Goal: Task Accomplishment & Management: Manage account settings

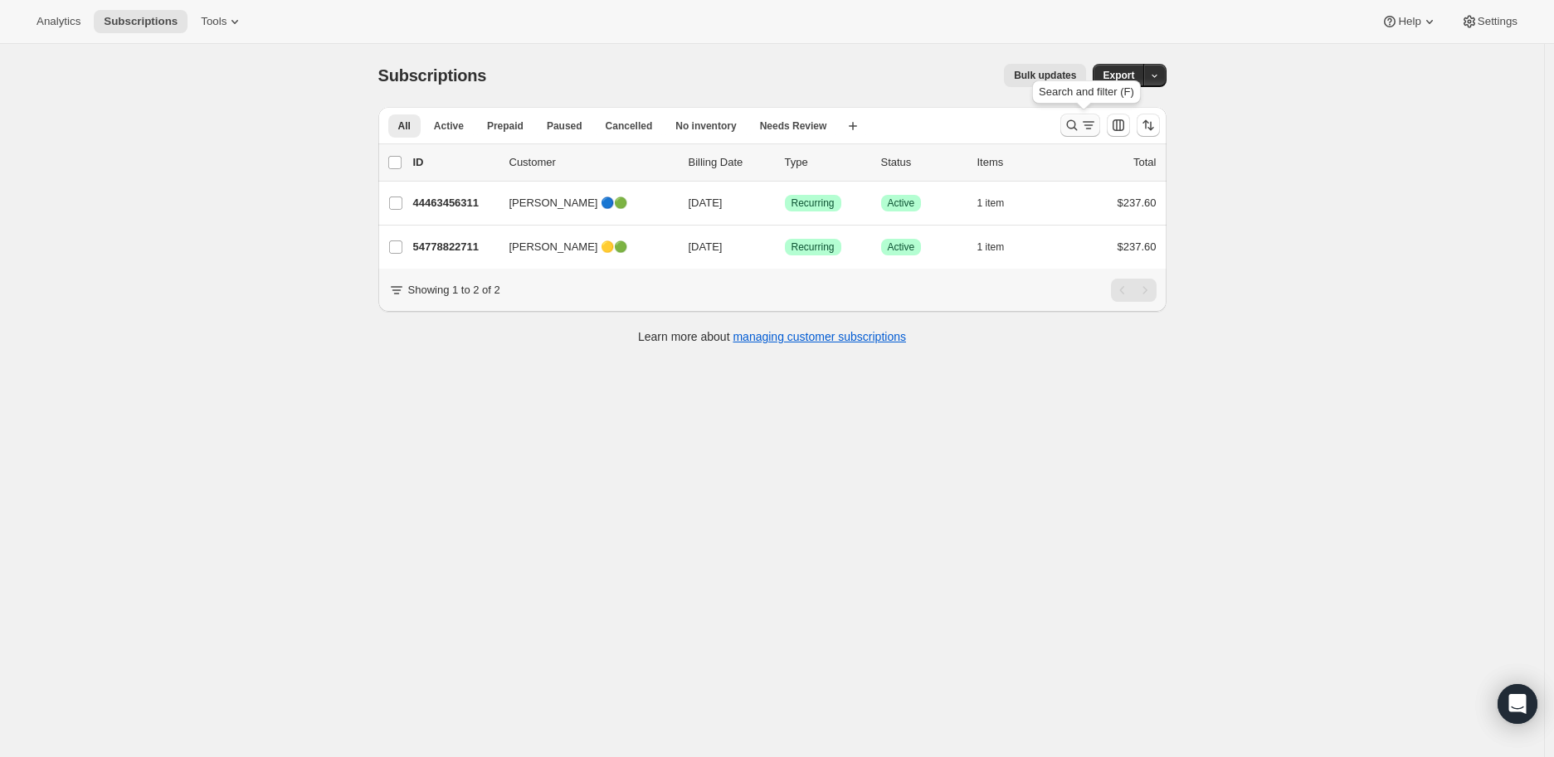
click at [1070, 120] on icon "Search and filter results" at bounding box center [1072, 125] width 17 height 17
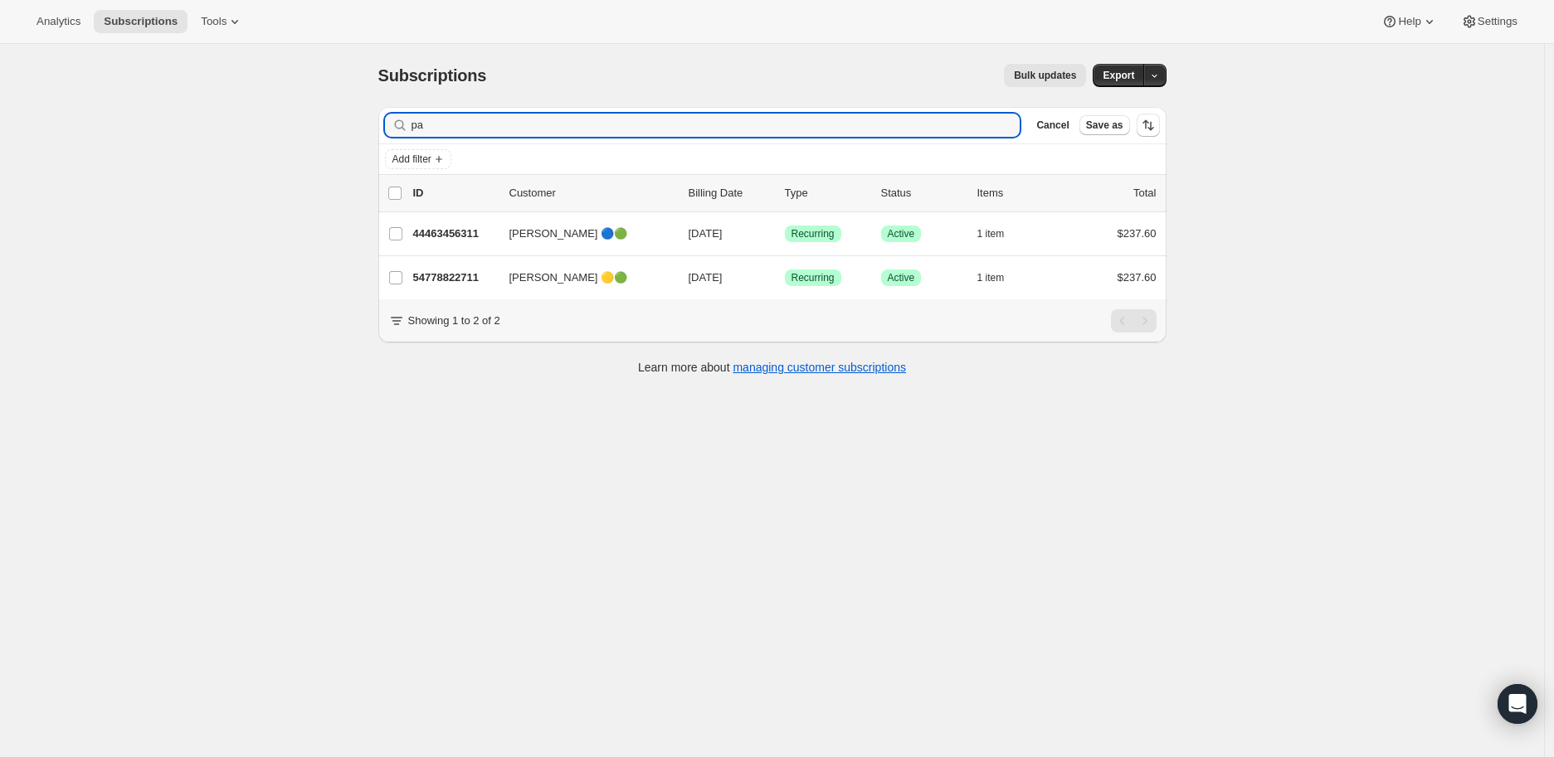
type input "p"
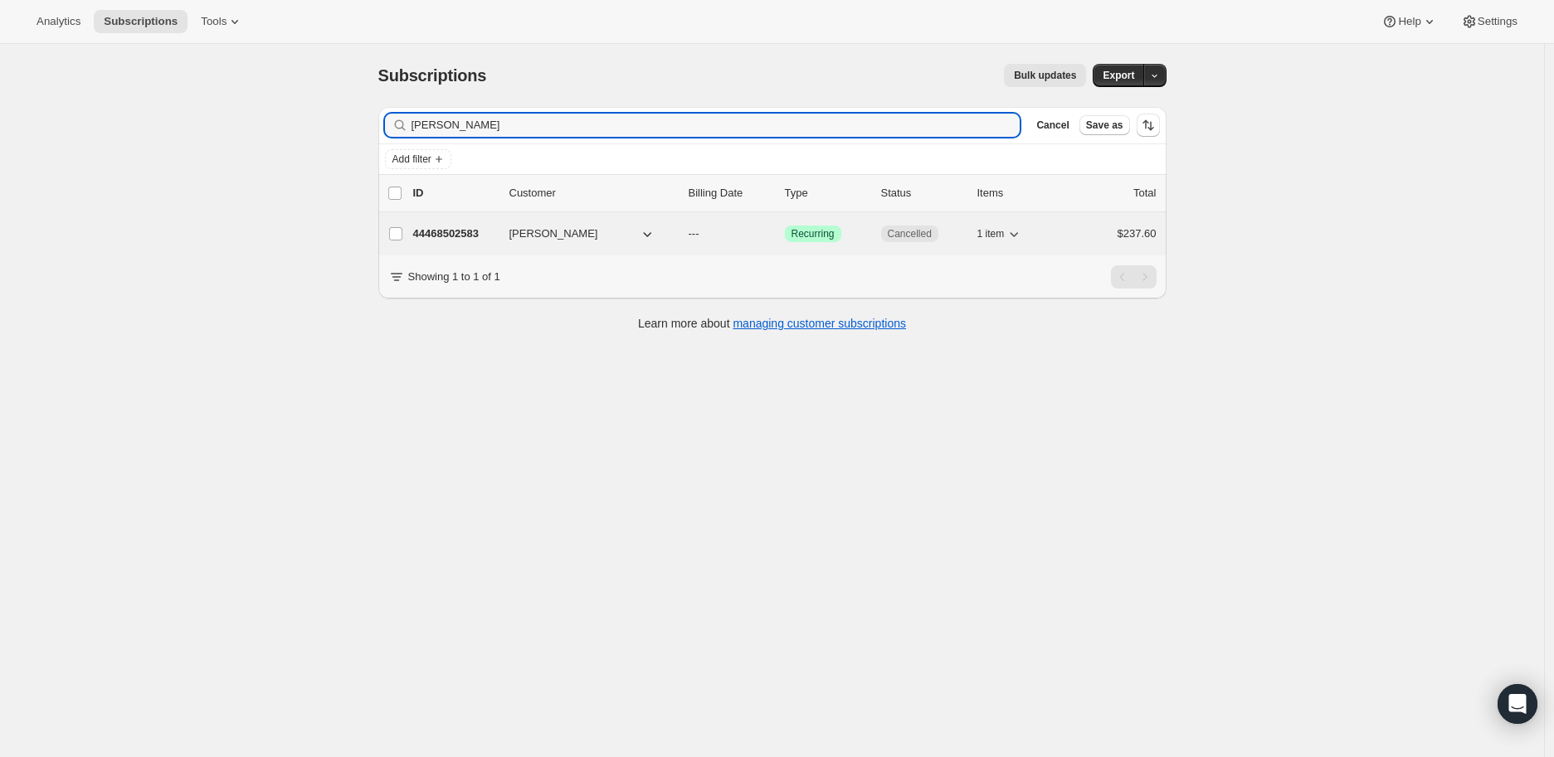
type input "[PERSON_NAME]"
click at [429, 228] on p "44468502583" at bounding box center [454, 234] width 83 height 17
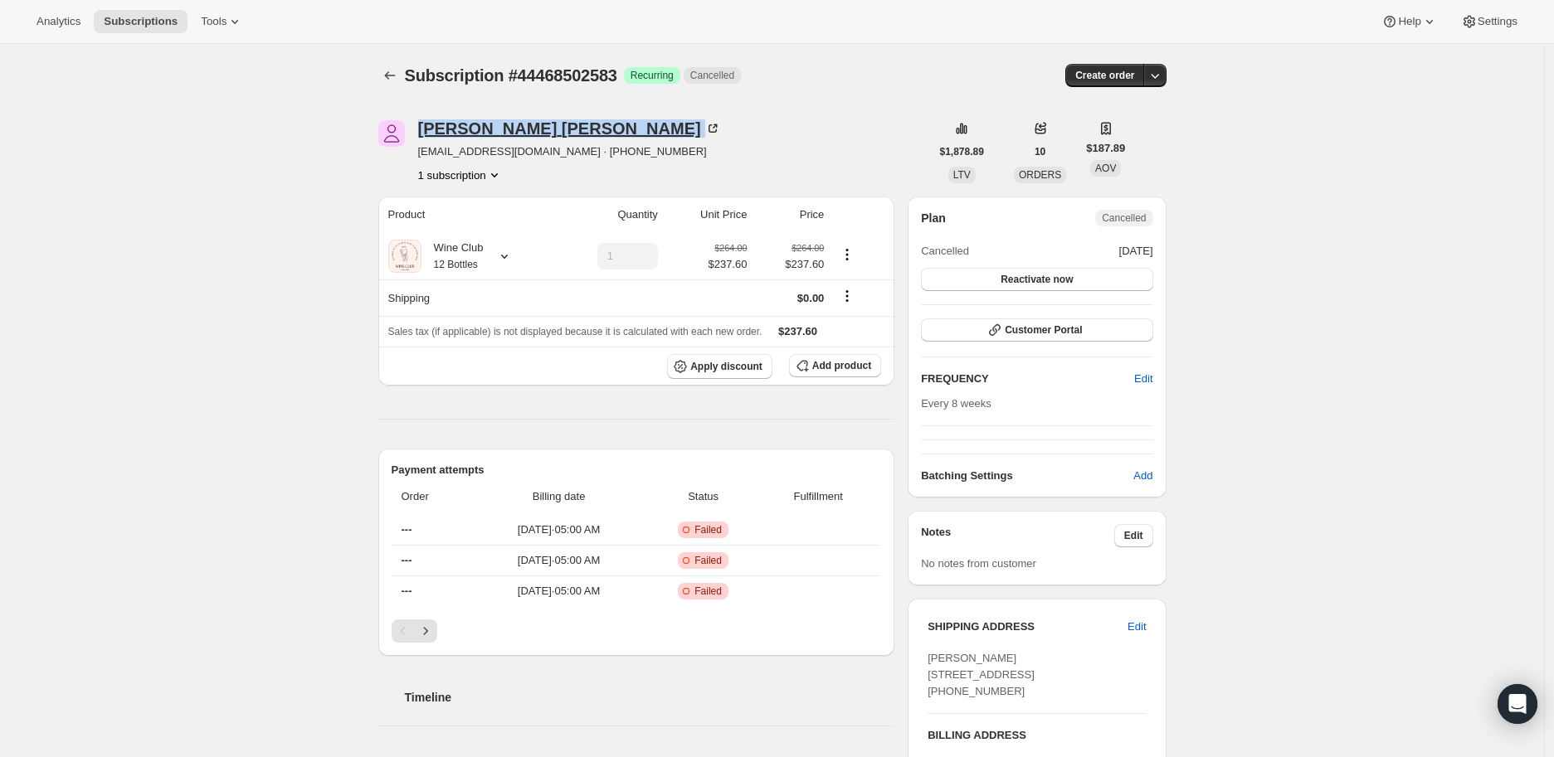
drag, startPoint x: 416, startPoint y: 128, endPoint x: 548, endPoint y: 130, distance: 131.1
click at [548, 130] on div "[PERSON_NAME] [EMAIL_ADDRESS][DOMAIN_NAME] · [PHONE_NUMBER] 1 subscription" at bounding box center [654, 151] width 552 height 63
copy div "Ashley Garrett"
click at [387, 71] on icon "Subscriptions" at bounding box center [390, 75] width 17 height 17
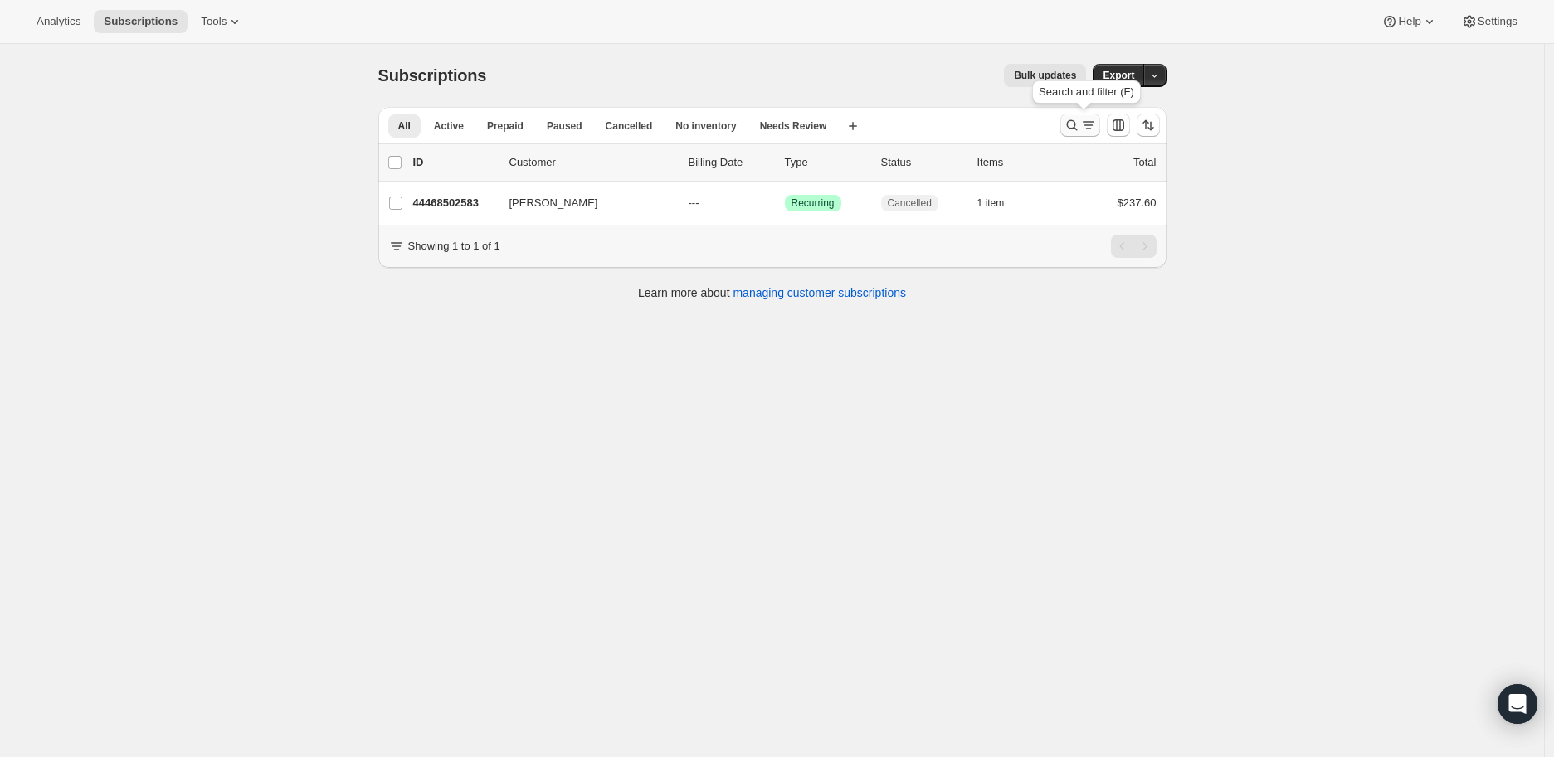
click at [1073, 125] on icon "Search and filter results" at bounding box center [1072, 125] width 17 height 17
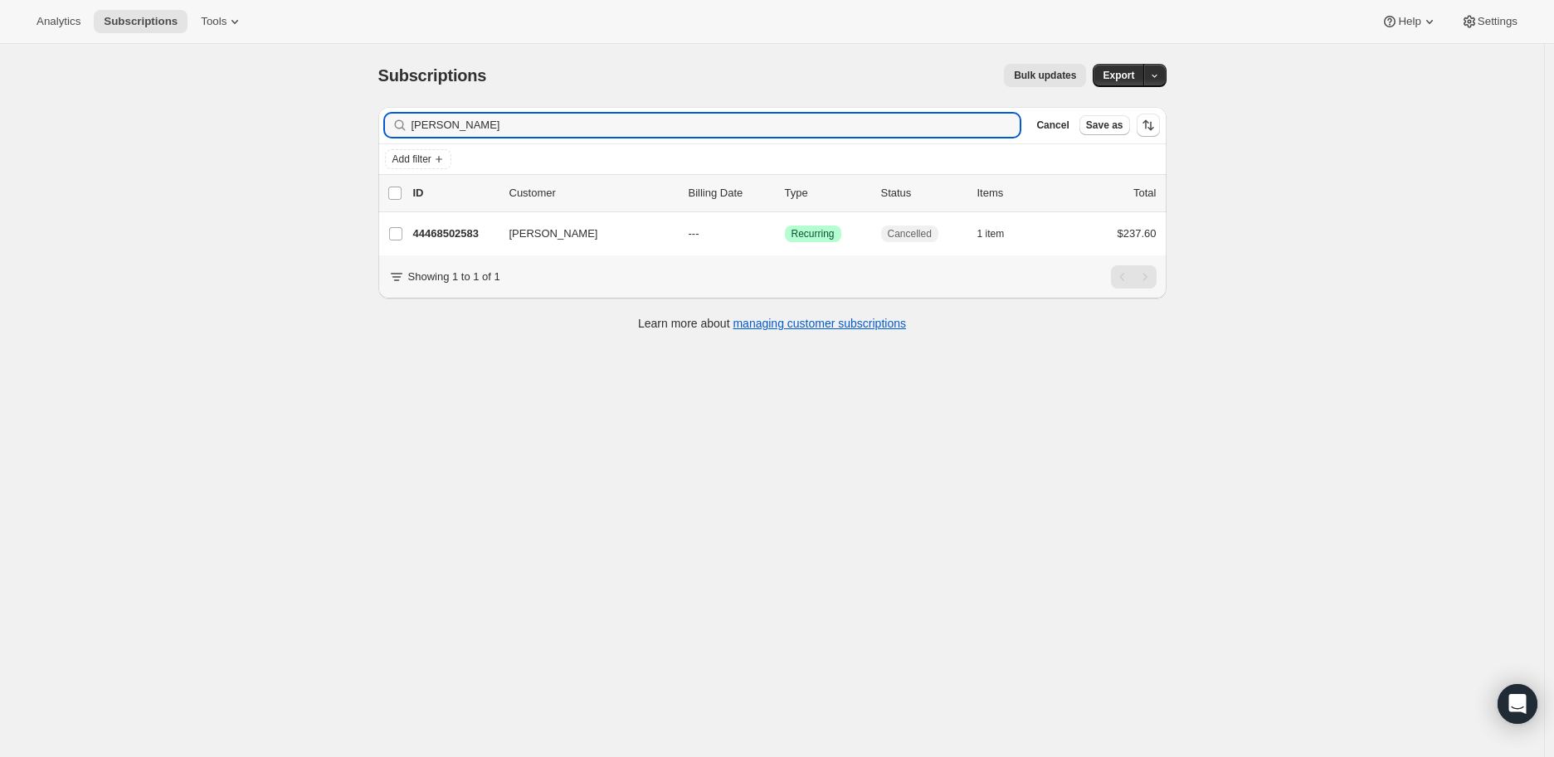
drag, startPoint x: 499, startPoint y: 119, endPoint x: 382, endPoint y: 151, distance: 122.2
click at [396, 129] on div "Ashley Garrett Clear" at bounding box center [702, 125] width 635 height 23
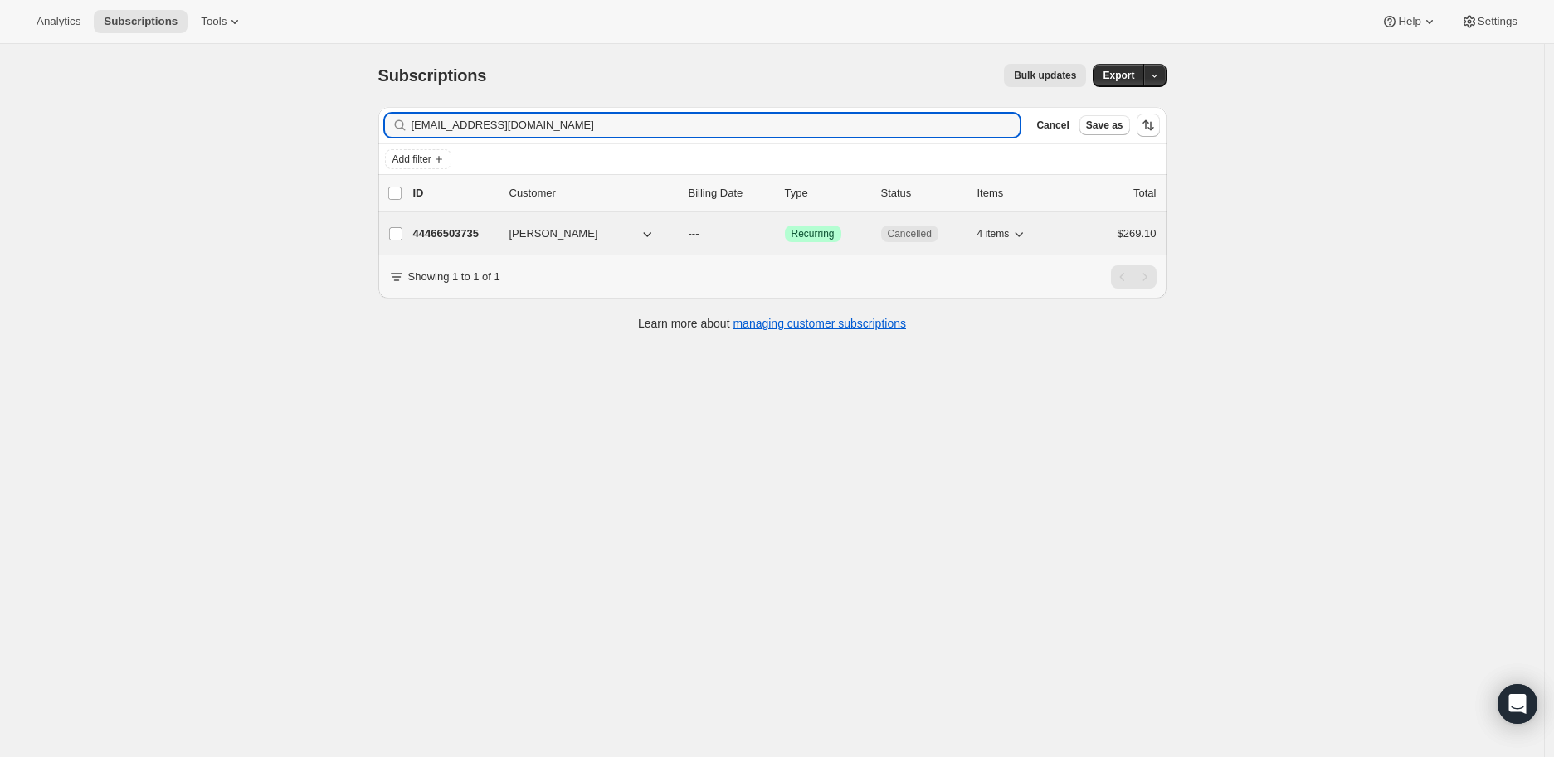
type input "bridgetbien@gmail.com"
click at [434, 223] on div "44466503735 Bridget Bienkowski --- Success Recurring Cancelled 4 items $269.10" at bounding box center [784, 233] width 743 height 23
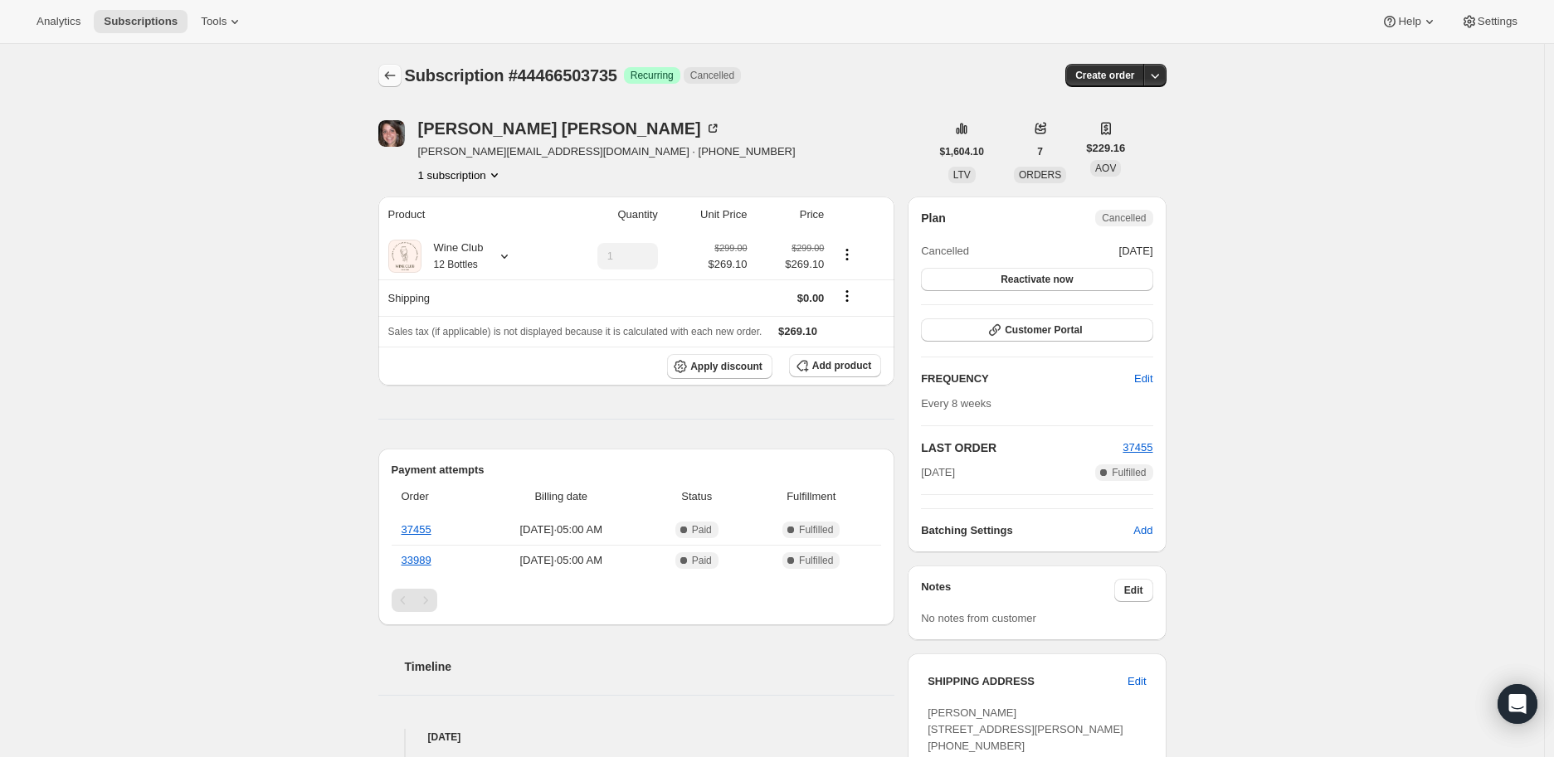
click at [391, 78] on icon "Subscriptions" at bounding box center [390, 75] width 17 height 17
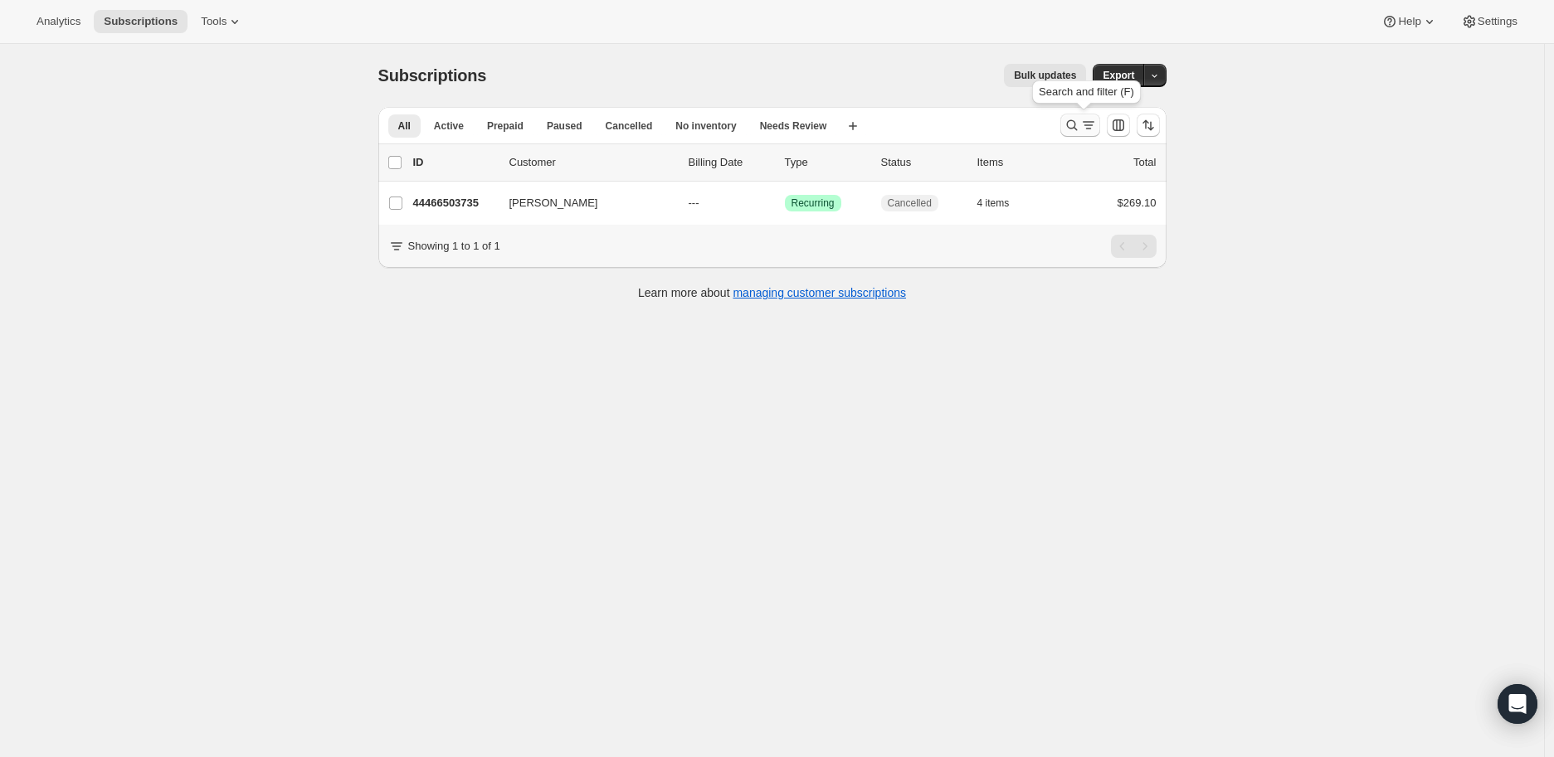
click at [1074, 121] on icon "Search and filter results" at bounding box center [1072, 125] width 17 height 17
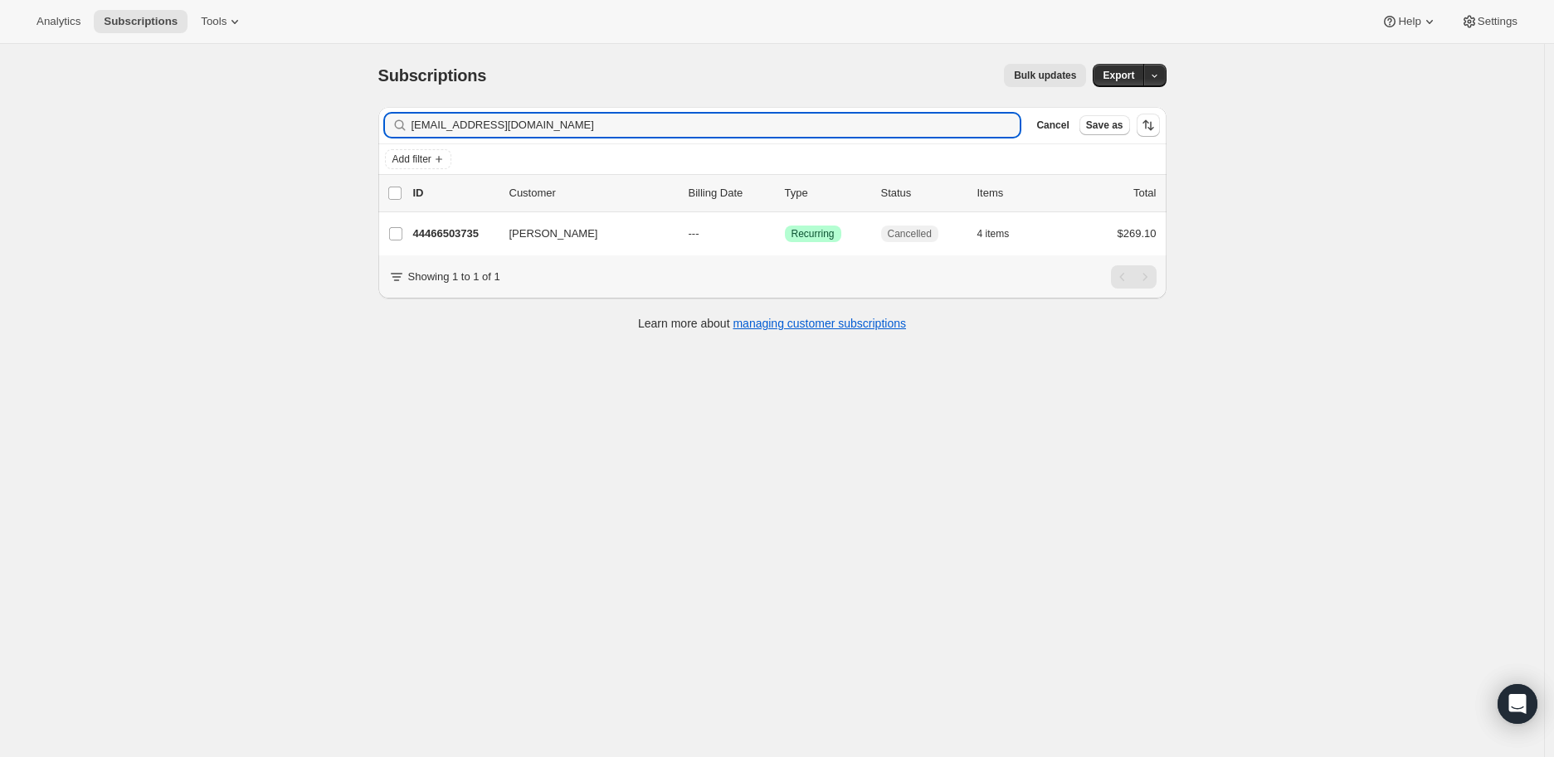
drag, startPoint x: 556, startPoint y: 123, endPoint x: 397, endPoint y: 122, distance: 159.3
click at [397, 122] on div "bridgetbien@gmail.com Clear" at bounding box center [702, 125] width 635 height 23
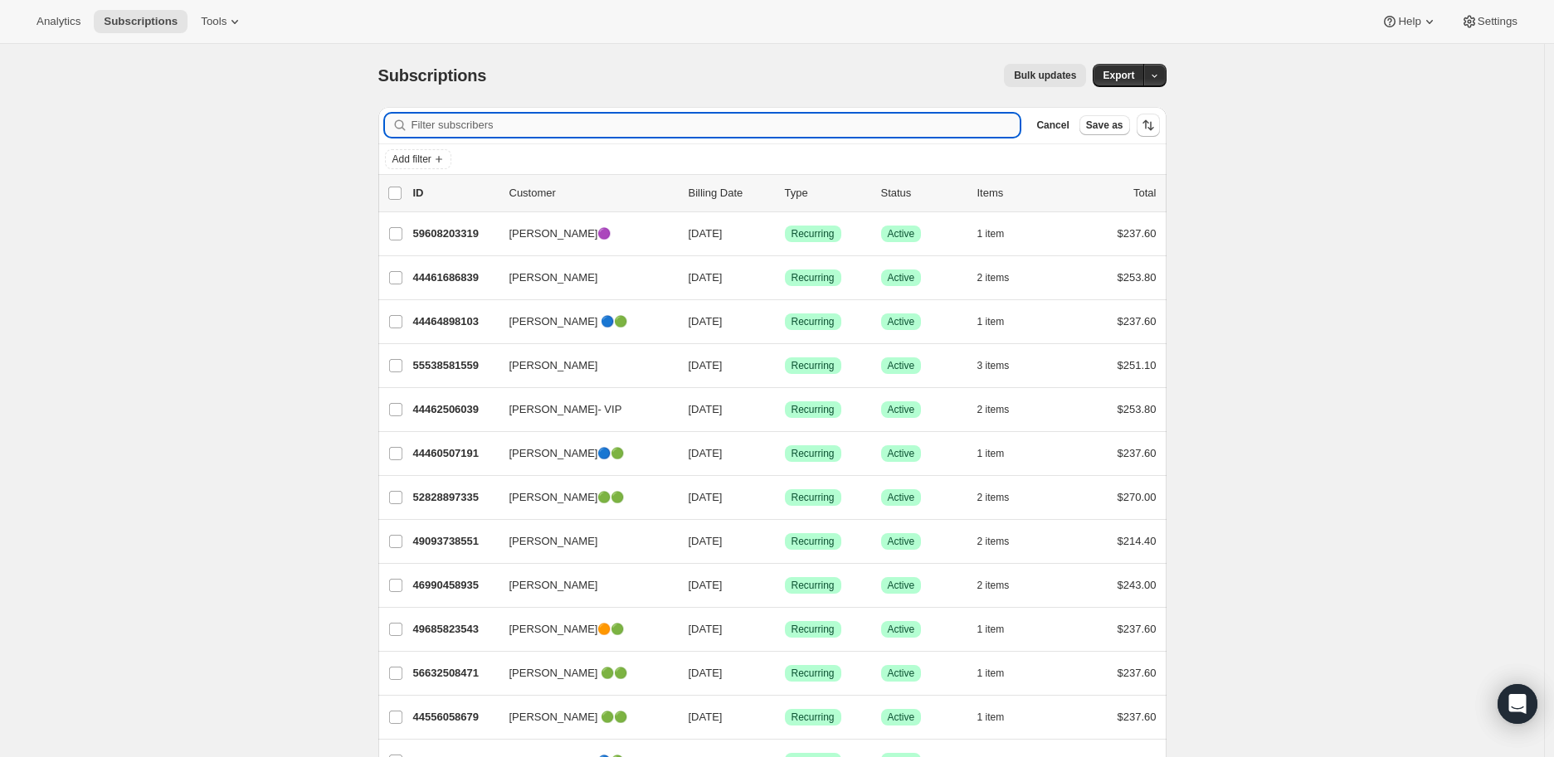
click at [437, 121] on input "Filter subscribers" at bounding box center [715, 125] width 609 height 23
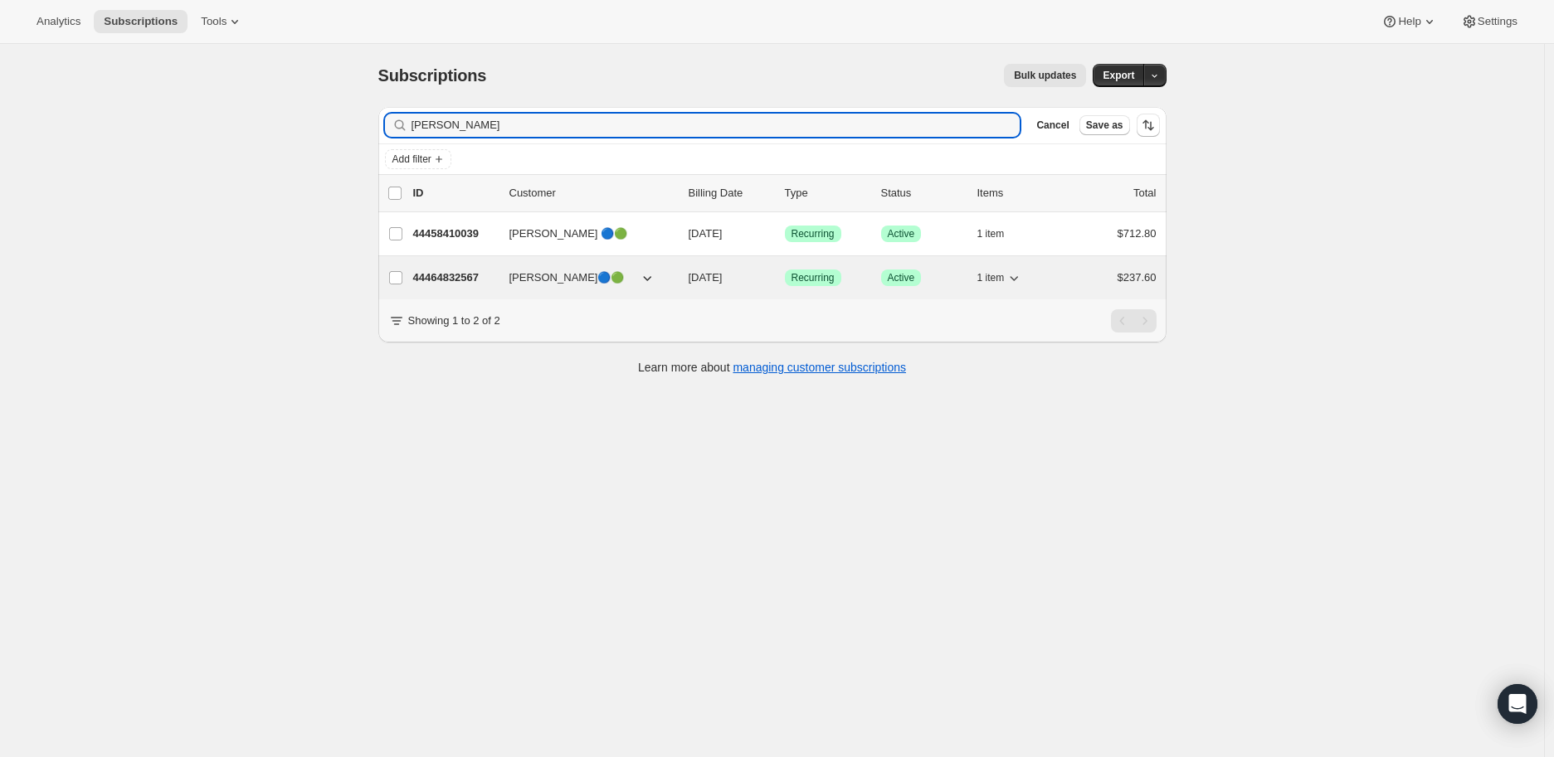
type input "todd"
click at [444, 270] on p "44464832567" at bounding box center [454, 278] width 83 height 17
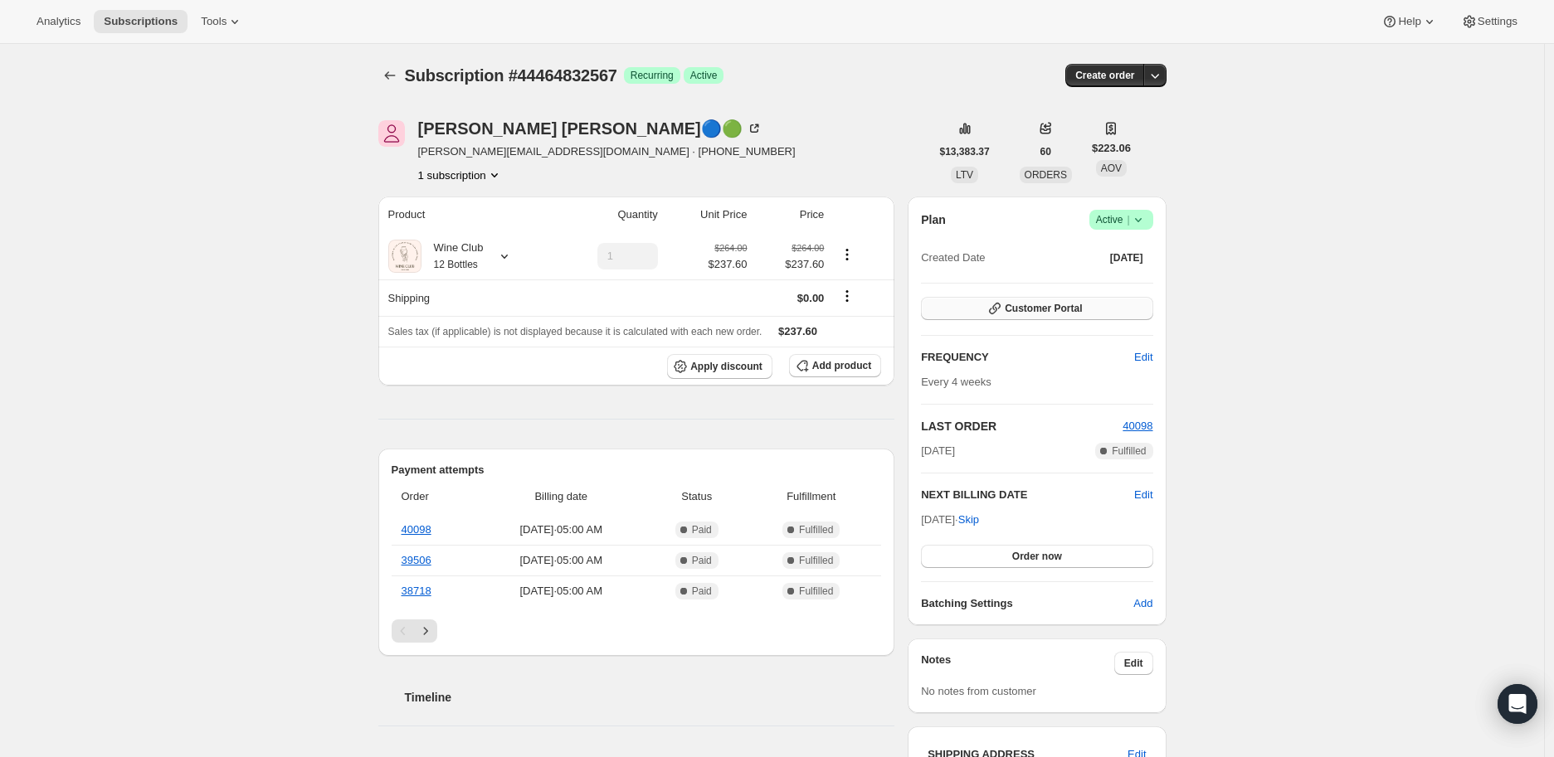
click at [1040, 306] on span "Customer Portal" at bounding box center [1043, 308] width 77 height 13
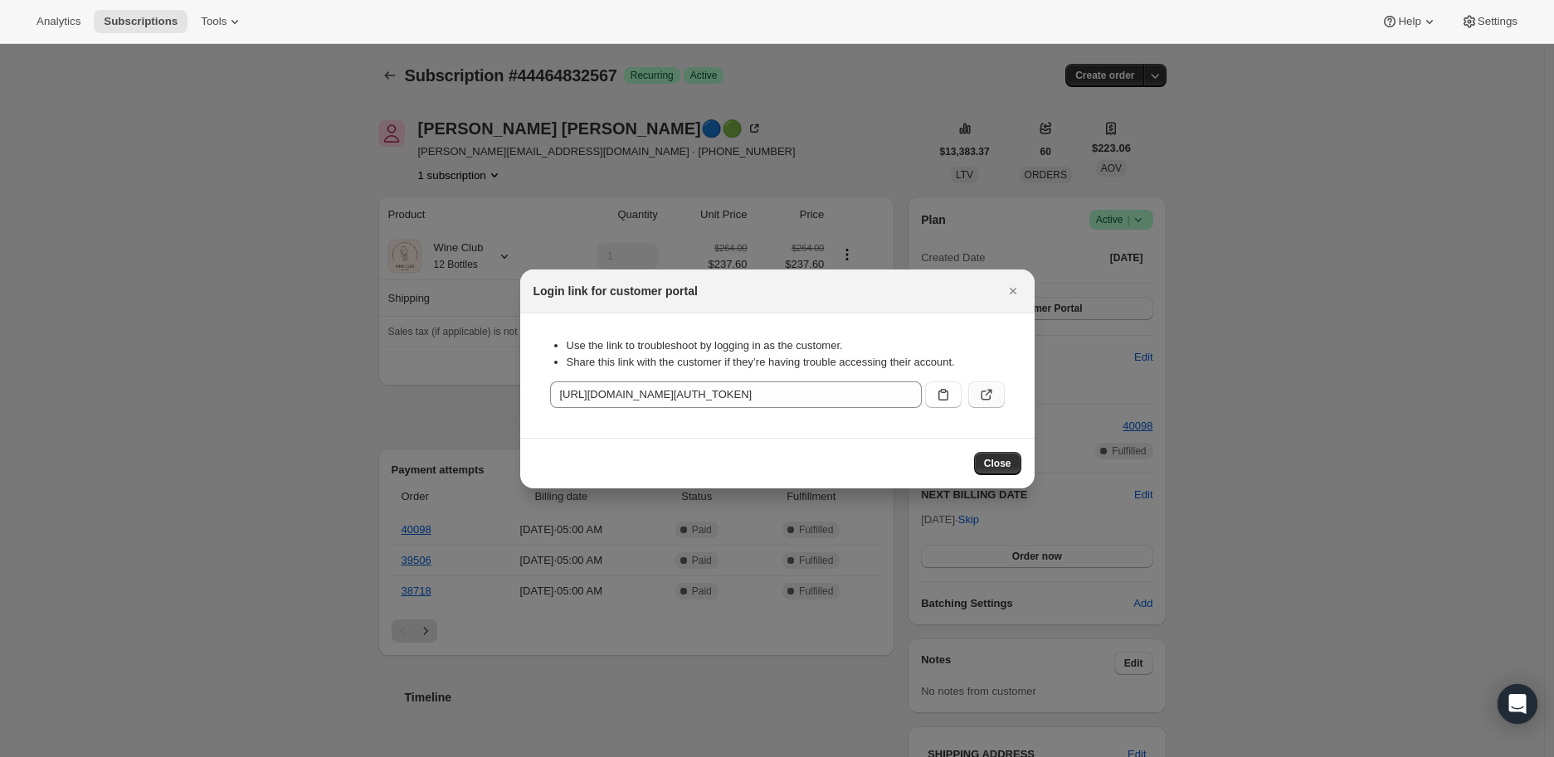
click at [988, 391] on icon ":r17u:" at bounding box center [986, 395] width 17 height 17
drag, startPoint x: 1010, startPoint y: 291, endPoint x: 673, endPoint y: 186, distance: 352.9
click at [1001, 290] on button "Close" at bounding box center [1012, 291] width 23 height 23
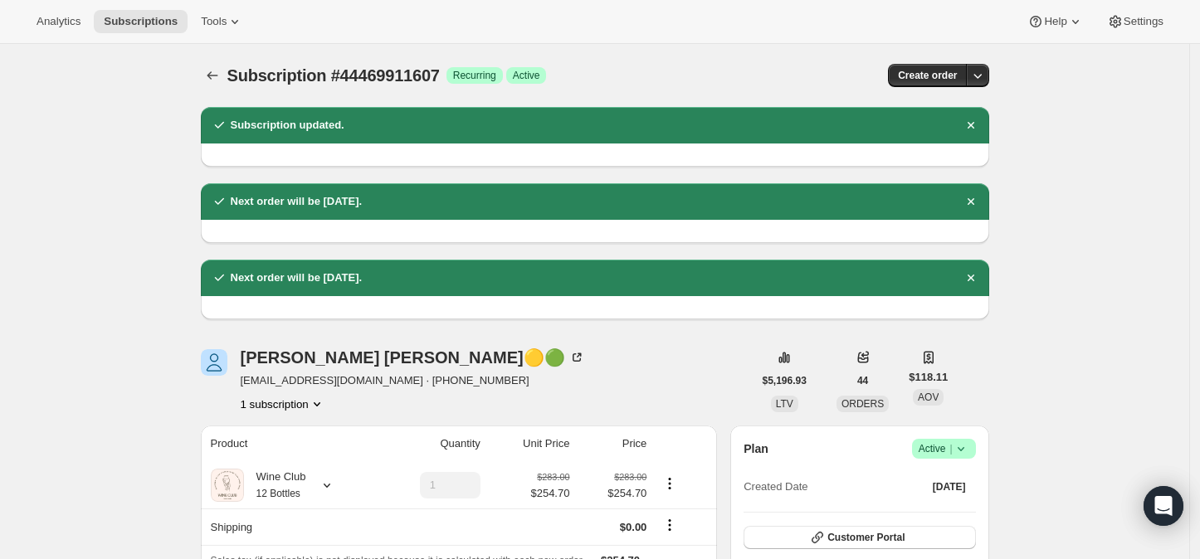
scroll to position [737, 0]
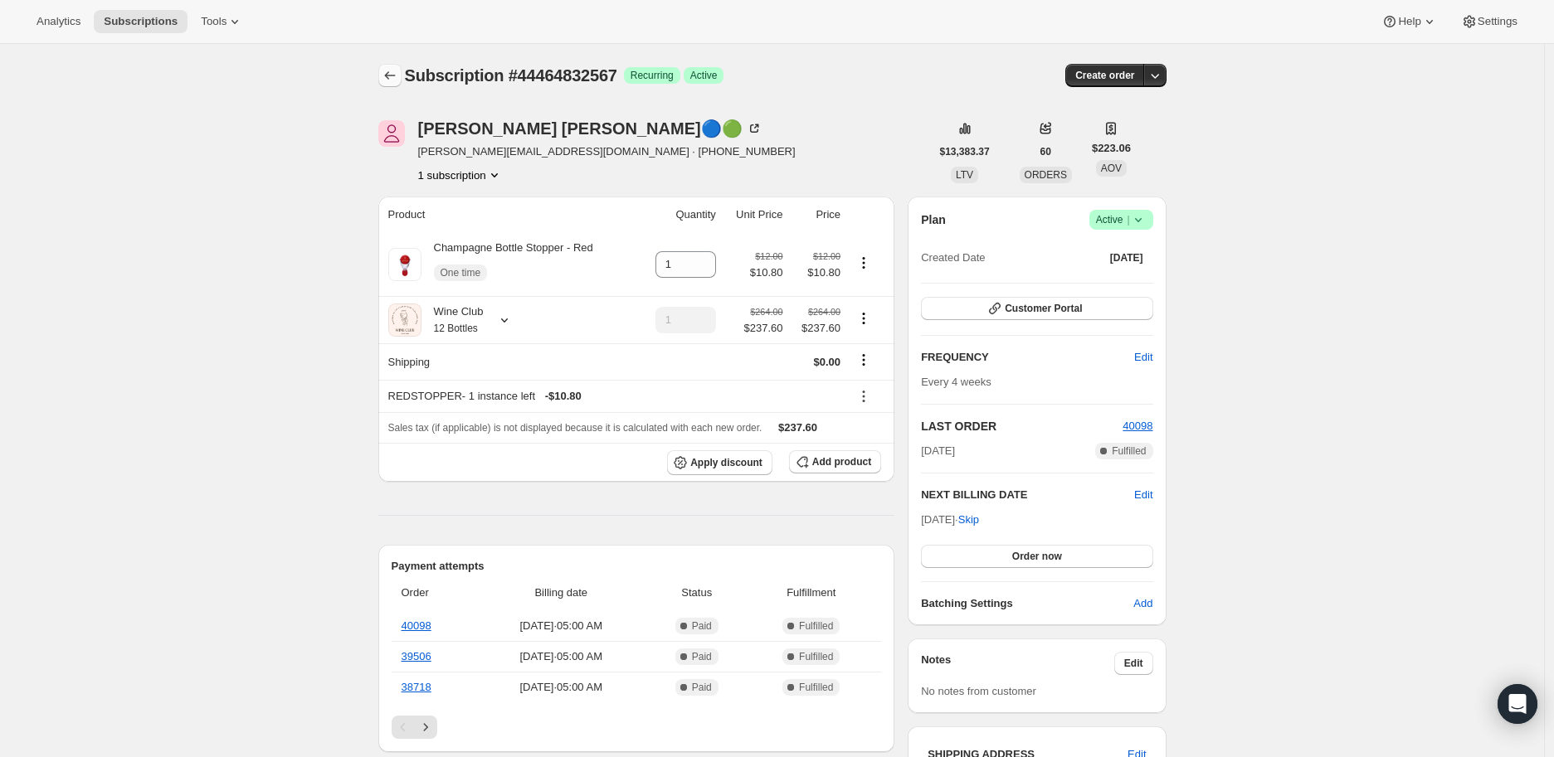
click at [394, 75] on icon "Subscriptions" at bounding box center [390, 75] width 17 height 17
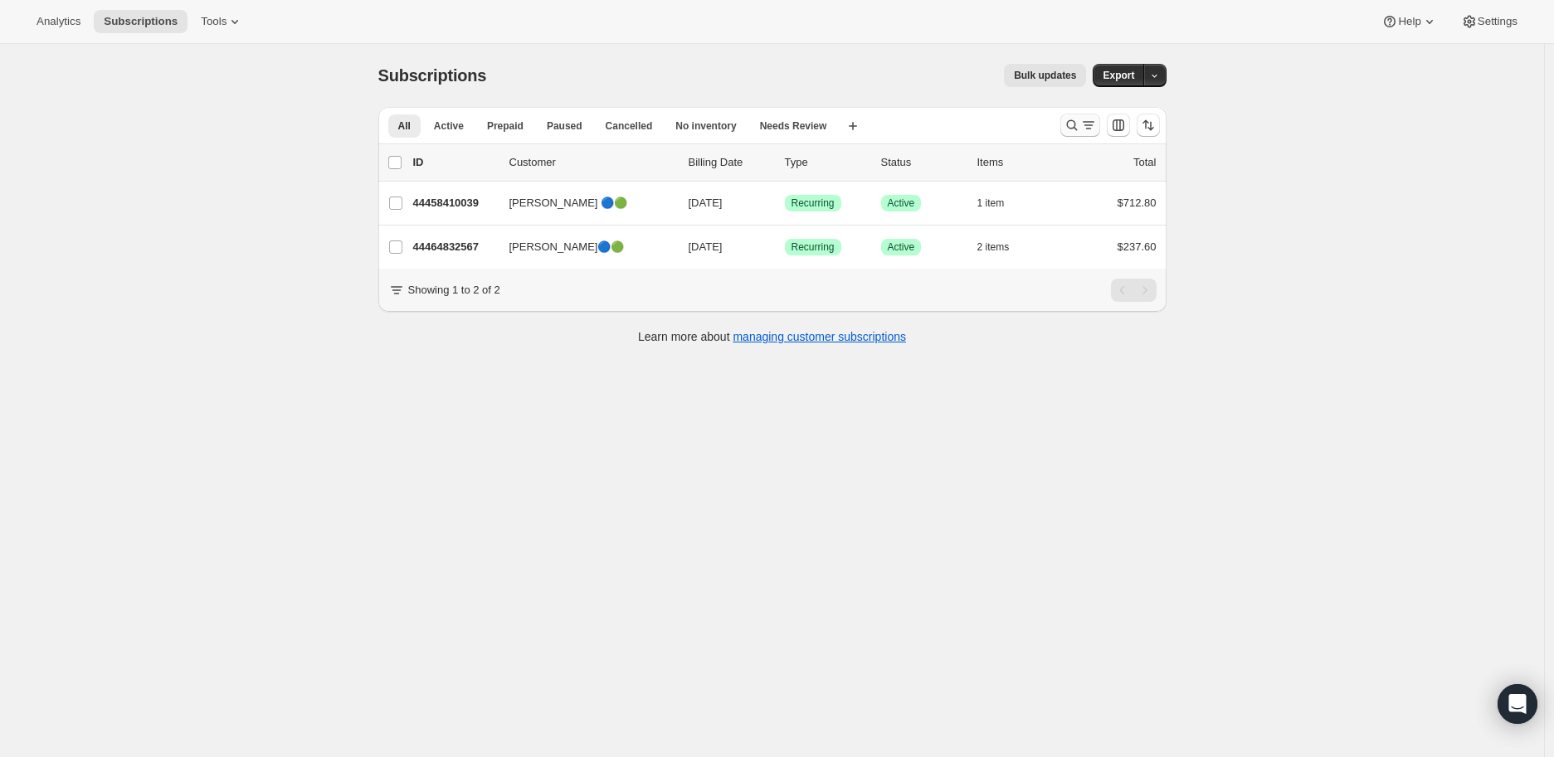
click at [1069, 124] on icon "Search and filter results" at bounding box center [1072, 125] width 17 height 17
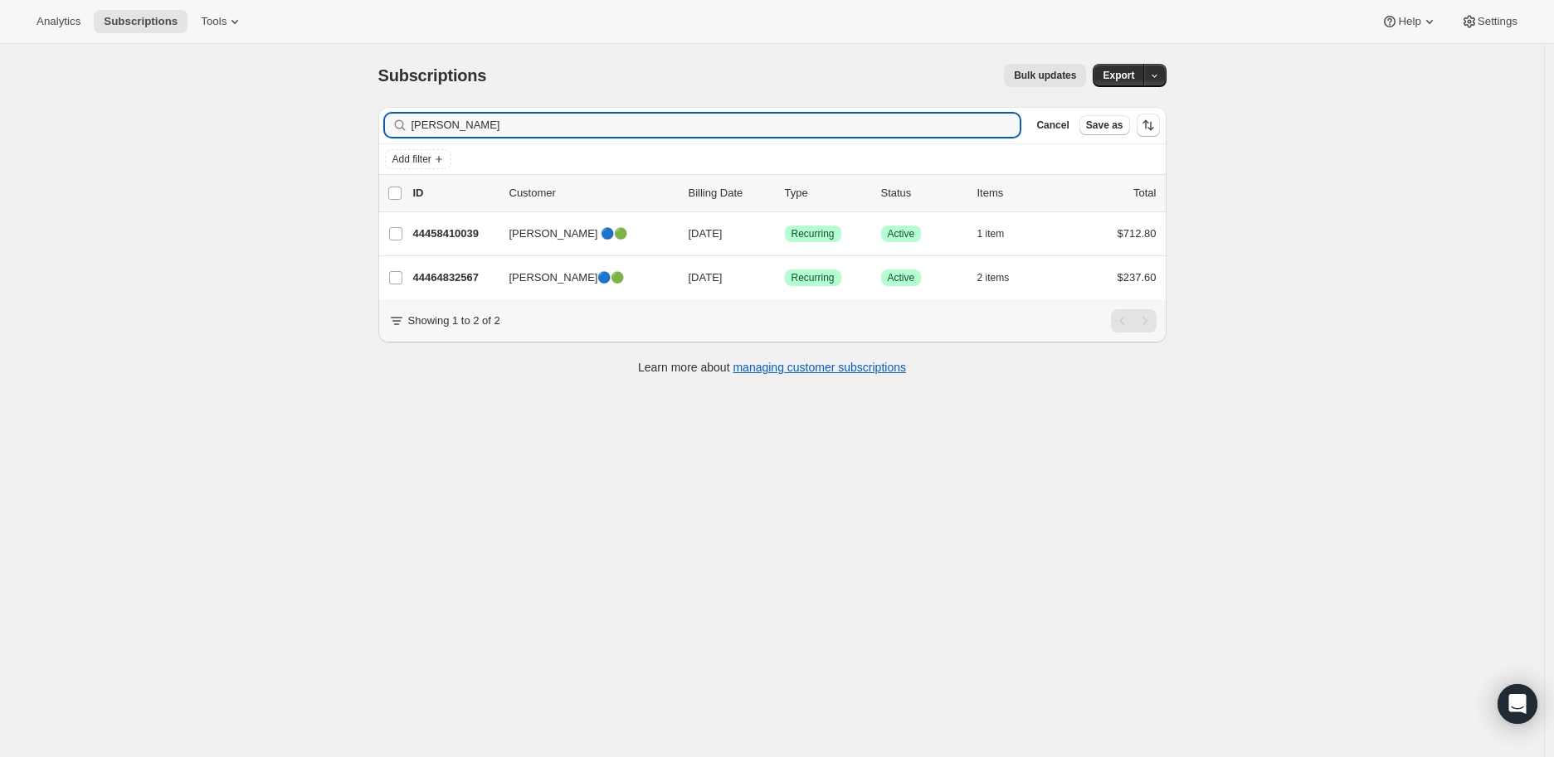
drag, startPoint x: 446, startPoint y: 124, endPoint x: 405, endPoint y: 125, distance: 41.5
click at [405, 125] on div "todd Clear" at bounding box center [702, 125] width 635 height 23
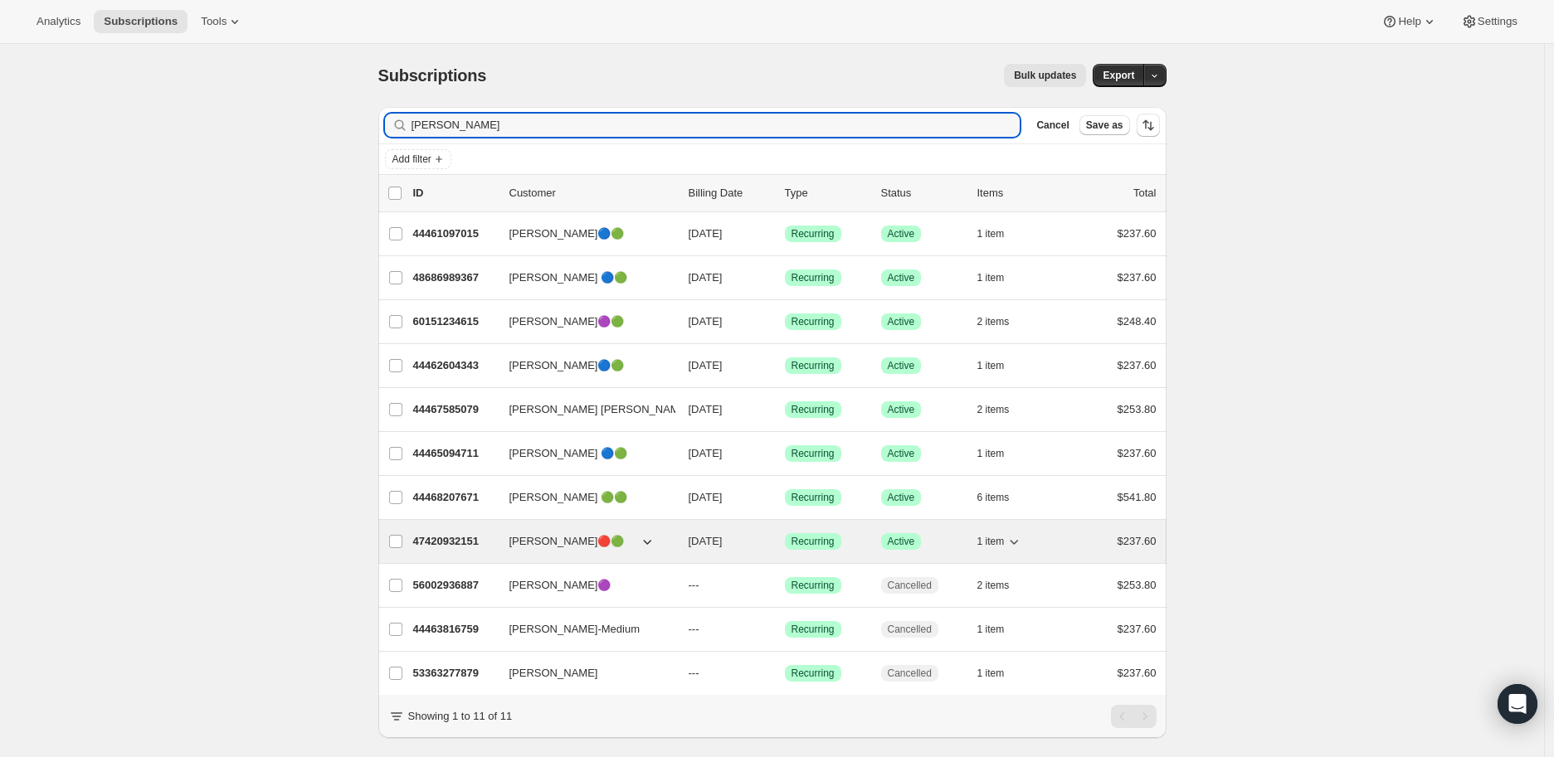
type input "cole"
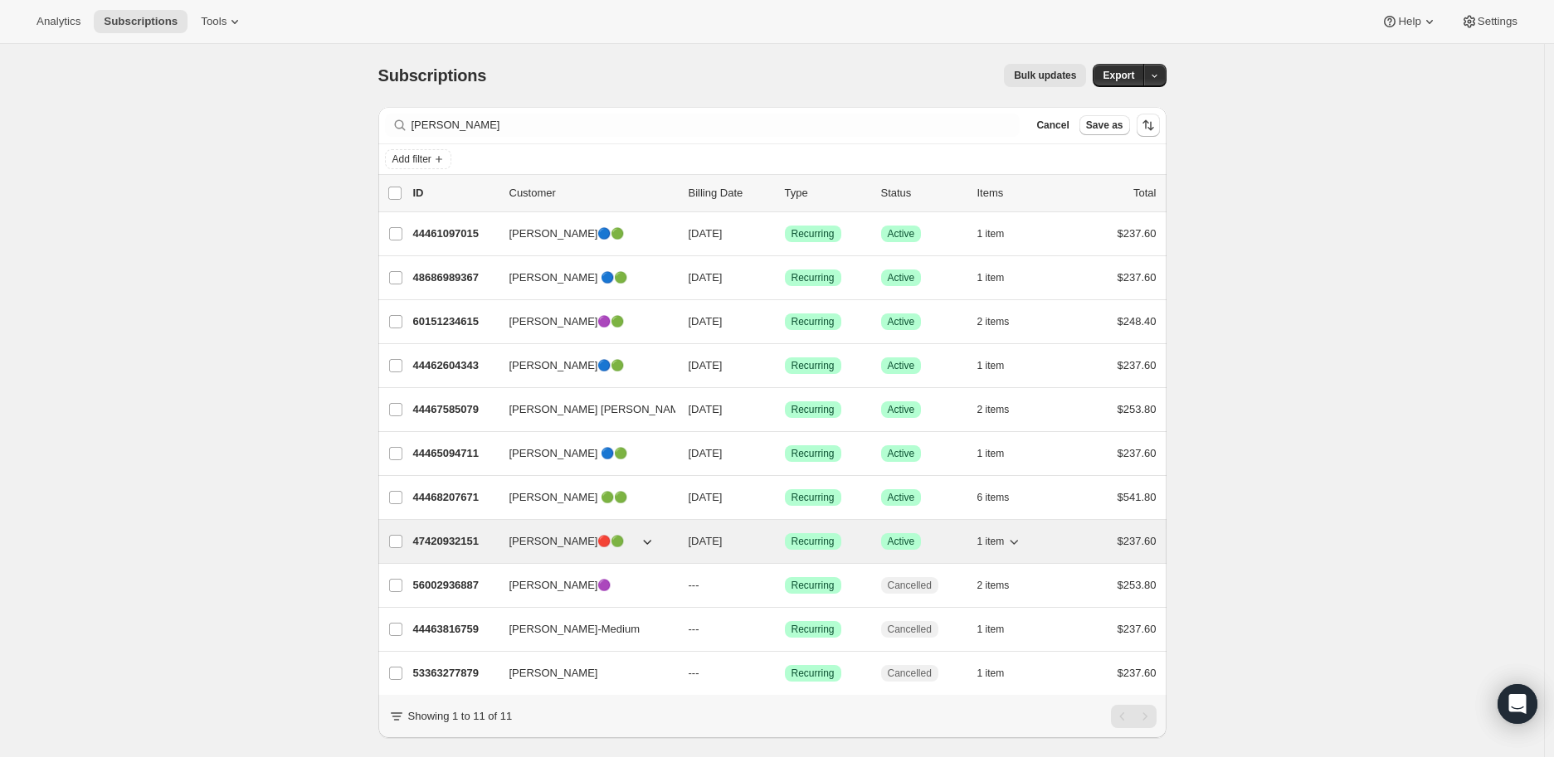
click at [451, 536] on p "47420932151" at bounding box center [454, 541] width 83 height 17
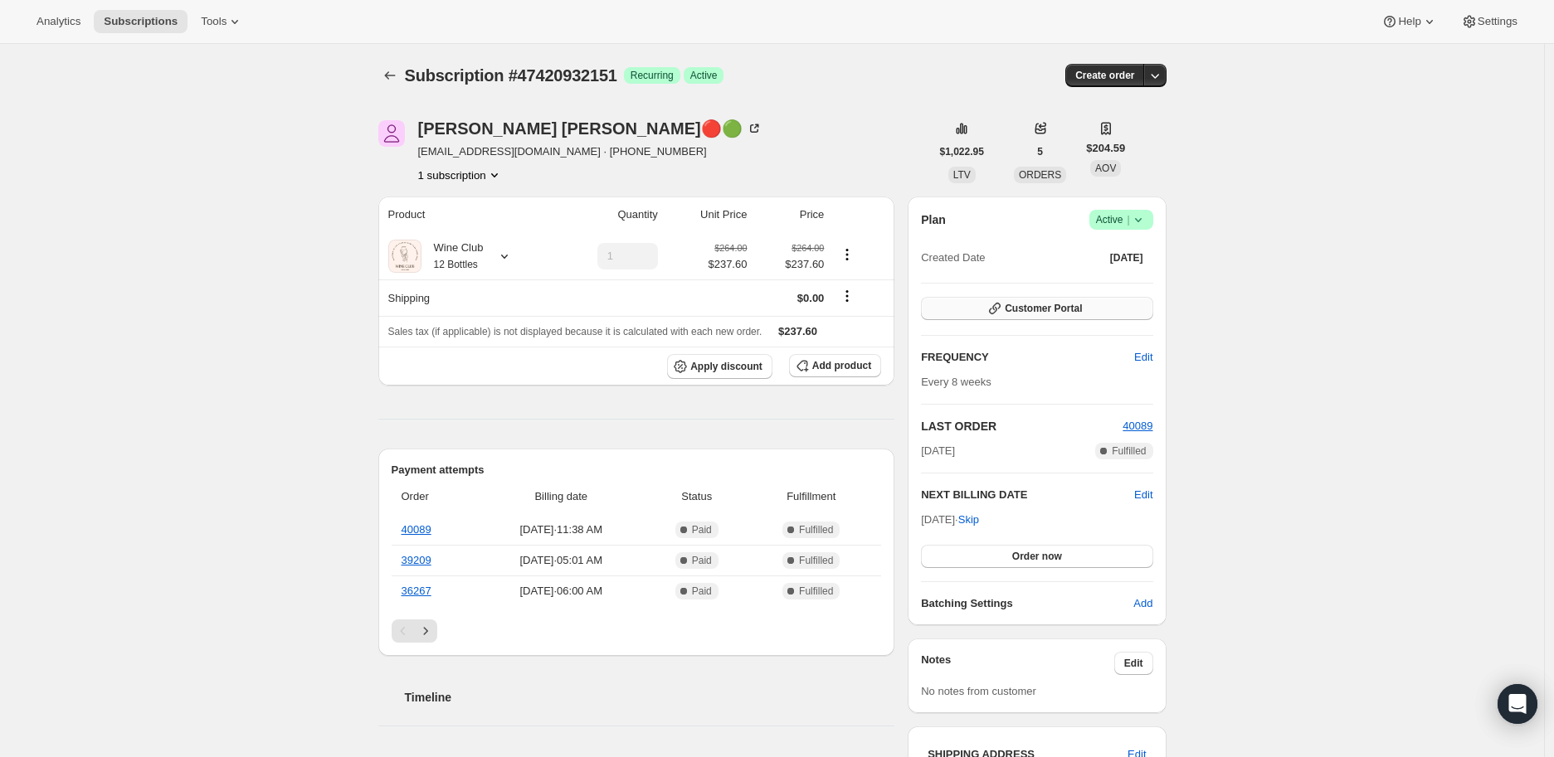
click at [1060, 308] on span "Customer Portal" at bounding box center [1043, 308] width 77 height 13
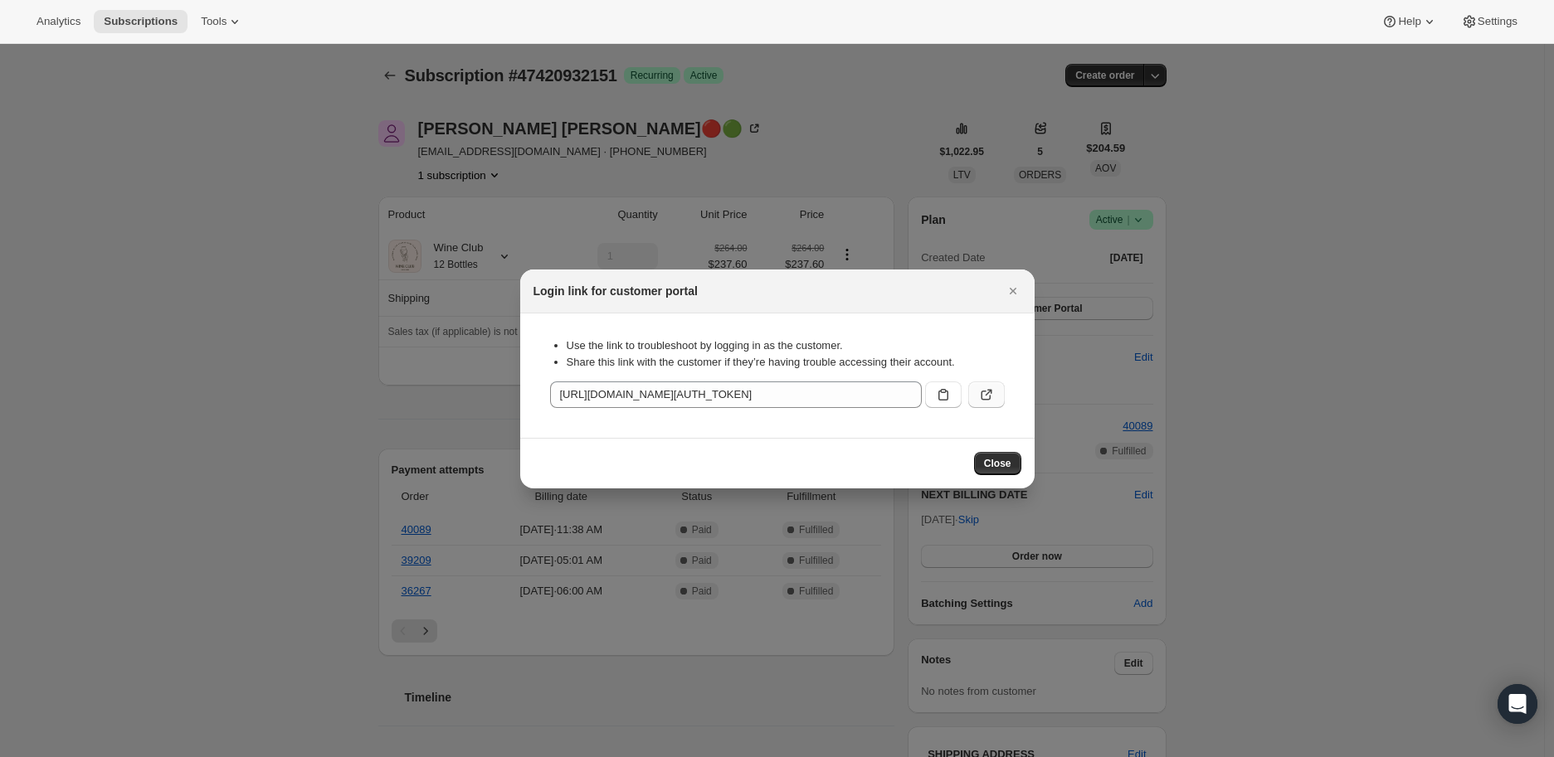
click at [991, 389] on icon ":rg6:" at bounding box center [986, 395] width 17 height 17
click at [1016, 289] on icon "Close" at bounding box center [1013, 291] width 17 height 17
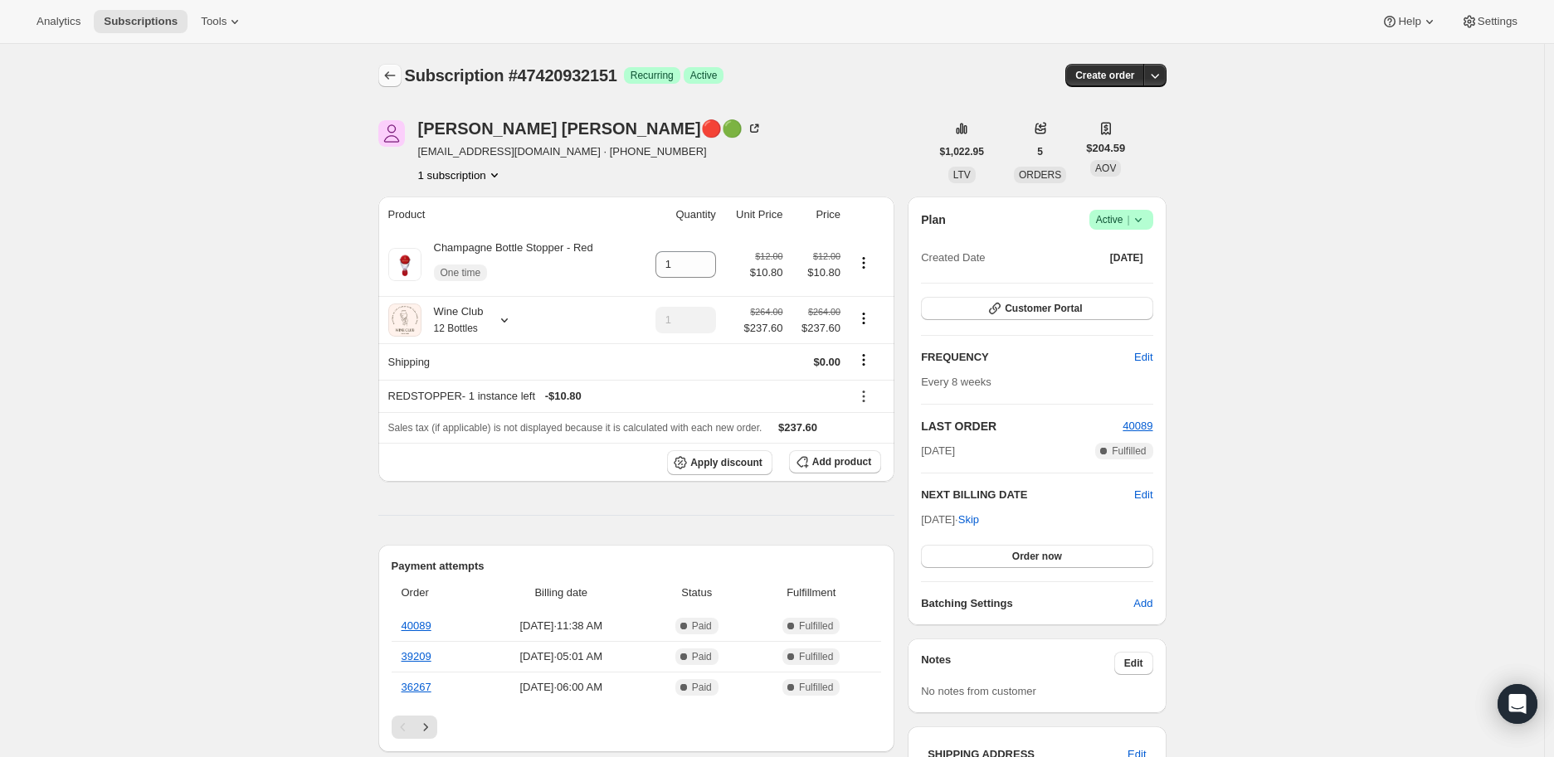
click at [391, 76] on icon "Subscriptions" at bounding box center [389, 75] width 11 height 8
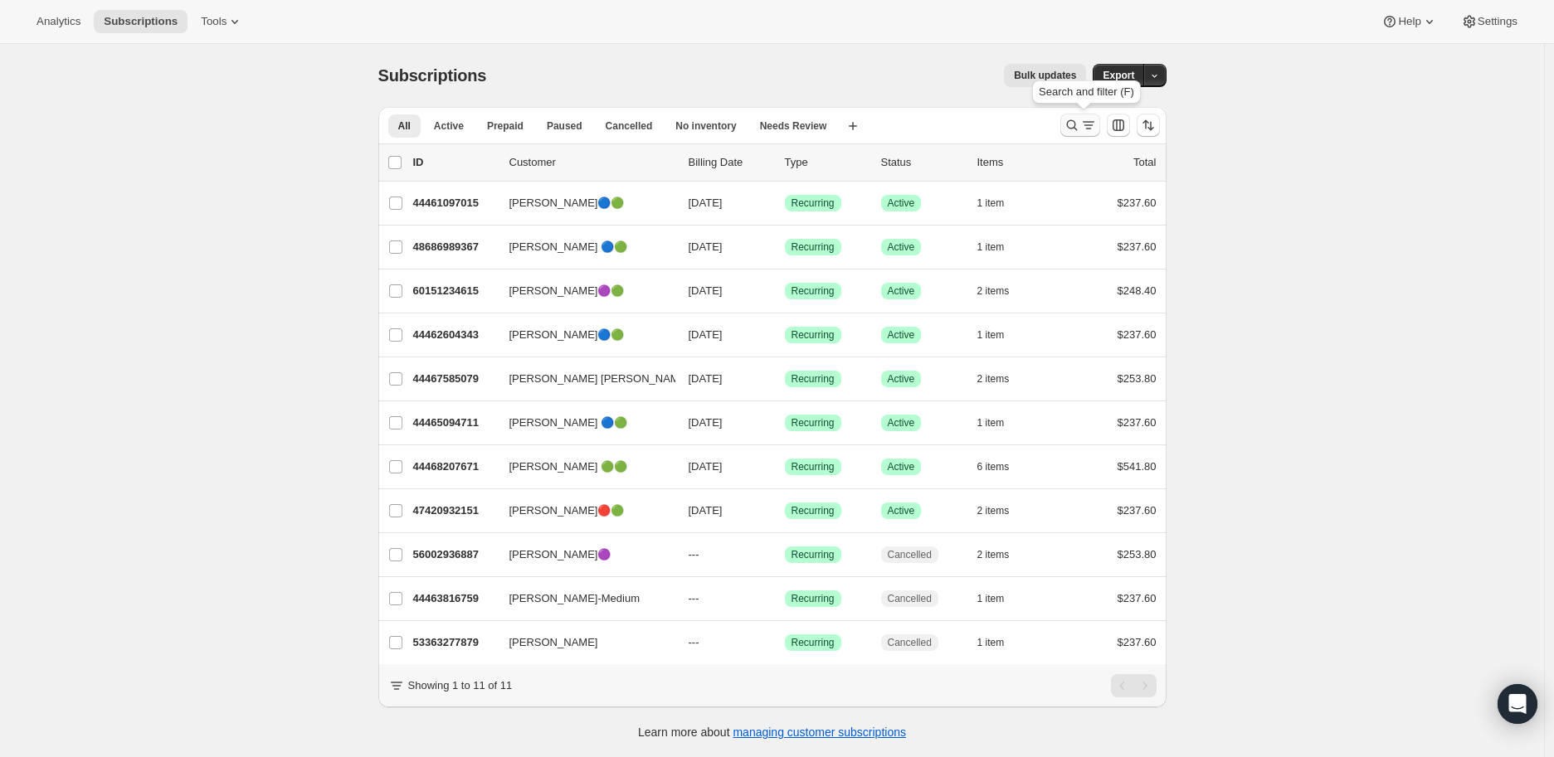
click at [1077, 119] on icon "Search and filter results" at bounding box center [1072, 125] width 17 height 17
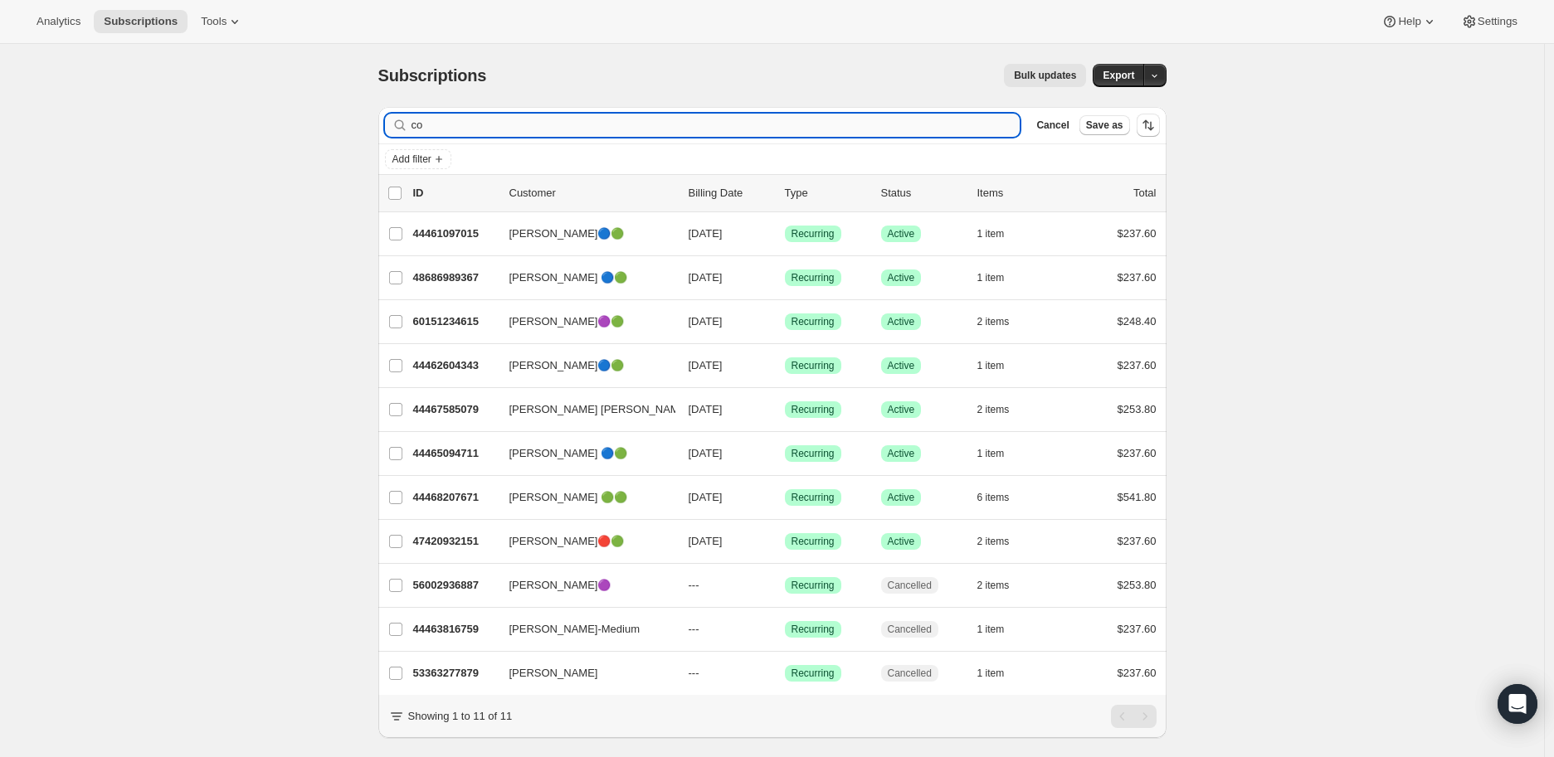
type input "c"
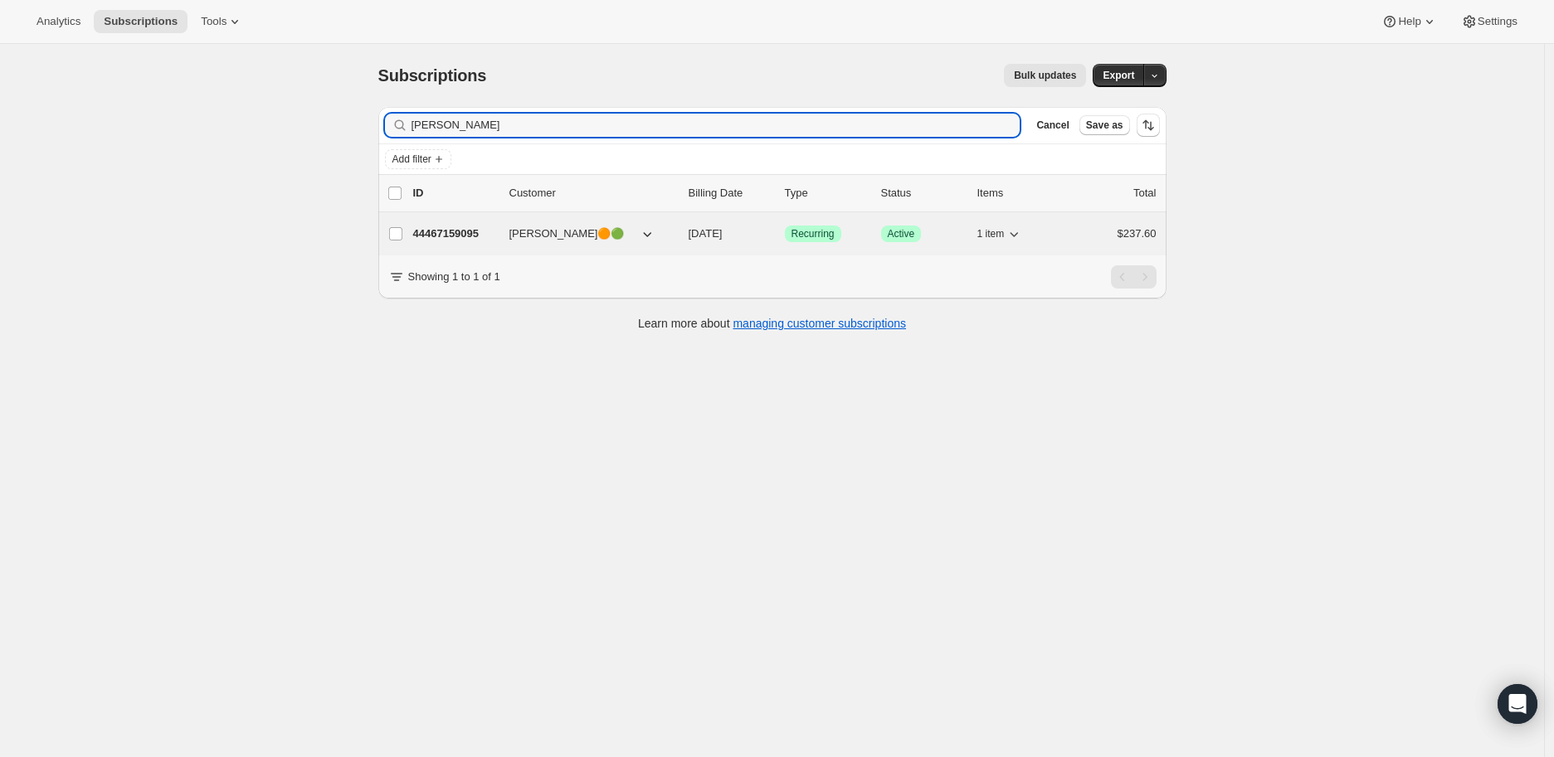
type input "ellen"
click at [445, 229] on p "44467159095" at bounding box center [454, 234] width 83 height 17
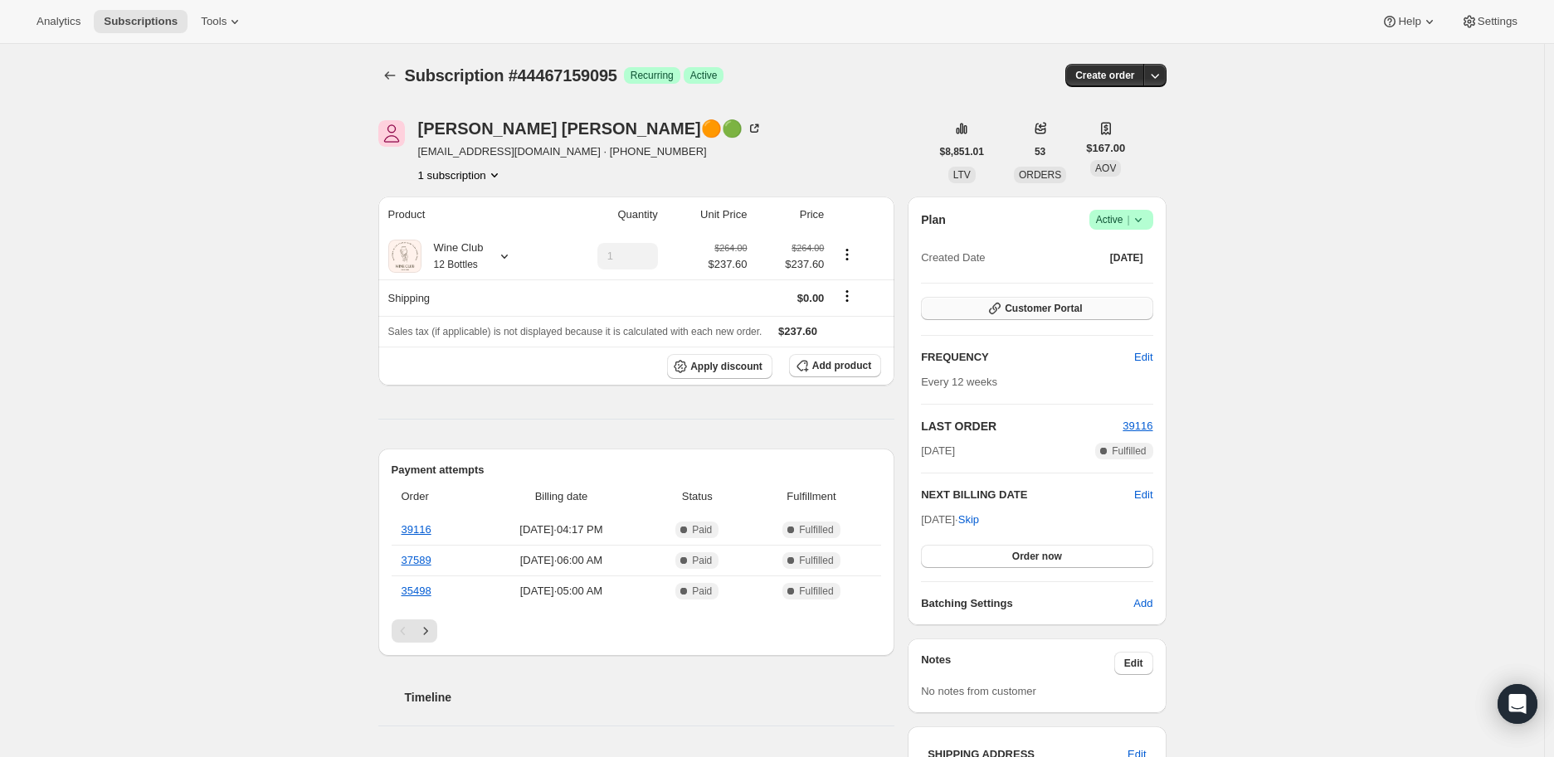
click at [1030, 302] on span "Customer Portal" at bounding box center [1043, 308] width 77 height 13
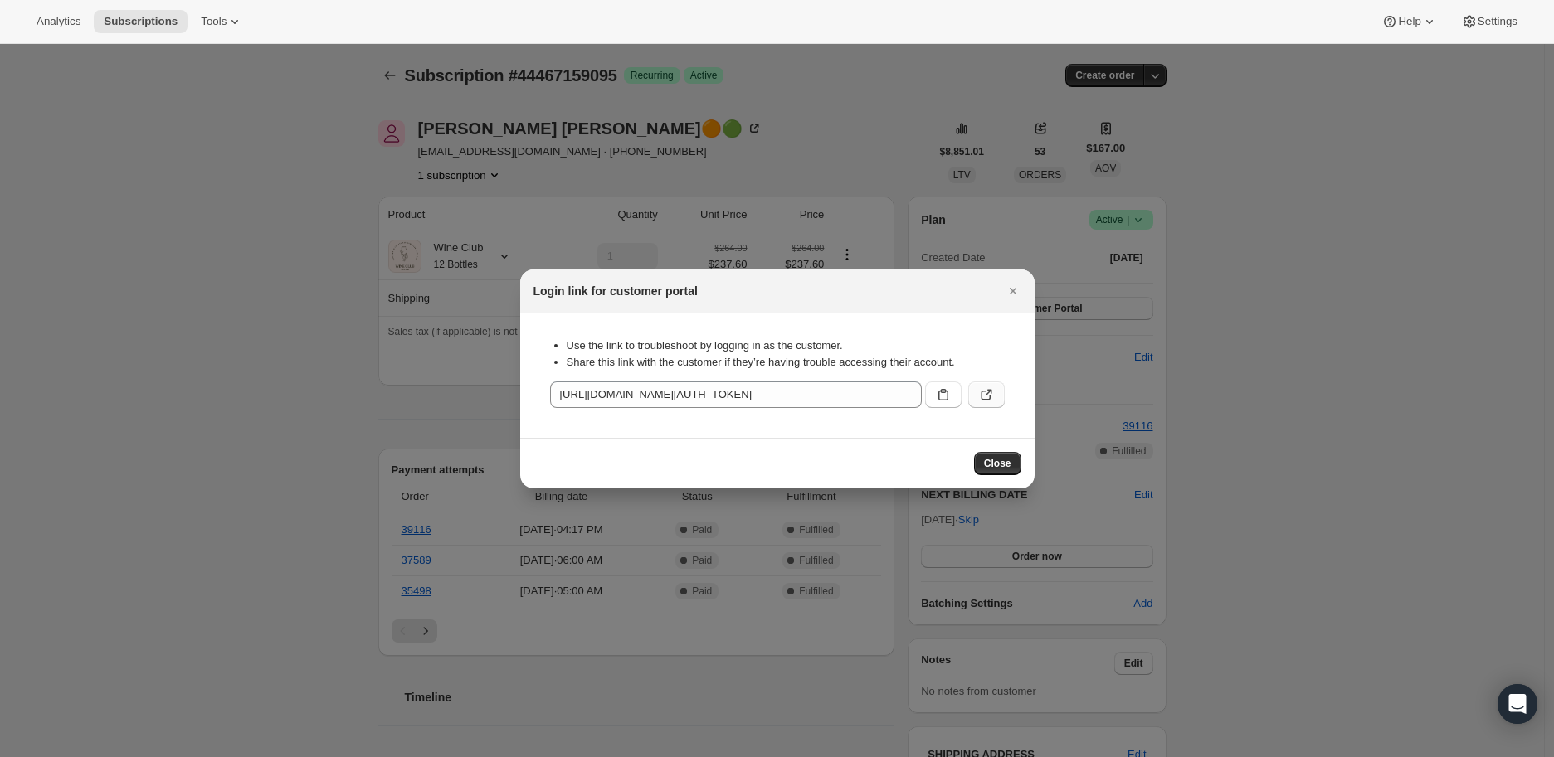
click at [987, 385] on button ":rg6:" at bounding box center [986, 395] width 37 height 27
click at [1007, 289] on icon "Close" at bounding box center [1013, 291] width 17 height 17
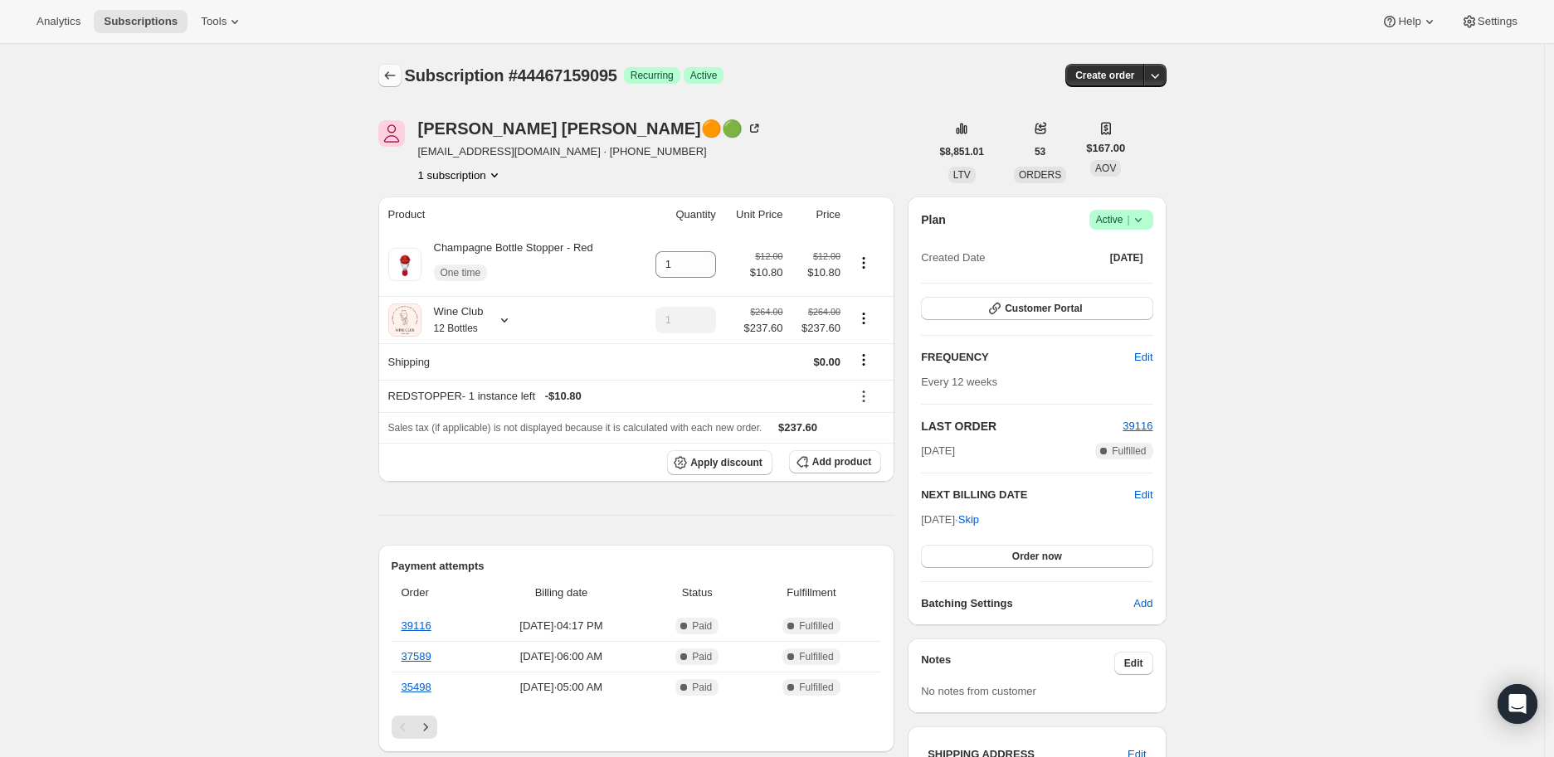
click at [387, 73] on icon "Subscriptions" at bounding box center [390, 75] width 17 height 17
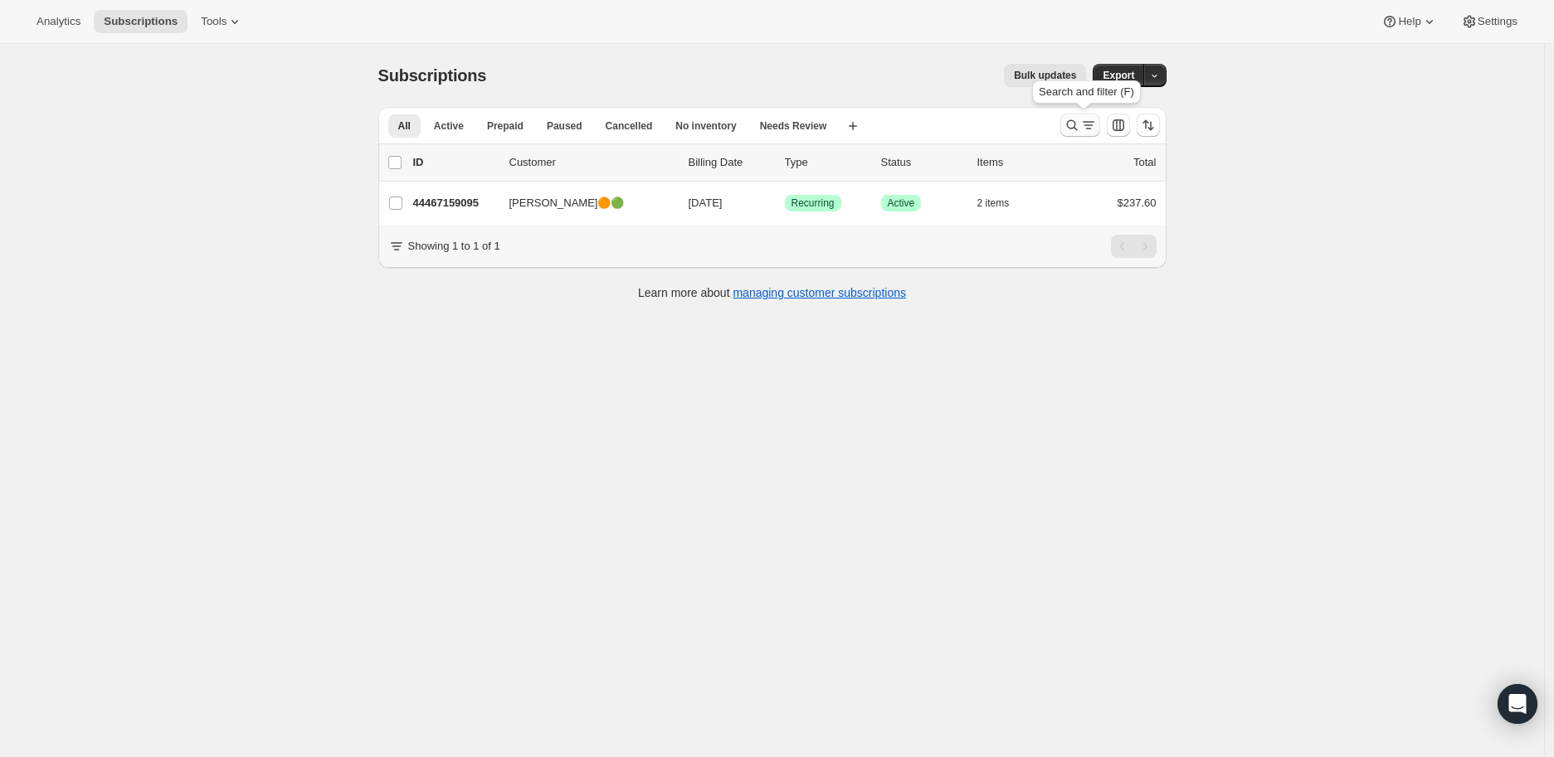
click at [1075, 128] on icon "Search and filter results" at bounding box center [1072, 125] width 17 height 17
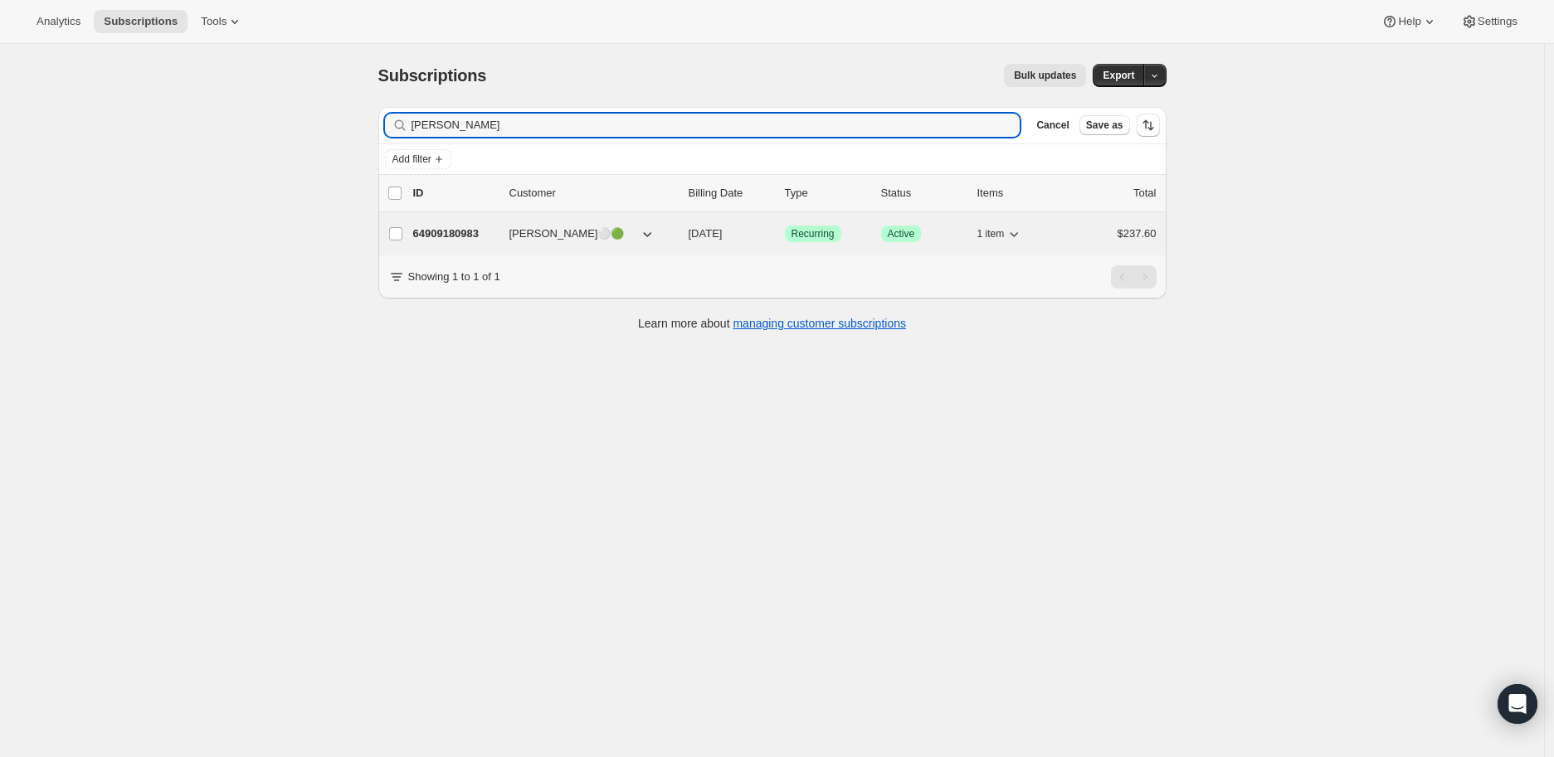
type input "eddie"
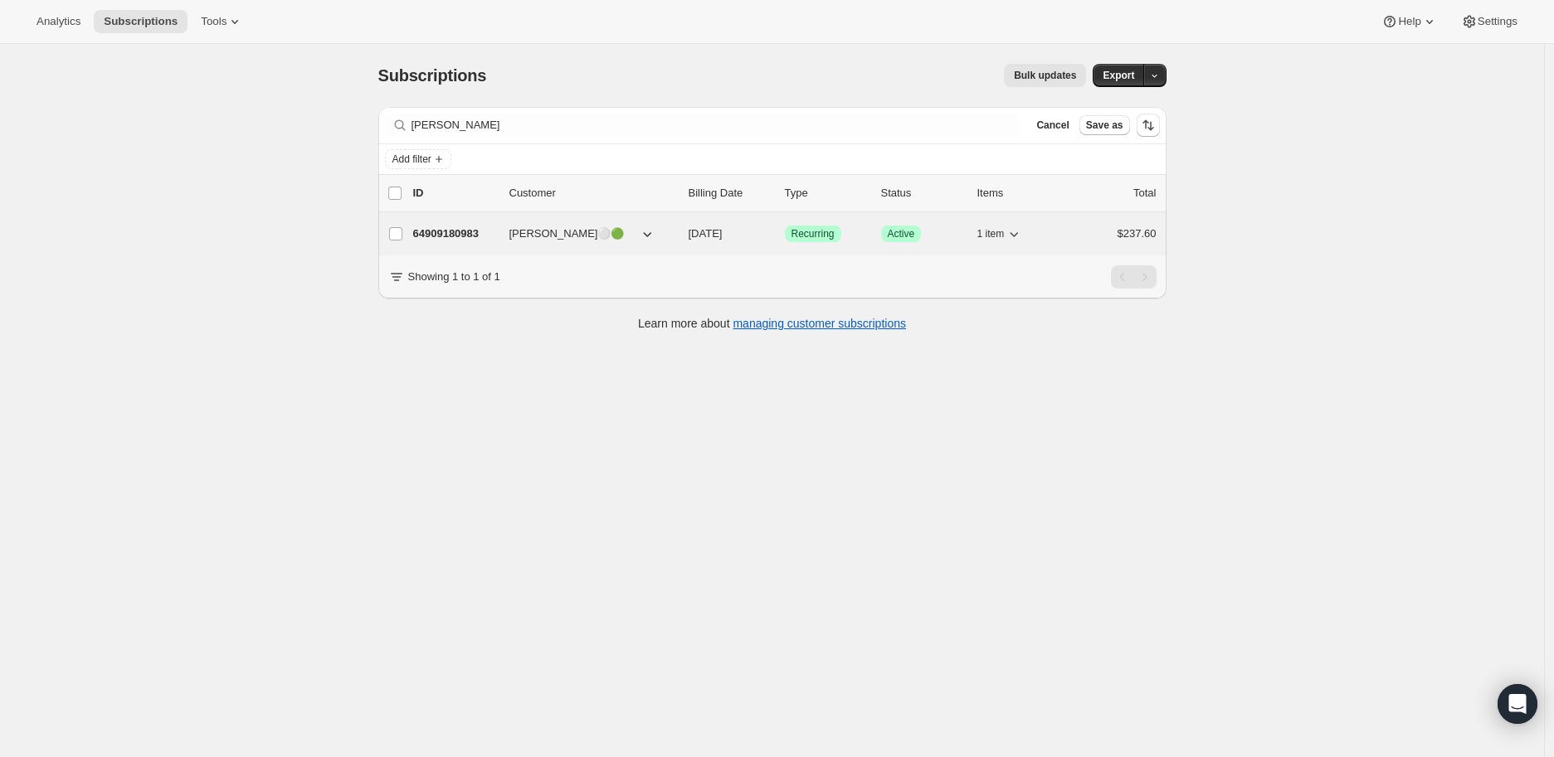
click at [458, 235] on p "64909180983" at bounding box center [454, 234] width 83 height 17
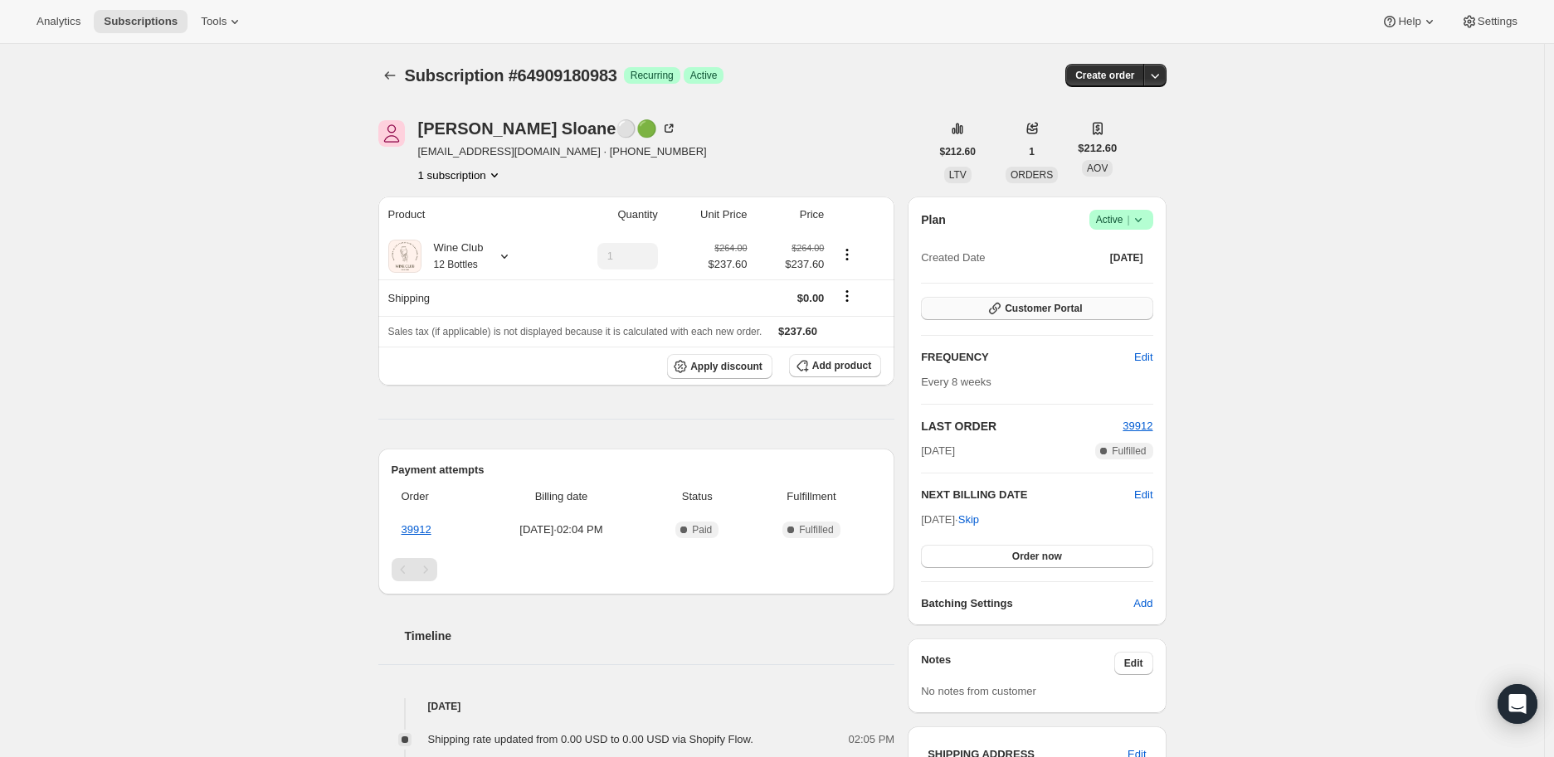
click at [1049, 309] on span "Customer Portal" at bounding box center [1043, 308] width 77 height 13
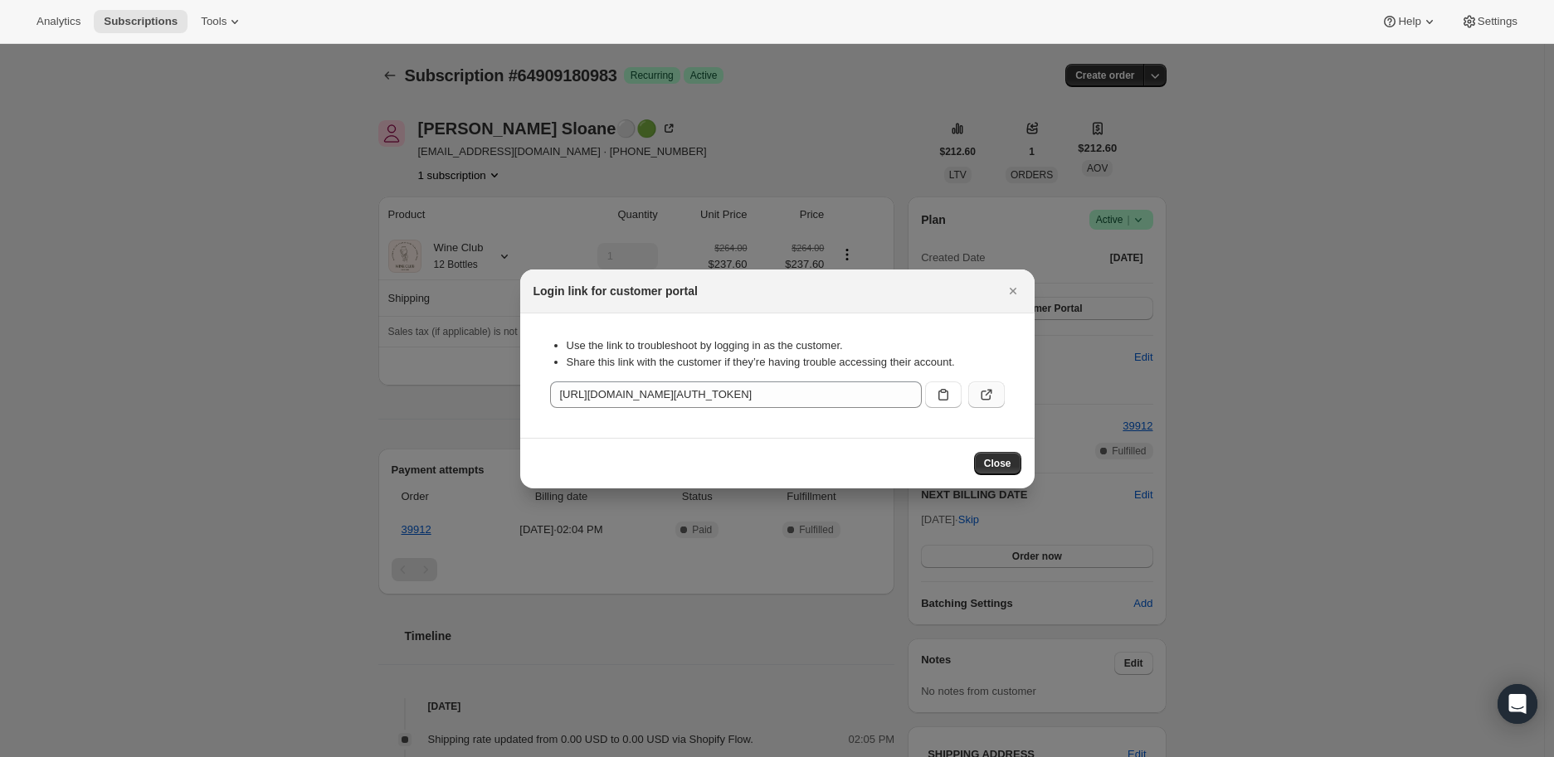
click at [986, 392] on icon ":rg4:" at bounding box center [986, 395] width 17 height 17
click at [1008, 287] on icon "Close" at bounding box center [1013, 291] width 17 height 17
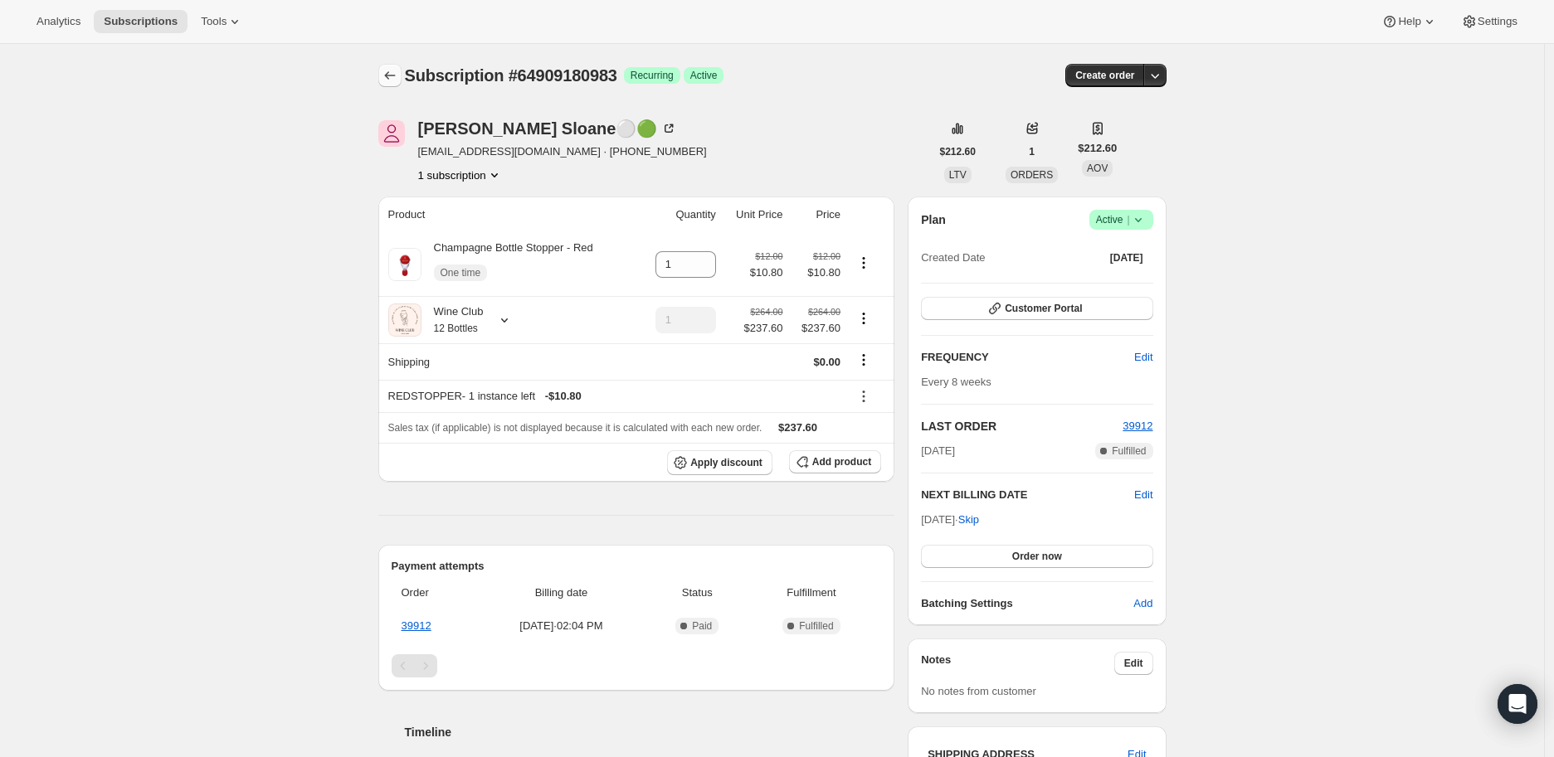
click at [385, 71] on icon "Subscriptions" at bounding box center [390, 75] width 17 height 17
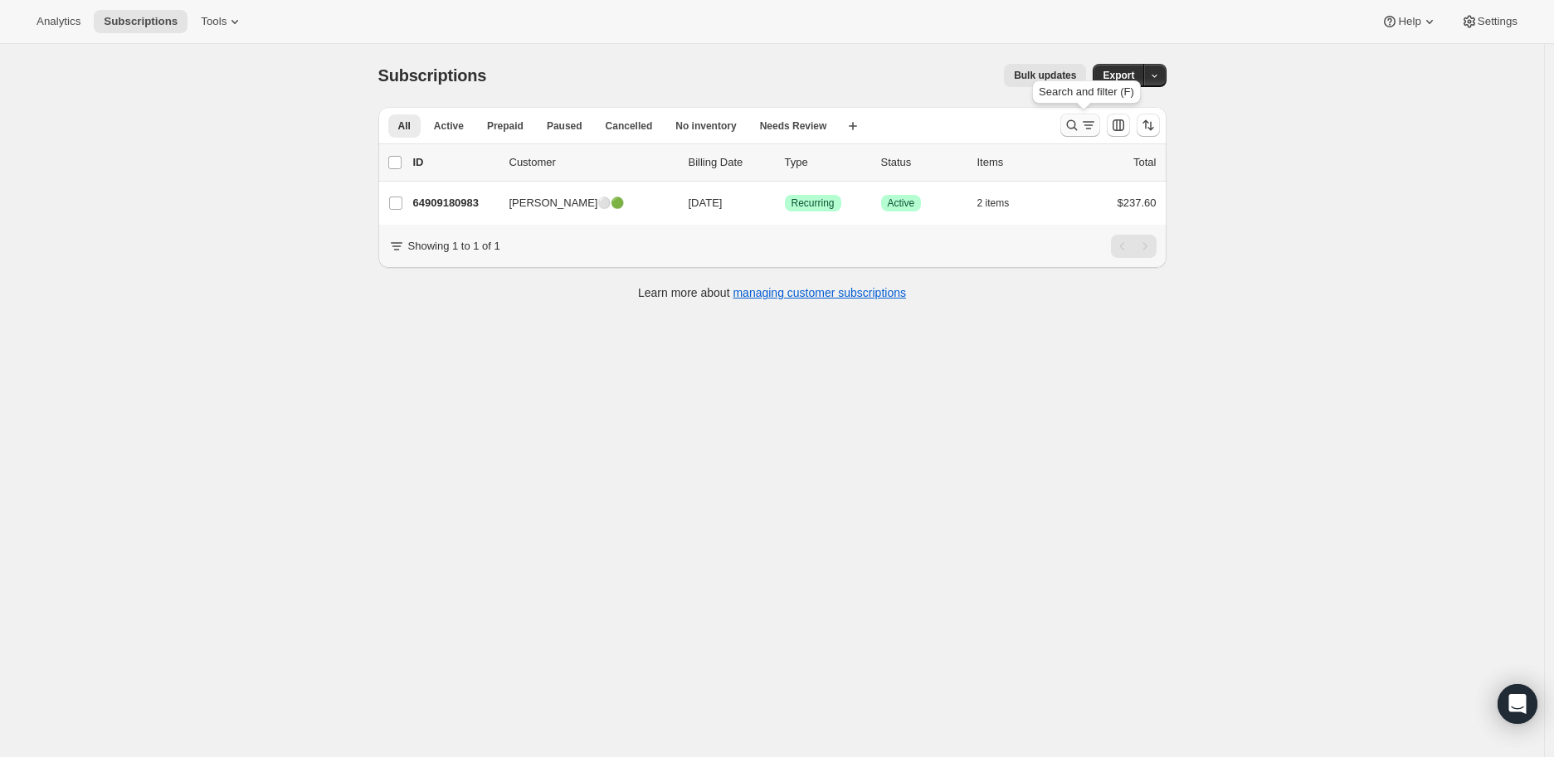
click at [1068, 120] on icon "Search and filter results" at bounding box center [1072, 125] width 17 height 17
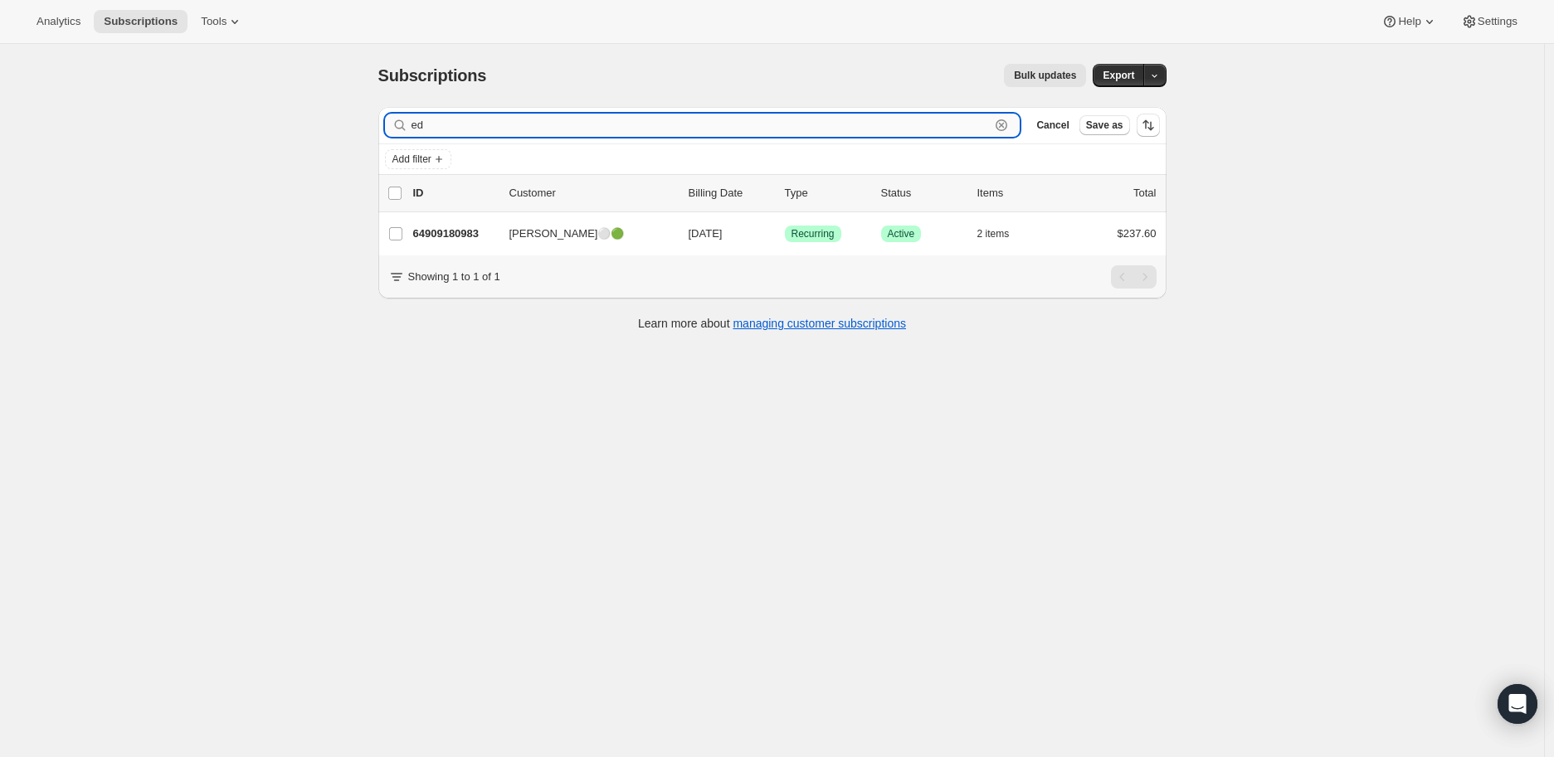
type input "e"
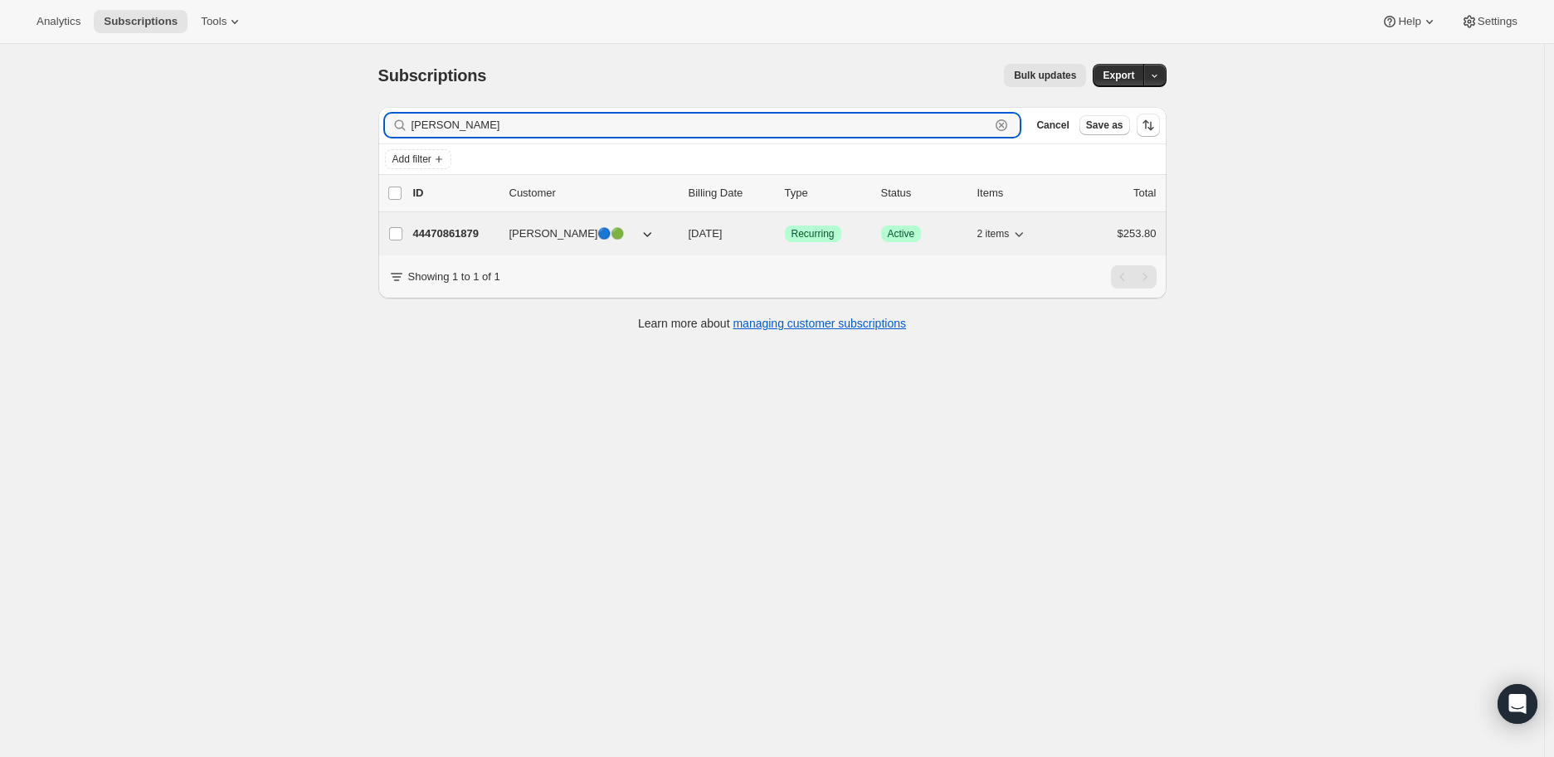
type input "arthur"
click at [446, 231] on p "44470861879" at bounding box center [454, 234] width 83 height 17
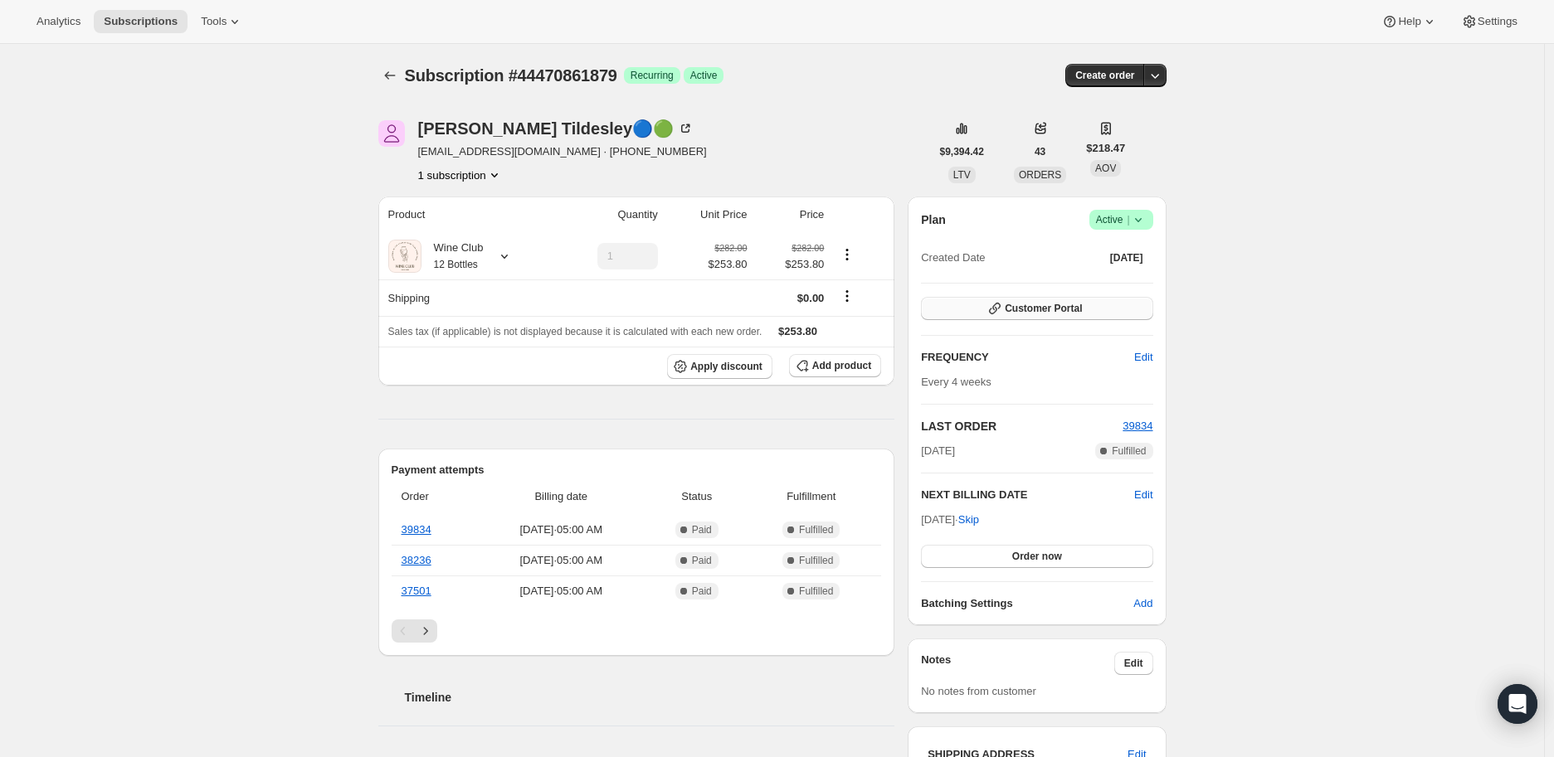
click at [1031, 305] on span "Customer Portal" at bounding box center [1043, 308] width 77 height 13
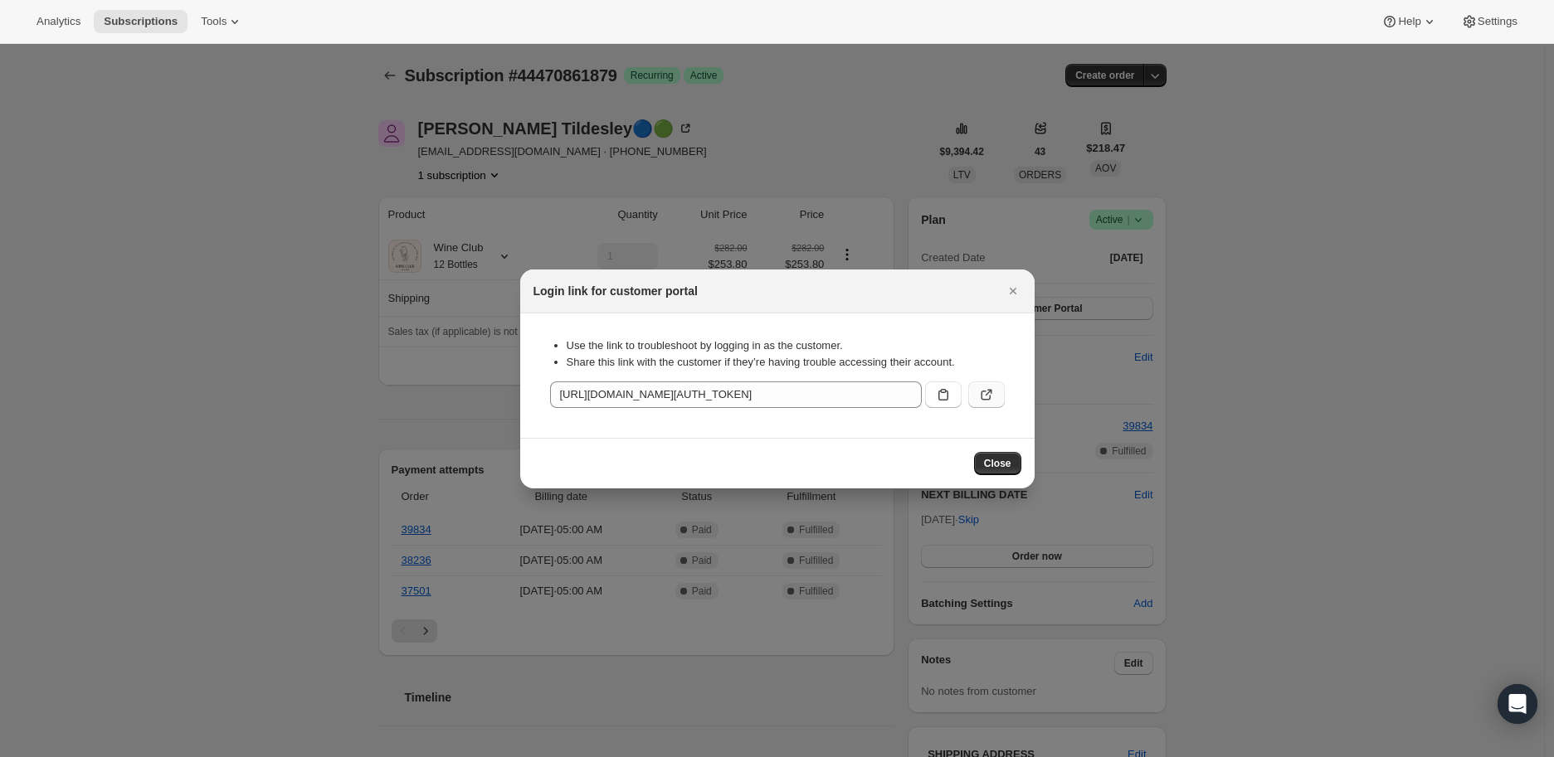
click at [982, 393] on icon ":rg2:" at bounding box center [986, 395] width 17 height 17
click at [1010, 285] on icon "Close" at bounding box center [1013, 291] width 17 height 17
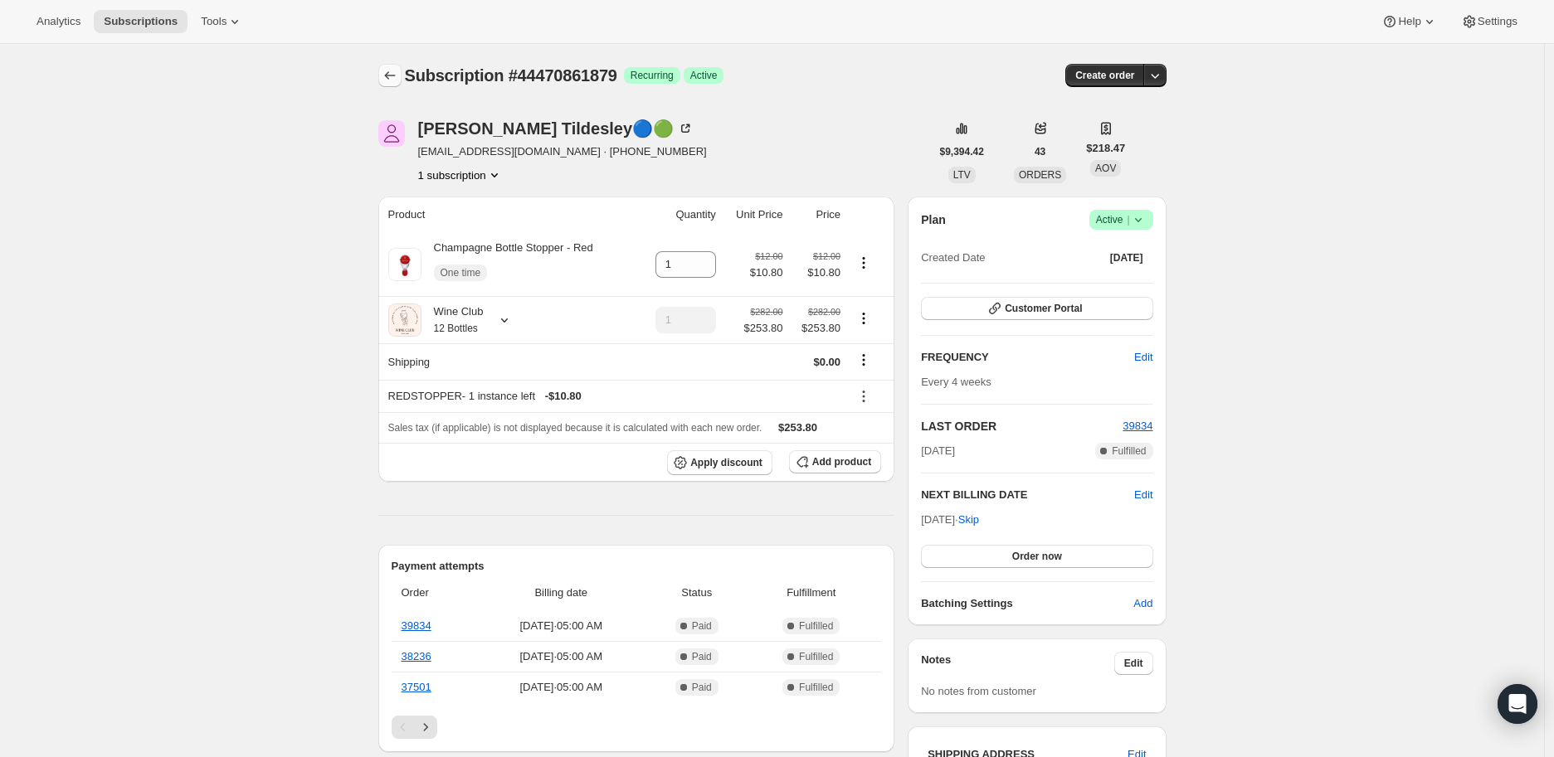
click at [391, 77] on icon "Subscriptions" at bounding box center [389, 75] width 11 height 8
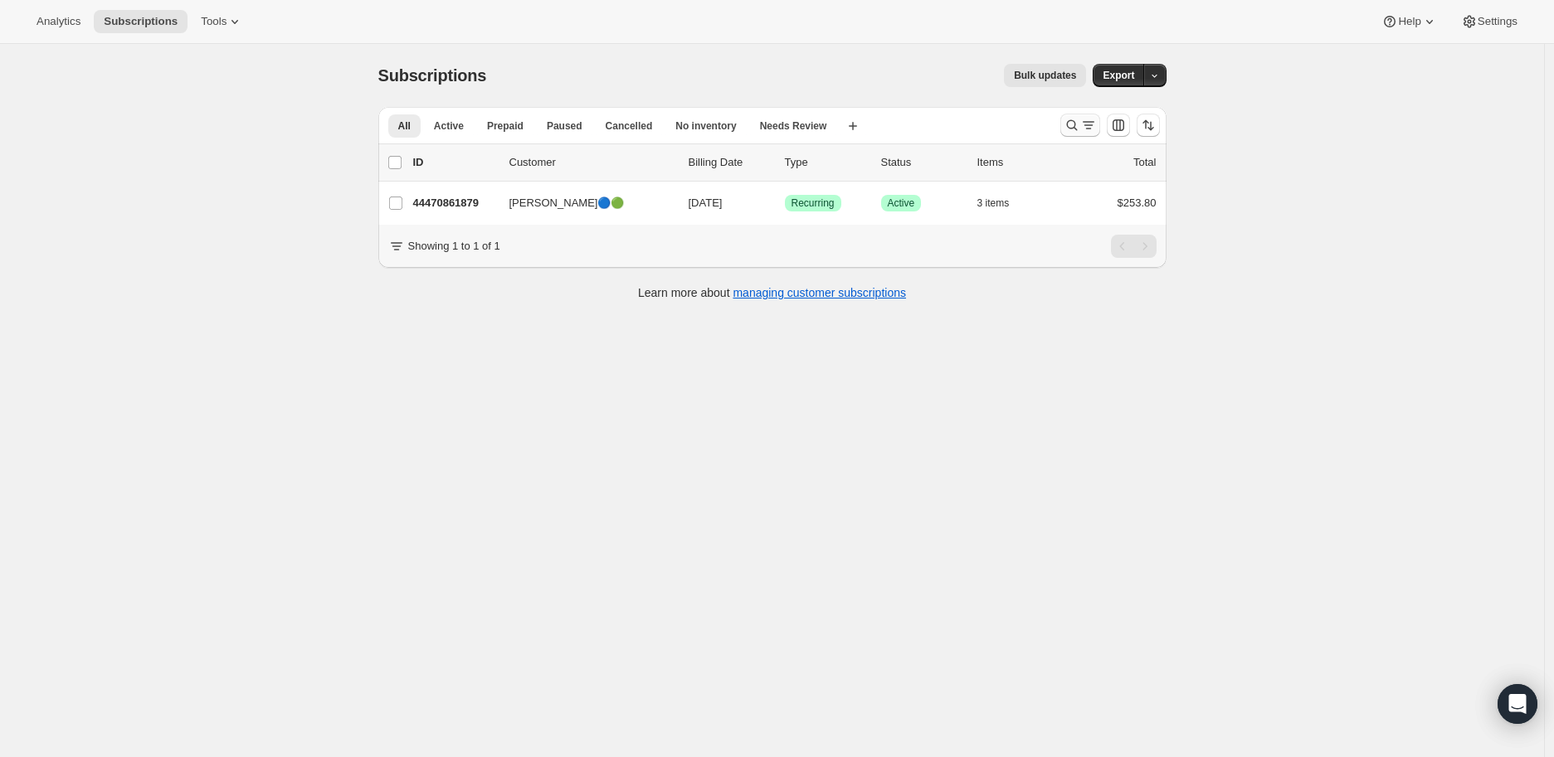
click at [1075, 125] on icon "Search and filter results" at bounding box center [1072, 125] width 17 height 17
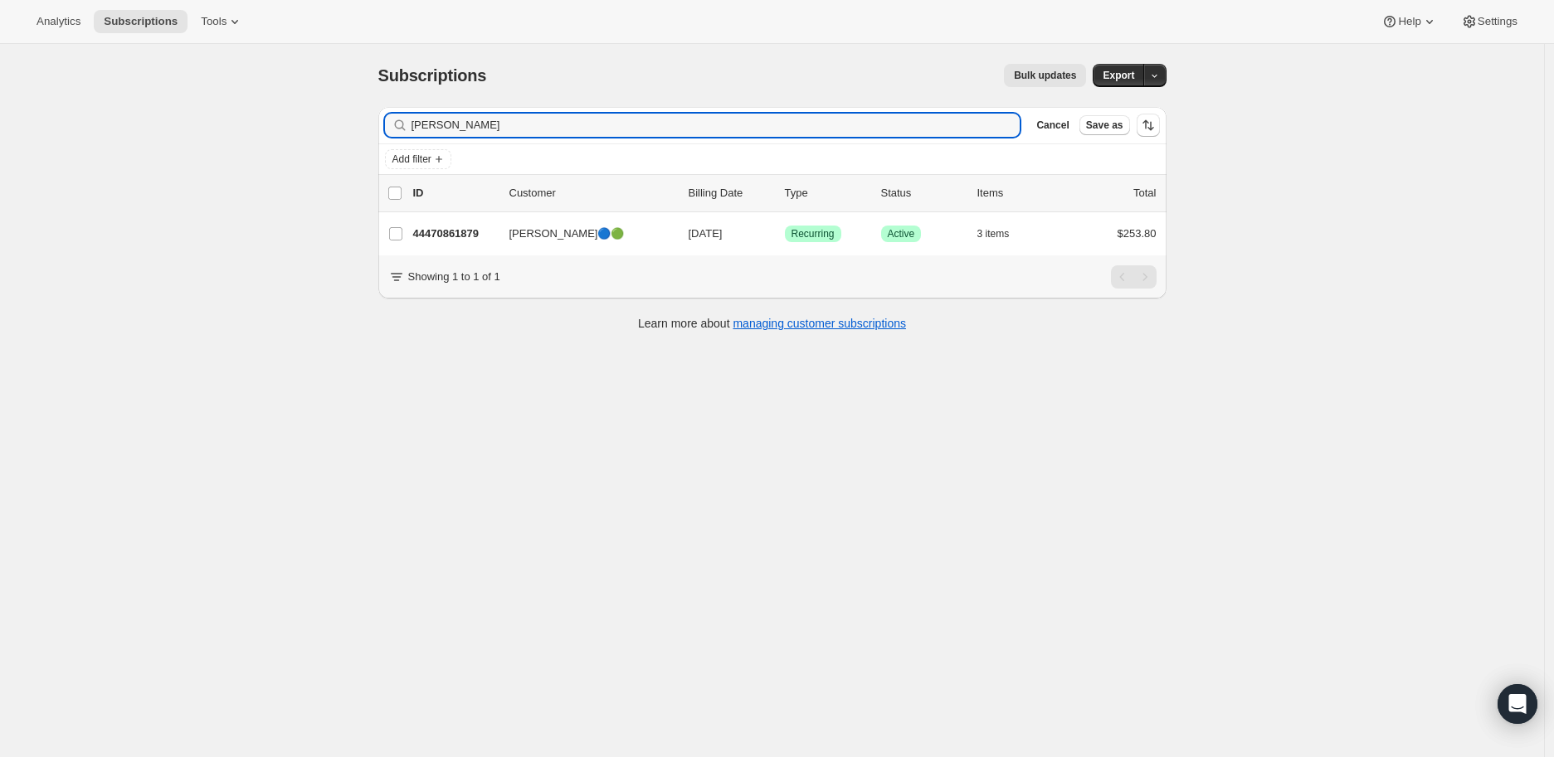
drag, startPoint x: 461, startPoint y: 125, endPoint x: 407, endPoint y: 125, distance: 54.8
click at [407, 125] on div "arthur Clear" at bounding box center [702, 125] width 635 height 23
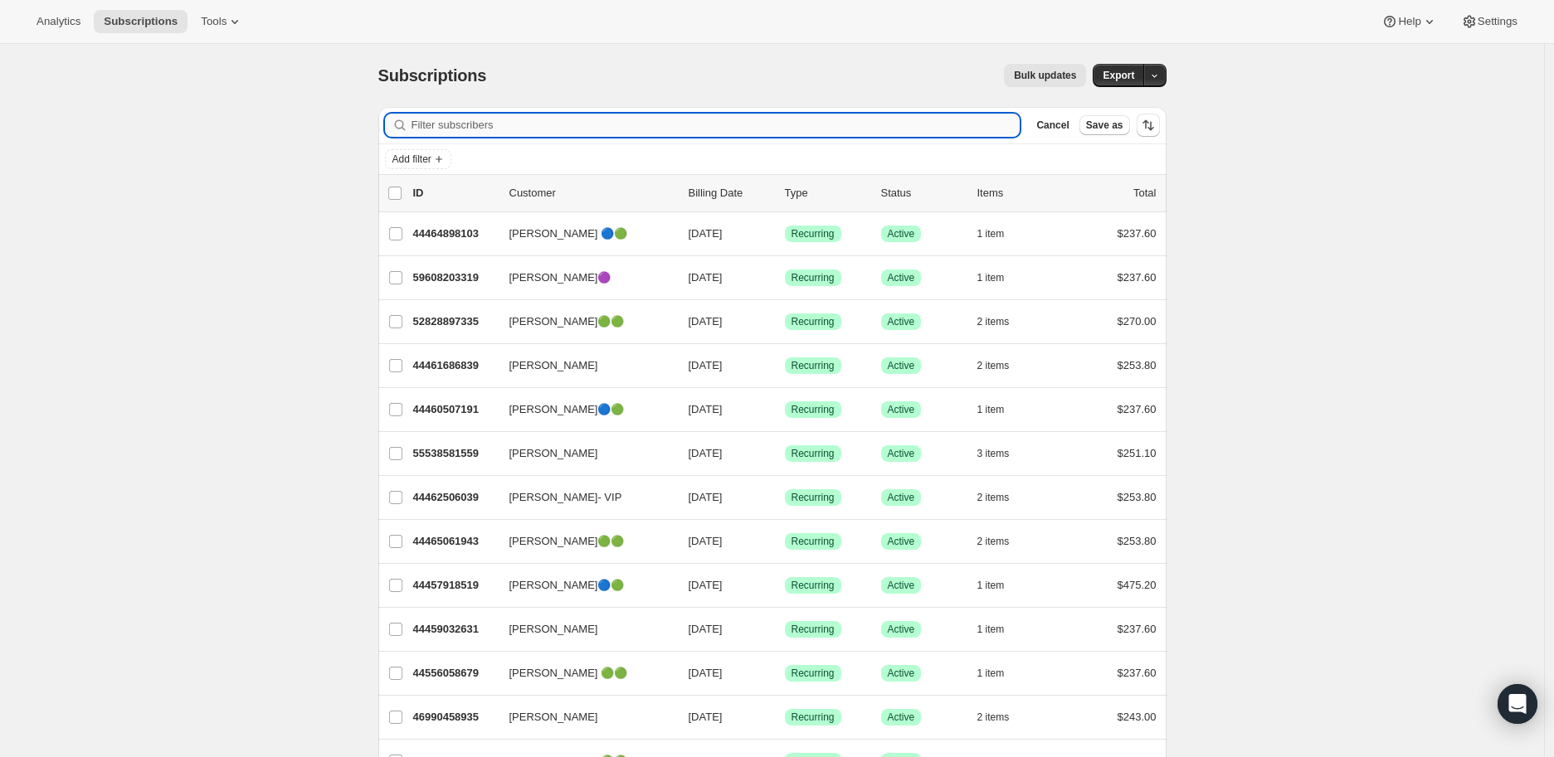
click at [484, 125] on input "Filter subscribers" at bounding box center [715, 125] width 609 height 23
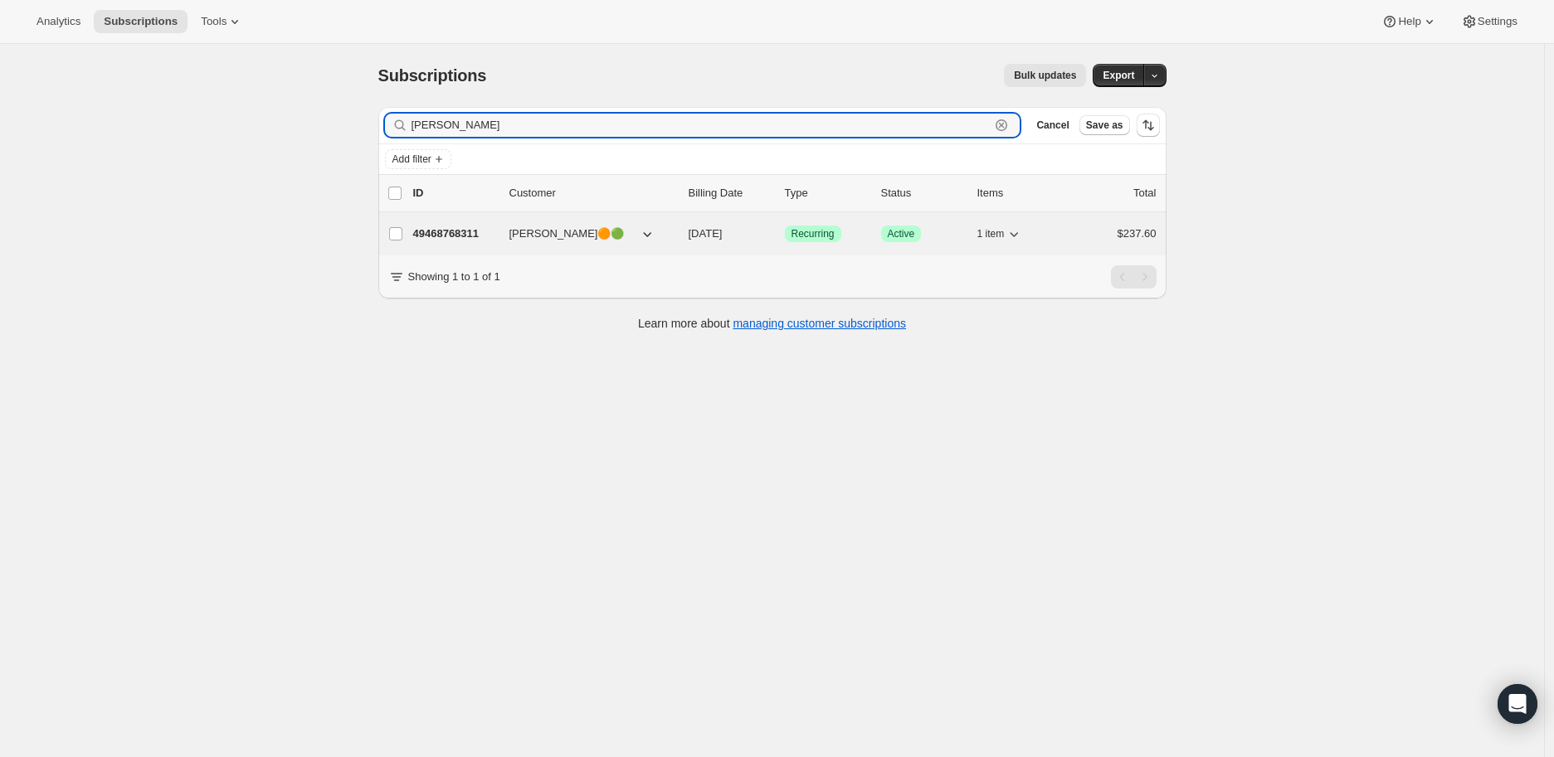
type input "[PERSON_NAME]"
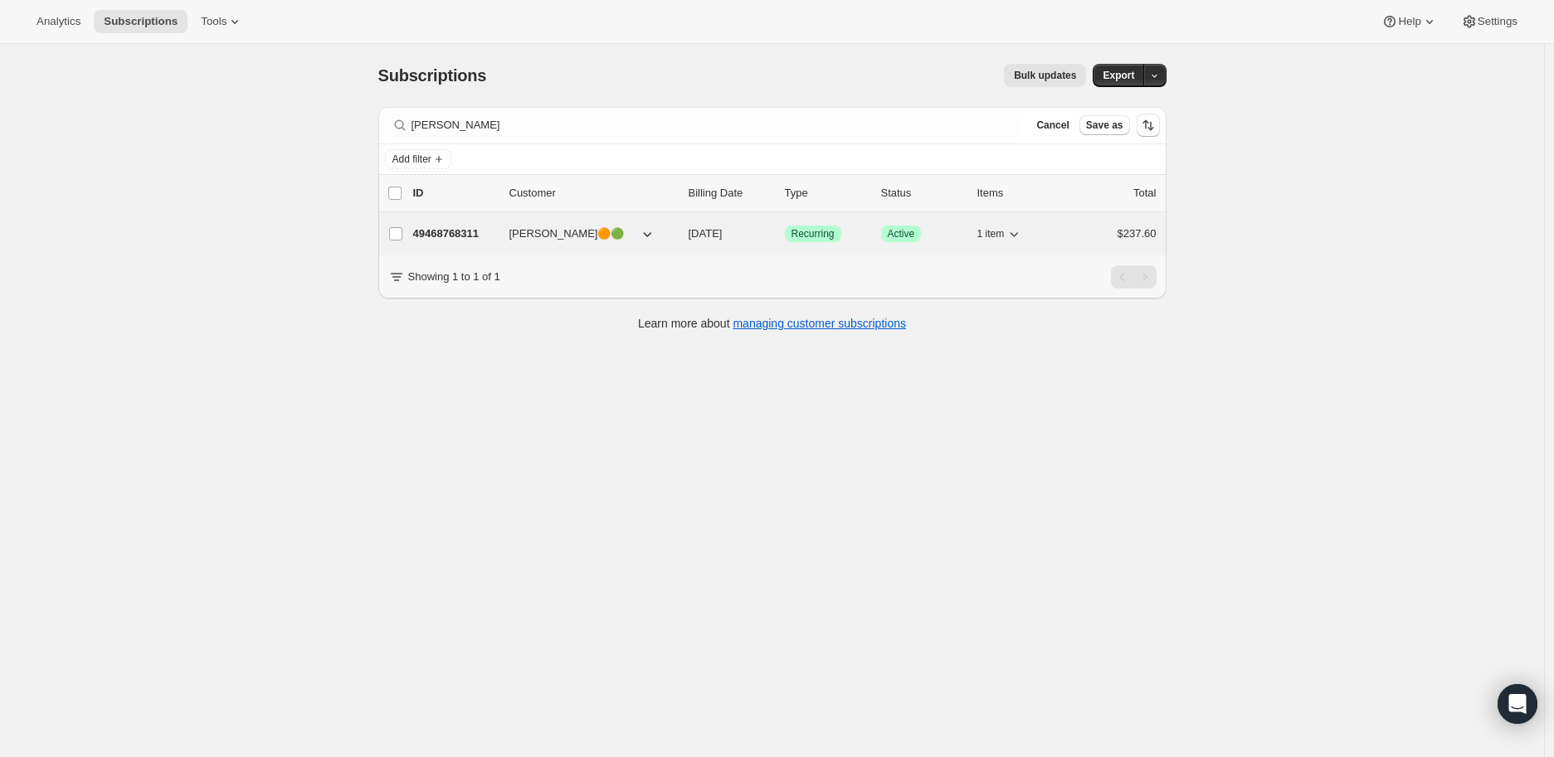
click at [457, 234] on p "49468768311" at bounding box center [454, 234] width 83 height 17
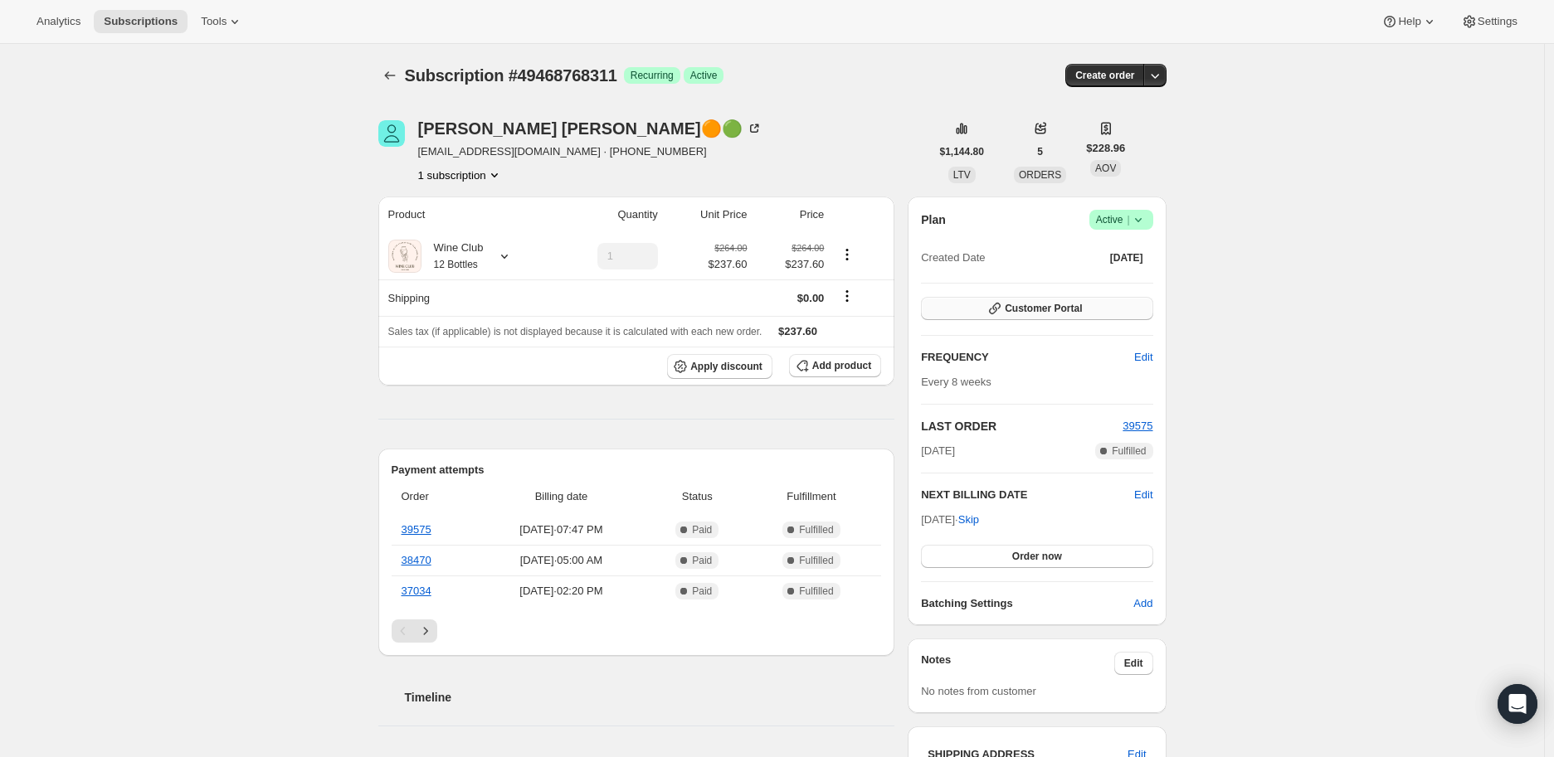
click at [1037, 308] on span "Customer Portal" at bounding box center [1043, 308] width 77 height 13
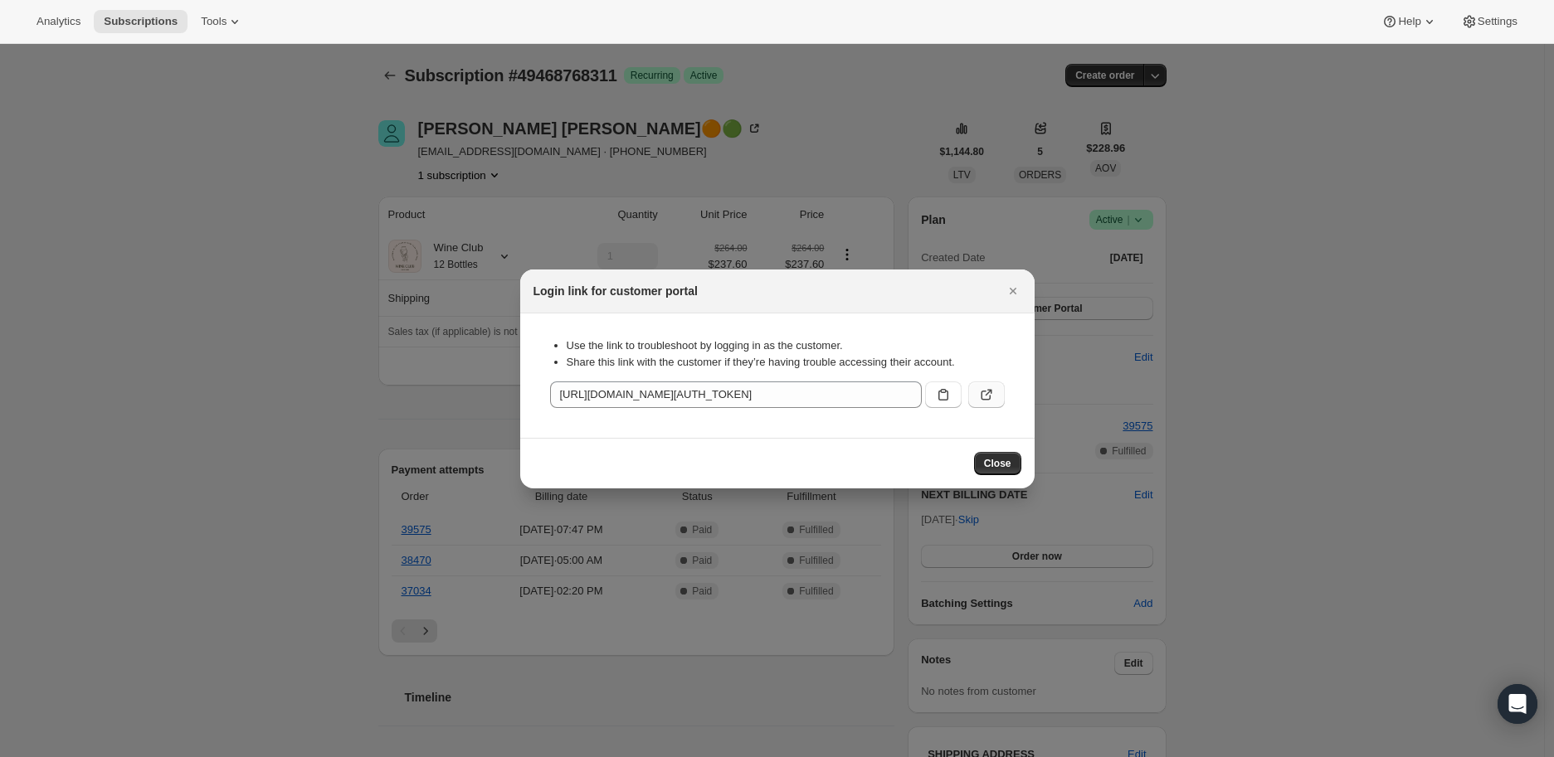
click at [985, 388] on icon ":rg7:" at bounding box center [986, 395] width 17 height 17
click at [1017, 291] on icon "Close" at bounding box center [1013, 291] width 17 height 17
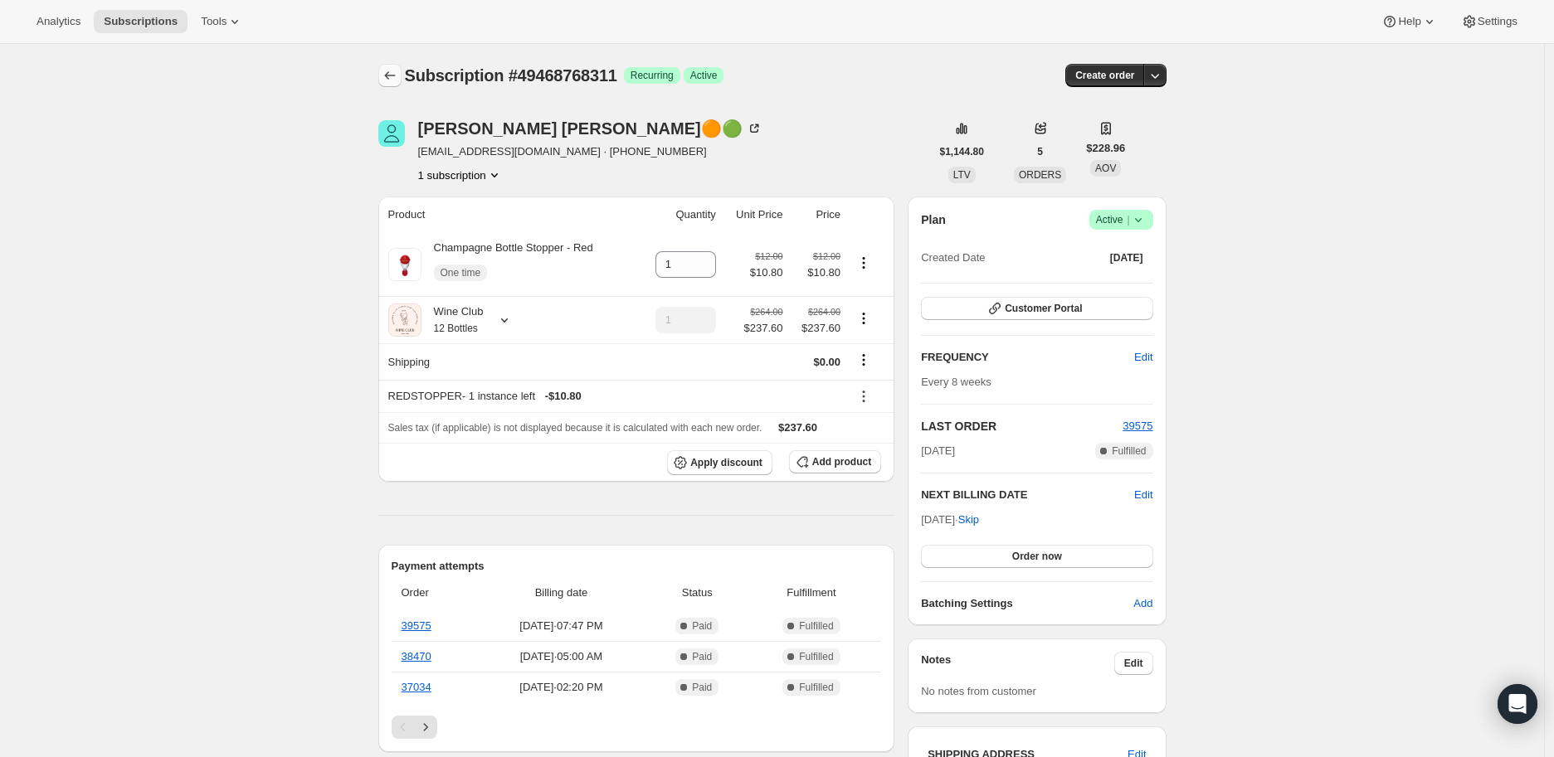
click at [397, 69] on icon "Subscriptions" at bounding box center [390, 75] width 17 height 17
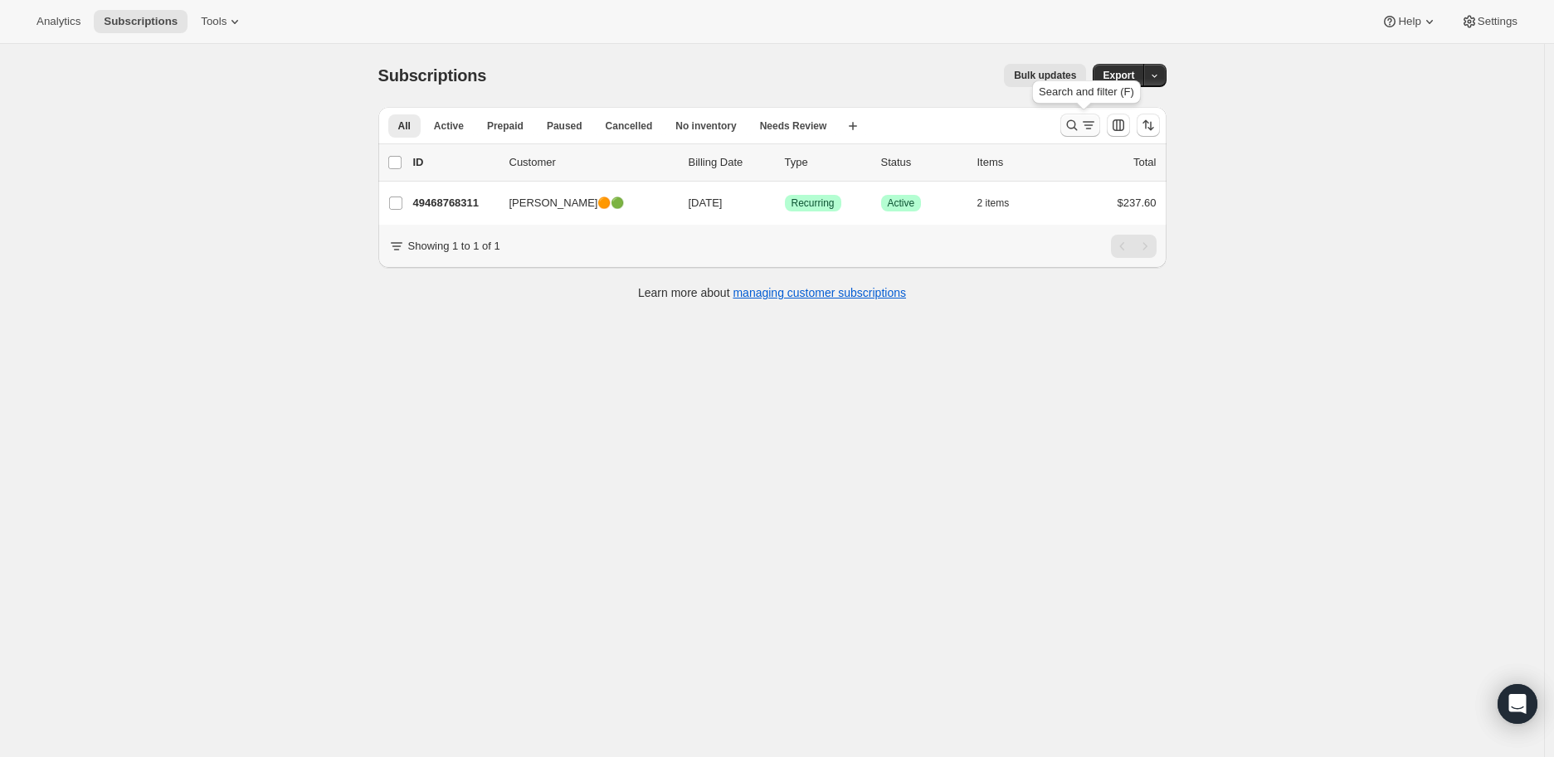
click at [1073, 128] on icon "Search and filter results" at bounding box center [1071, 125] width 11 height 11
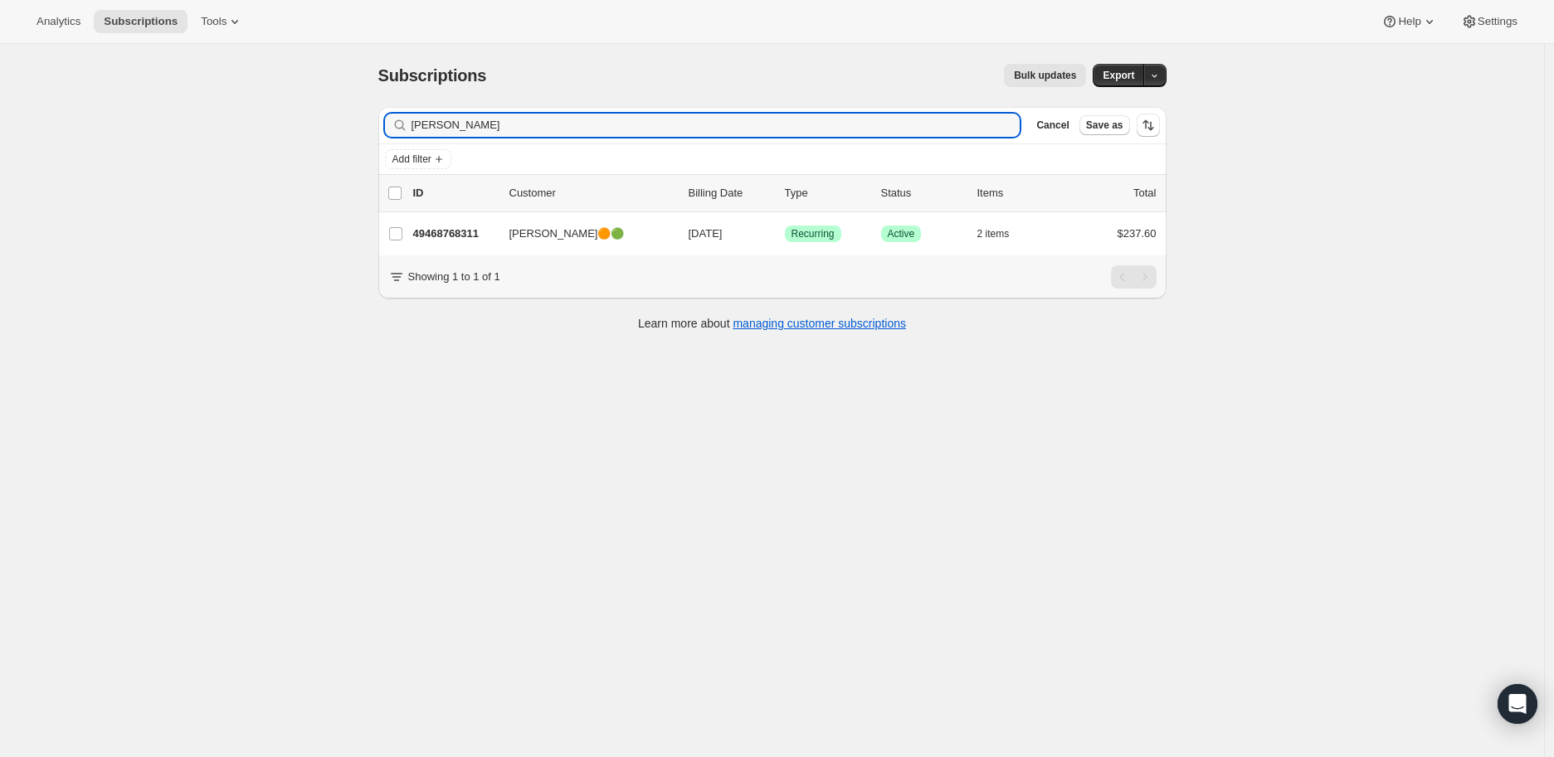
drag, startPoint x: 477, startPoint y: 126, endPoint x: 391, endPoint y: 125, distance: 86.3
click at [391, 125] on div "roxanne Clear" at bounding box center [702, 125] width 635 height 23
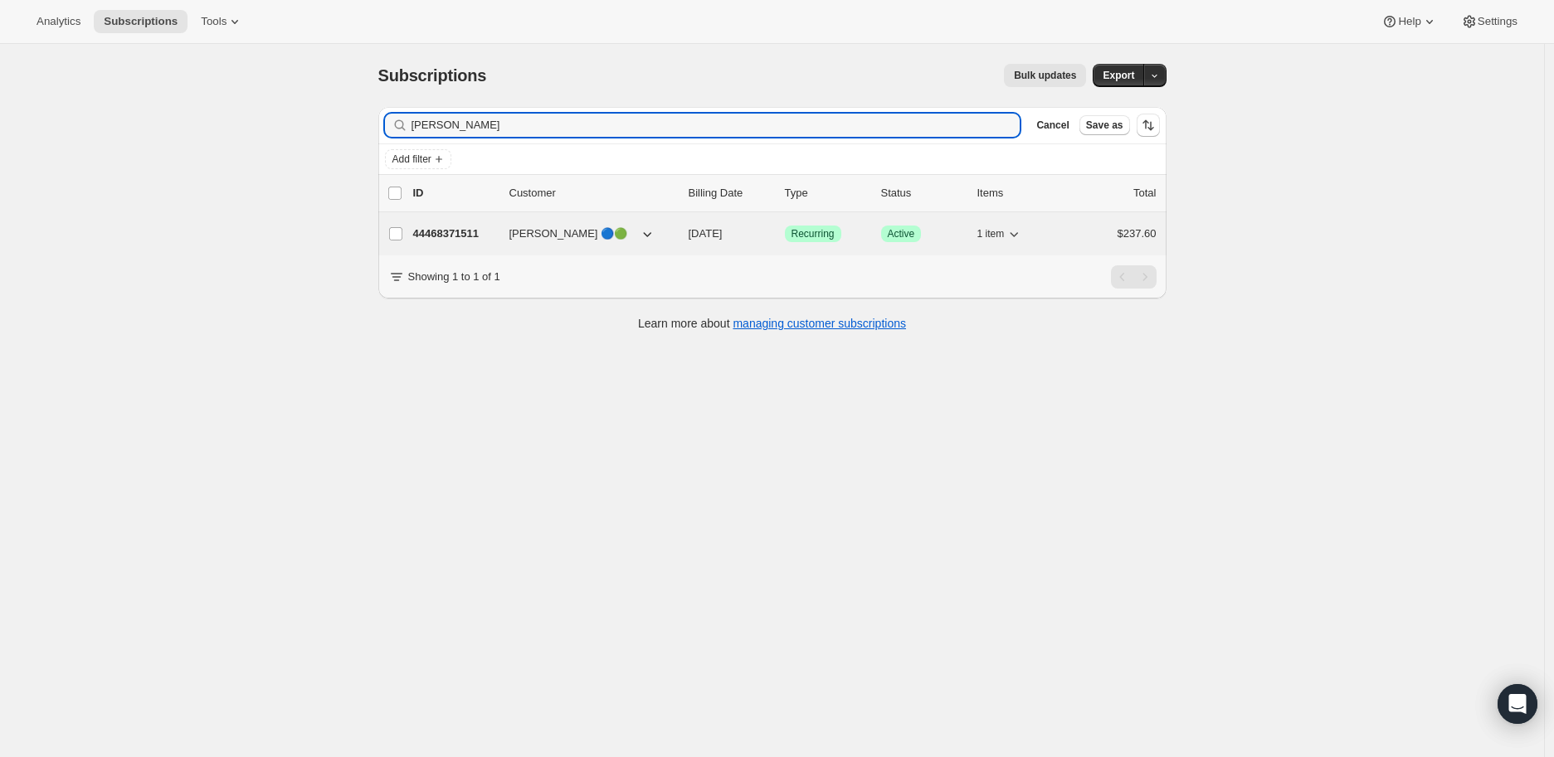
type input "carle"
click at [460, 225] on div "Carlene Jackson 🔵🟢 44468371511 Carlene Jackson 🔵🟢 09/30/2025 Success Recurring …" at bounding box center [772, 233] width 788 height 43
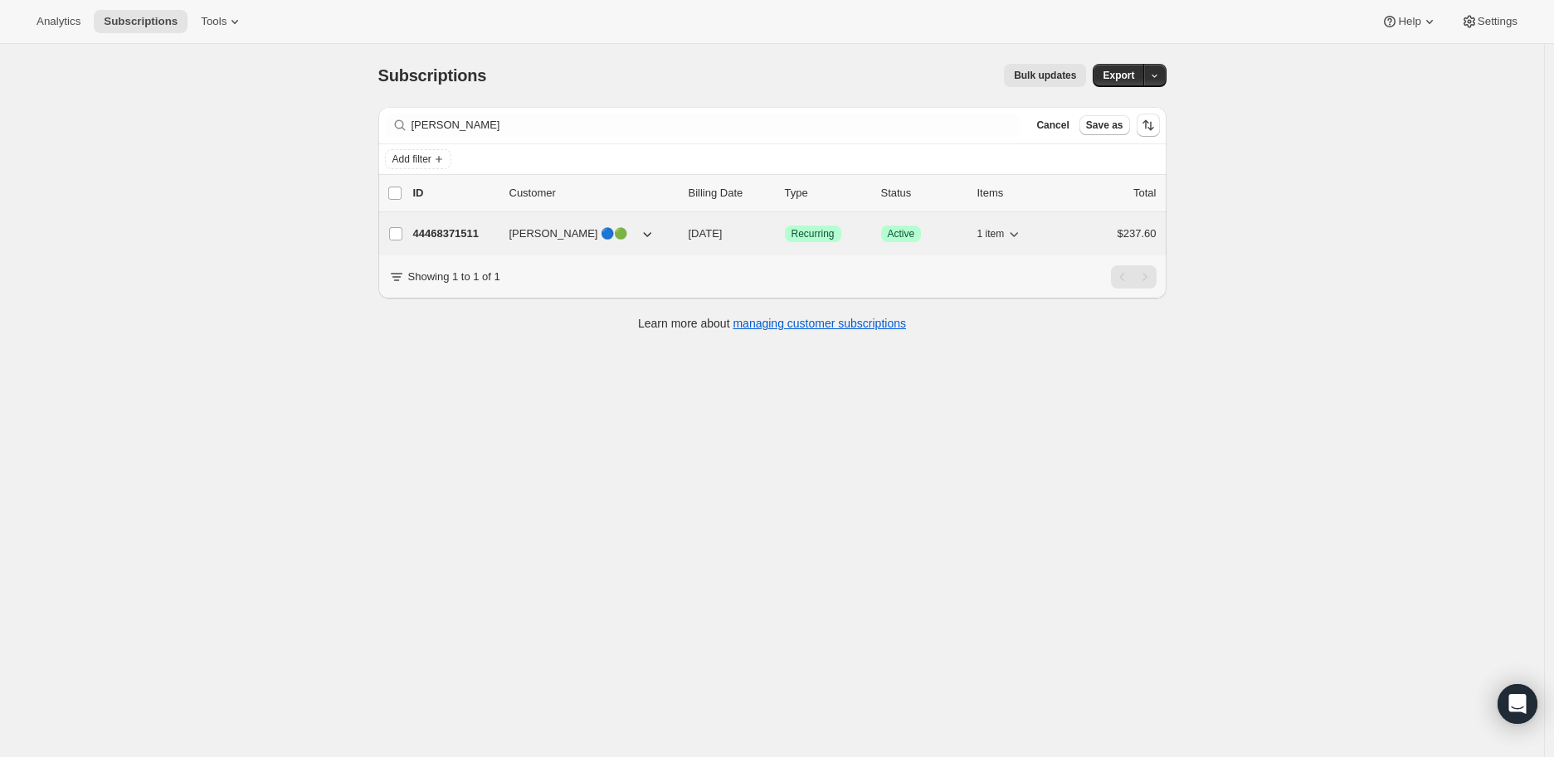
click at [469, 236] on p "44468371511" at bounding box center [454, 234] width 83 height 17
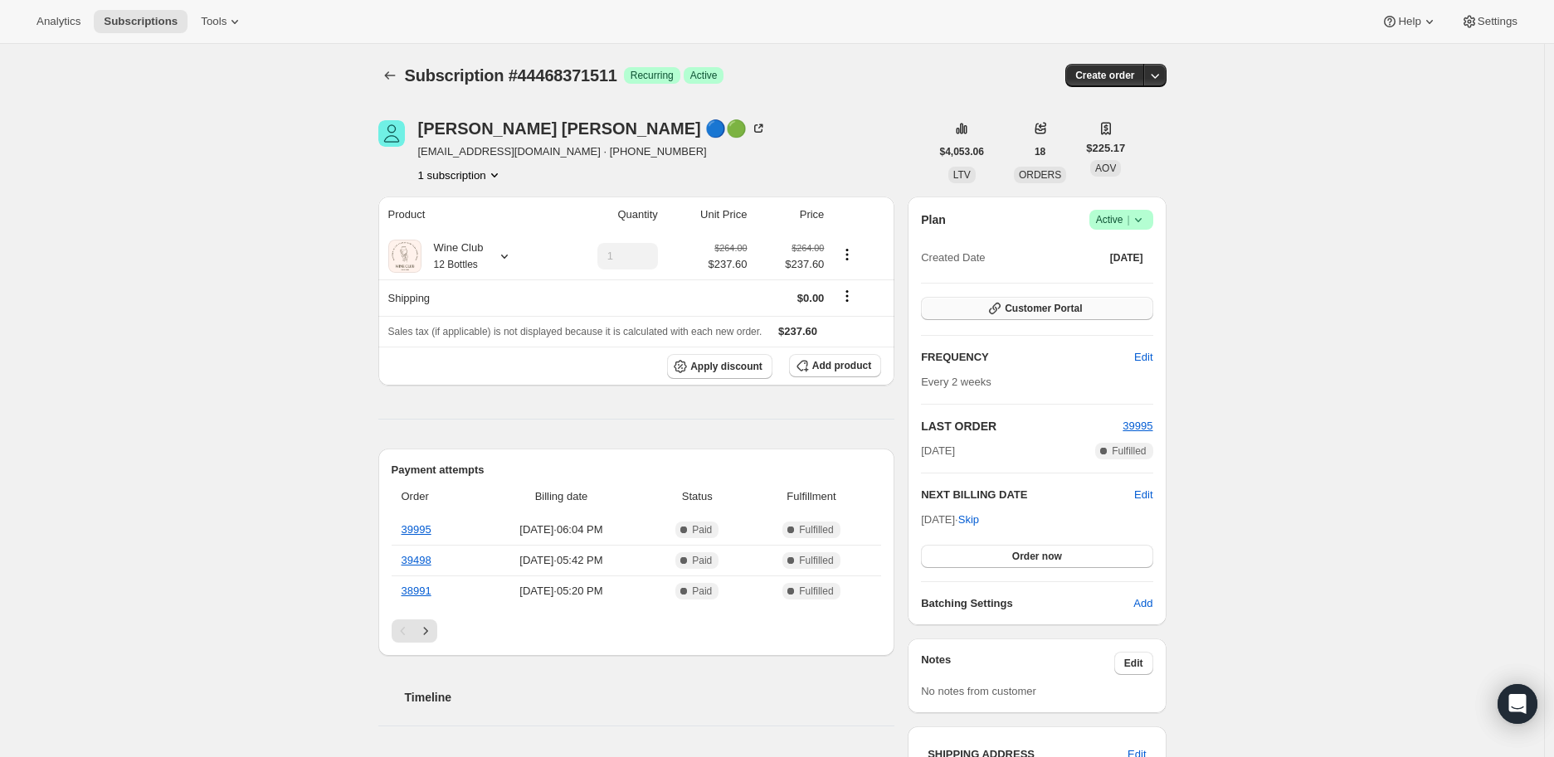
click at [1096, 304] on button "Customer Portal" at bounding box center [1036, 308] width 231 height 23
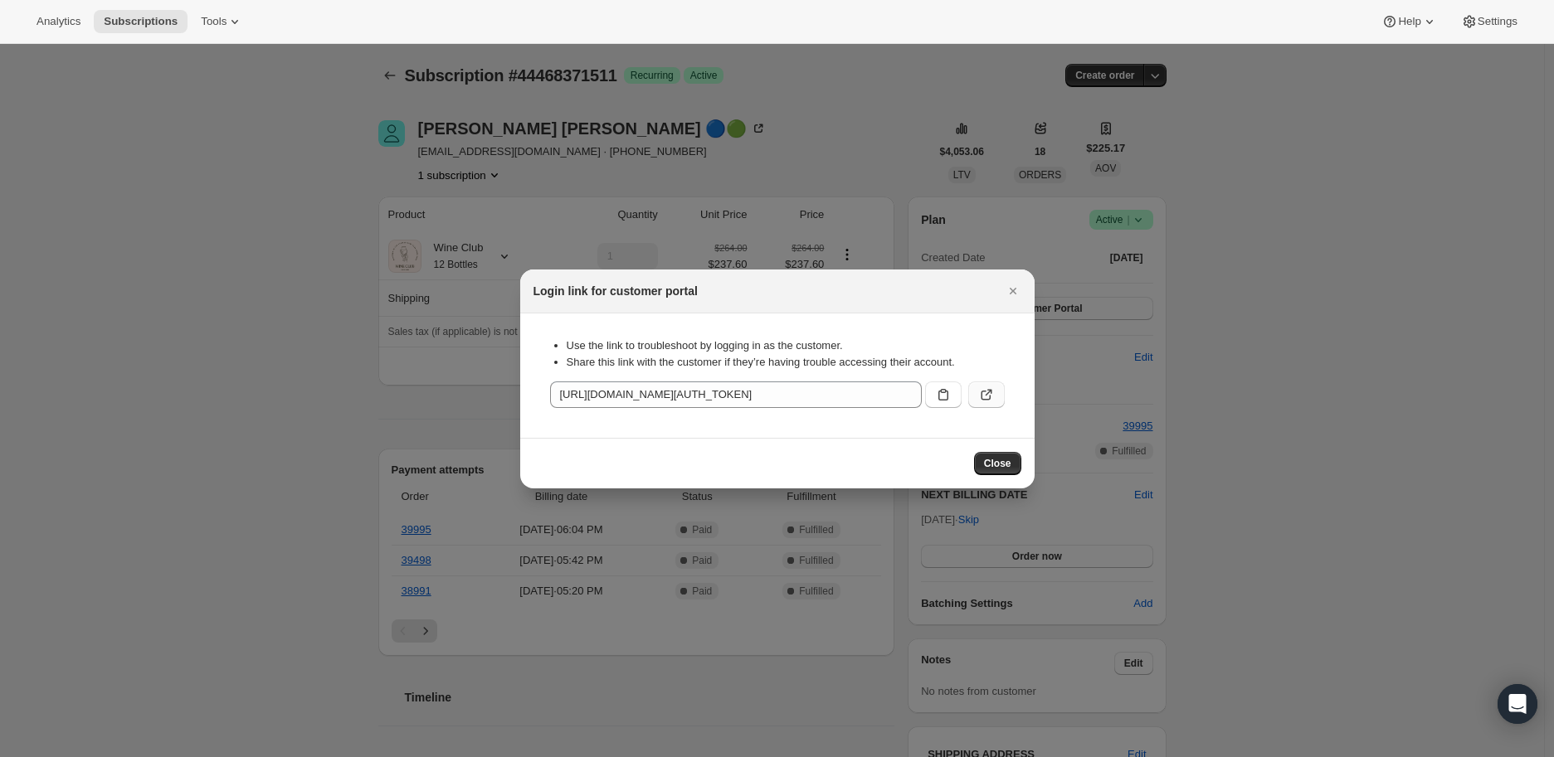
click at [988, 391] on icon ":rg7:" at bounding box center [986, 395] width 17 height 17
click at [1010, 287] on icon "Close" at bounding box center [1013, 291] width 17 height 17
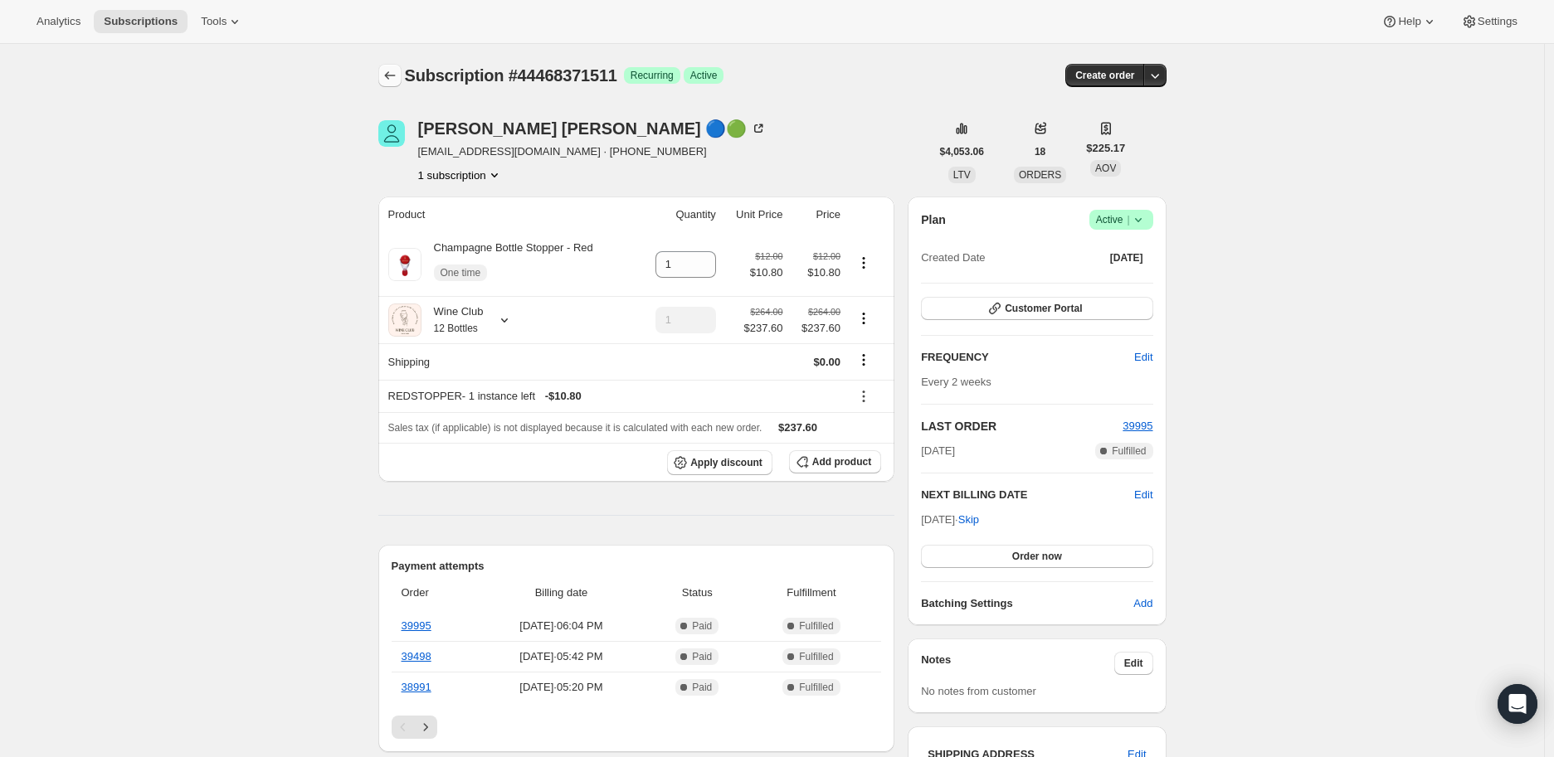
click at [396, 78] on icon "Subscriptions" at bounding box center [390, 75] width 17 height 17
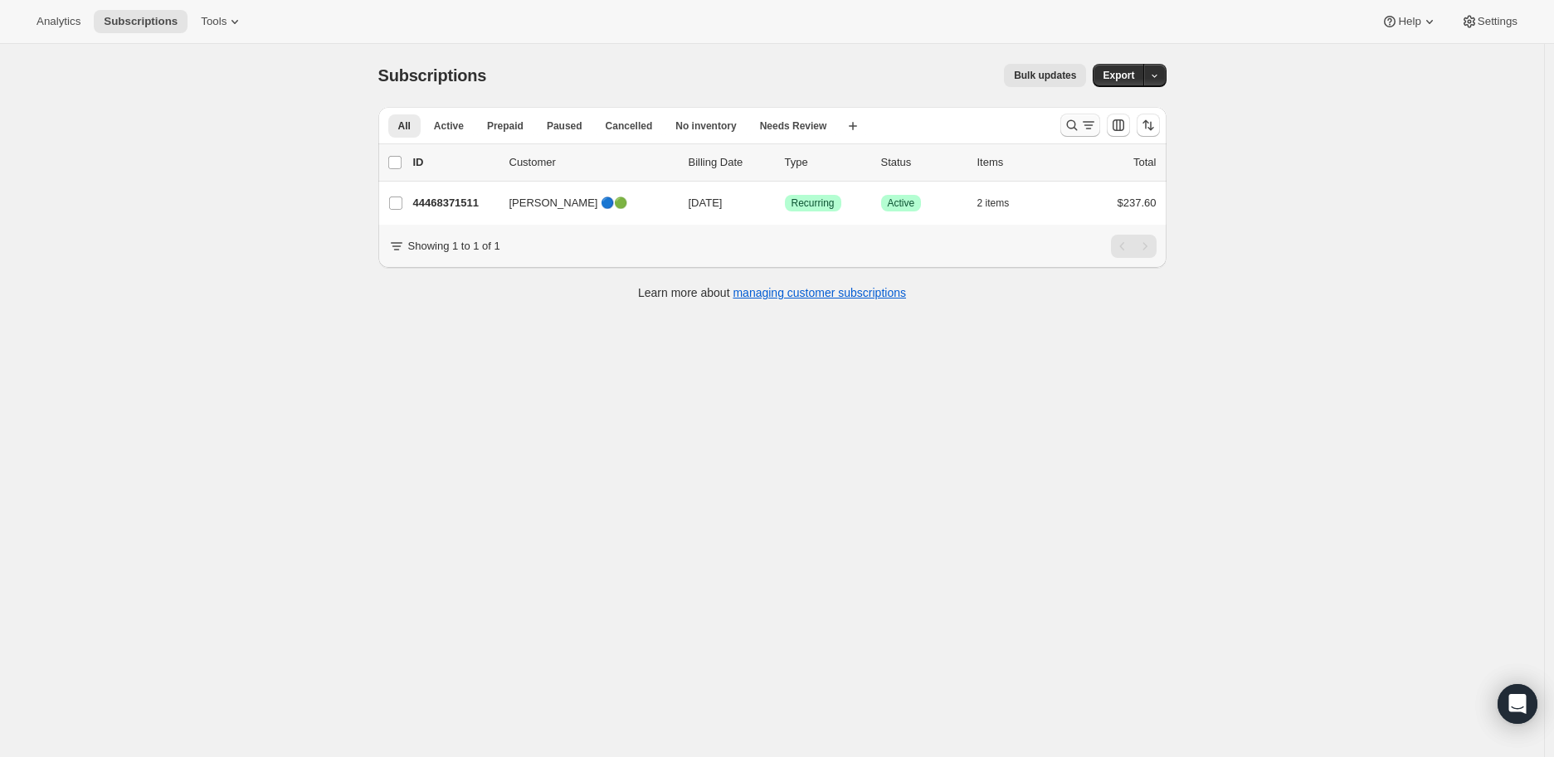
click at [1075, 128] on icon "Search and filter results" at bounding box center [1072, 125] width 17 height 17
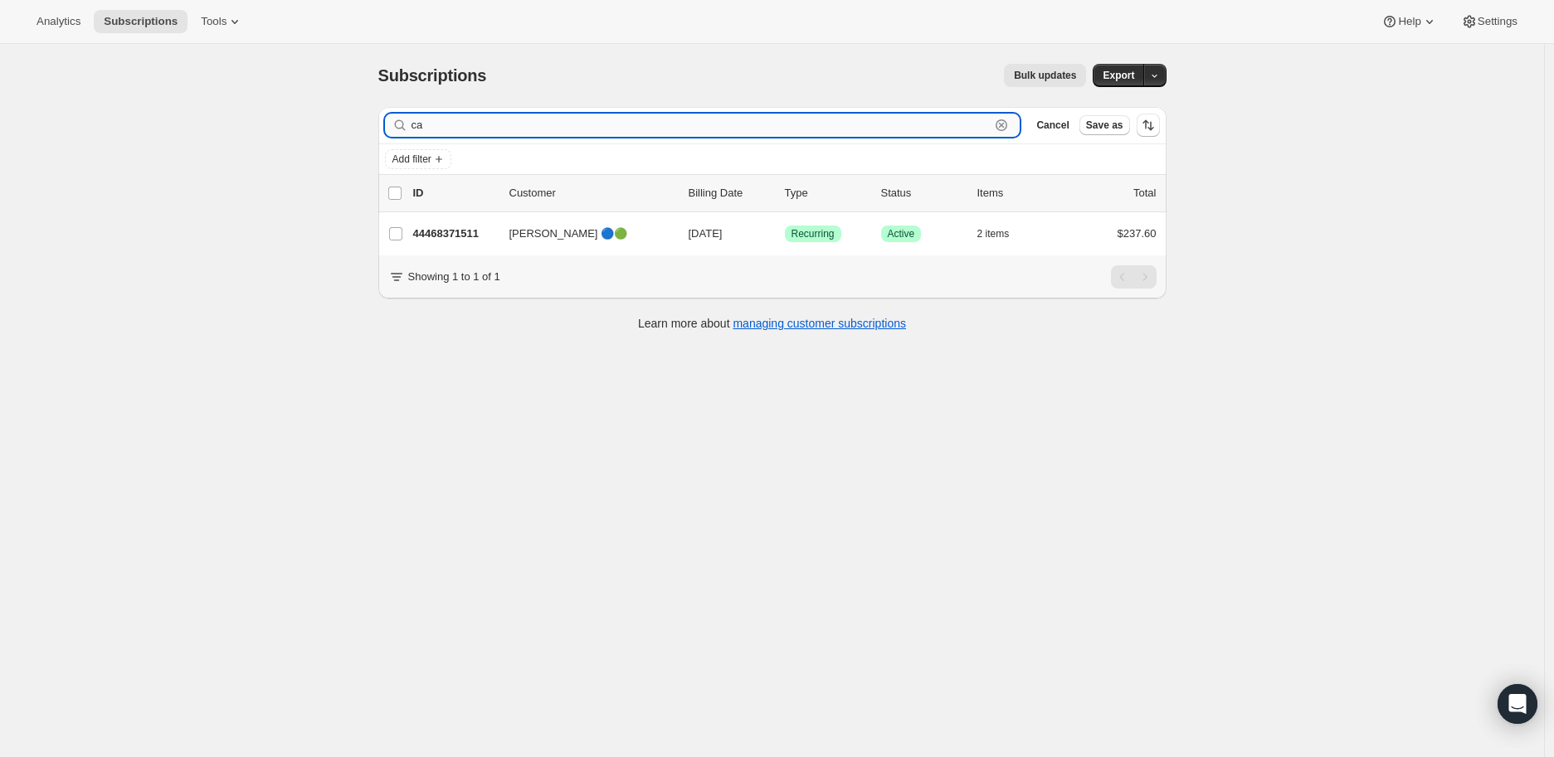
type input "c"
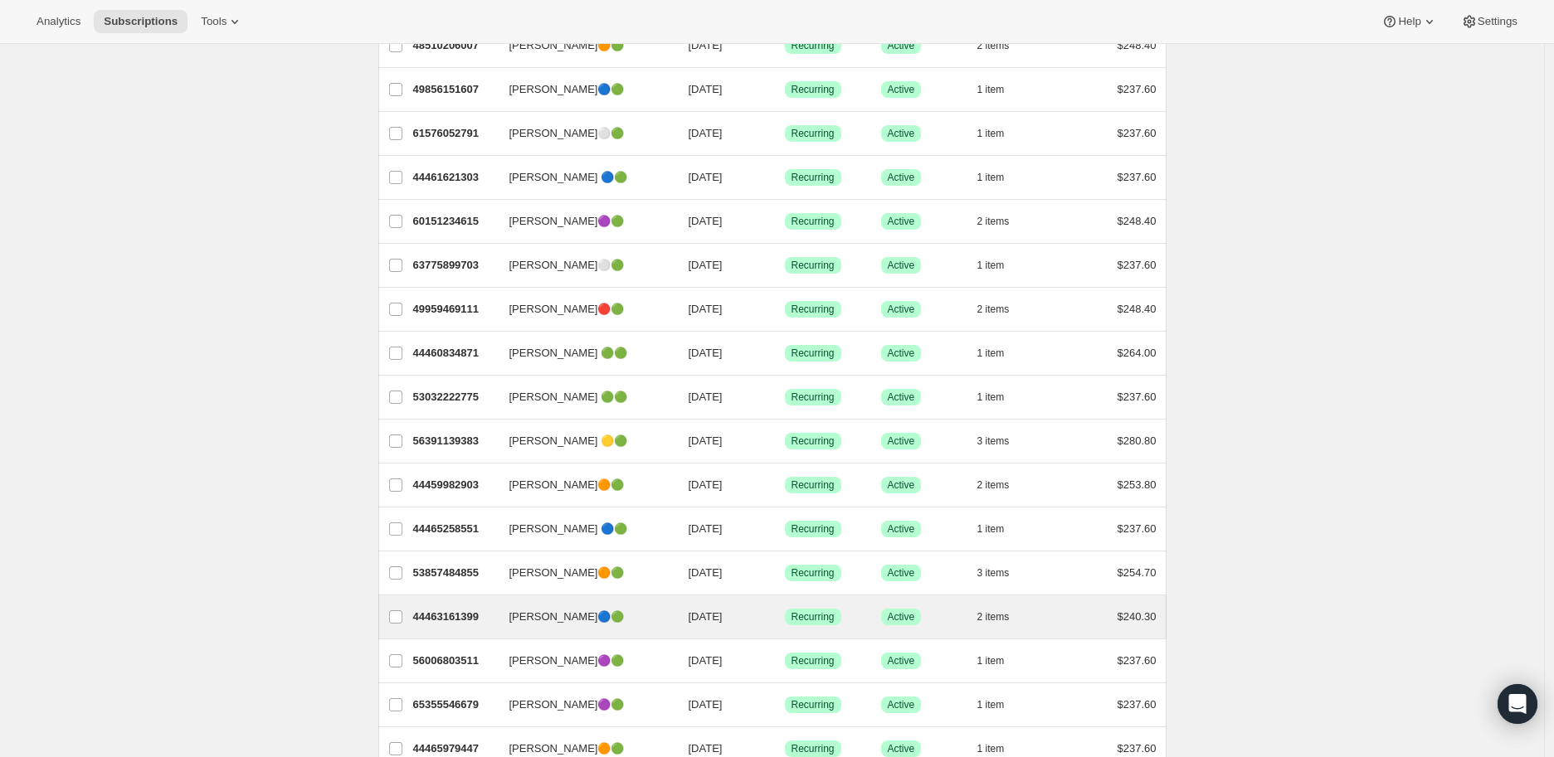
scroll to position [368, 0]
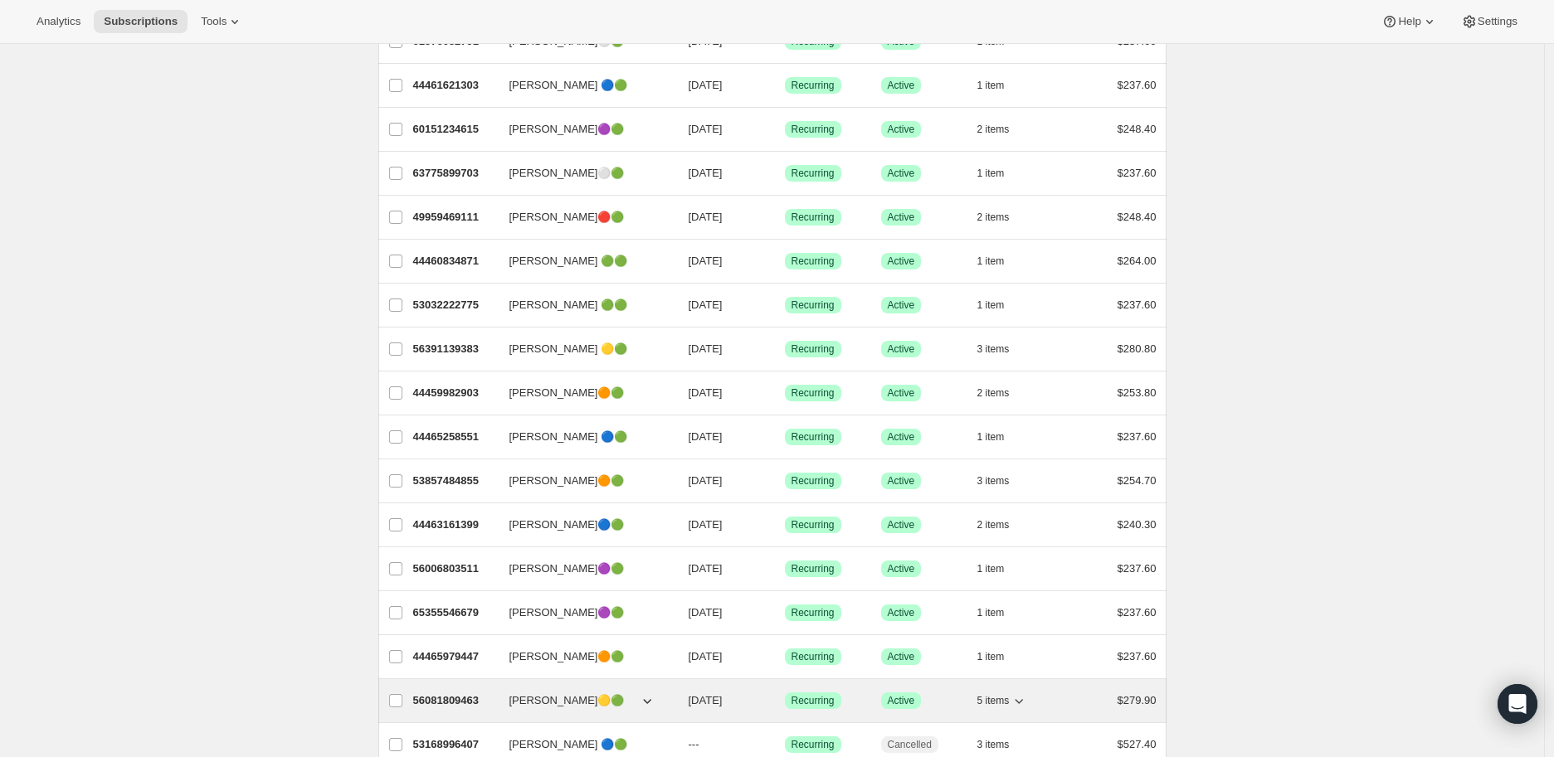
type input "[PERSON_NAME]"
click at [450, 704] on p "56081809463" at bounding box center [454, 701] width 83 height 17
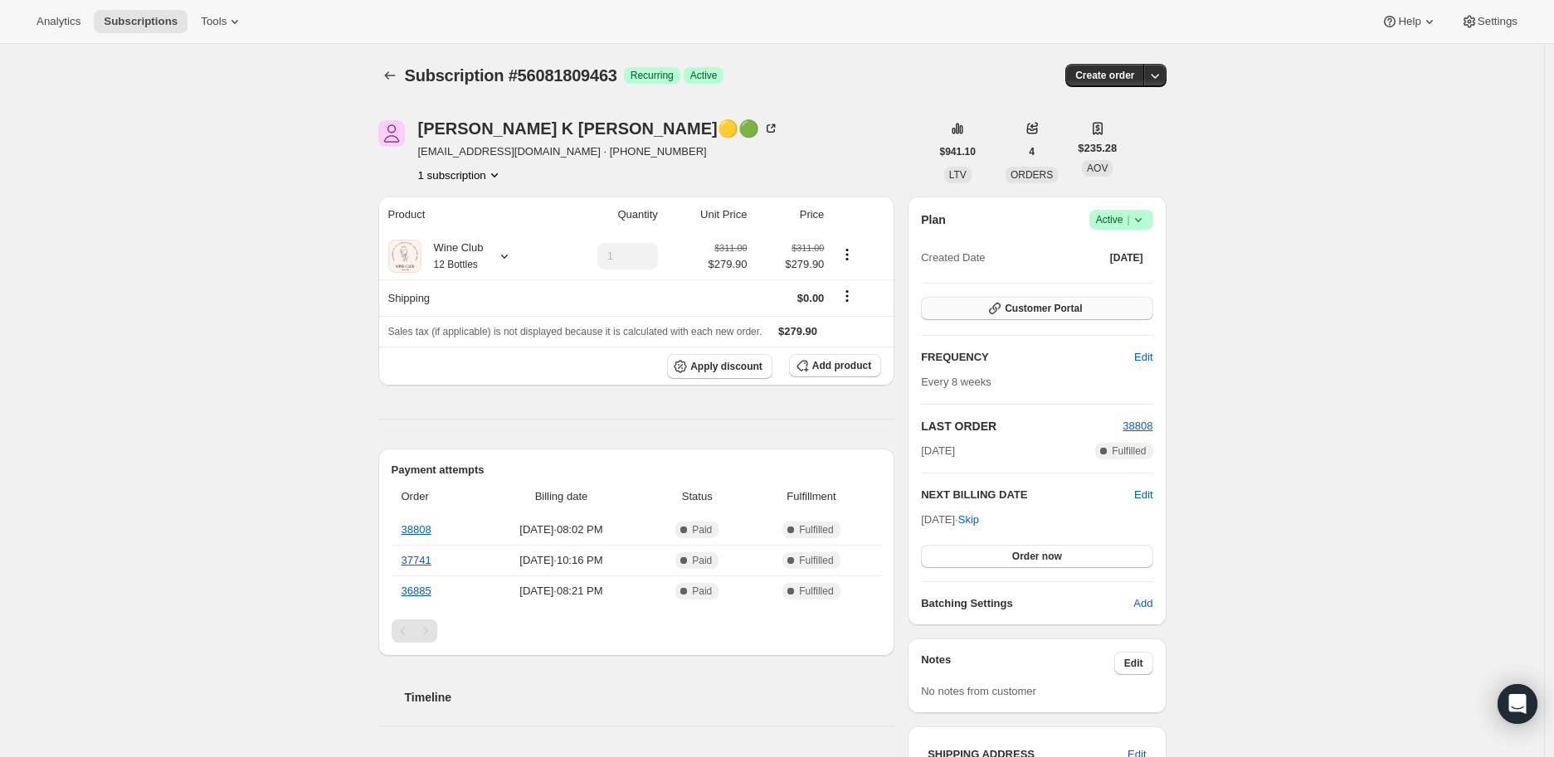
click at [1062, 310] on span "Customer Portal" at bounding box center [1043, 308] width 77 height 13
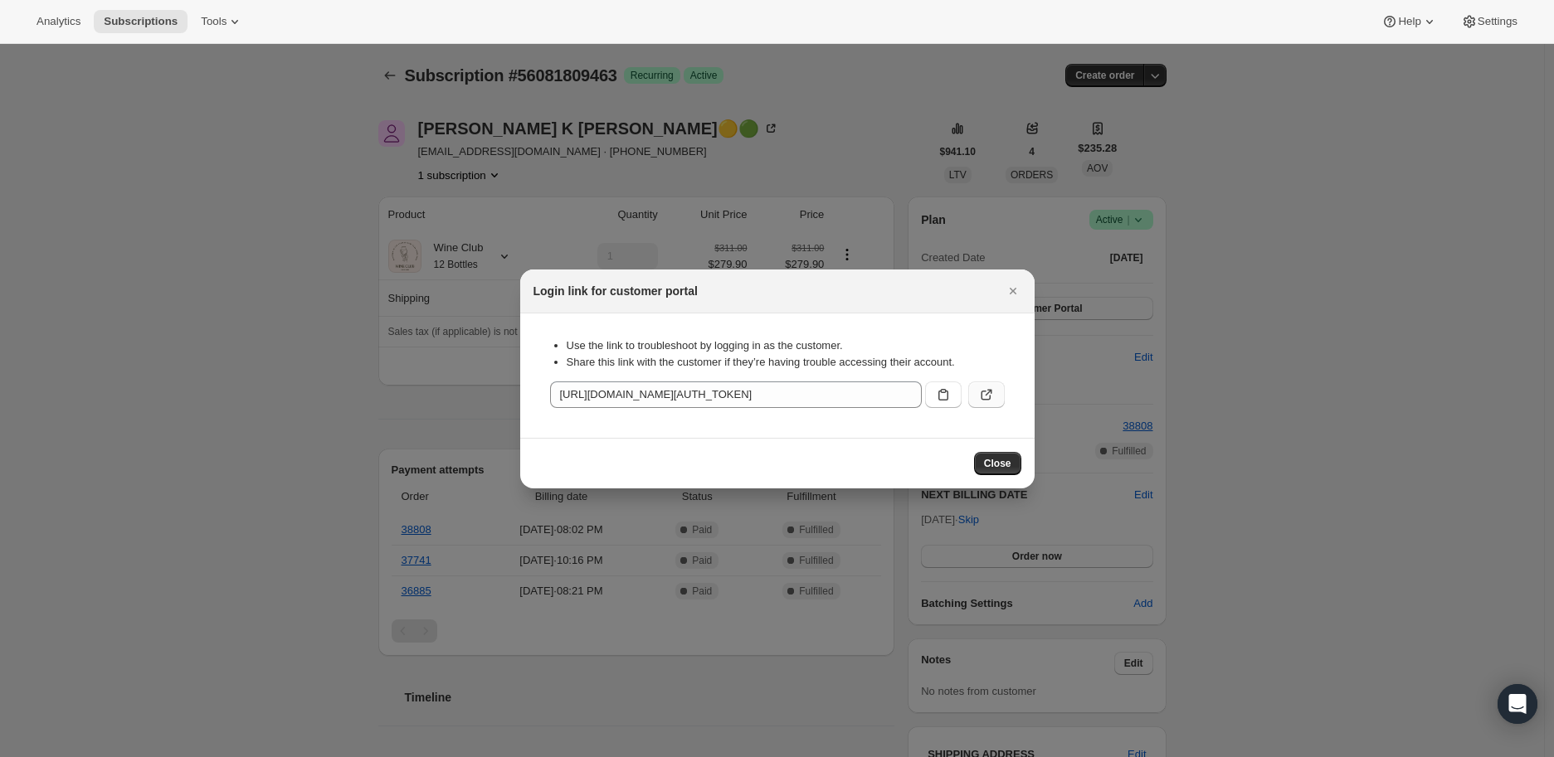
click at [983, 393] on icon ":rbh:" at bounding box center [986, 395] width 17 height 17
click at [1015, 286] on icon "Close" at bounding box center [1013, 291] width 17 height 17
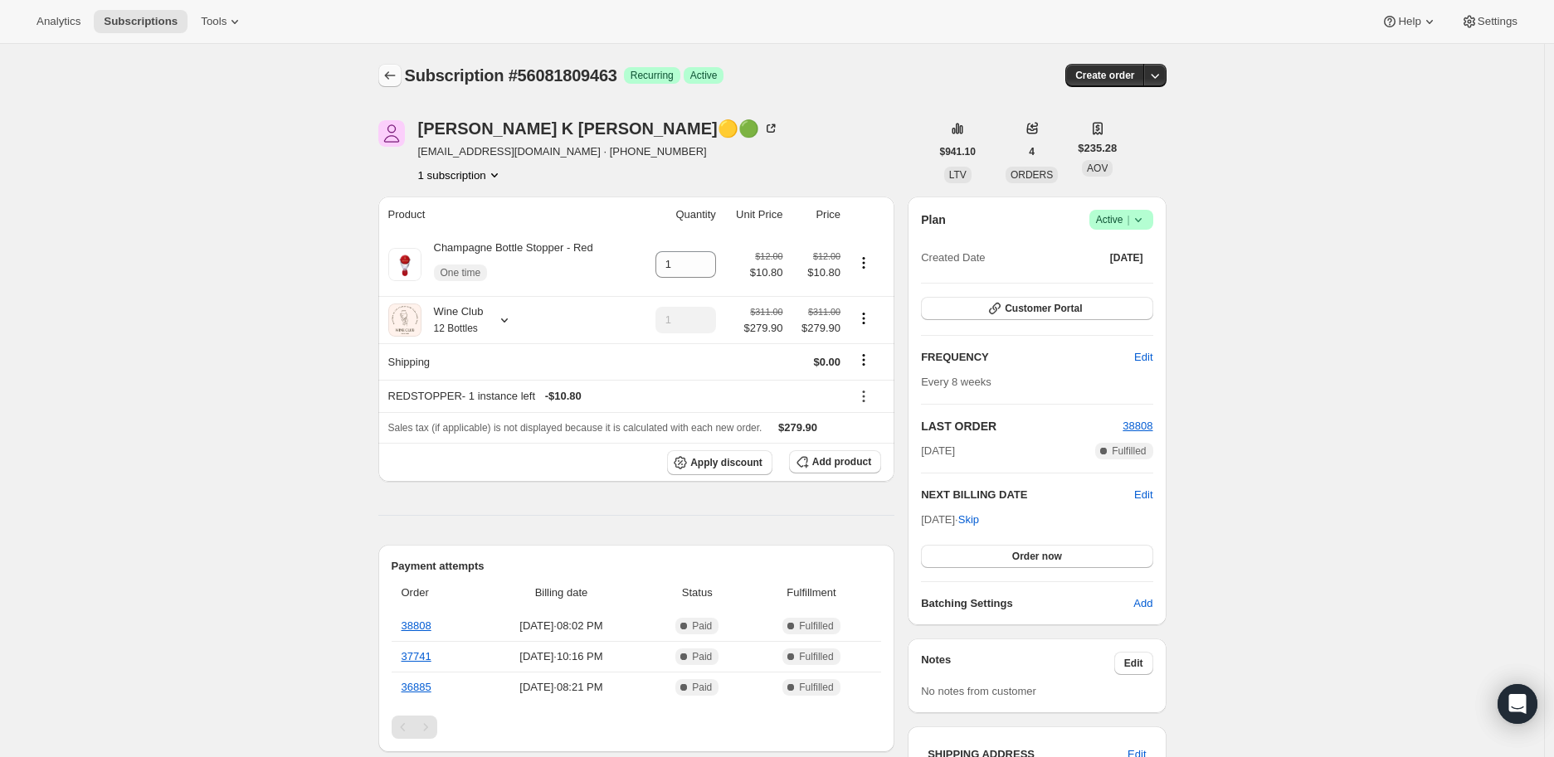
click at [397, 74] on icon "Subscriptions" at bounding box center [390, 75] width 17 height 17
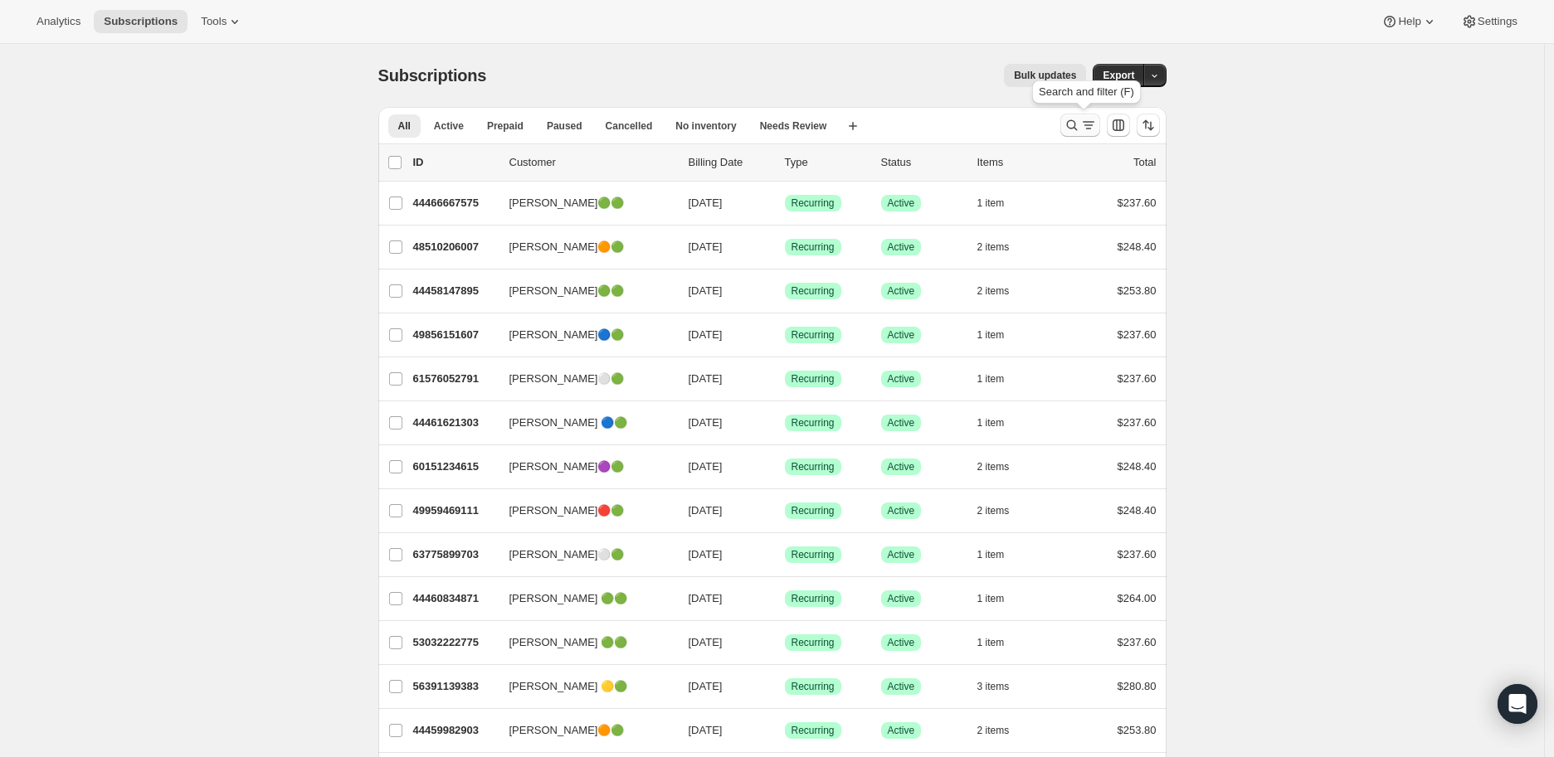
click at [1073, 127] on icon "Search and filter results" at bounding box center [1072, 125] width 17 height 17
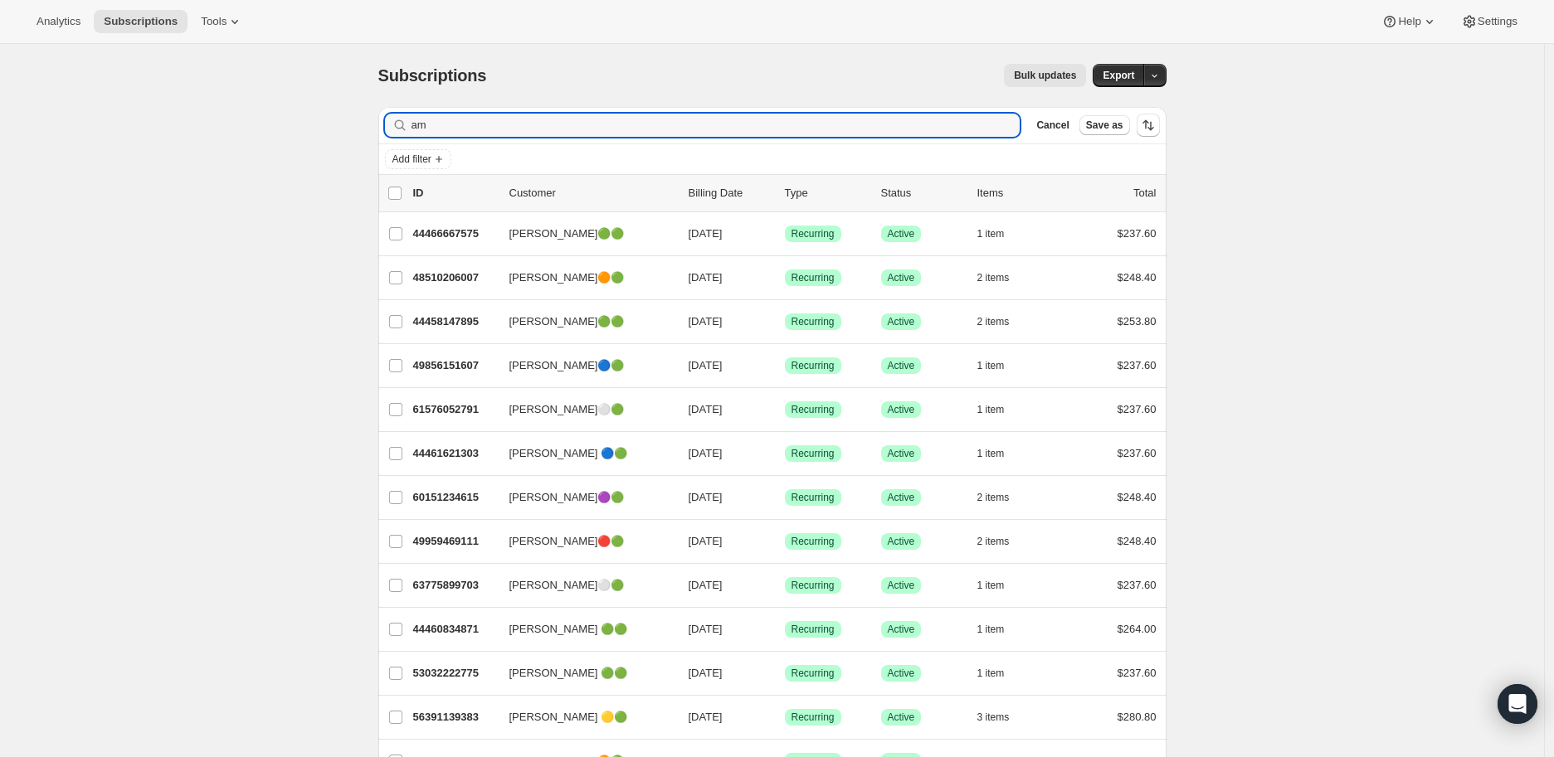
type input "a"
click at [460, 132] on input "Filter subscribers" at bounding box center [715, 125] width 609 height 23
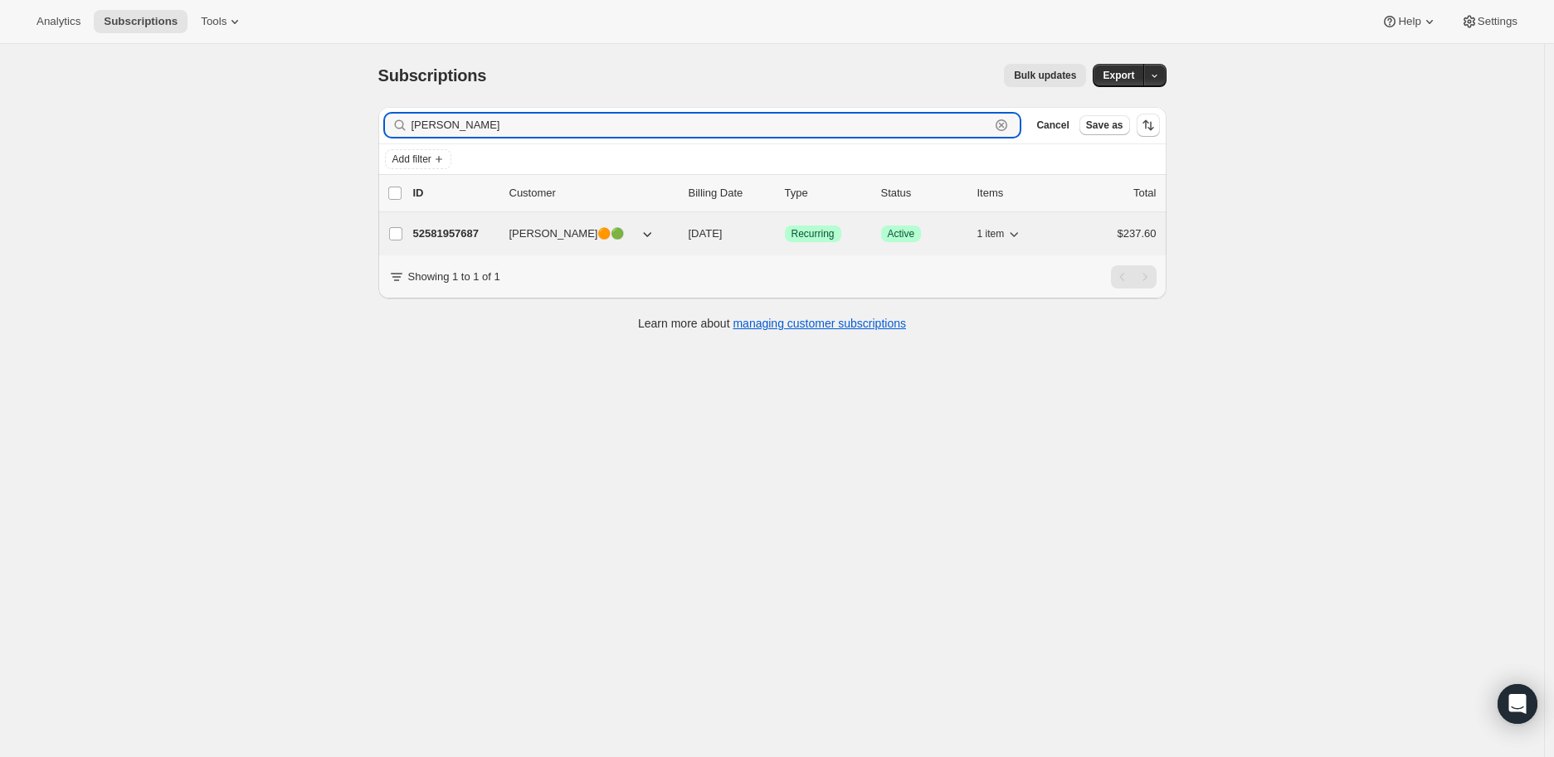
type input "voss"
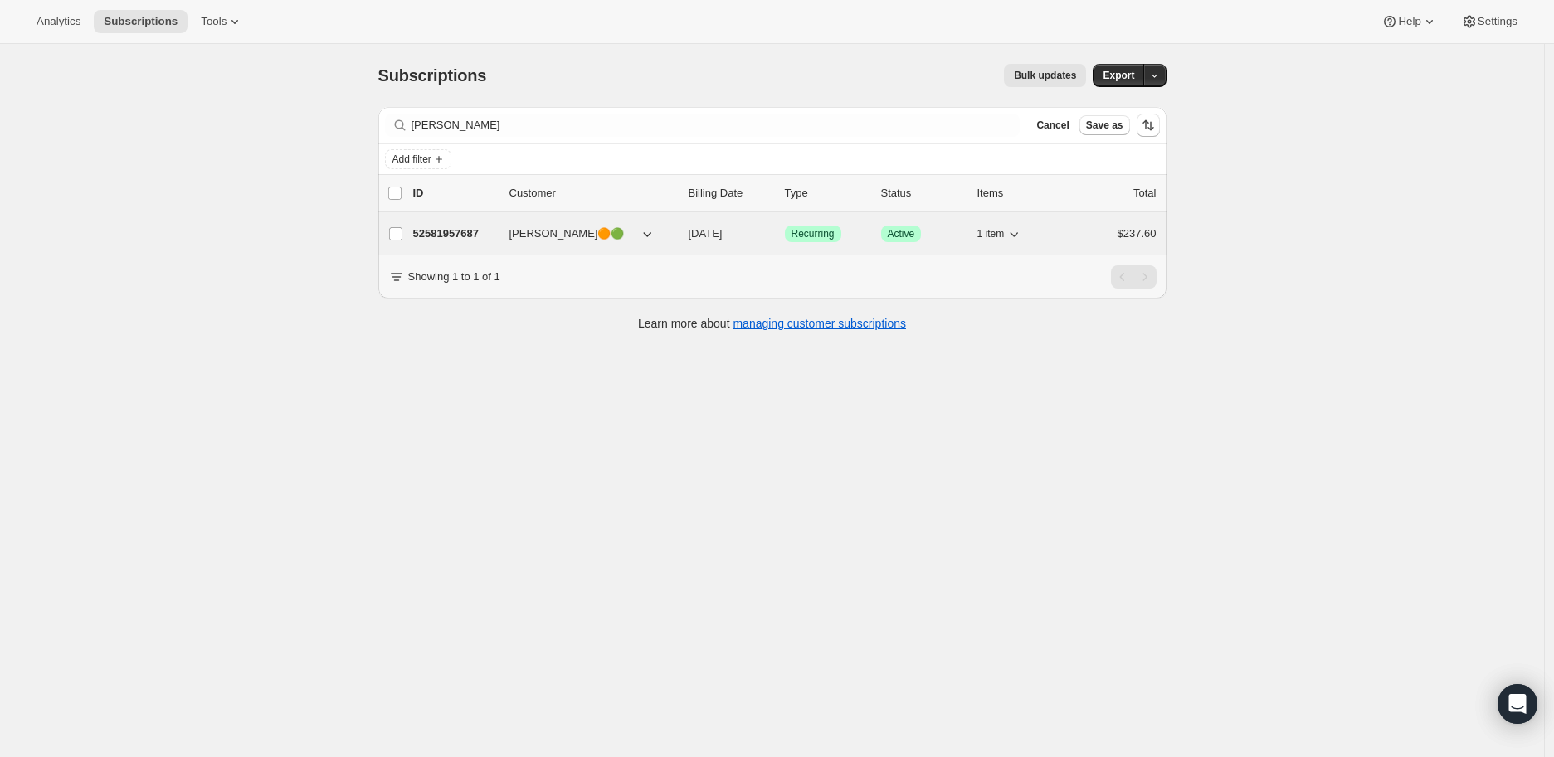
click at [461, 231] on p "52581957687" at bounding box center [454, 234] width 83 height 17
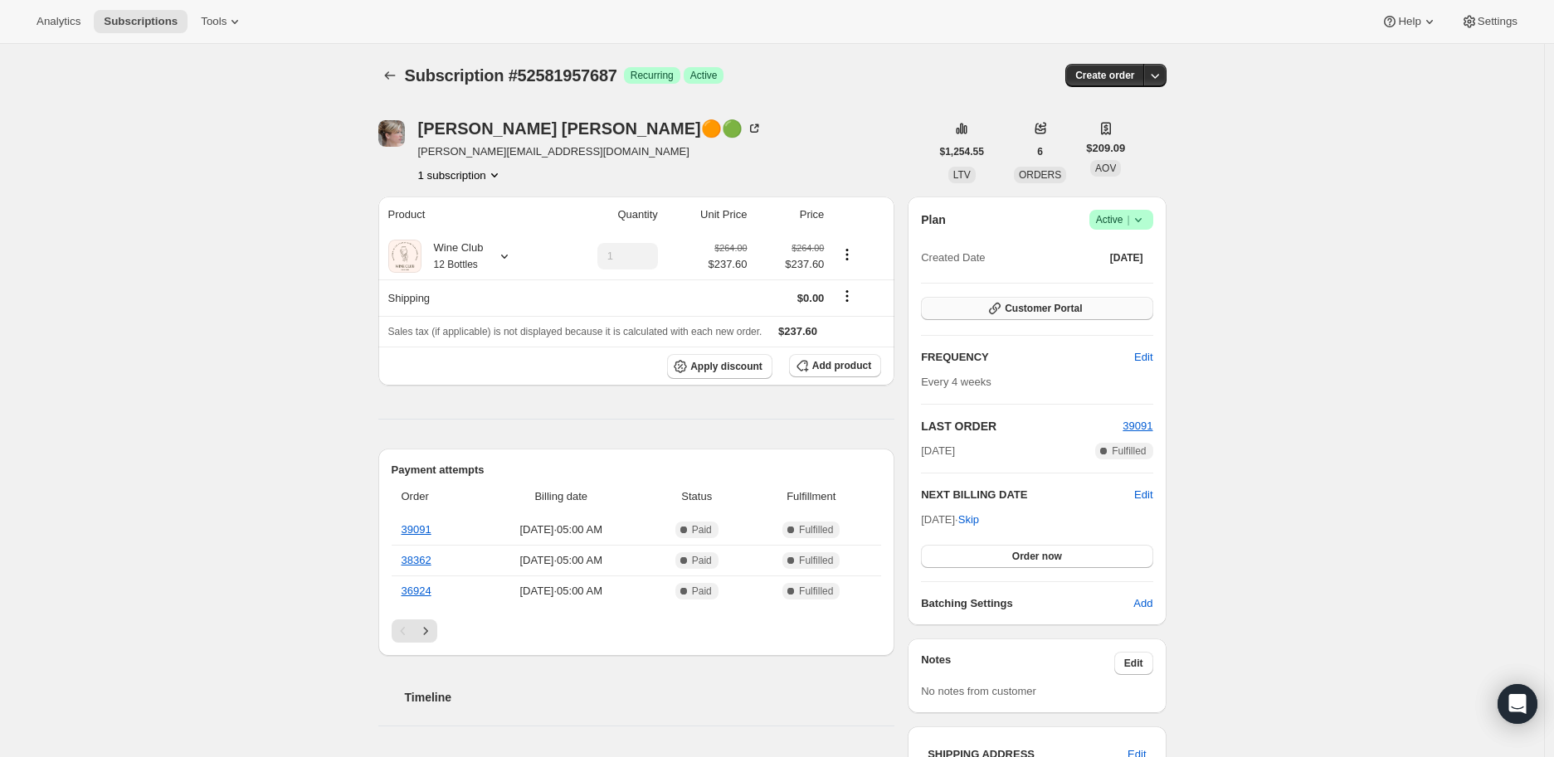
click at [1052, 303] on span "Customer Portal" at bounding box center [1043, 308] width 77 height 13
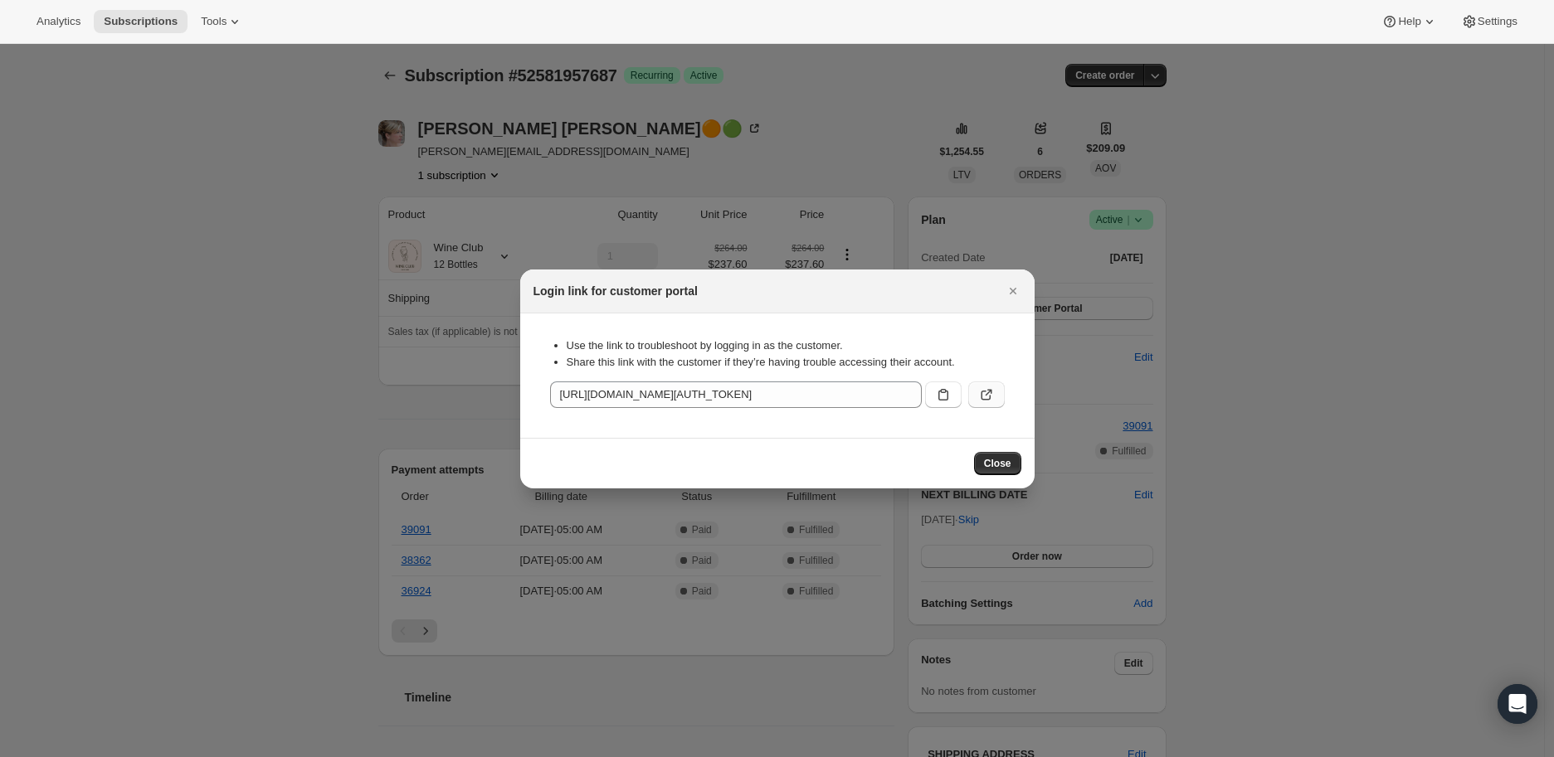
click at [988, 392] on icon ":rg6:" at bounding box center [986, 395] width 17 height 17
click at [1014, 289] on icon "Close" at bounding box center [1012, 291] width 7 height 7
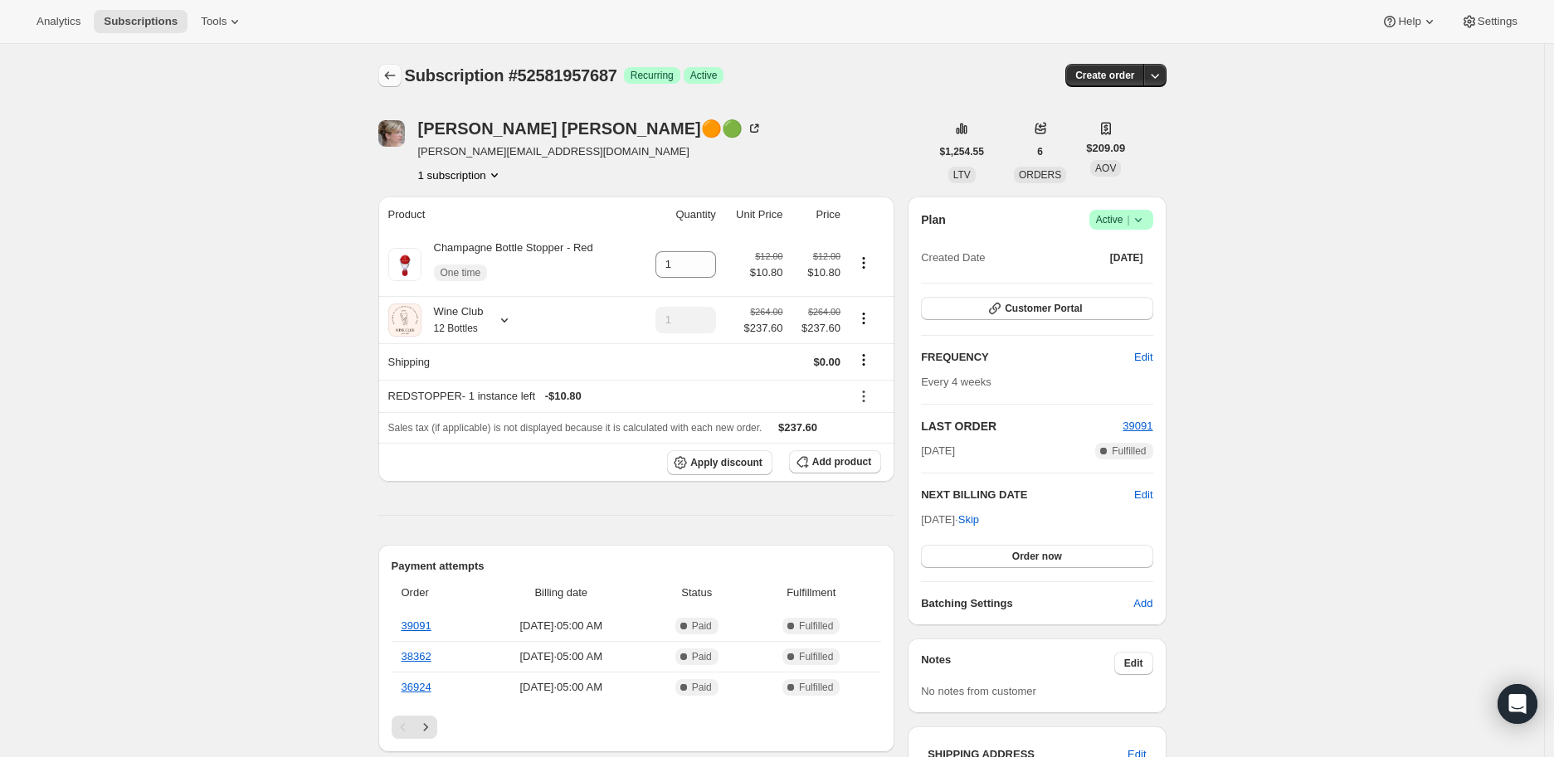
click at [396, 71] on icon "Subscriptions" at bounding box center [390, 75] width 17 height 17
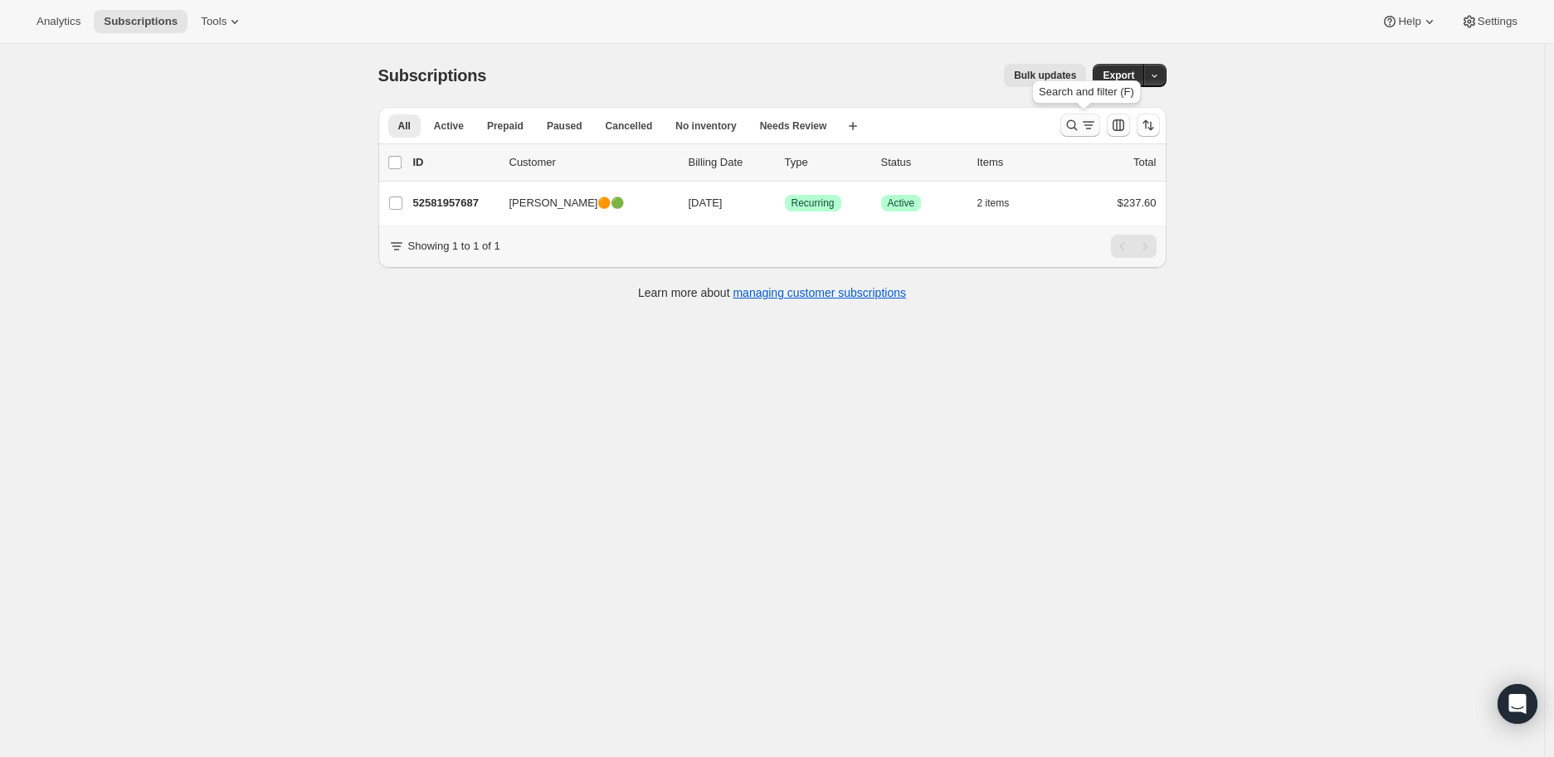
click at [1079, 123] on icon "Search and filter results" at bounding box center [1072, 125] width 17 height 17
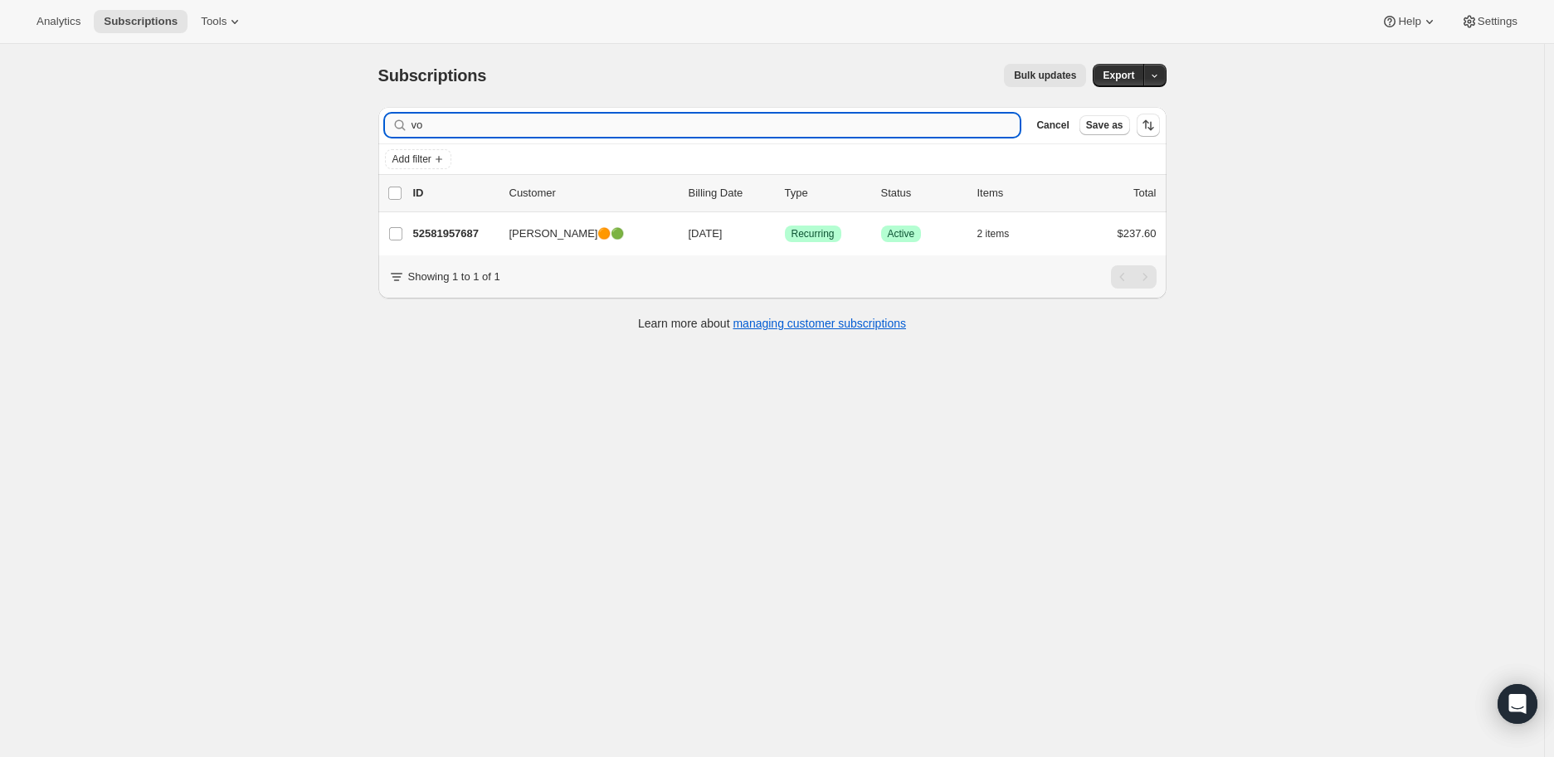
type input "v"
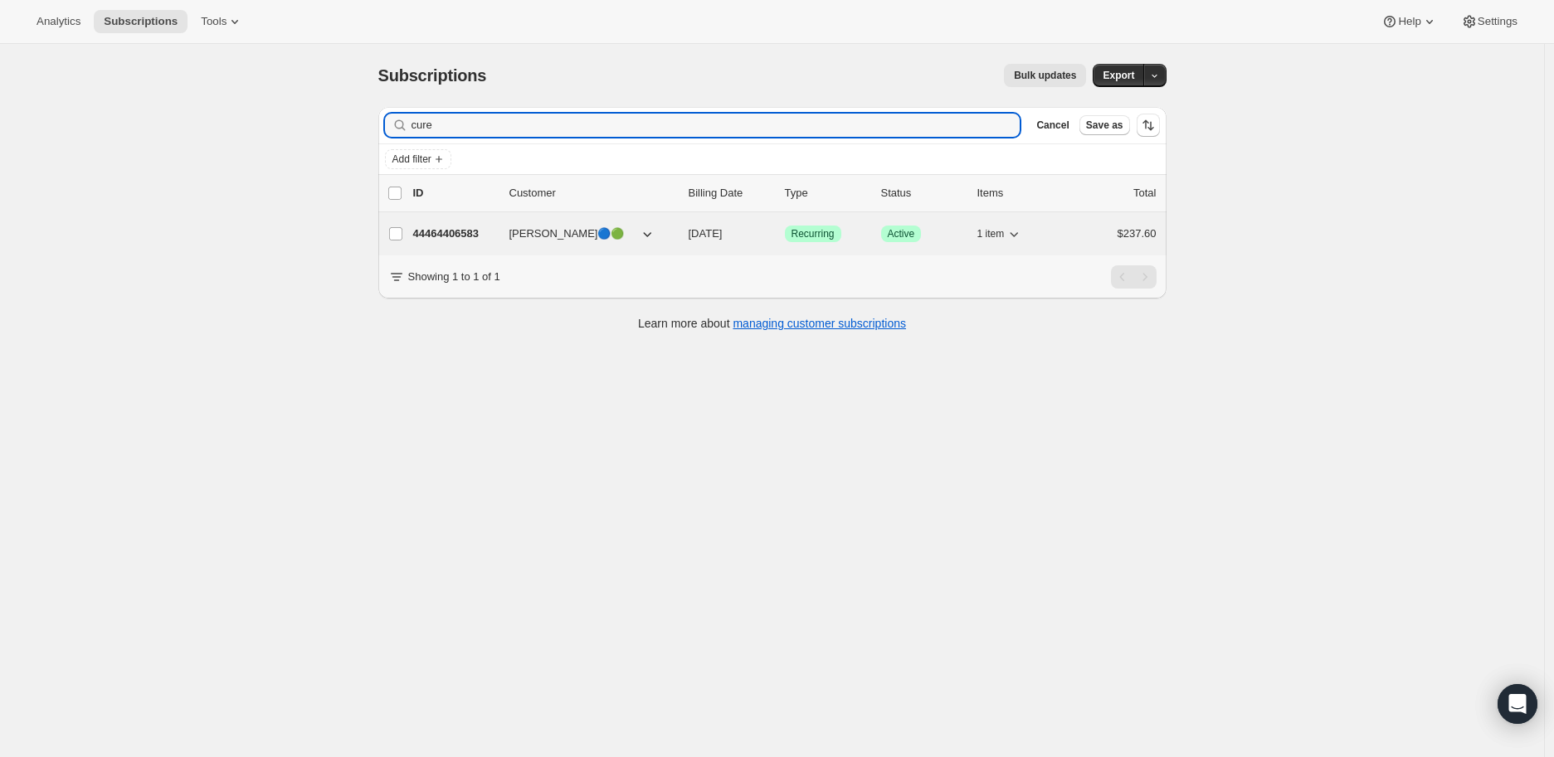
type input "cure"
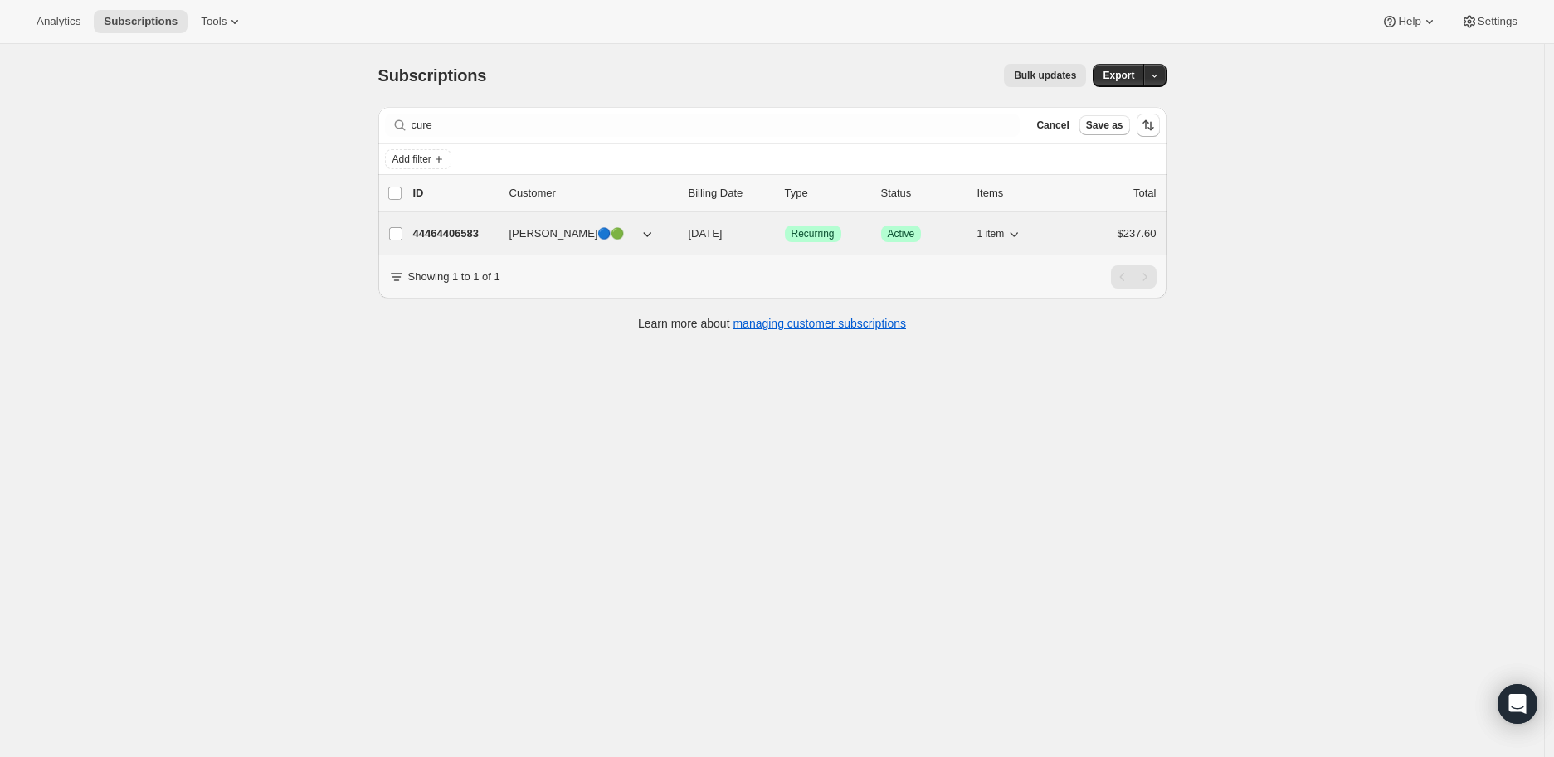
click at [448, 233] on p "44464406583" at bounding box center [454, 234] width 83 height 17
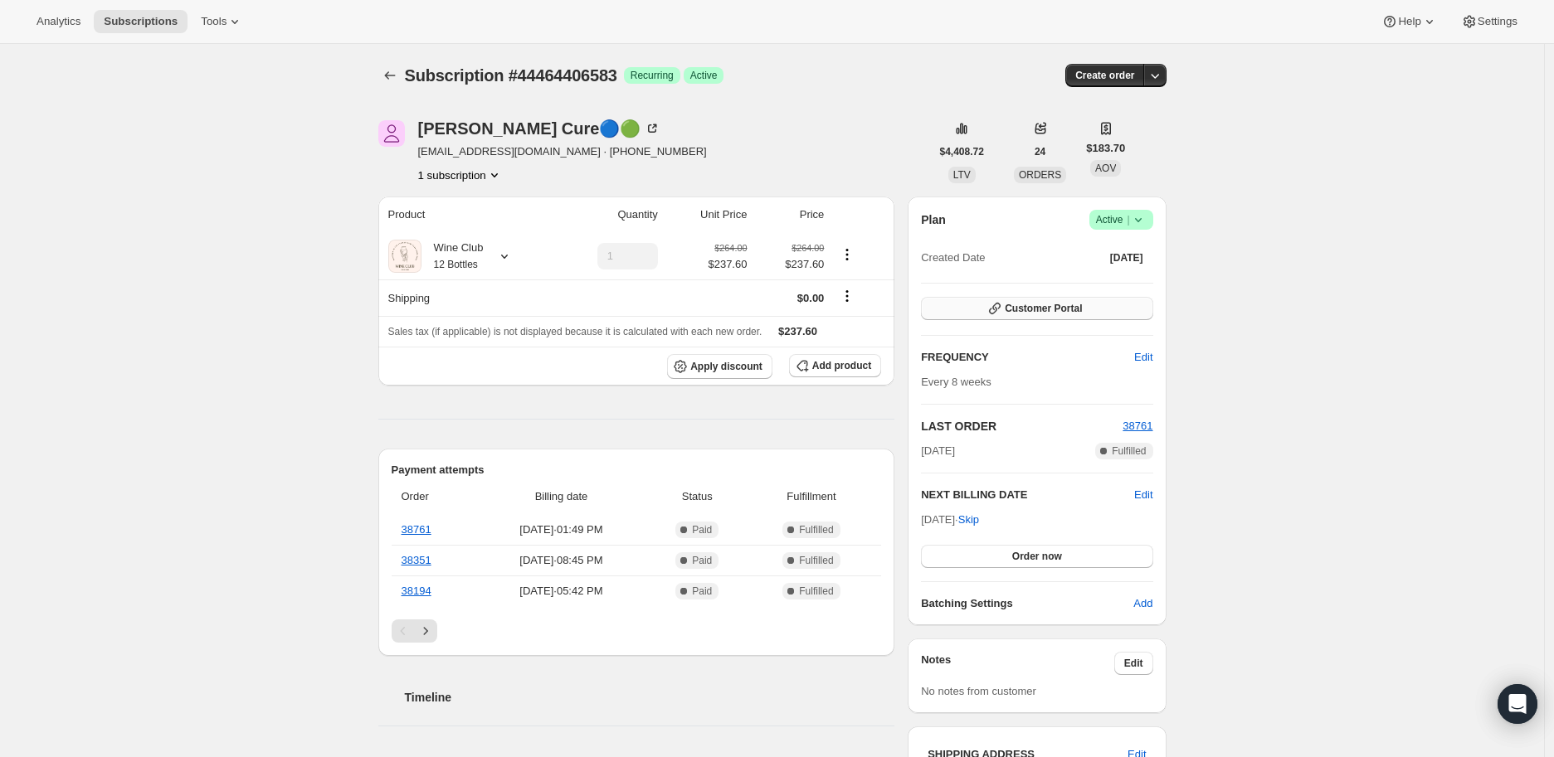
click at [1030, 306] on span "Customer Portal" at bounding box center [1043, 308] width 77 height 13
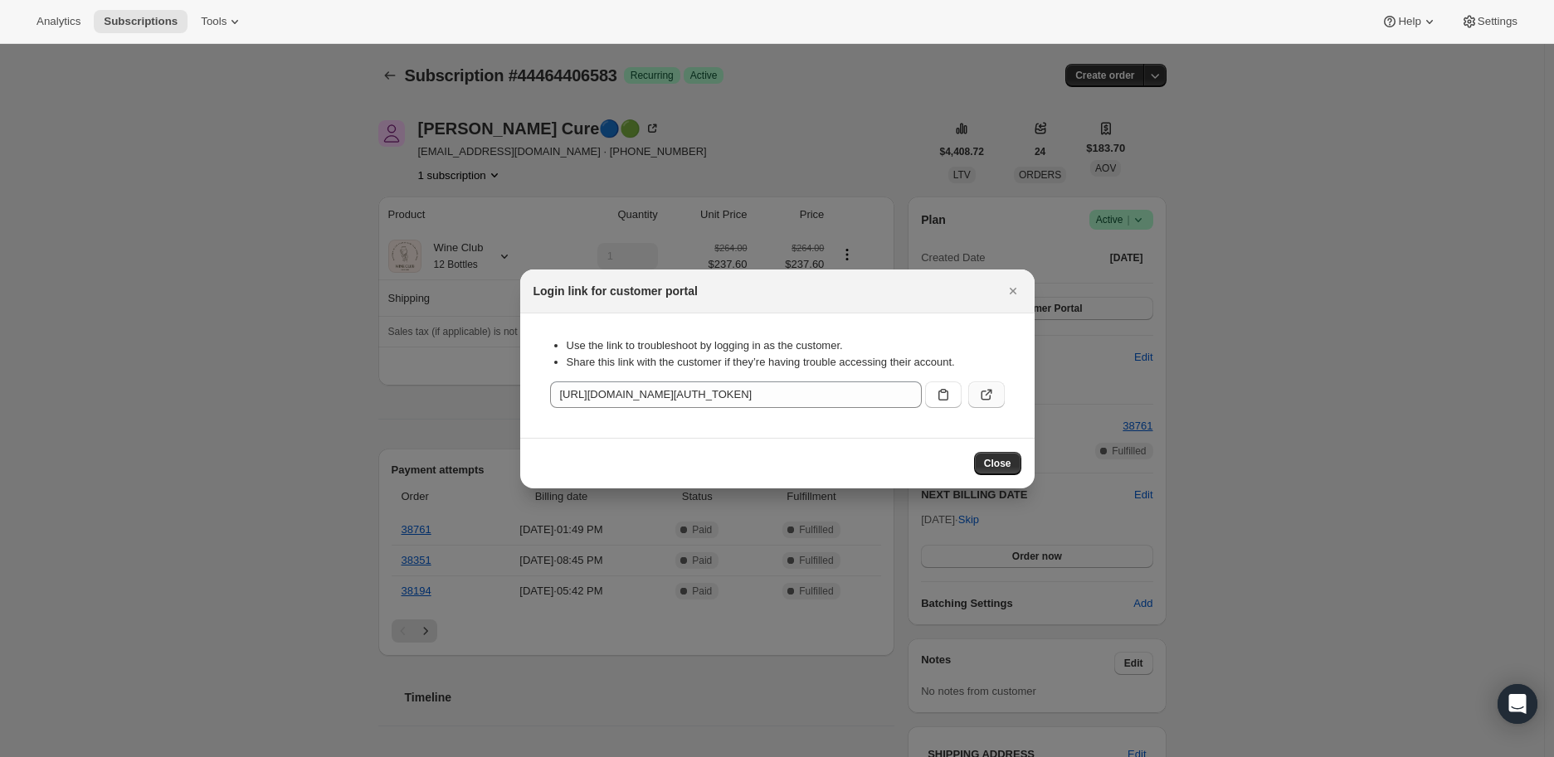
click at [986, 392] on icon ":r70:" at bounding box center [986, 395] width 17 height 17
click at [1012, 290] on icon "Close" at bounding box center [1012, 291] width 7 height 7
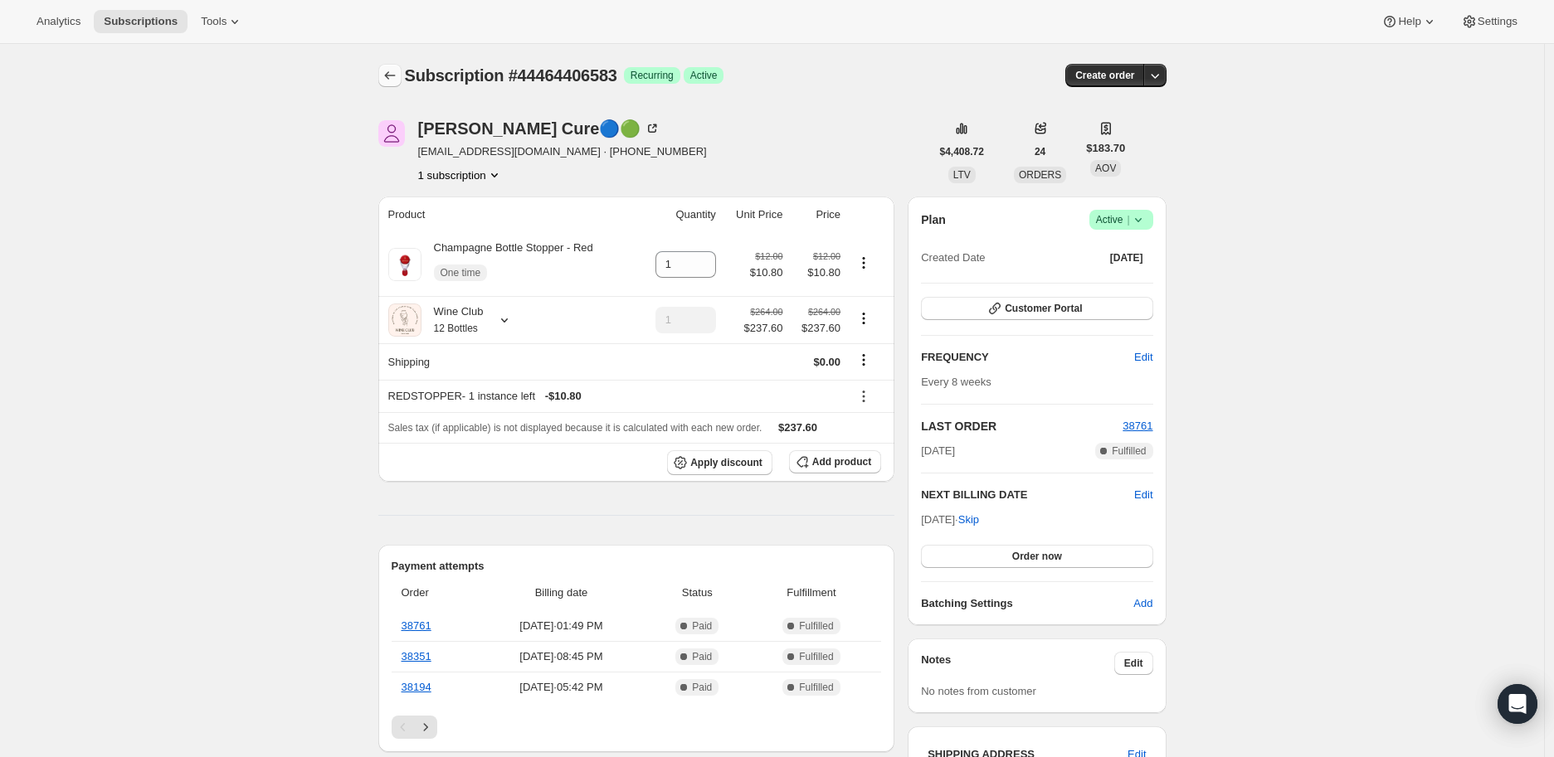
click at [396, 78] on icon "Subscriptions" at bounding box center [390, 75] width 17 height 17
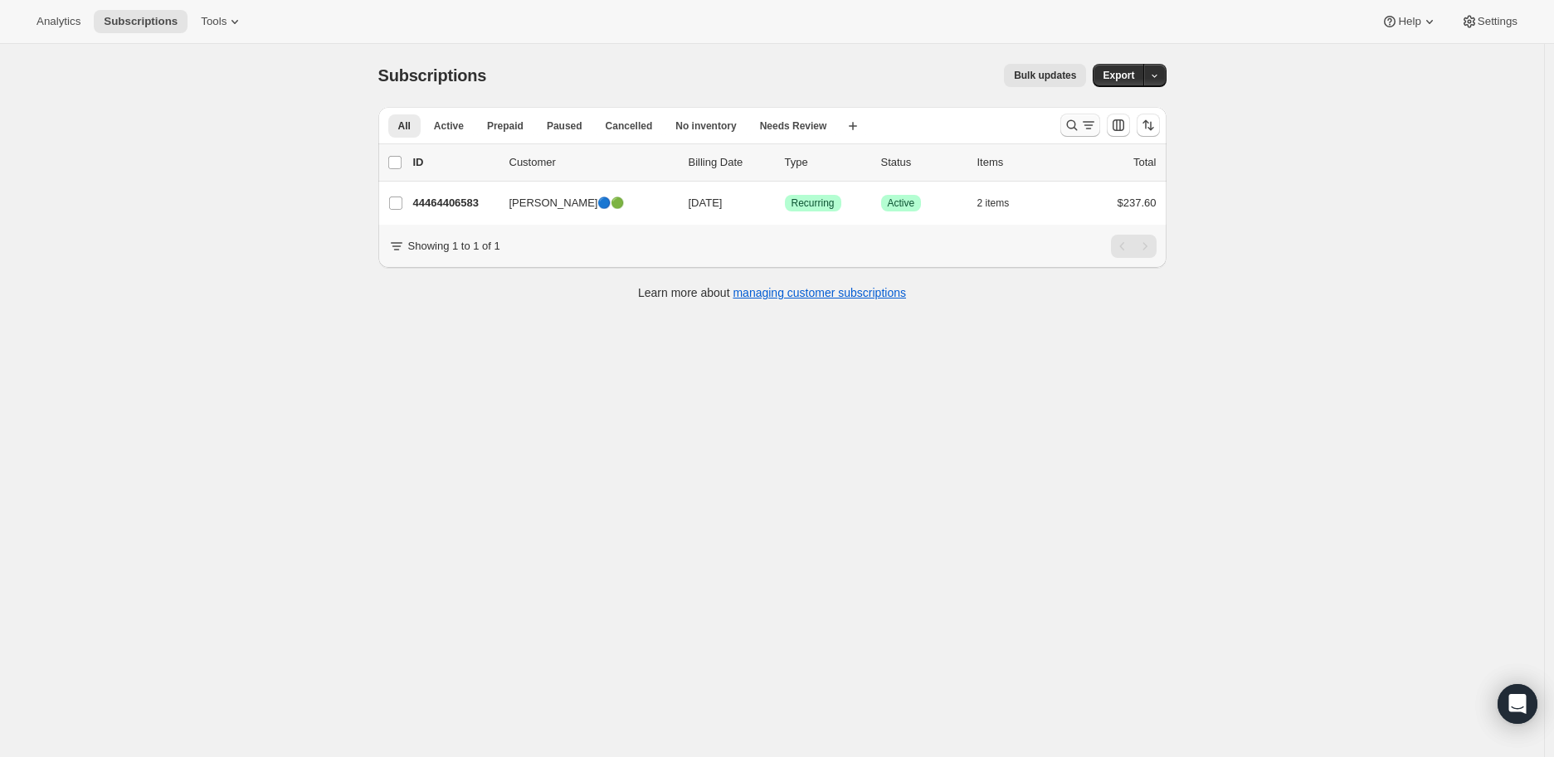
click at [1074, 129] on icon "Search and filter results" at bounding box center [1072, 125] width 17 height 17
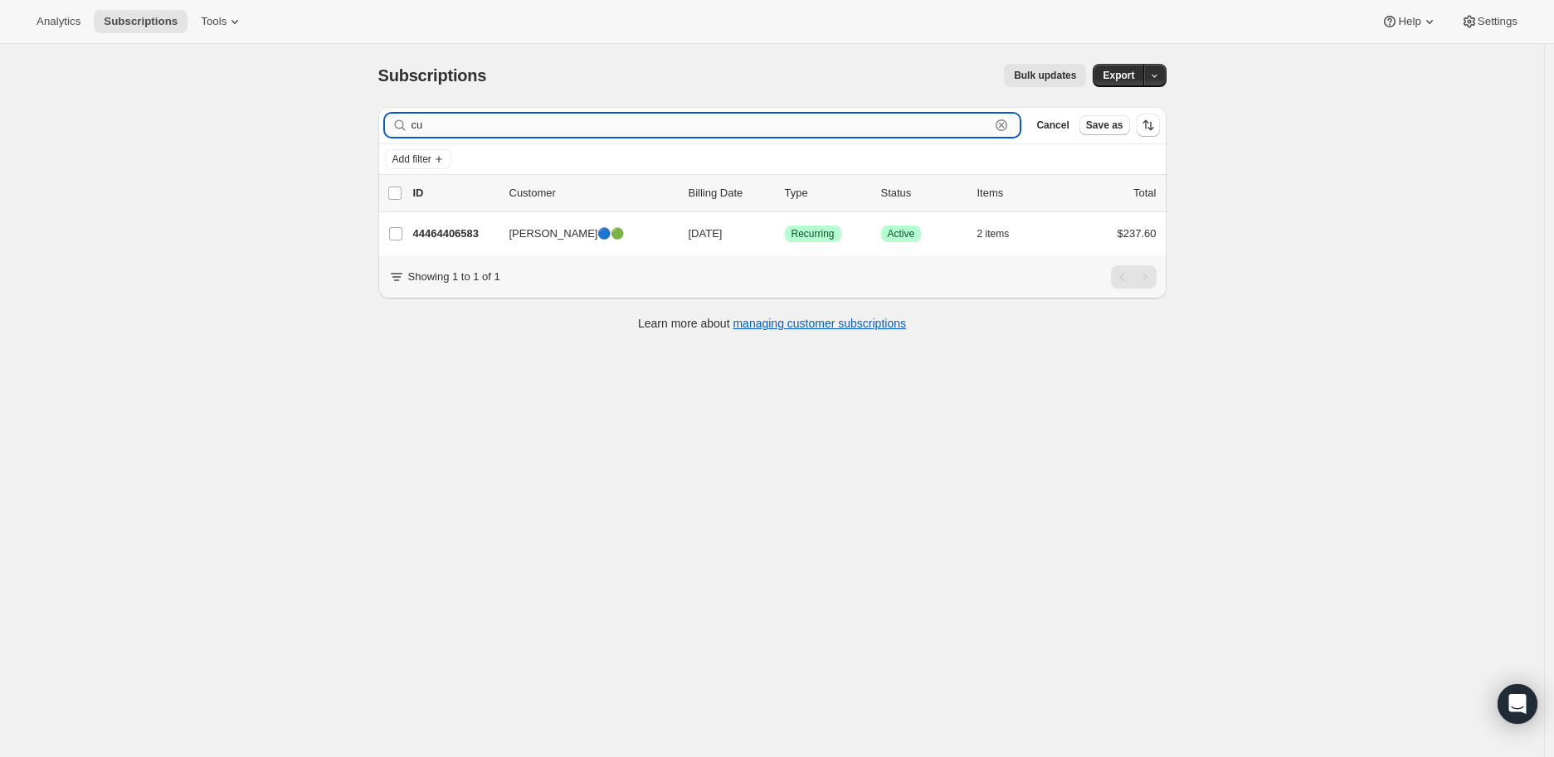
type input "c"
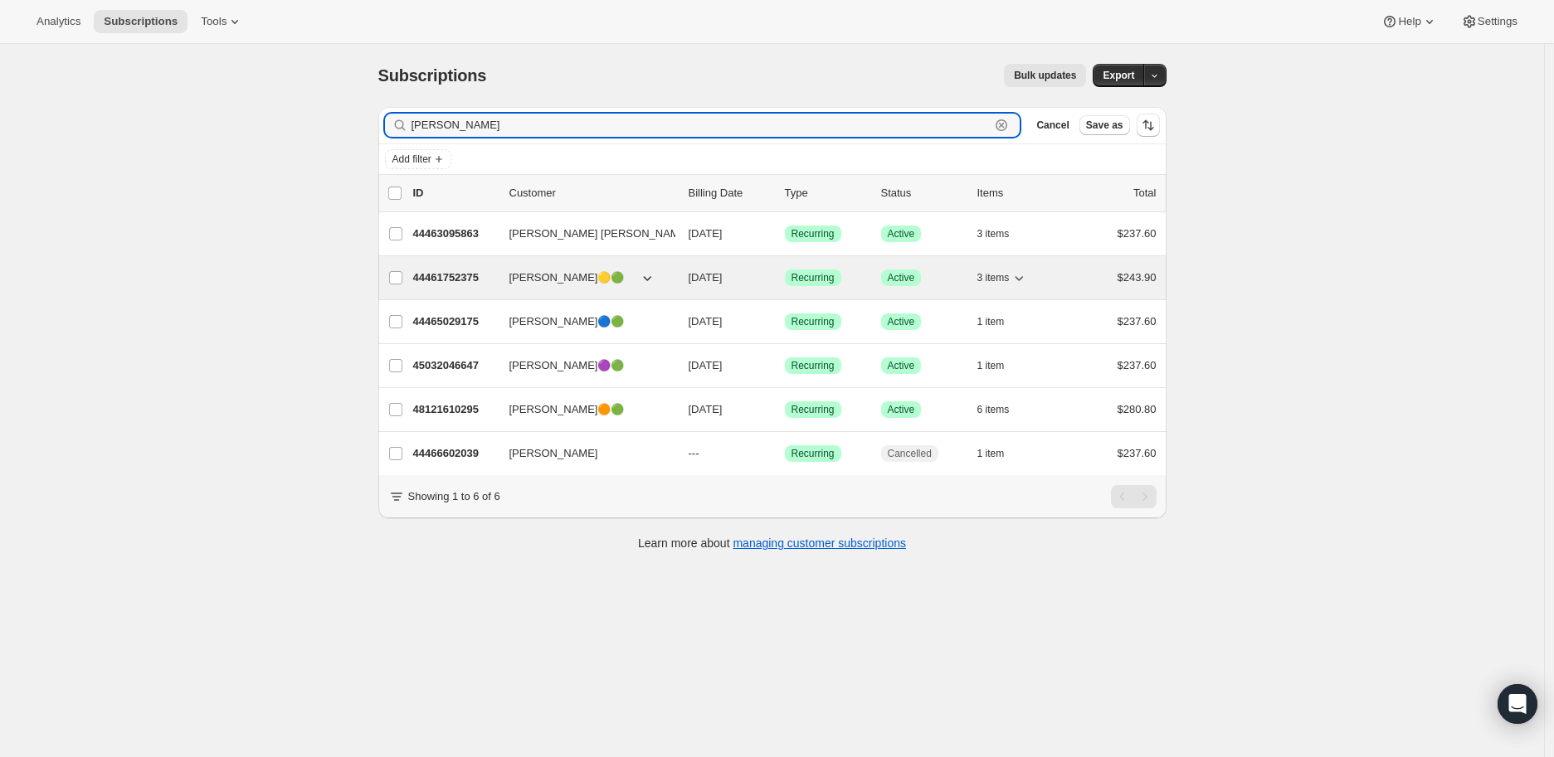
type input "laura"
click at [460, 276] on p "44461752375" at bounding box center [454, 278] width 83 height 17
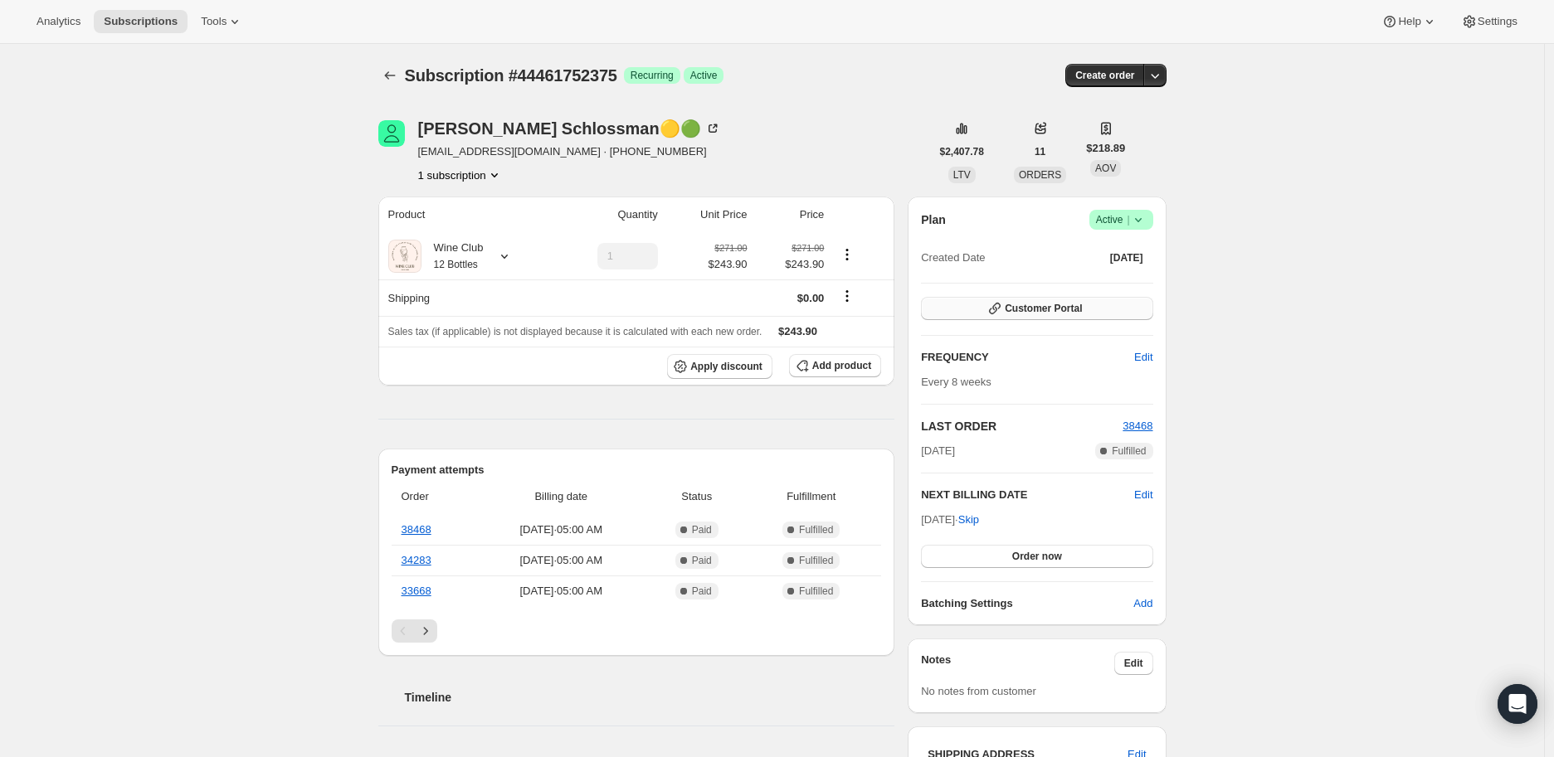
click at [1039, 299] on button "Customer Portal" at bounding box center [1036, 308] width 231 height 23
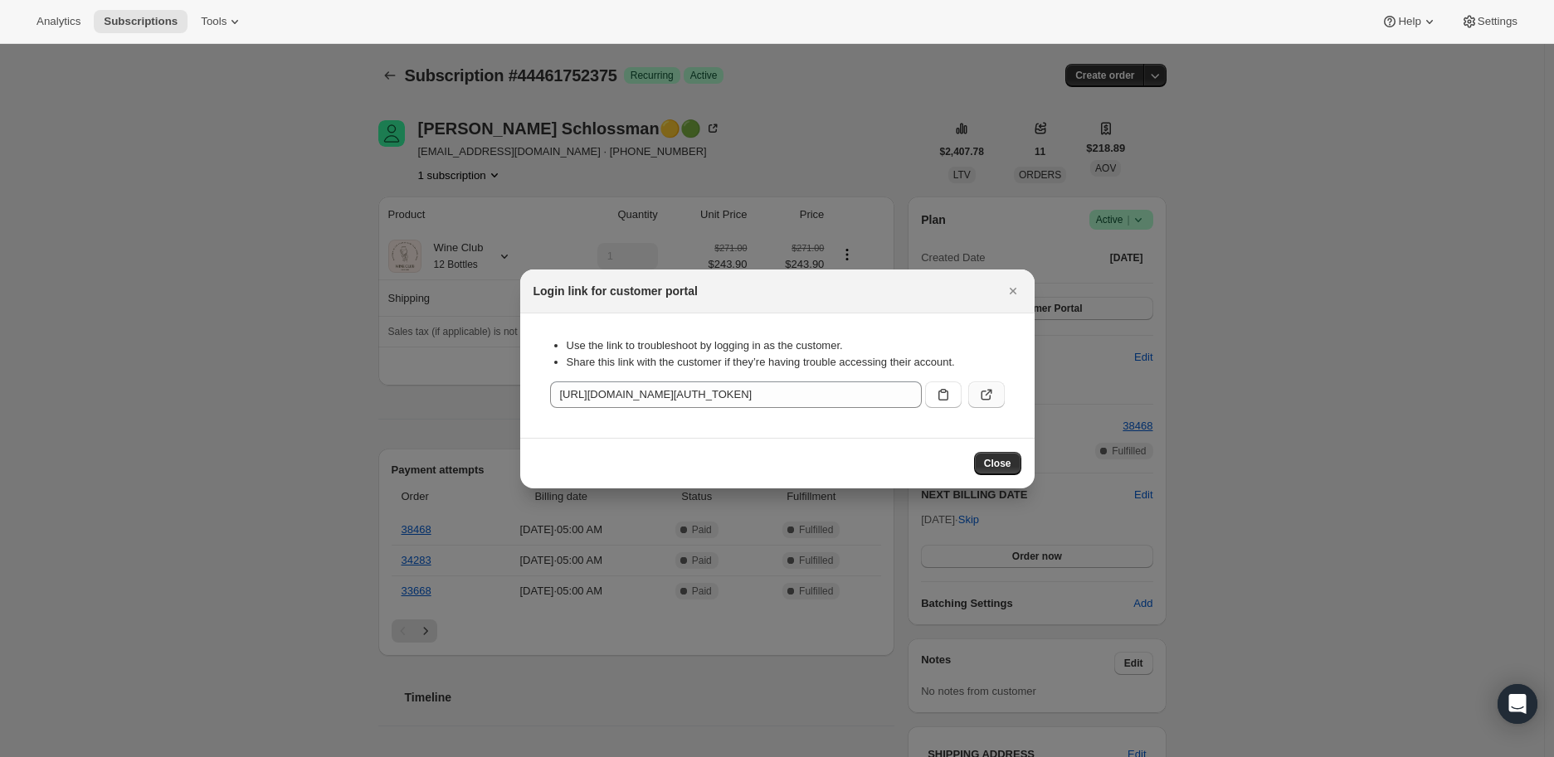
click at [982, 391] on icon ":r9b:" at bounding box center [986, 395] width 17 height 17
click at [1008, 291] on icon "Close" at bounding box center [1013, 291] width 17 height 17
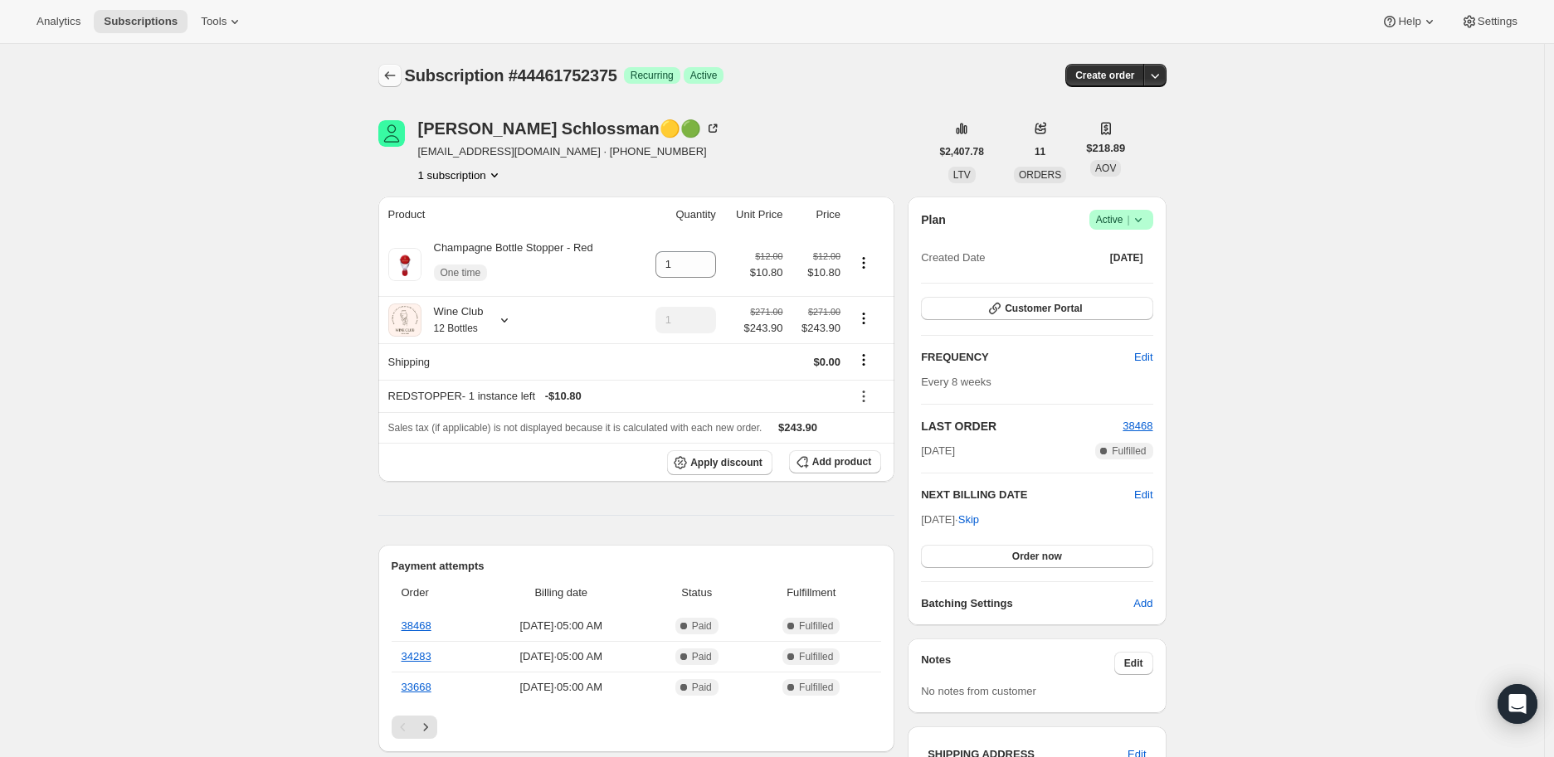
click at [388, 73] on icon "Subscriptions" at bounding box center [390, 75] width 17 height 17
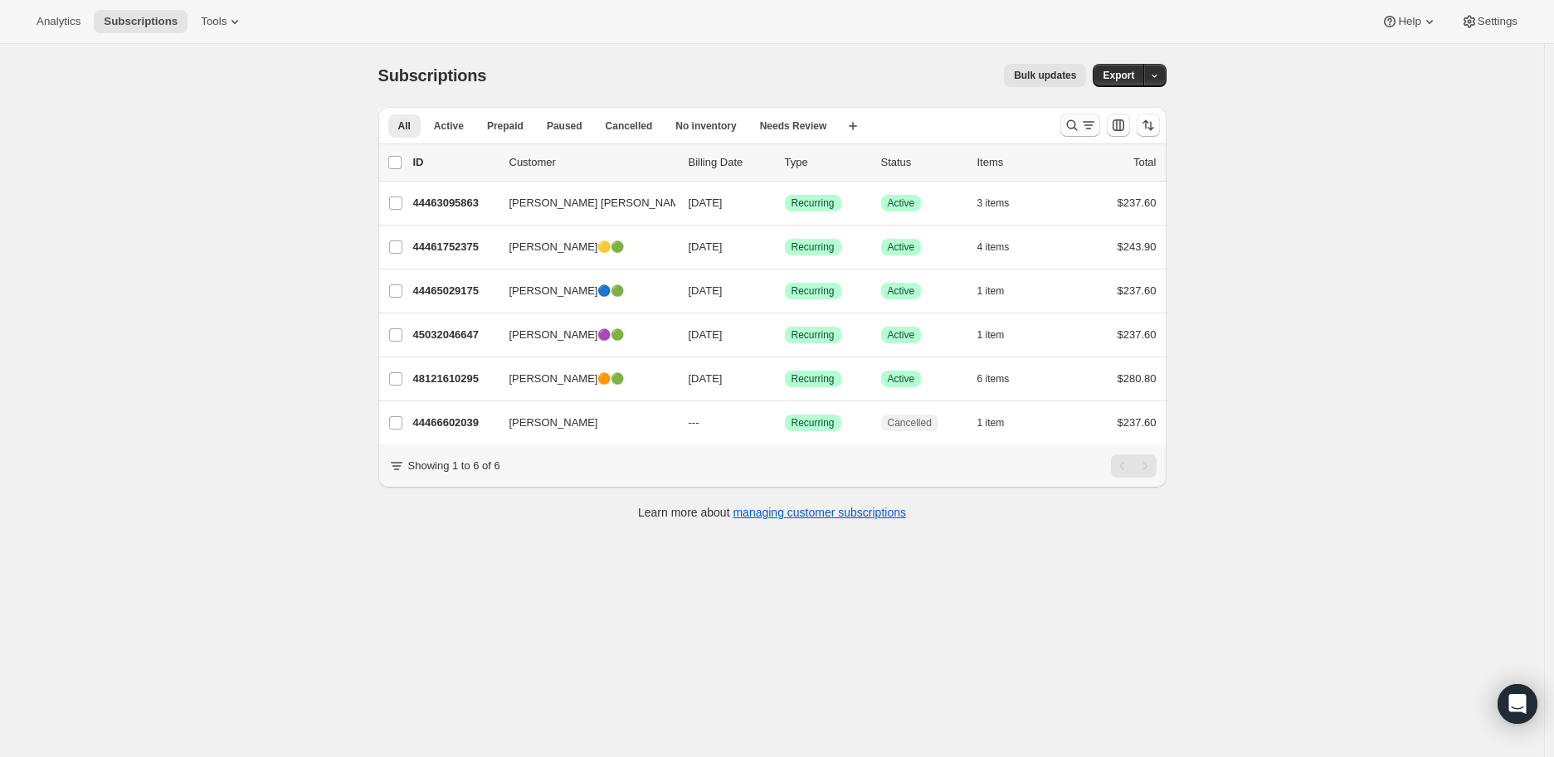
click at [1073, 123] on icon "Search and filter results" at bounding box center [1072, 125] width 17 height 17
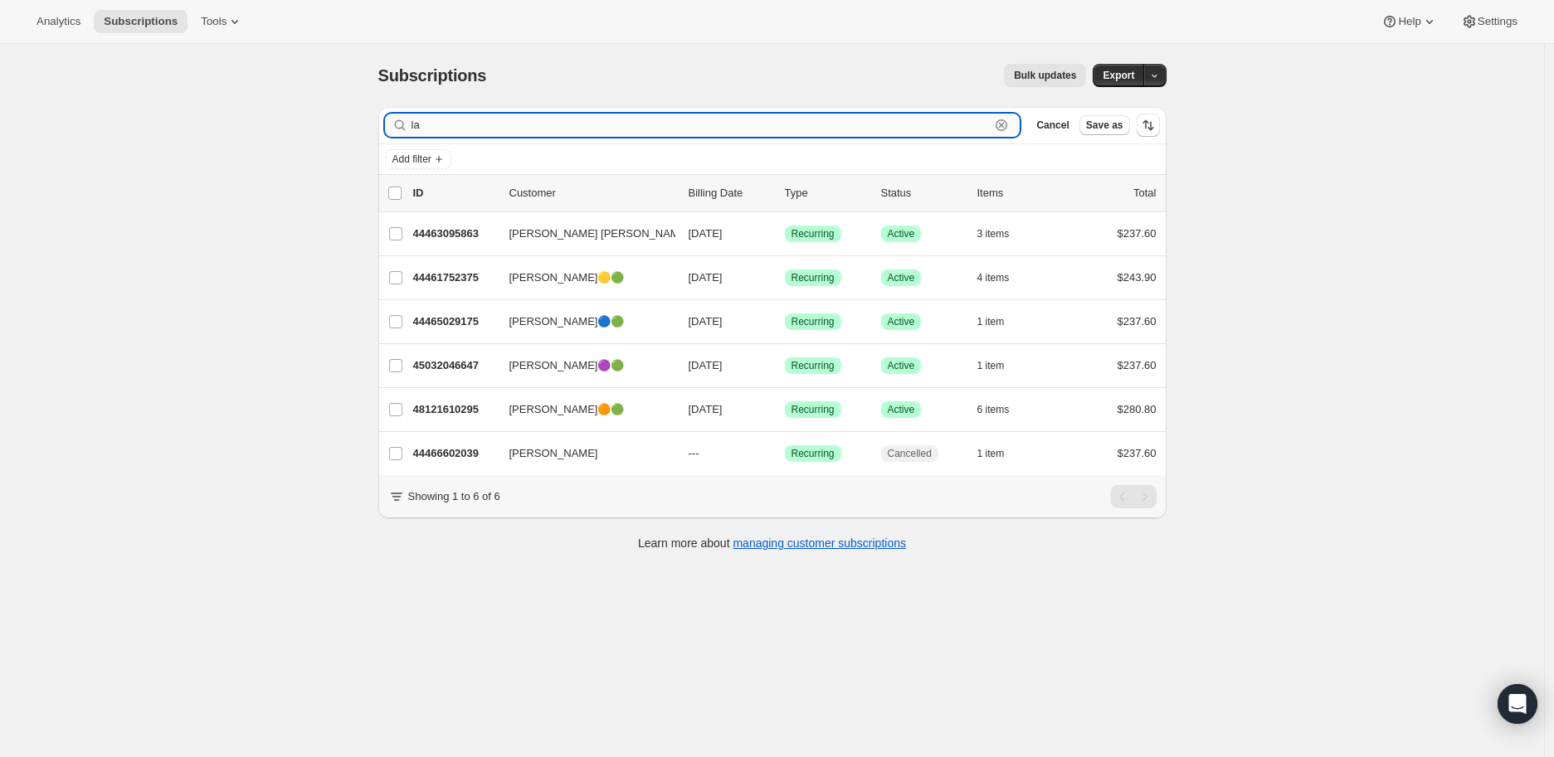
type input "l"
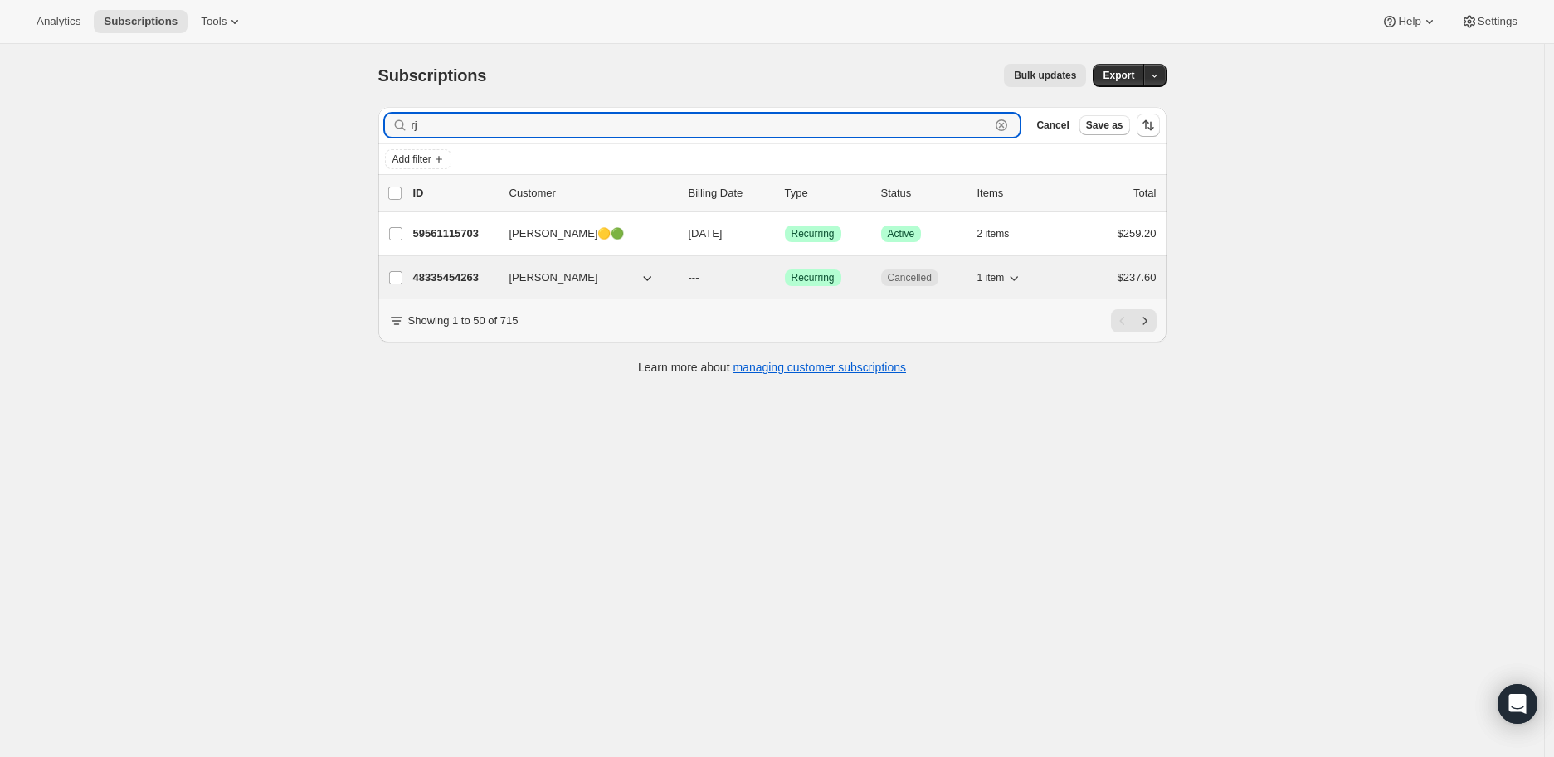
type input "rj"
click at [450, 275] on p "48335454263" at bounding box center [454, 278] width 83 height 17
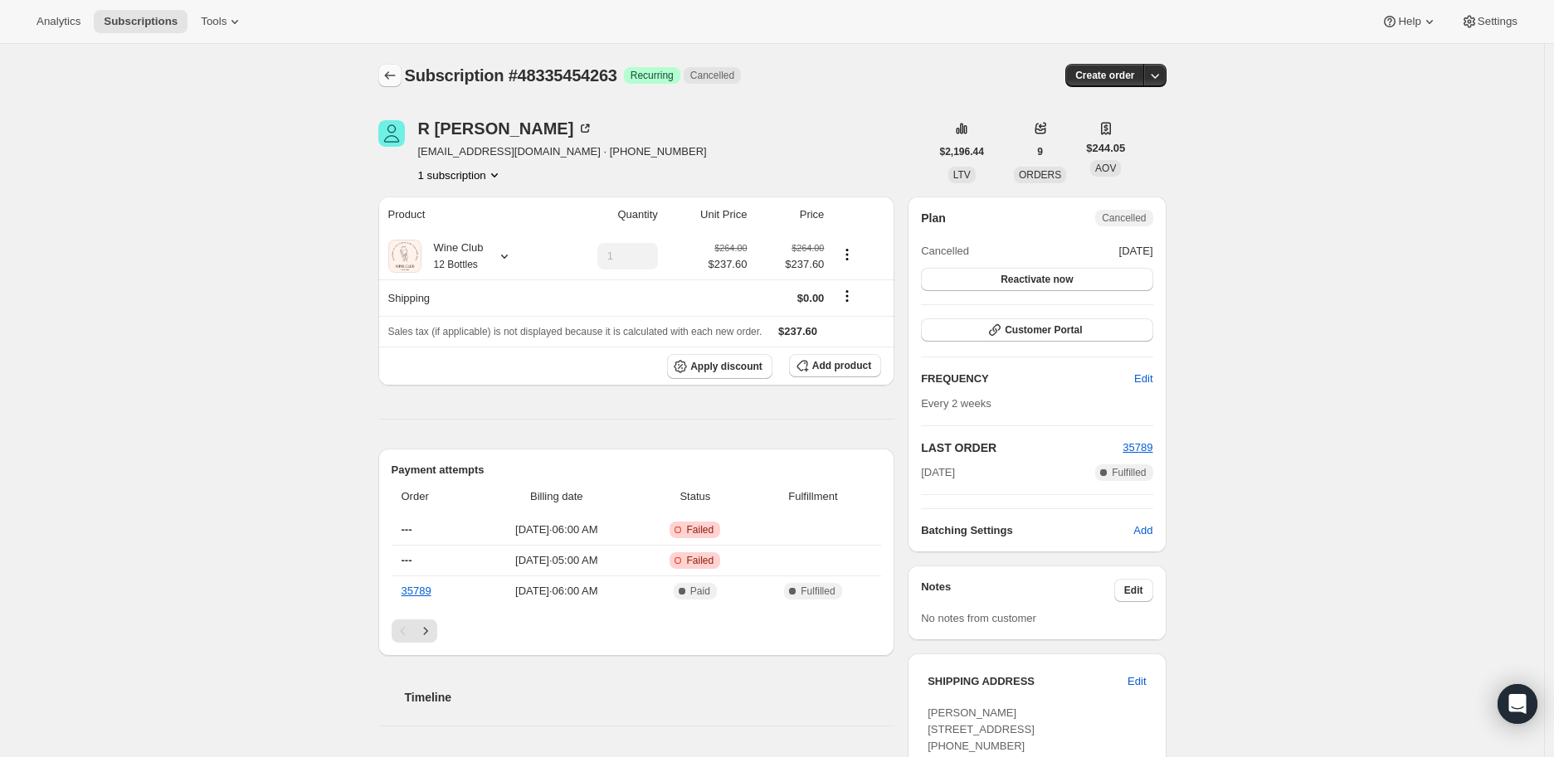
click at [394, 74] on icon "Subscriptions" at bounding box center [390, 75] width 17 height 17
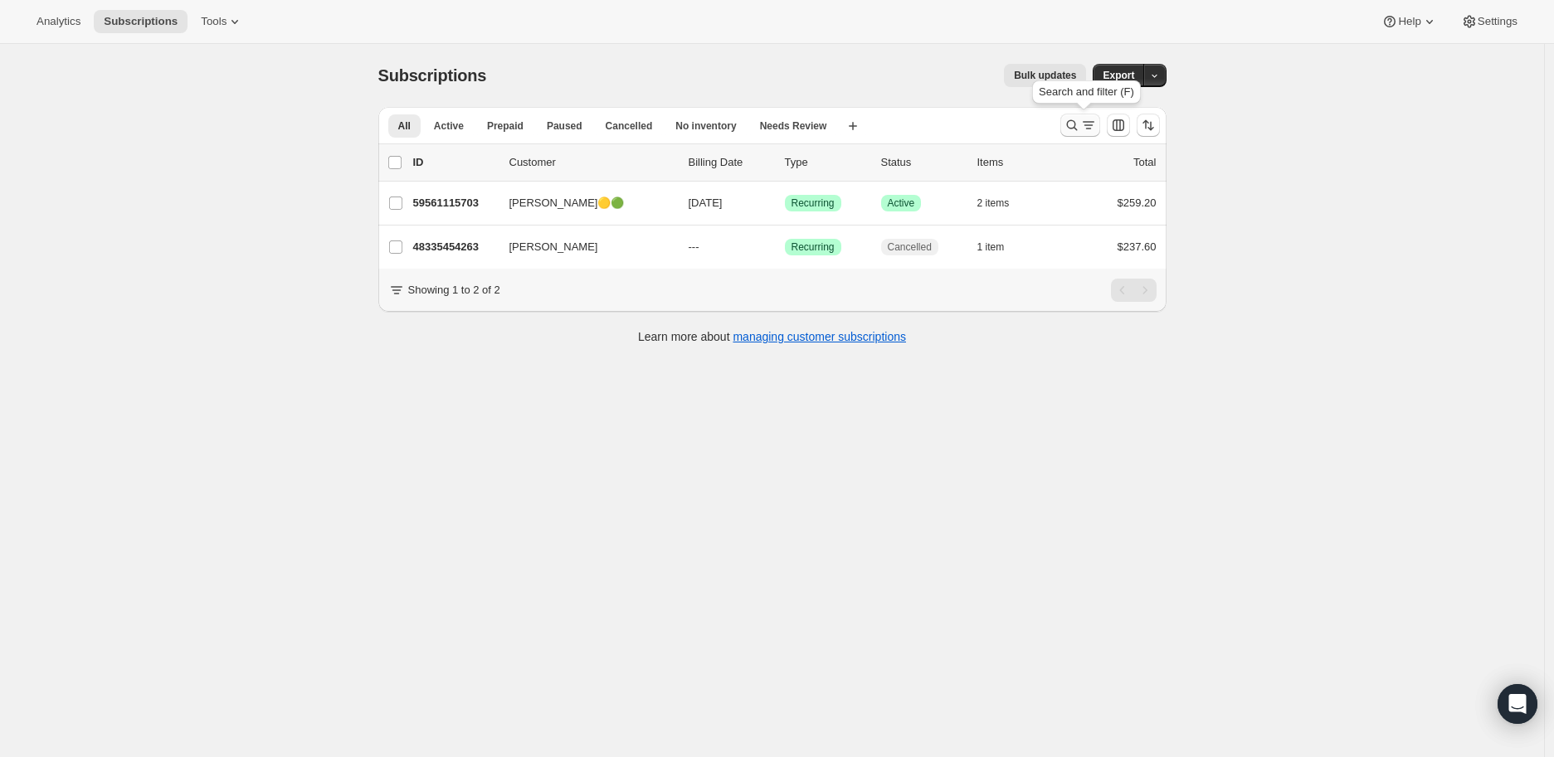
click at [1077, 127] on icon "Search and filter results" at bounding box center [1072, 125] width 17 height 17
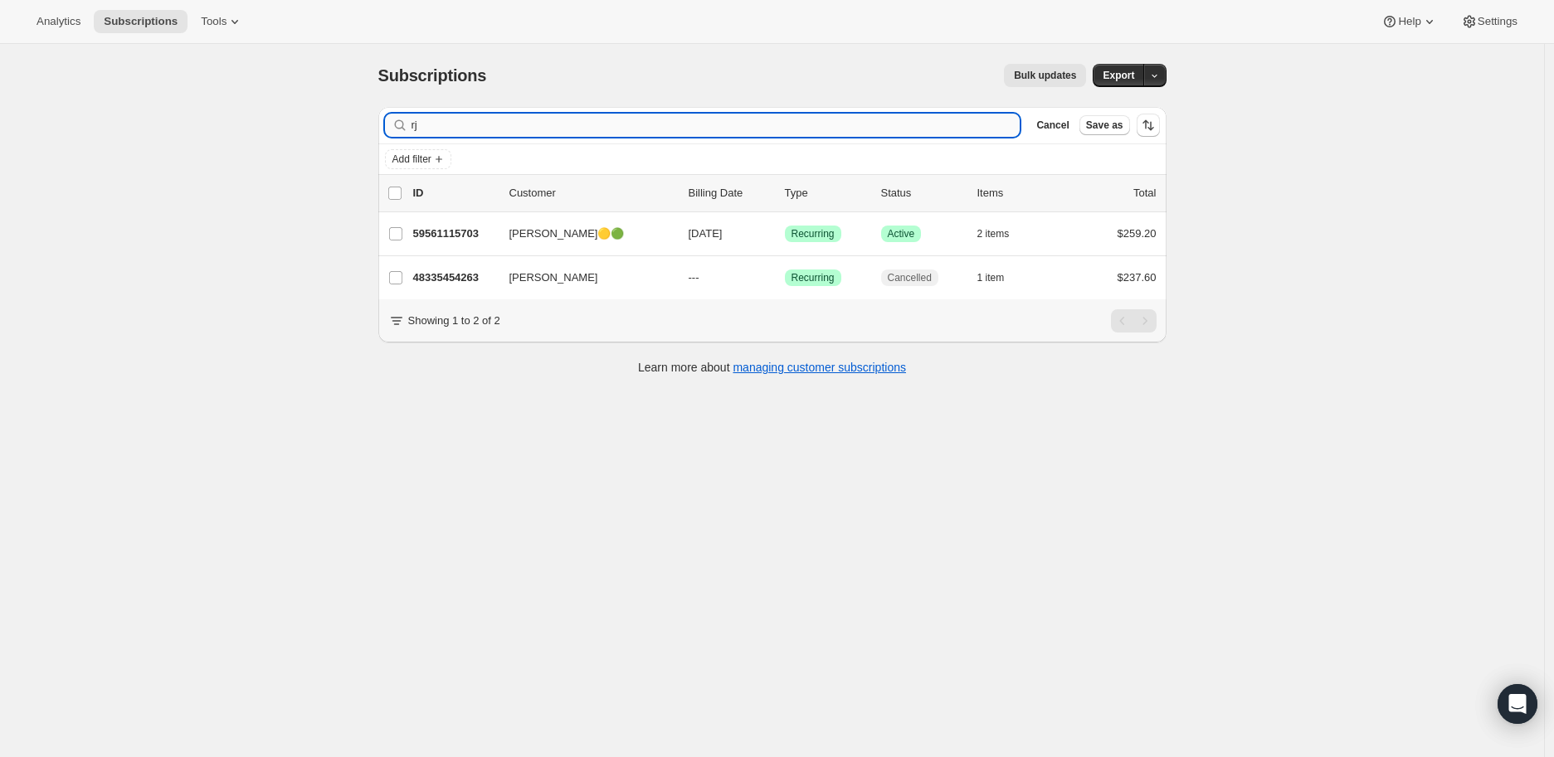
type input "r"
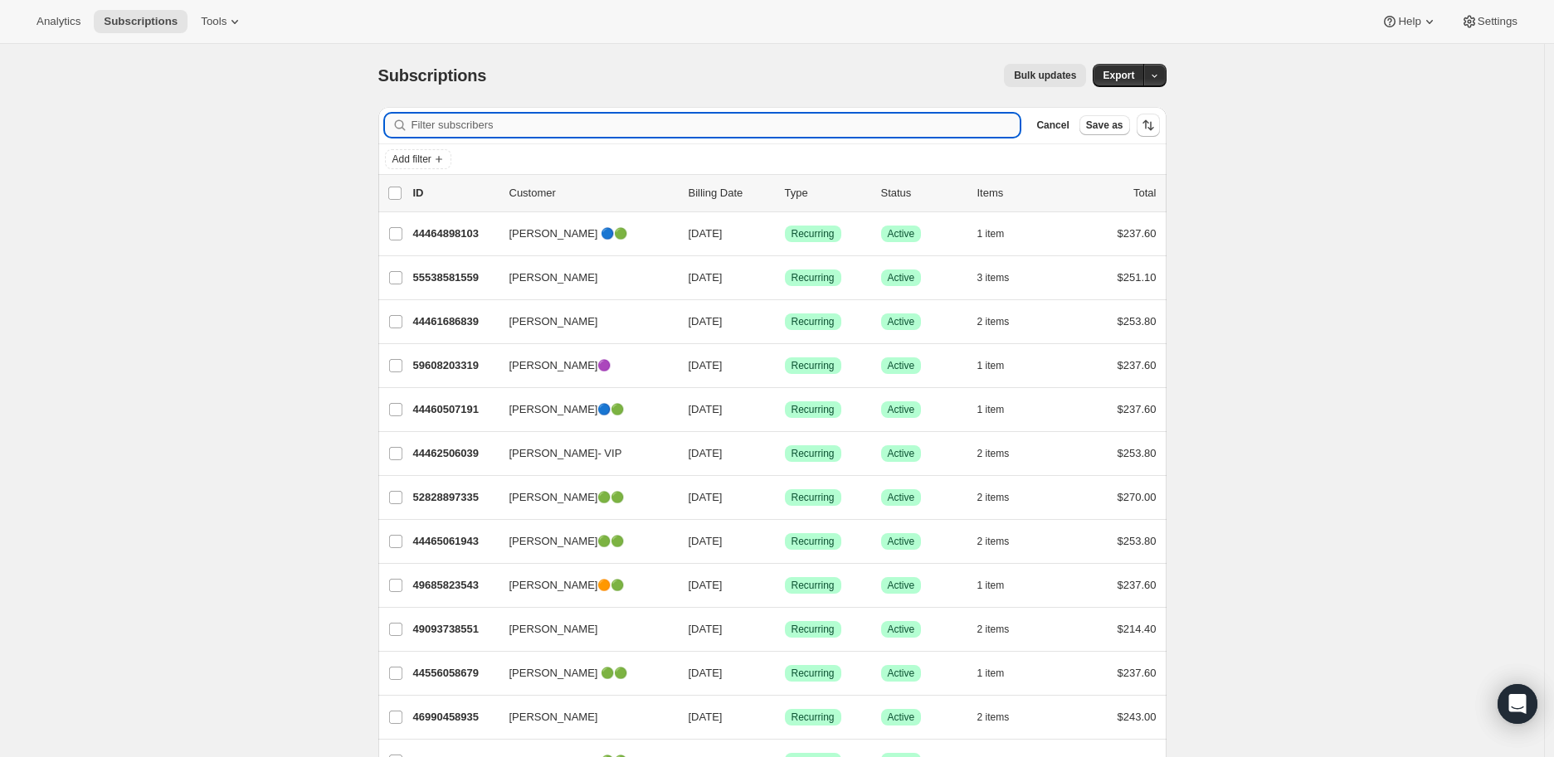
click at [513, 124] on input "Filter subscribers" at bounding box center [715, 125] width 609 height 23
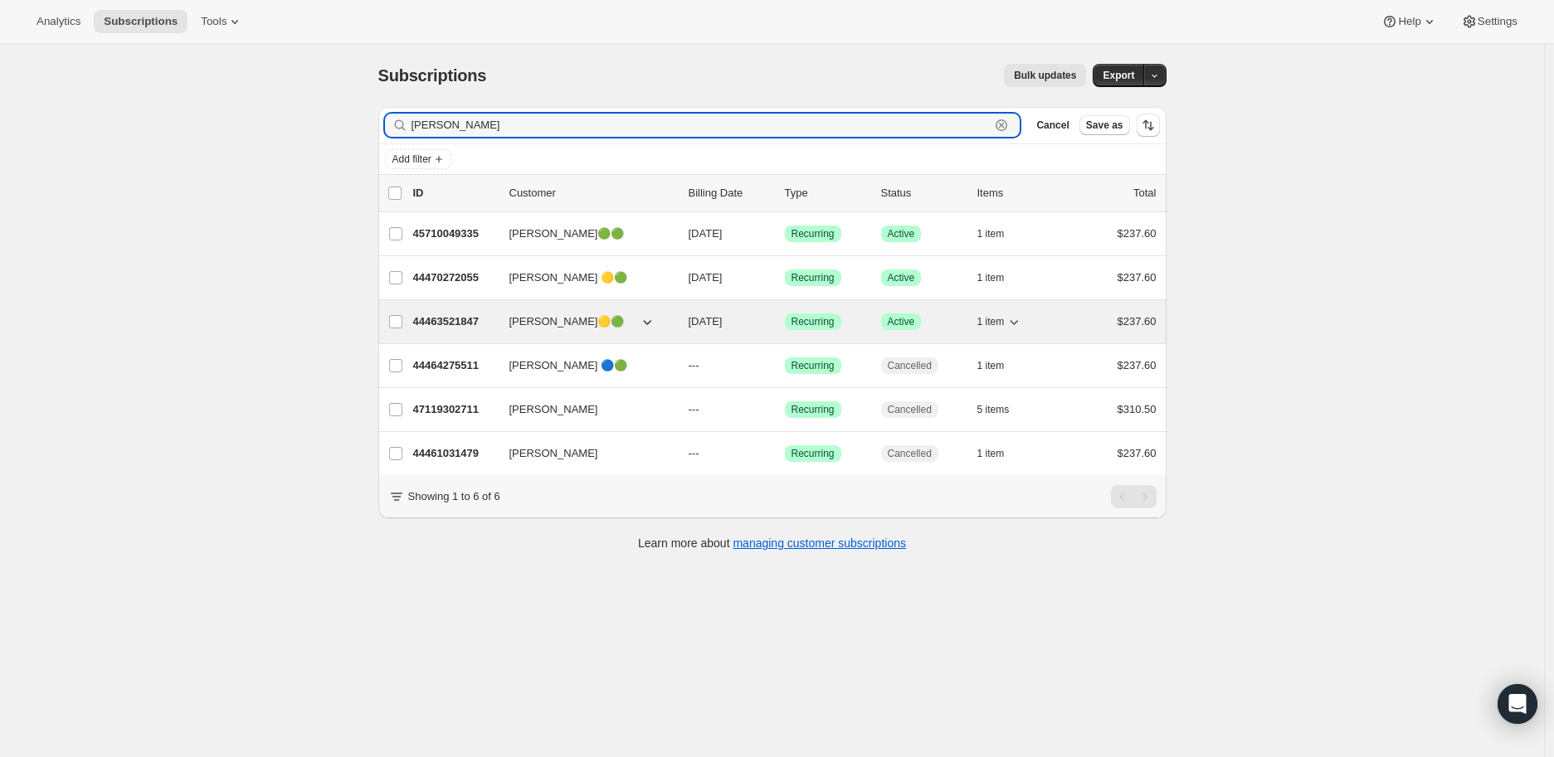
type input "[PERSON_NAME]"
click at [444, 315] on p "44463521847" at bounding box center [454, 322] width 83 height 17
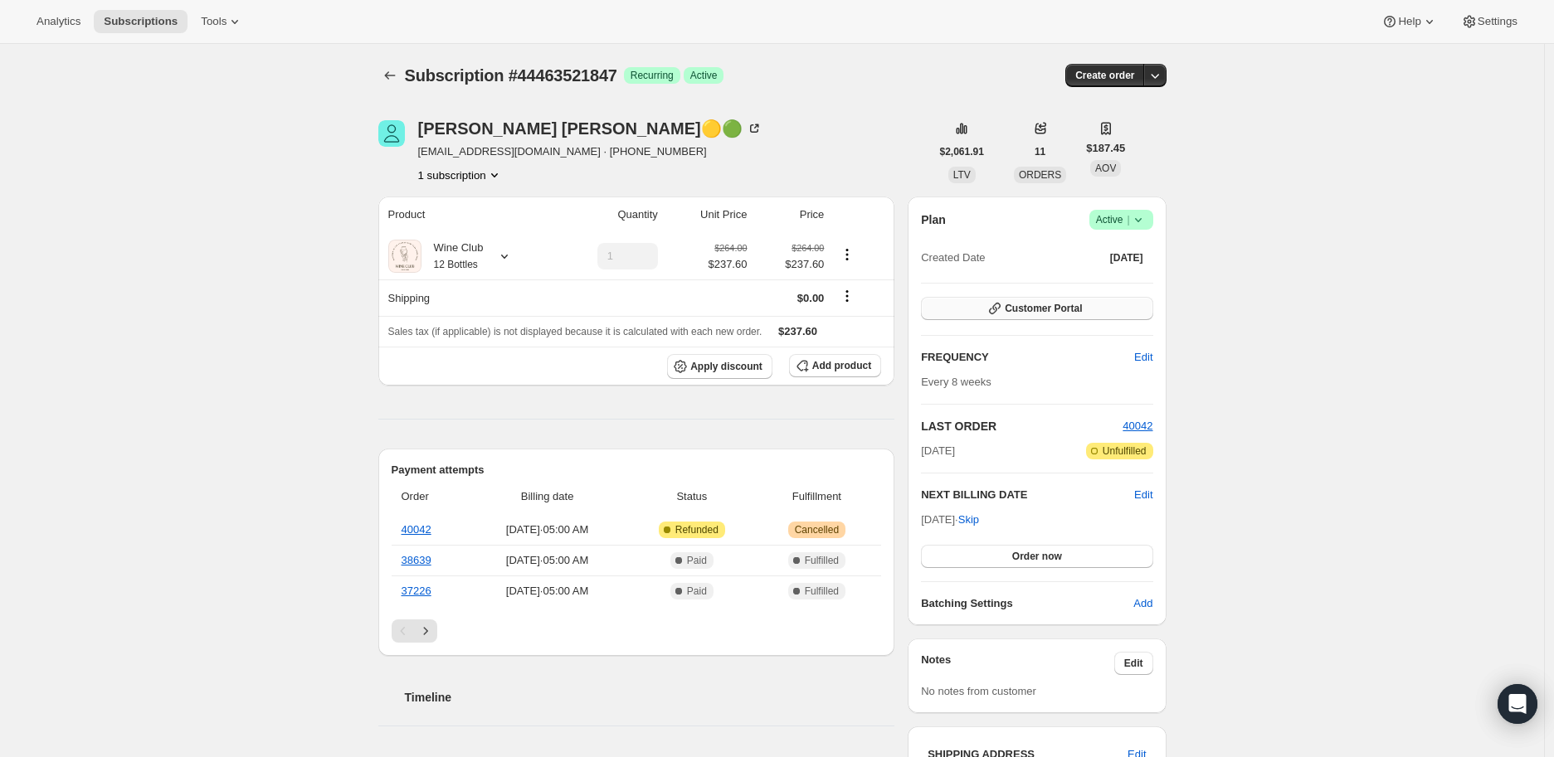
click at [1040, 309] on span "Customer Portal" at bounding box center [1043, 308] width 77 height 13
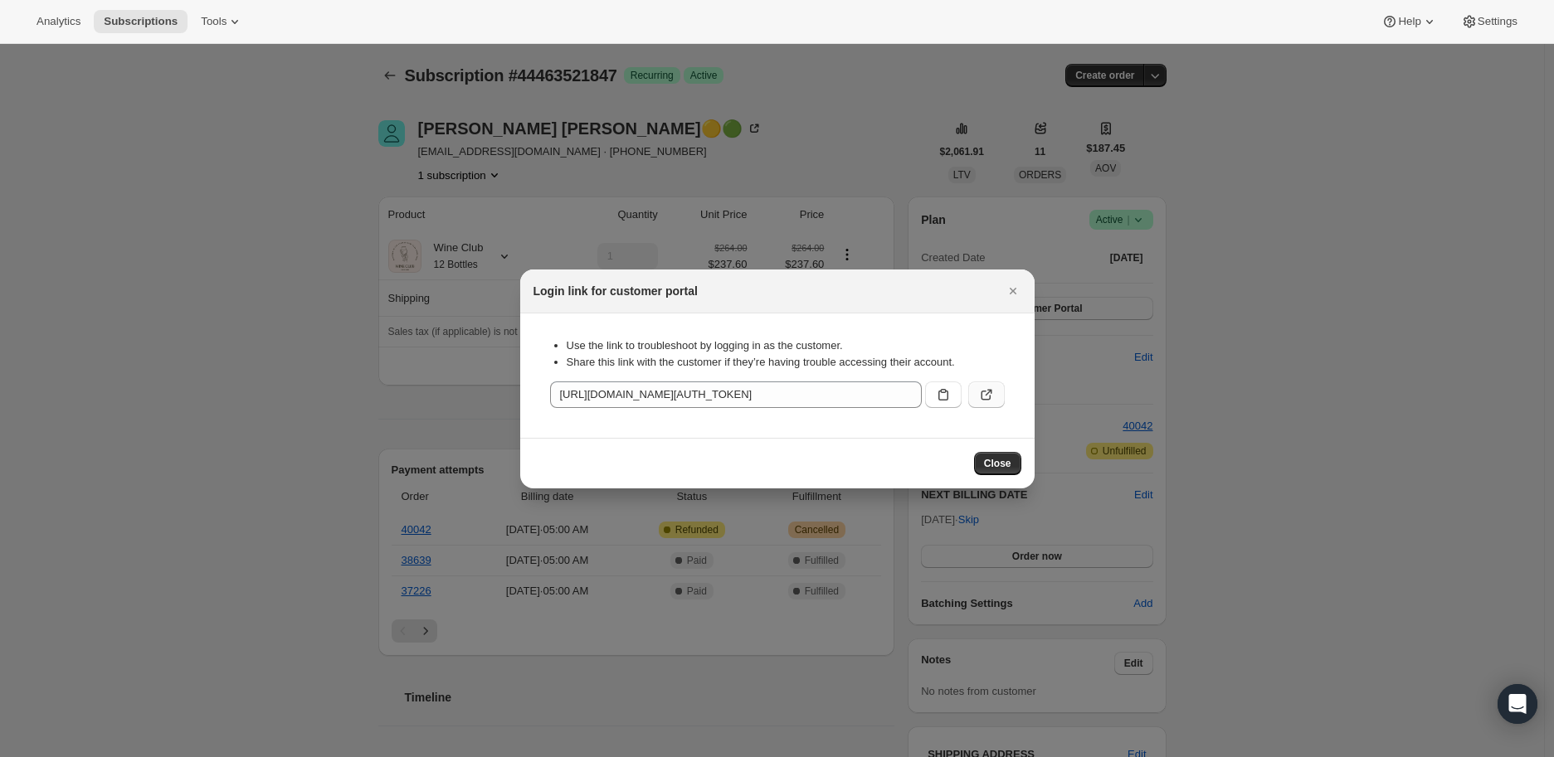
click at [986, 397] on icon ":ru0:" at bounding box center [986, 395] width 17 height 17
click at [1014, 289] on icon "Close" at bounding box center [1012, 291] width 7 height 7
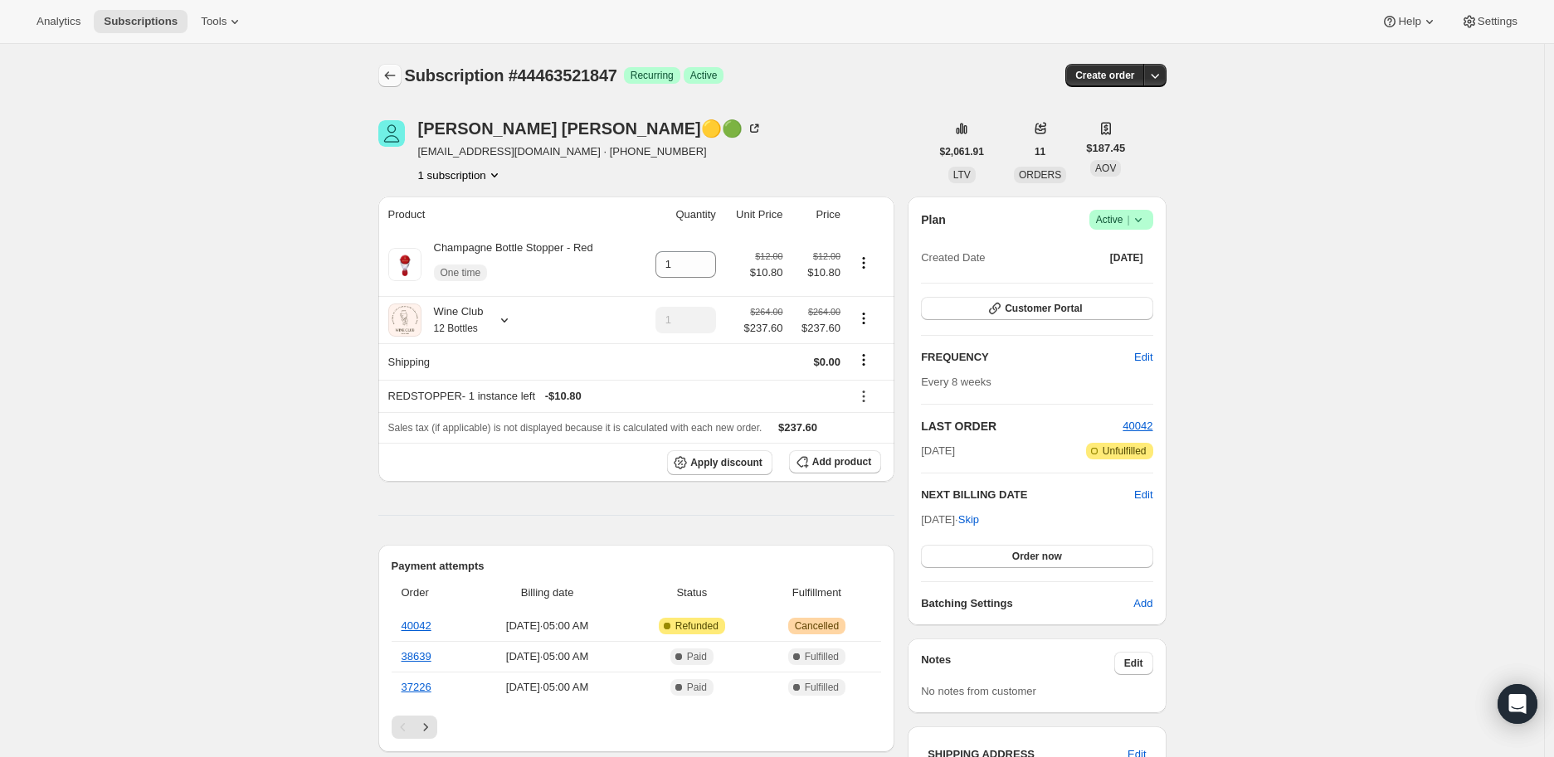
click at [395, 80] on icon "Subscriptions" at bounding box center [390, 75] width 17 height 17
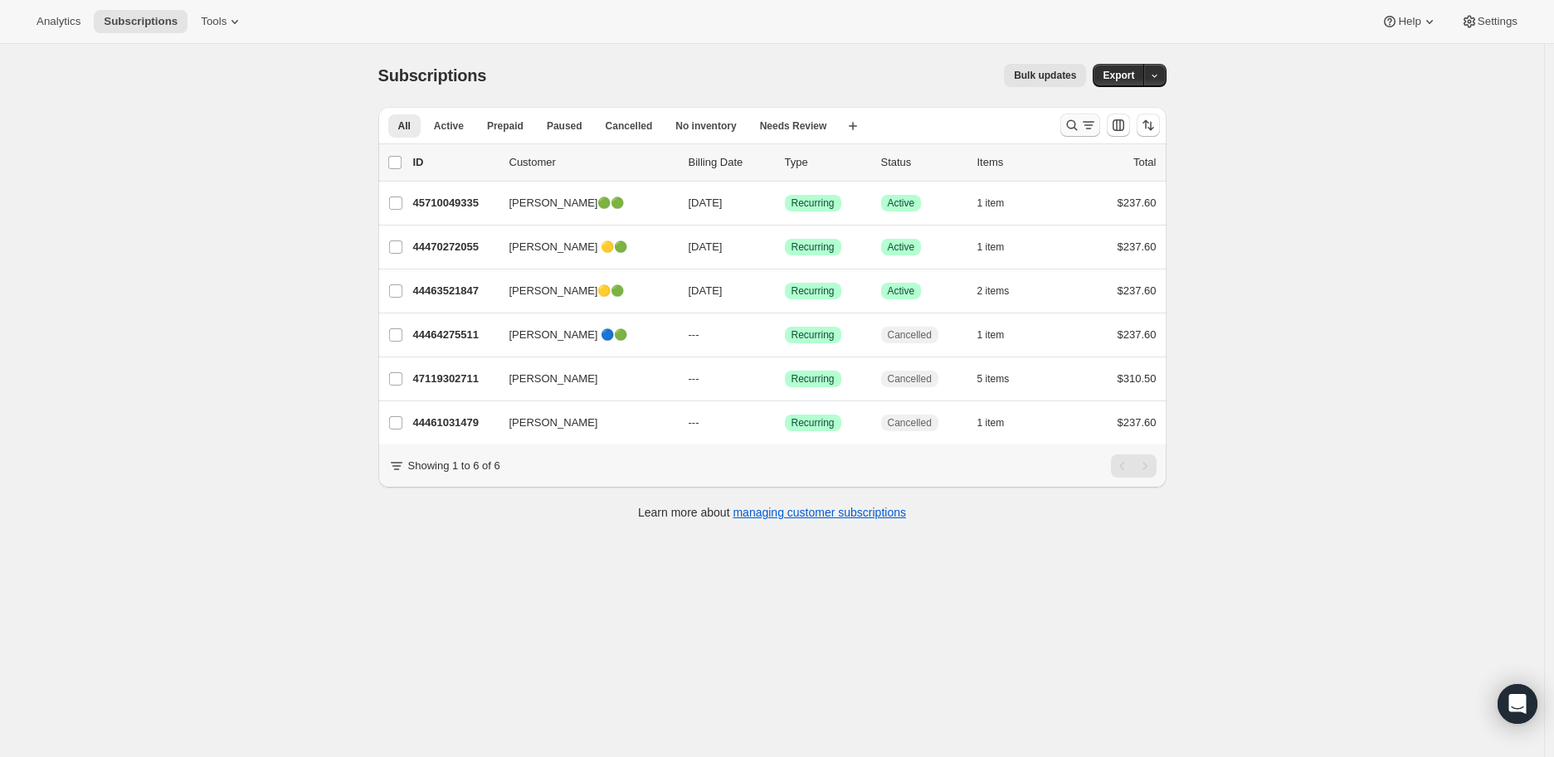
click at [1074, 129] on icon "Search and filter results" at bounding box center [1072, 125] width 17 height 17
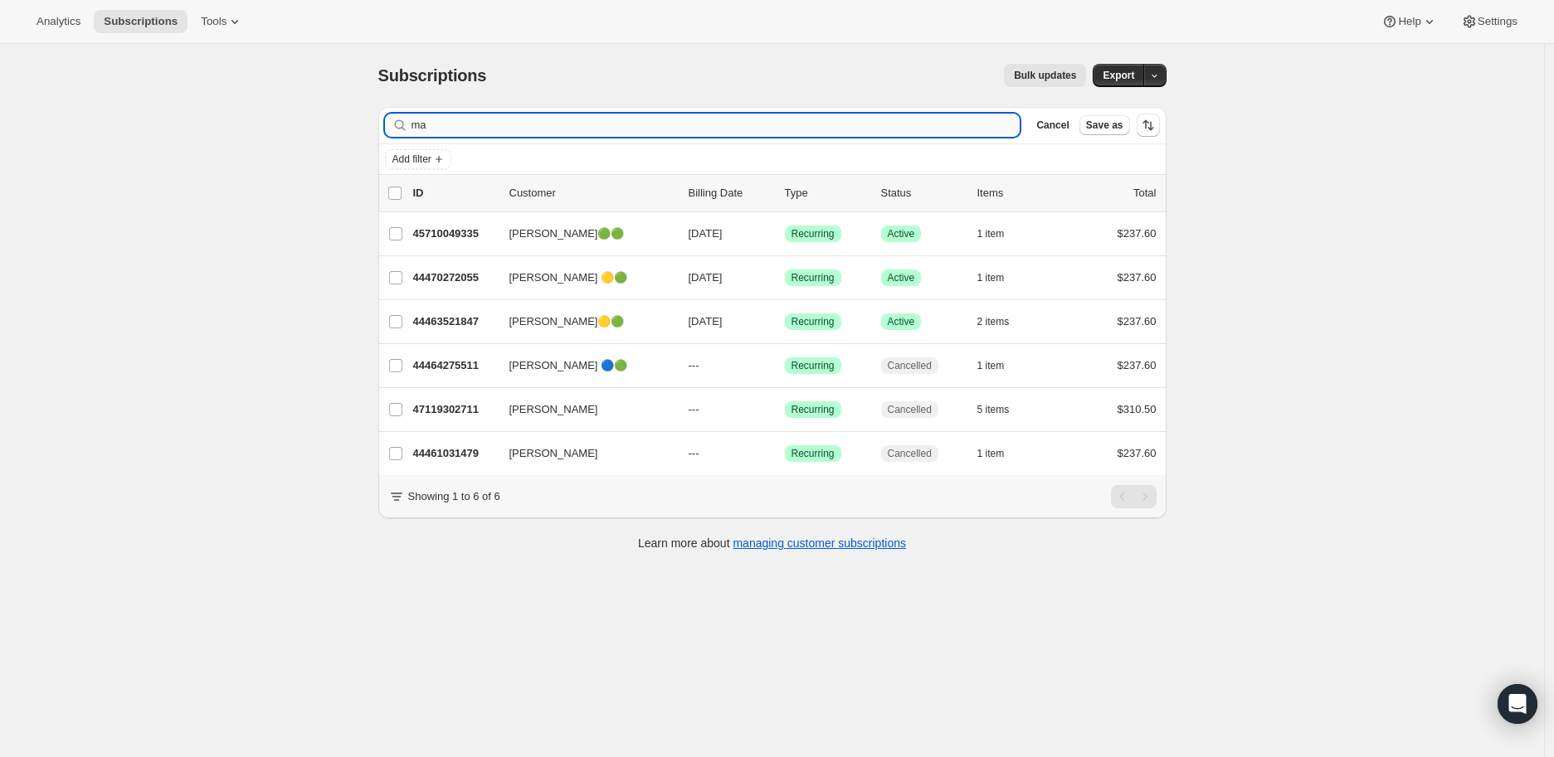
type input "m"
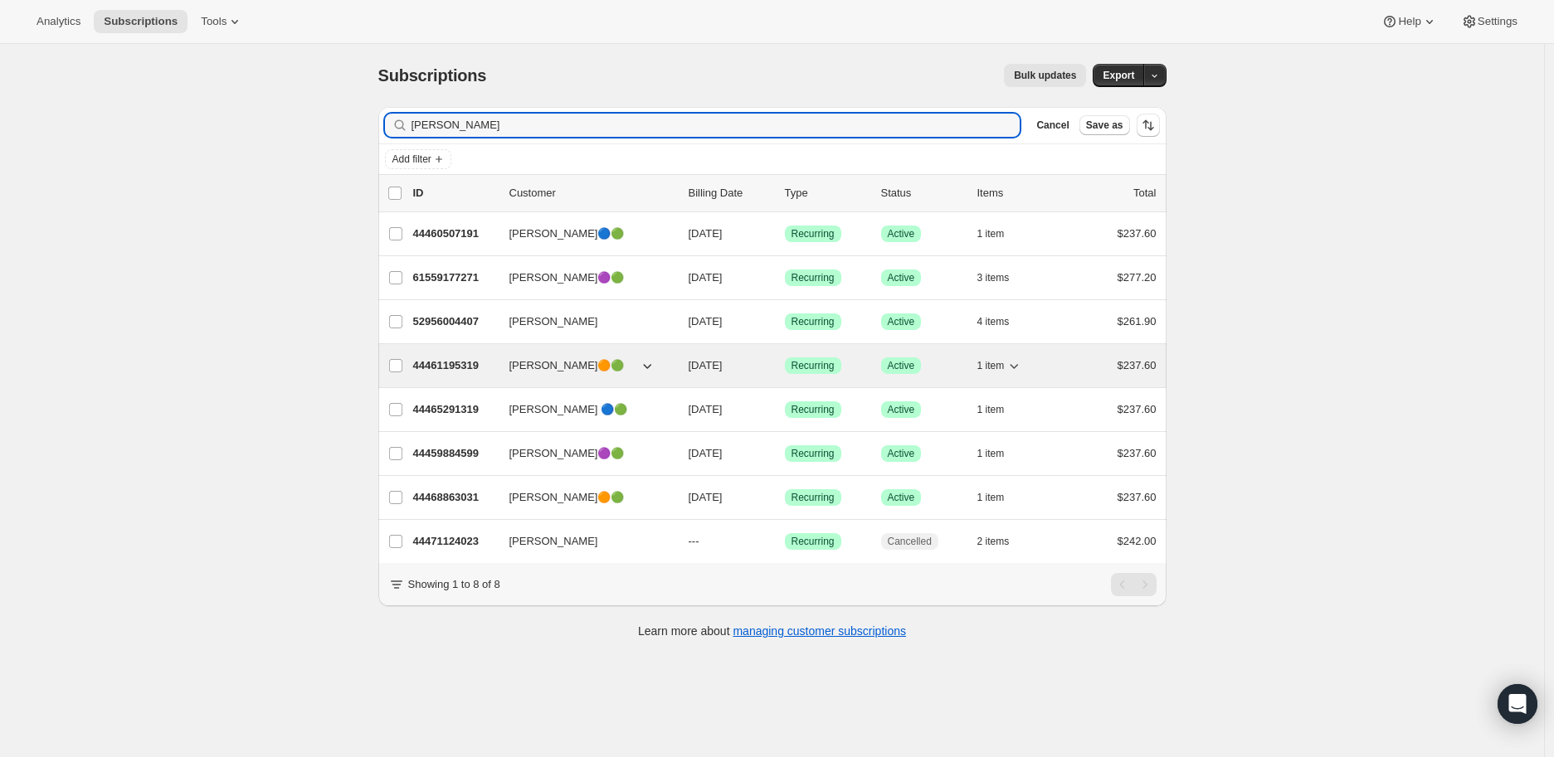
type input "[PERSON_NAME]"
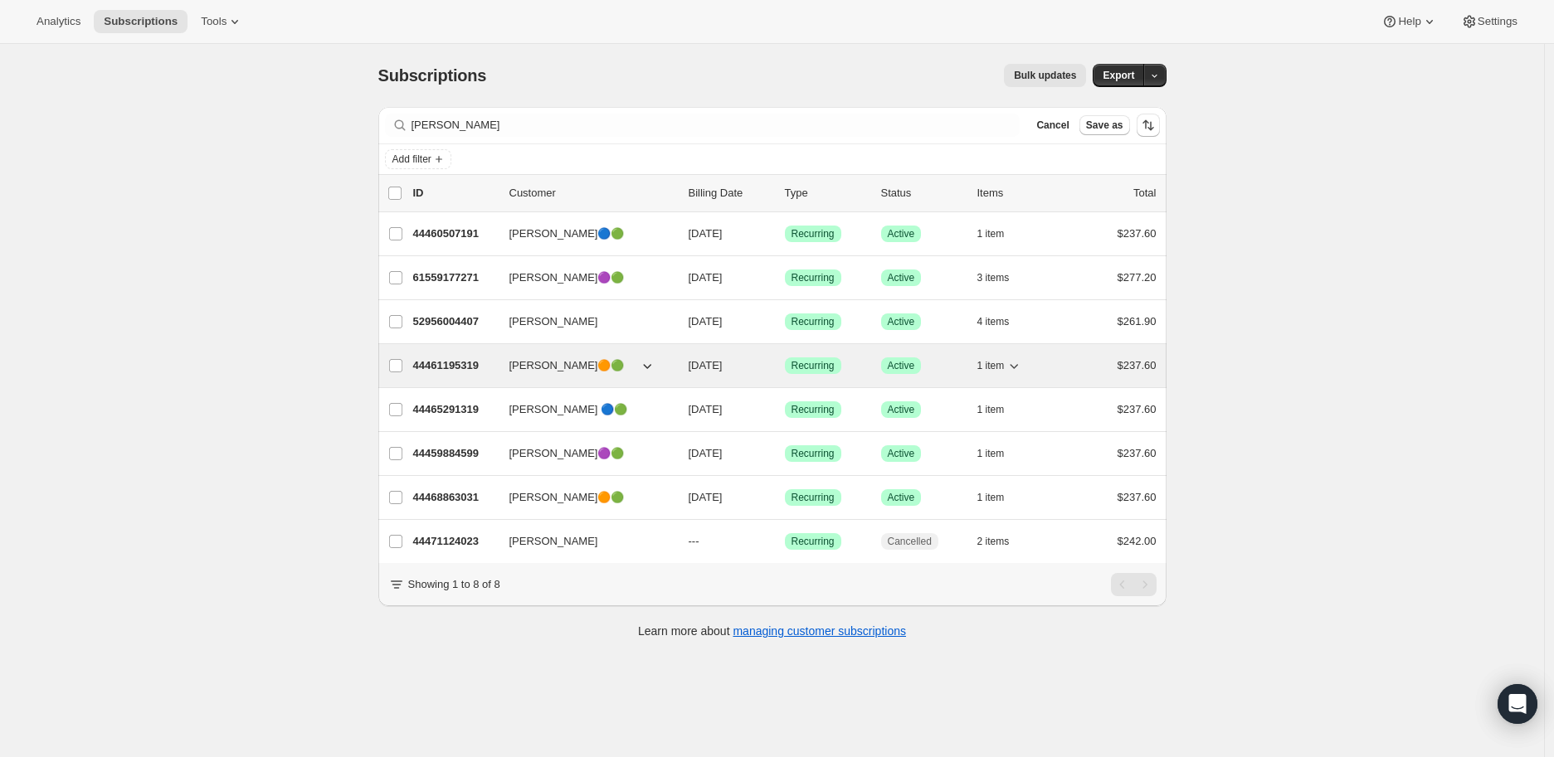
click at [451, 363] on p "44461195319" at bounding box center [454, 366] width 83 height 17
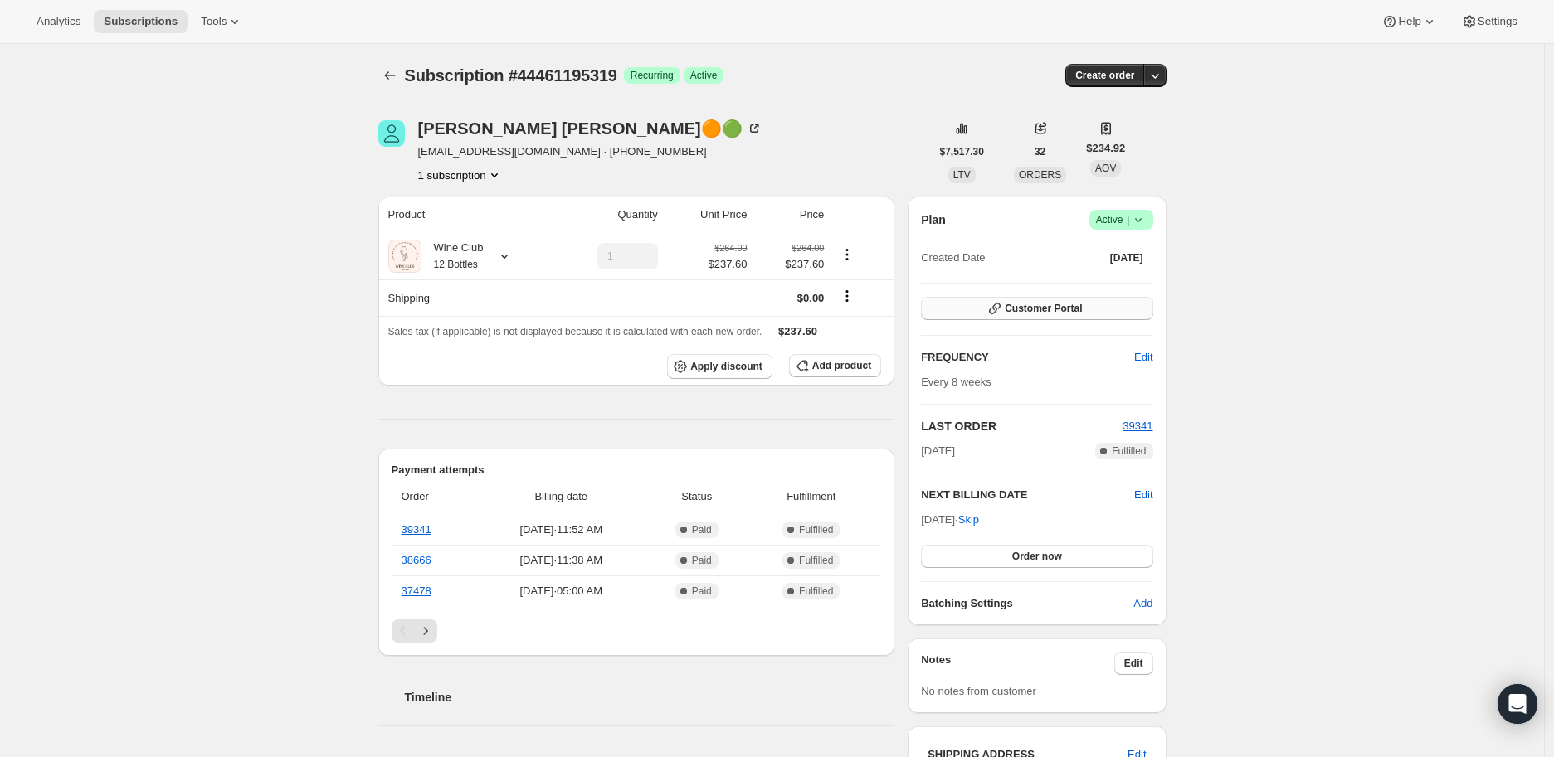
click at [1048, 303] on span "Customer Portal" at bounding box center [1043, 308] width 77 height 13
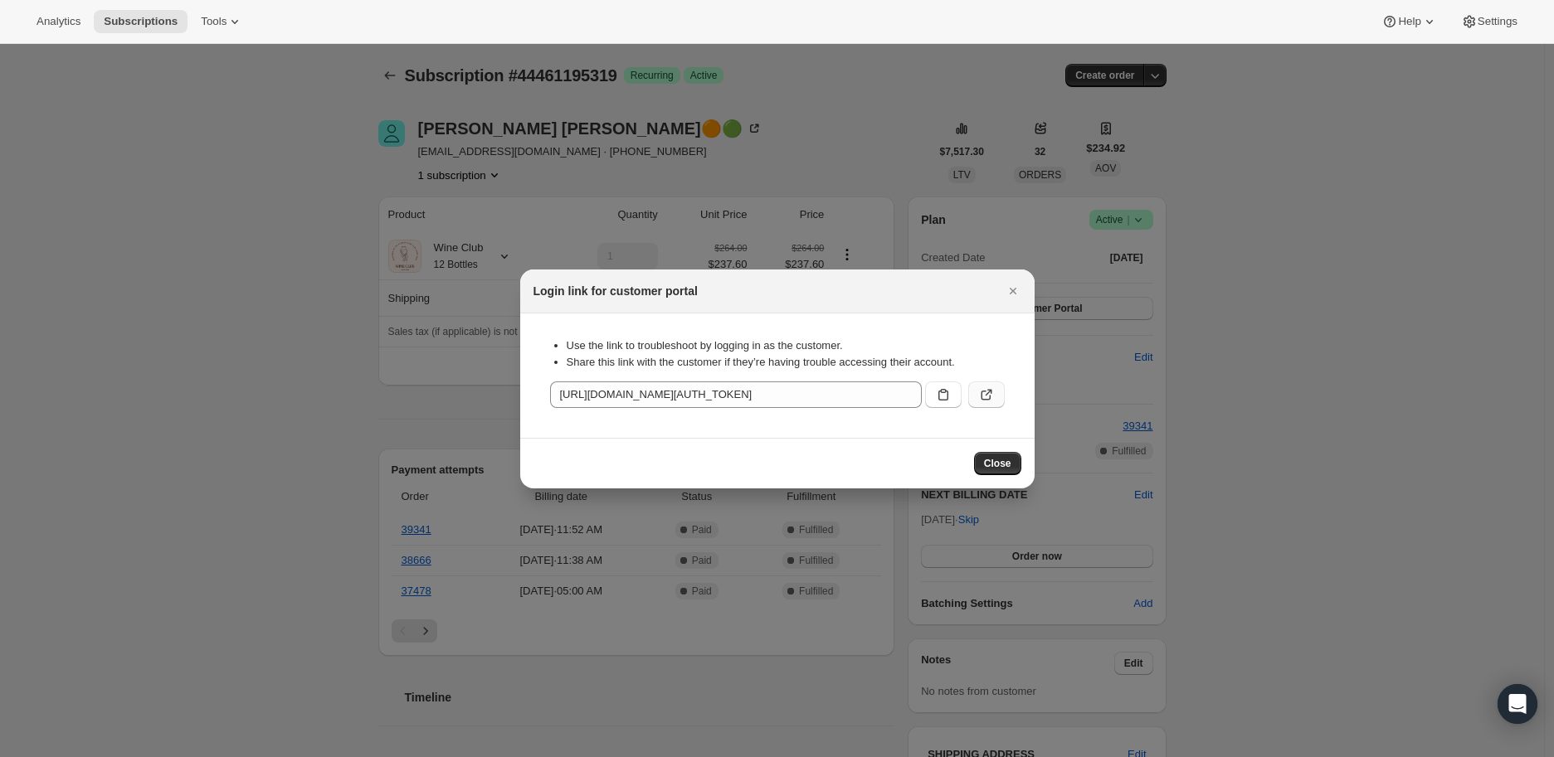
click at [987, 391] on icon ":rg6:" at bounding box center [986, 395] width 17 height 17
click at [1017, 290] on icon "Close" at bounding box center [1013, 291] width 17 height 17
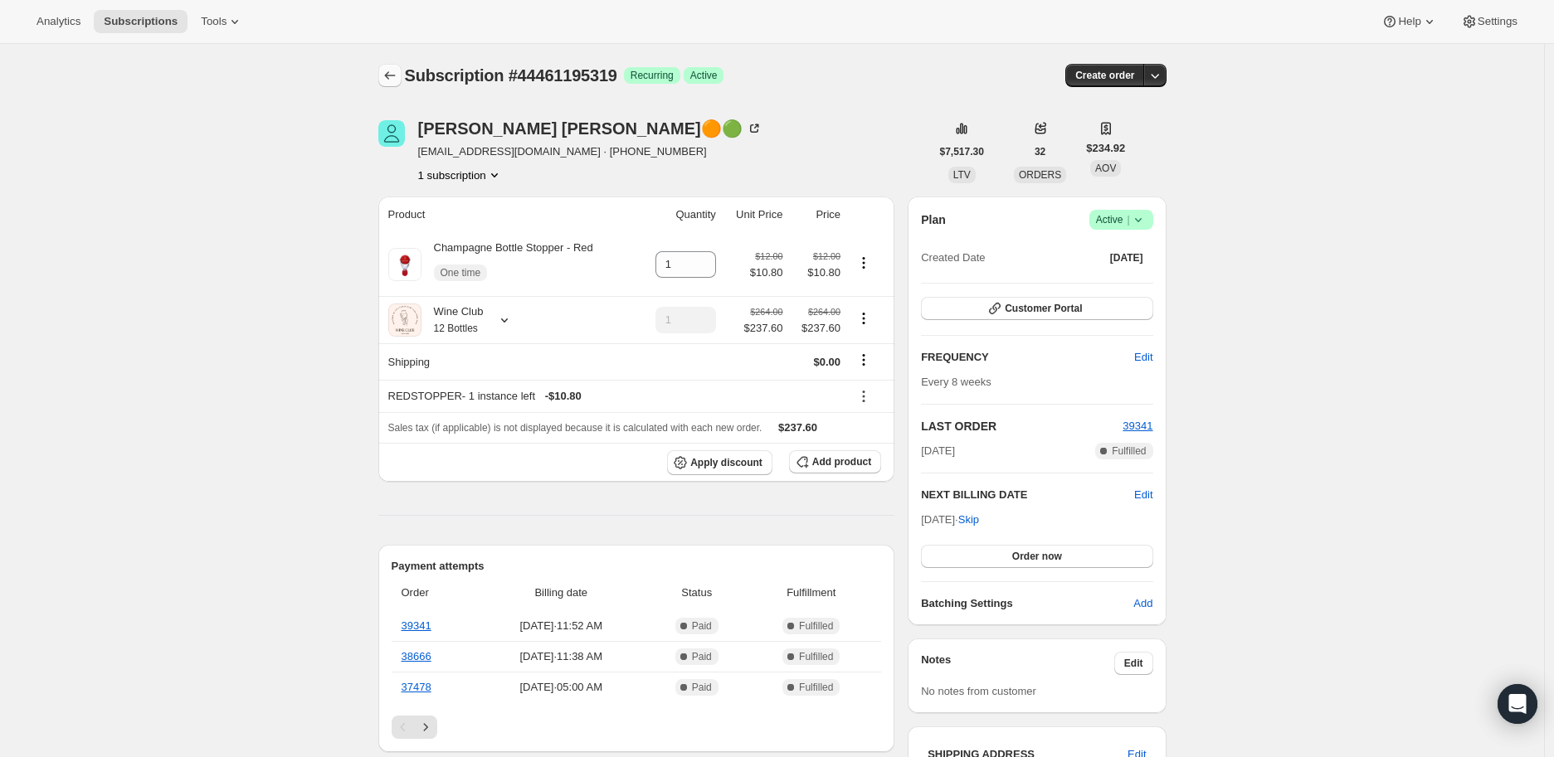
click at [392, 74] on icon "Subscriptions" at bounding box center [390, 75] width 17 height 17
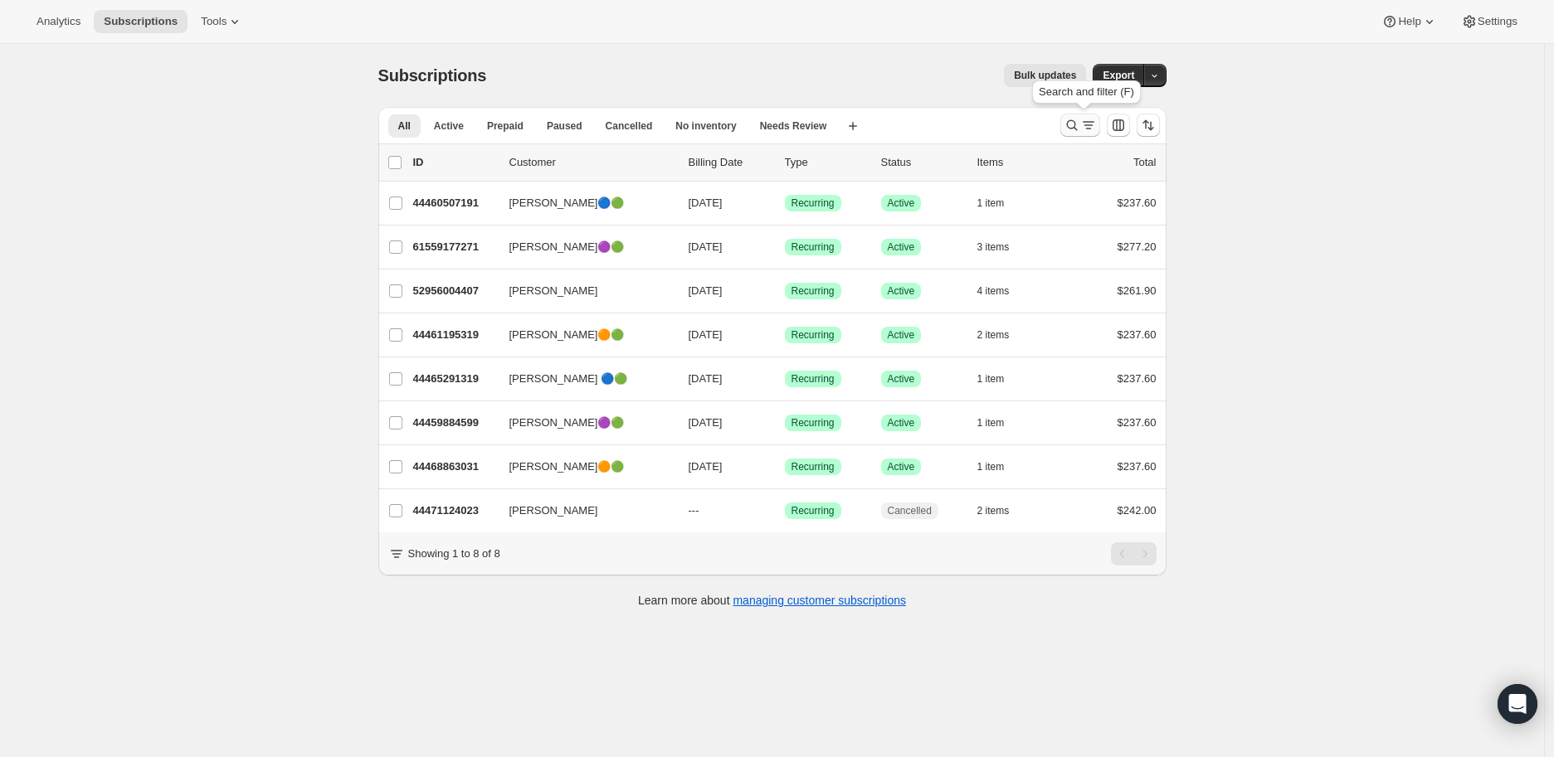
click at [1077, 128] on icon "Search and filter results" at bounding box center [1071, 125] width 11 height 11
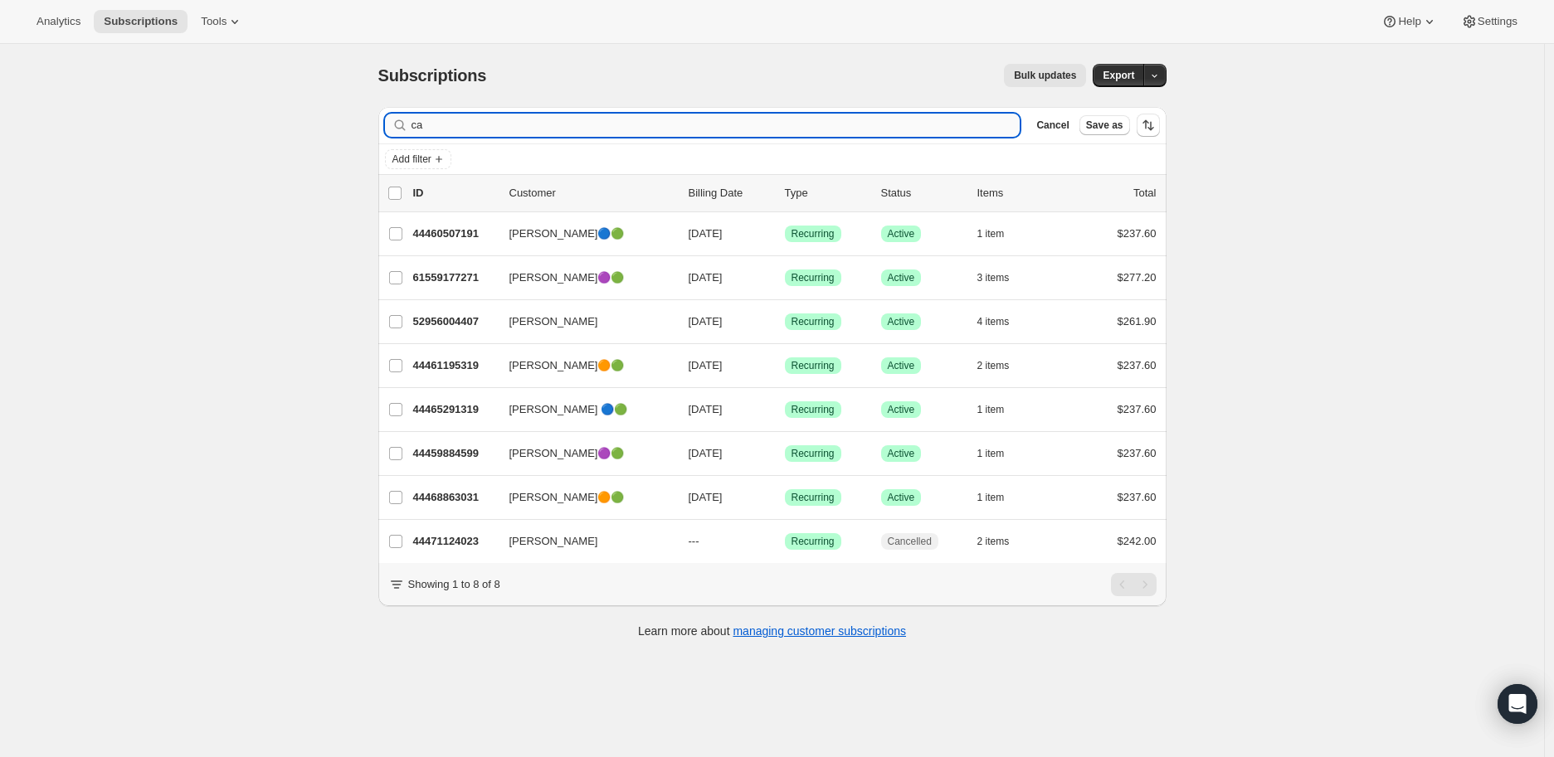
type input "c"
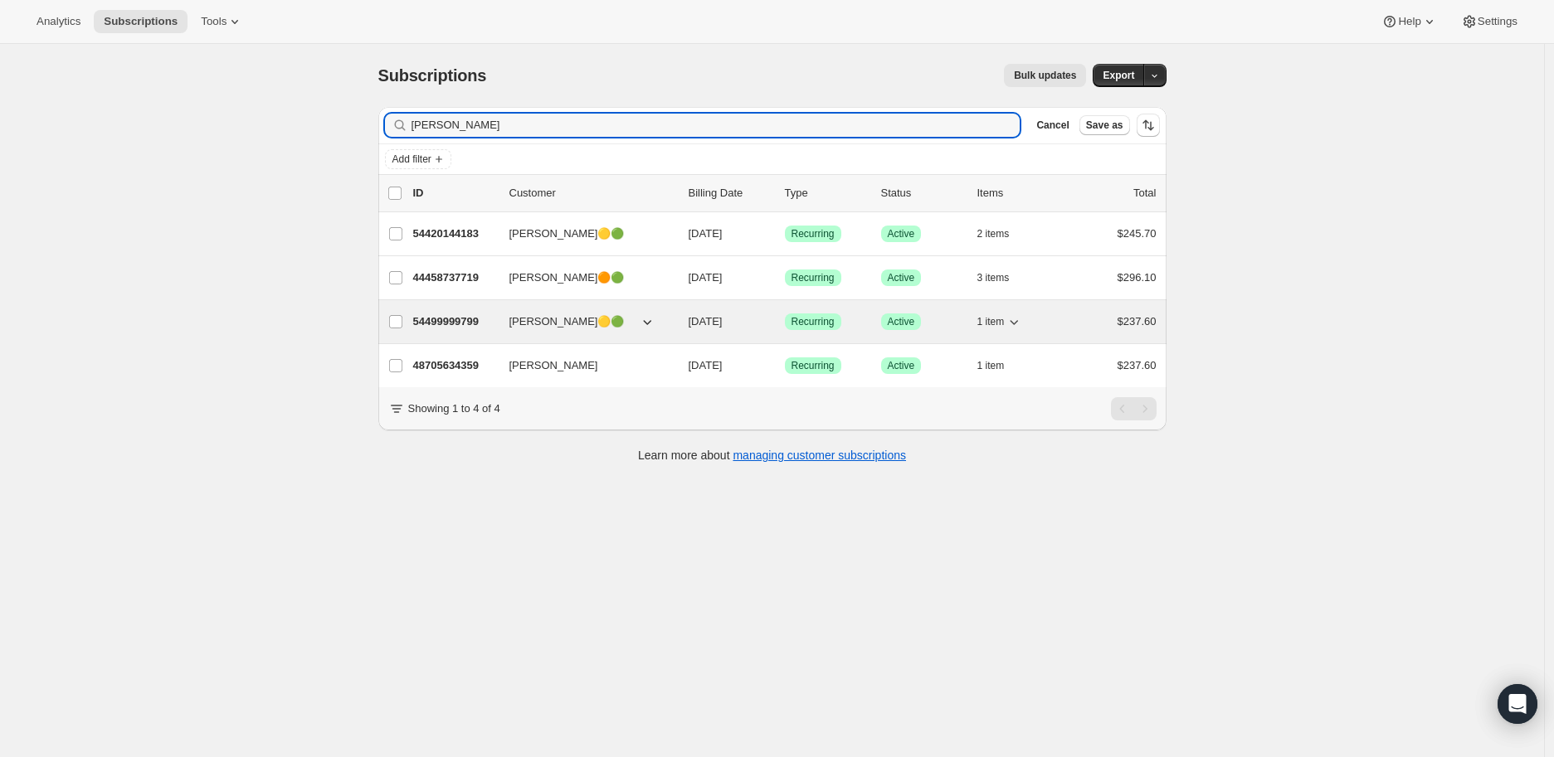
type input "[PERSON_NAME]"
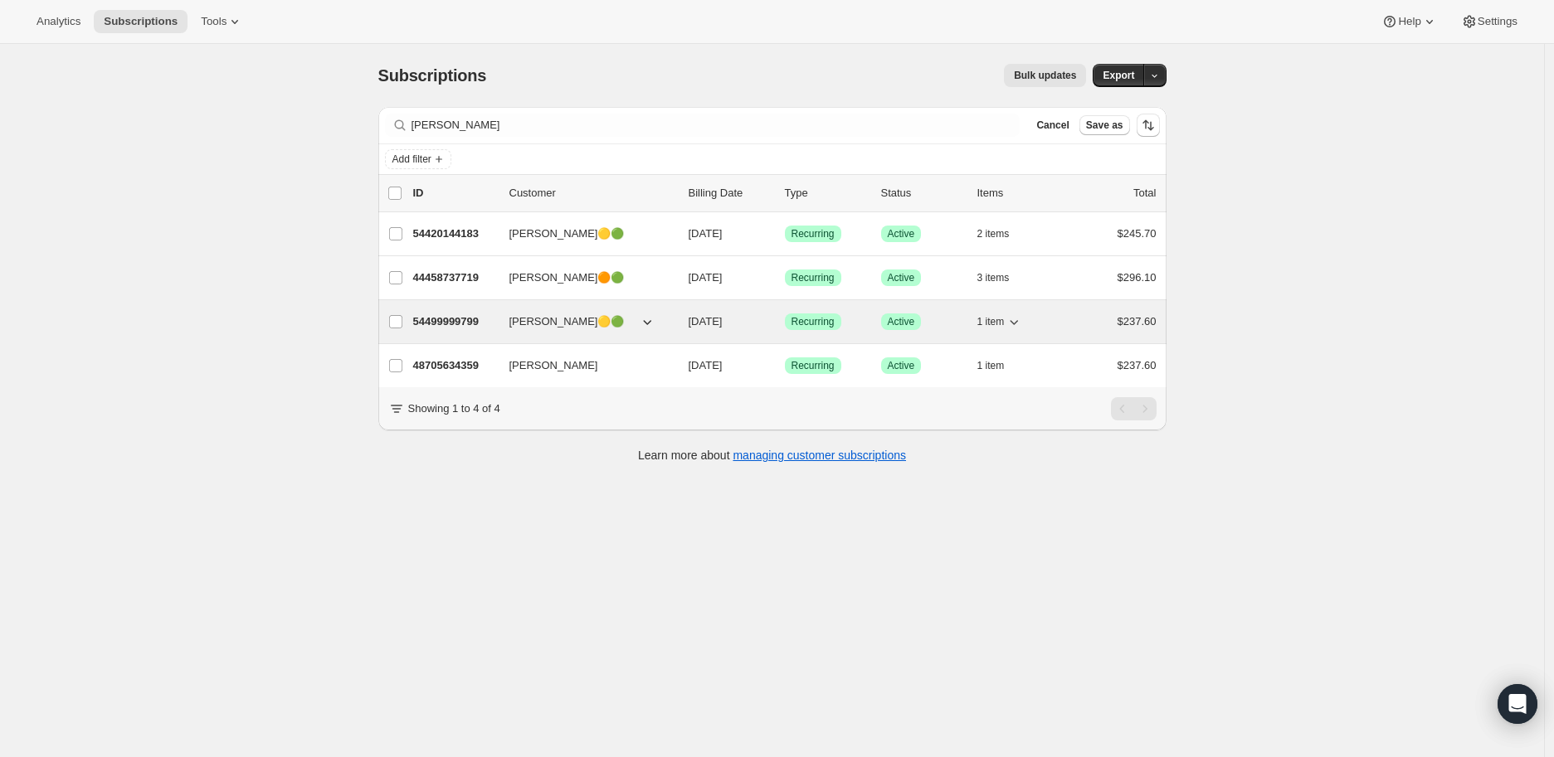
click at [450, 324] on p "54499999799" at bounding box center [454, 322] width 83 height 17
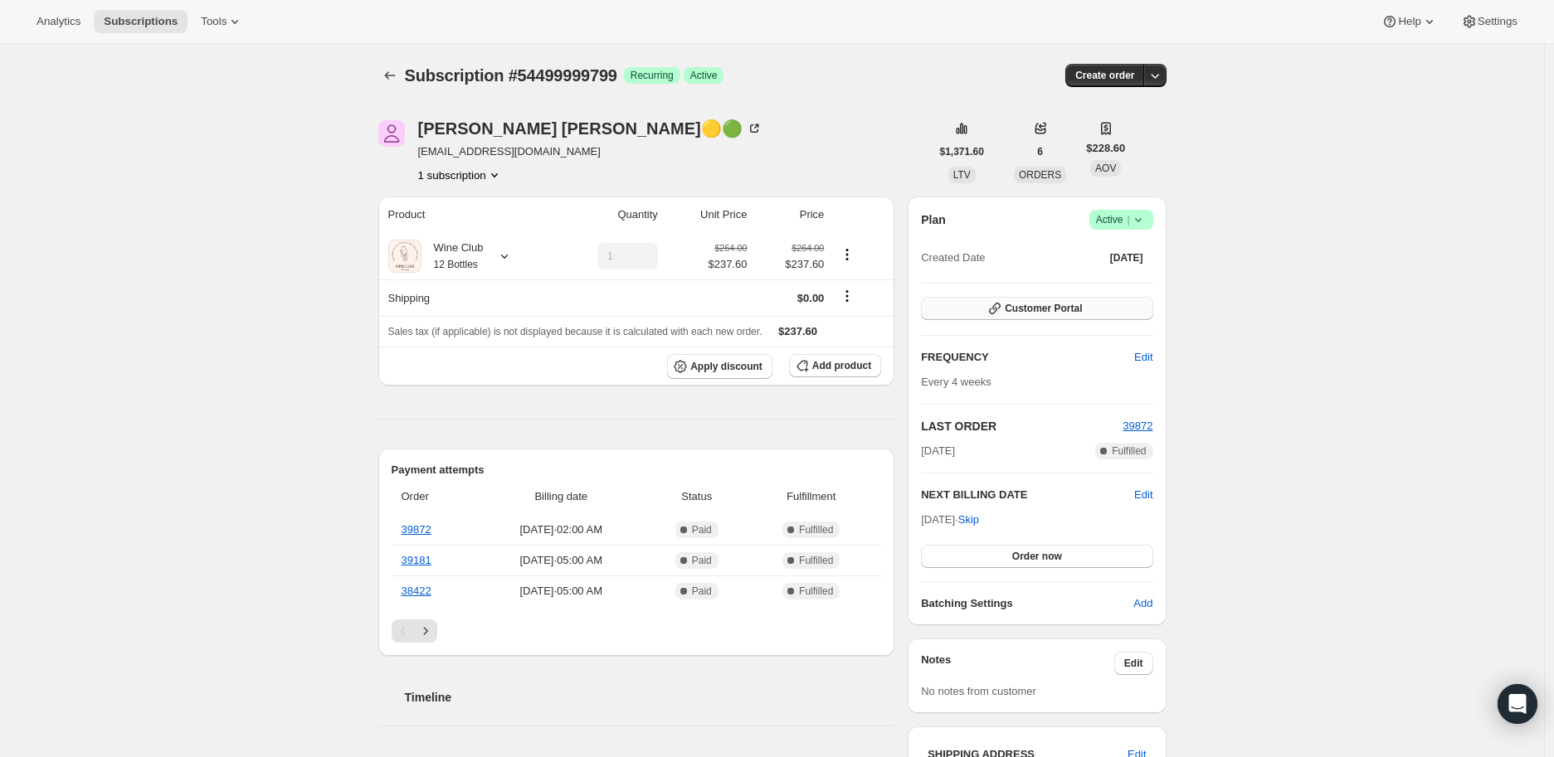
click at [1039, 305] on span "Customer Portal" at bounding box center [1043, 308] width 77 height 13
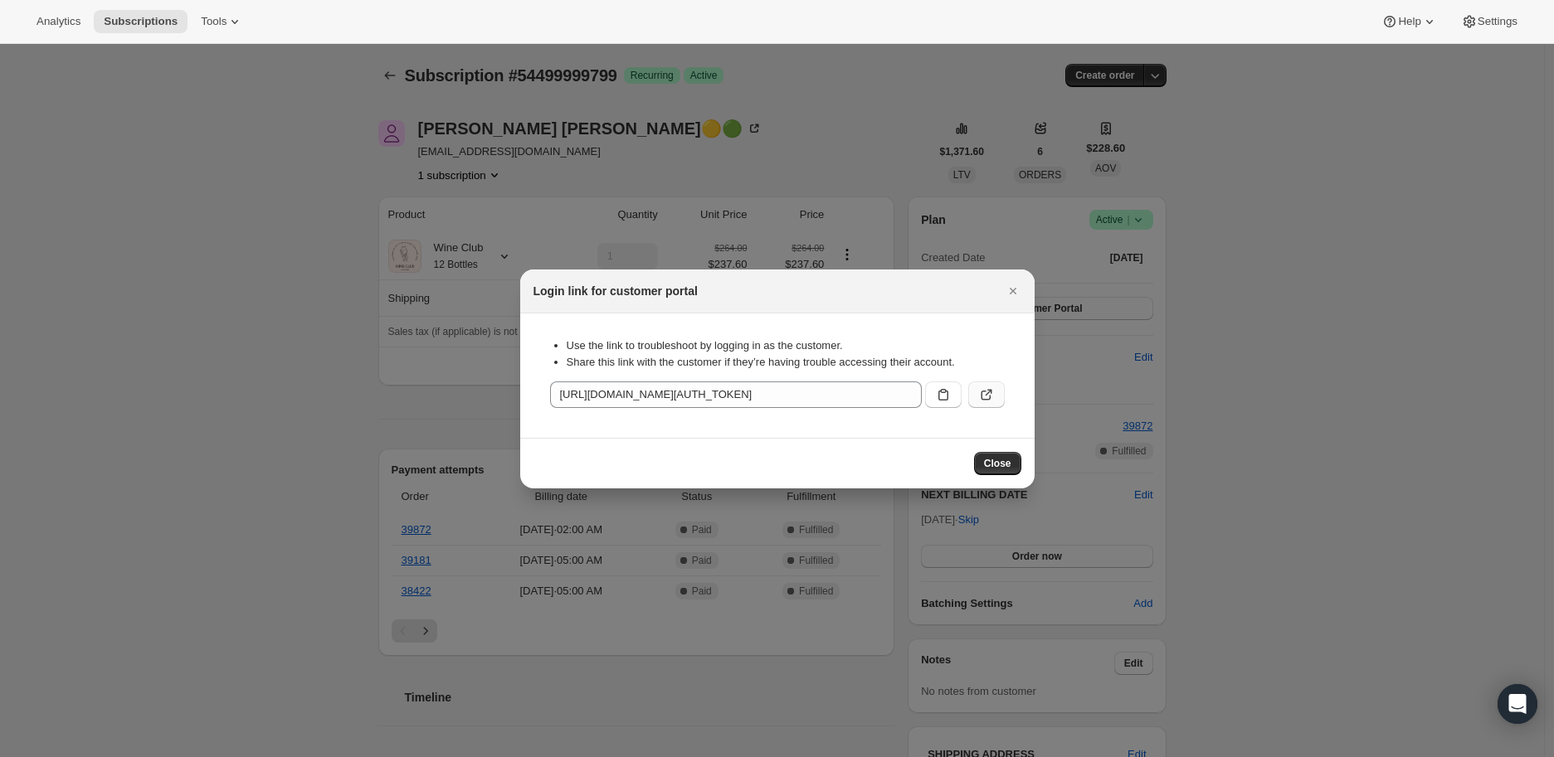
click at [986, 394] on icon ":r8b:" at bounding box center [988, 392] width 7 height 7
click at [1010, 290] on icon "Close" at bounding box center [1013, 291] width 17 height 17
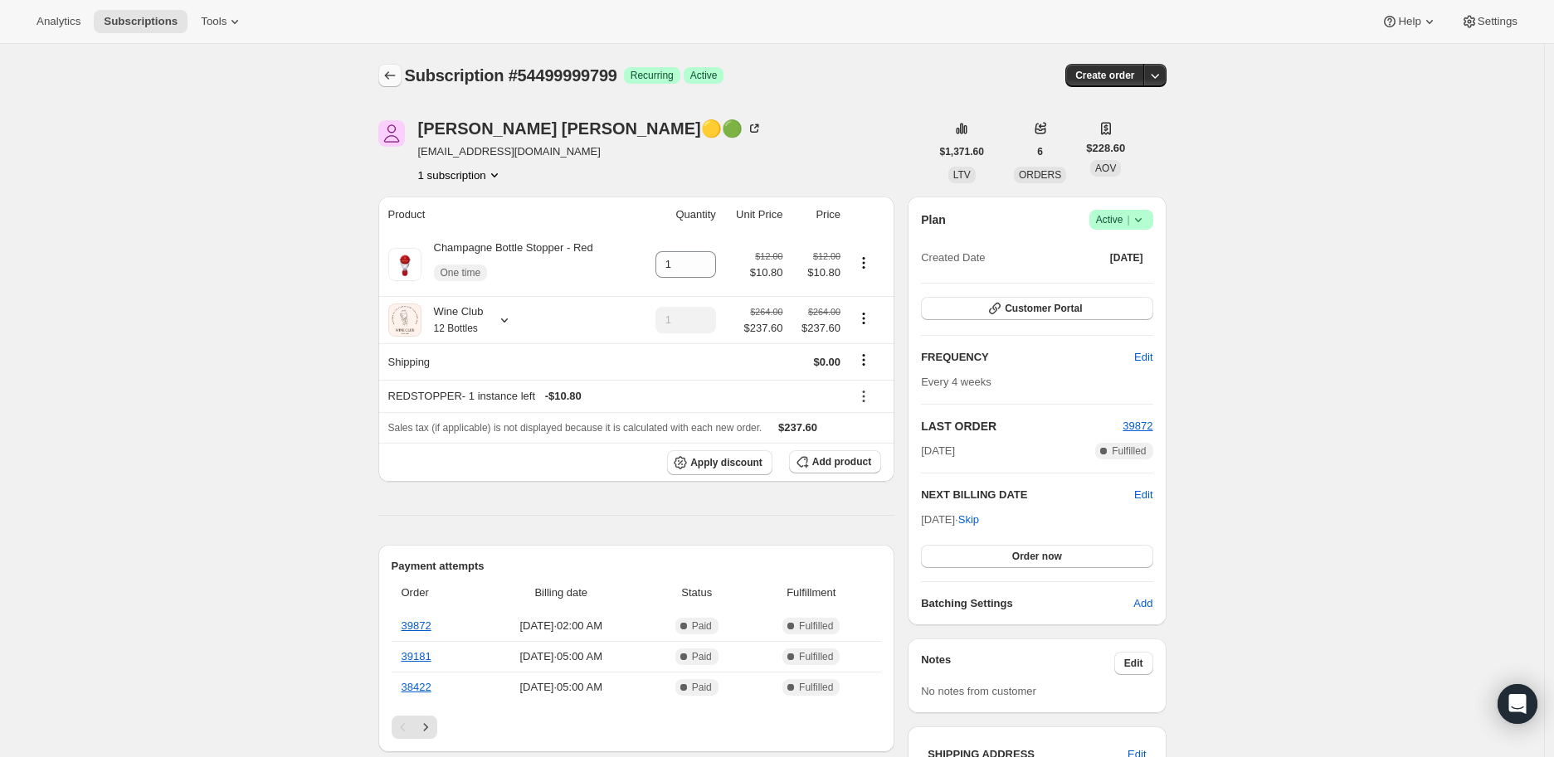
click at [392, 73] on icon "Subscriptions" at bounding box center [389, 75] width 11 height 8
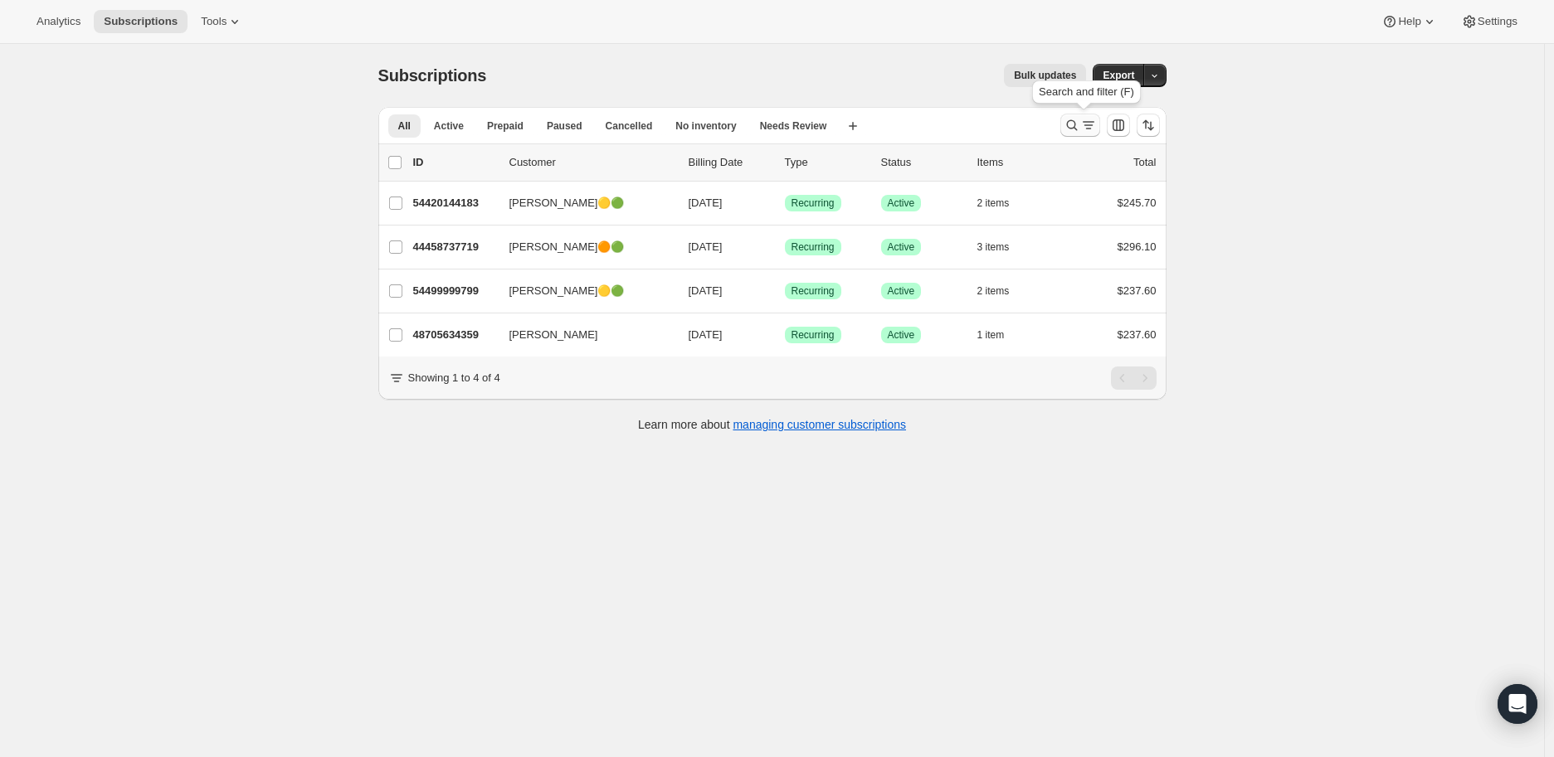
click at [1071, 121] on icon "Search and filter results" at bounding box center [1072, 125] width 17 height 17
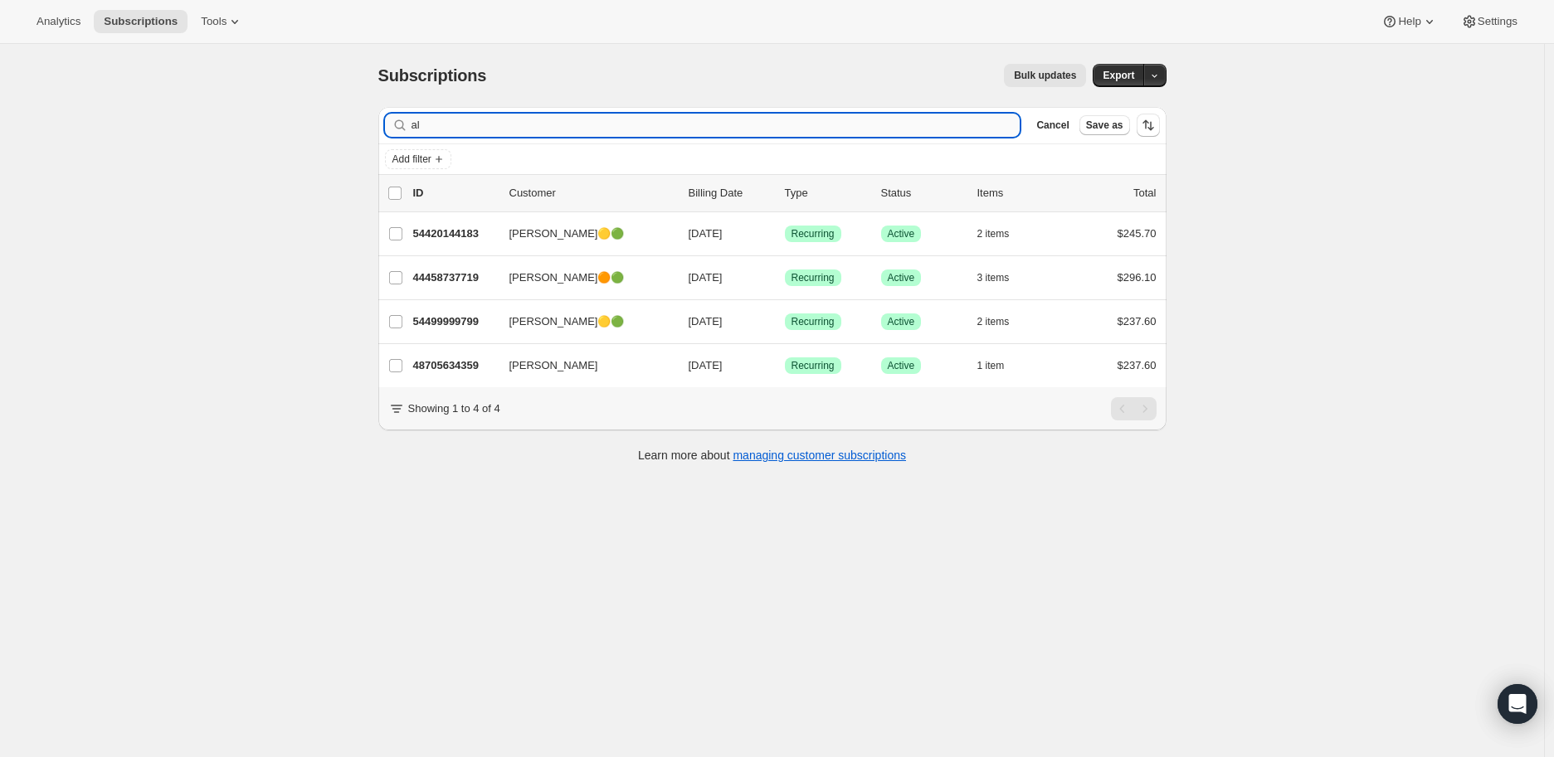
type input "a"
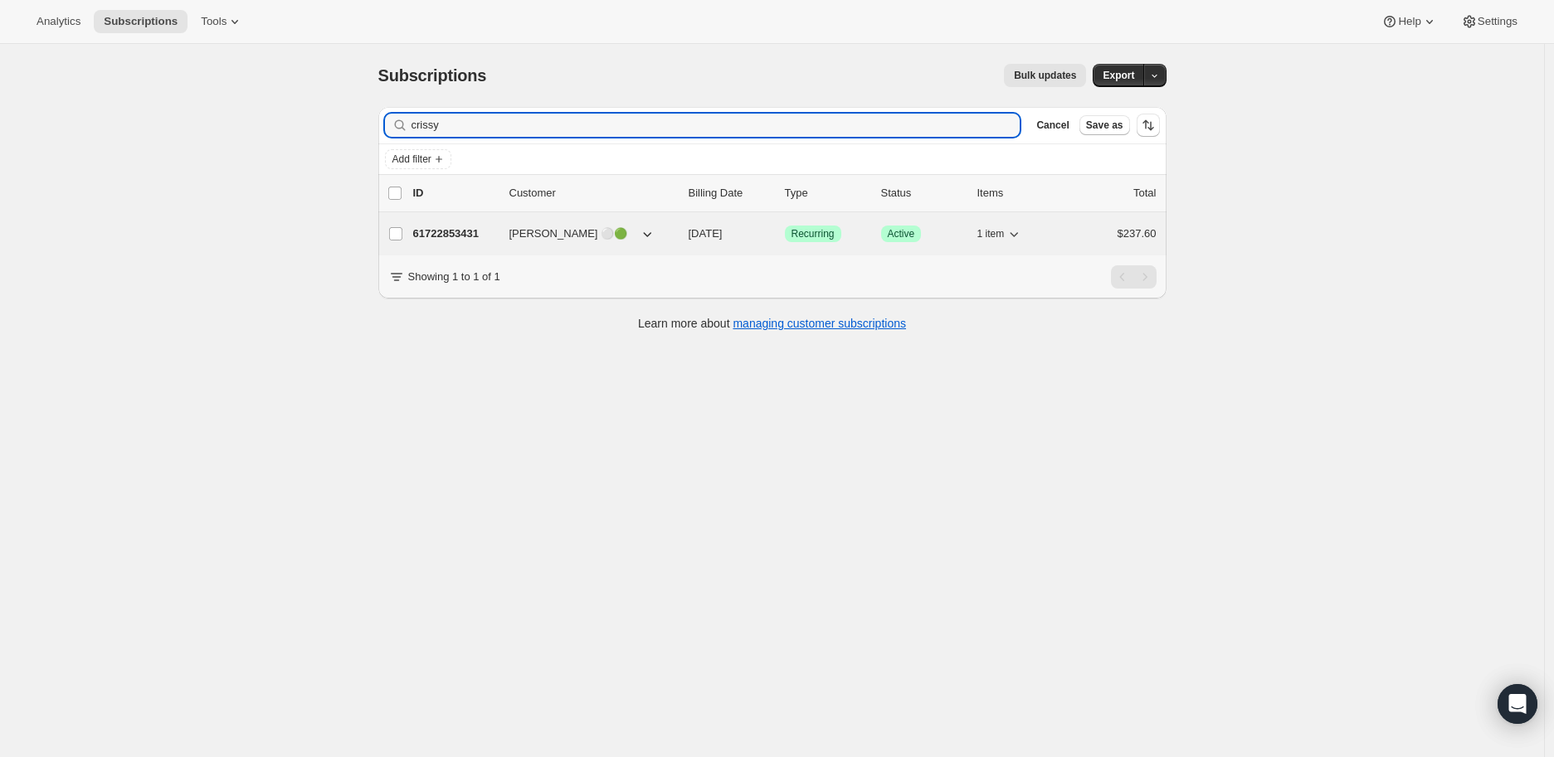
type input "crissy"
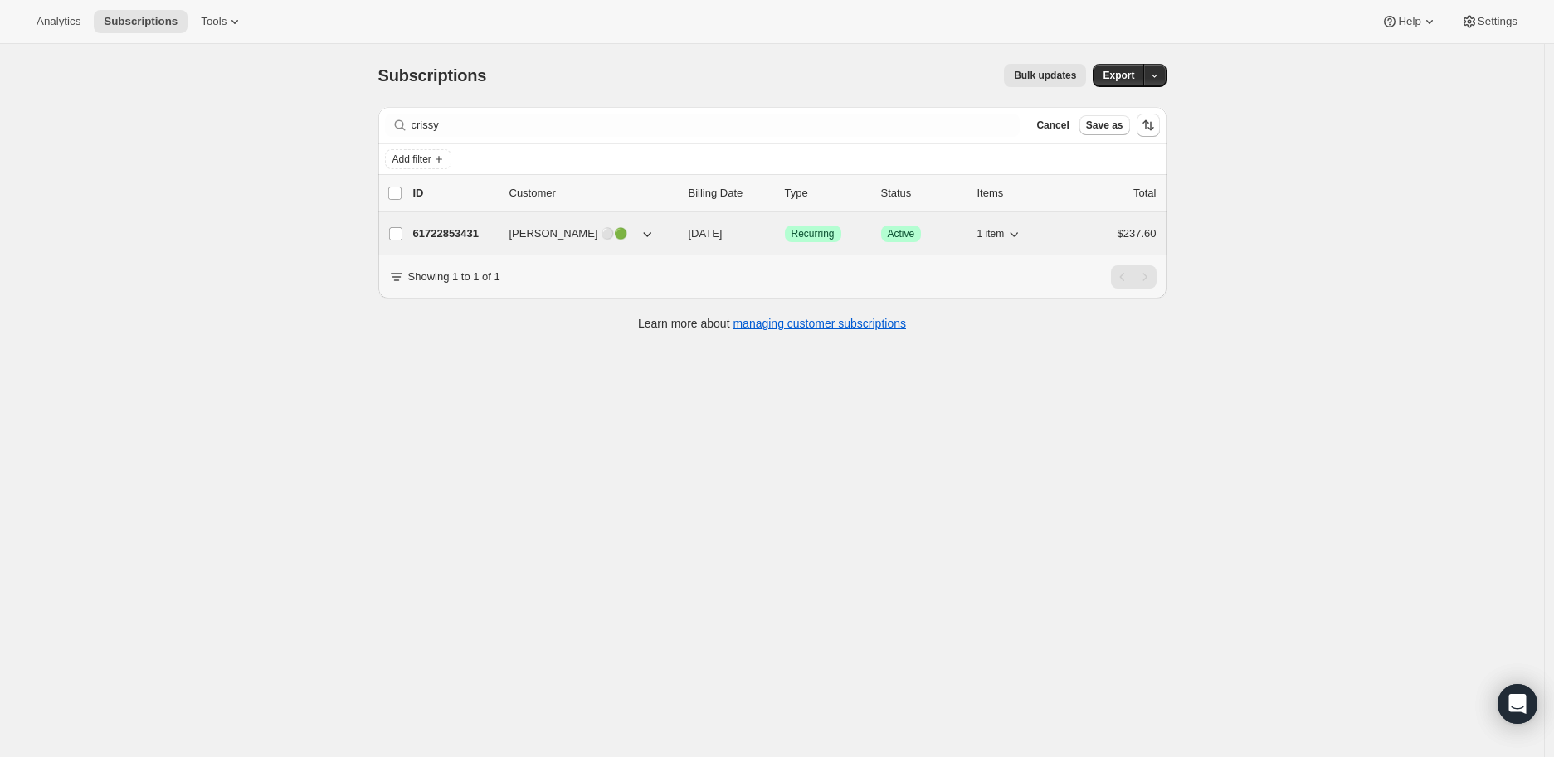
click at [455, 231] on p "61722853431" at bounding box center [454, 234] width 83 height 17
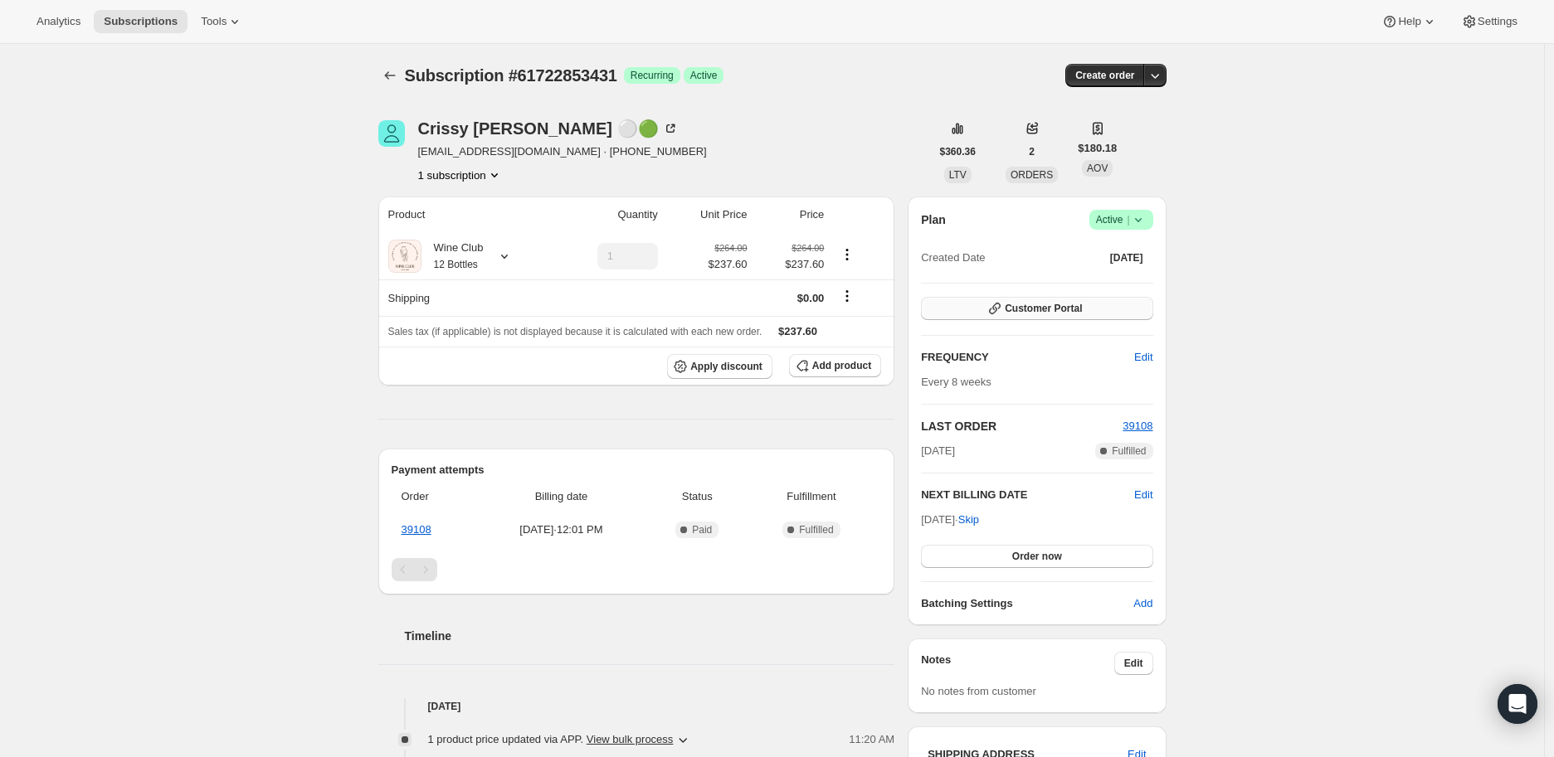
click at [1059, 304] on span "Customer Portal" at bounding box center [1043, 308] width 77 height 13
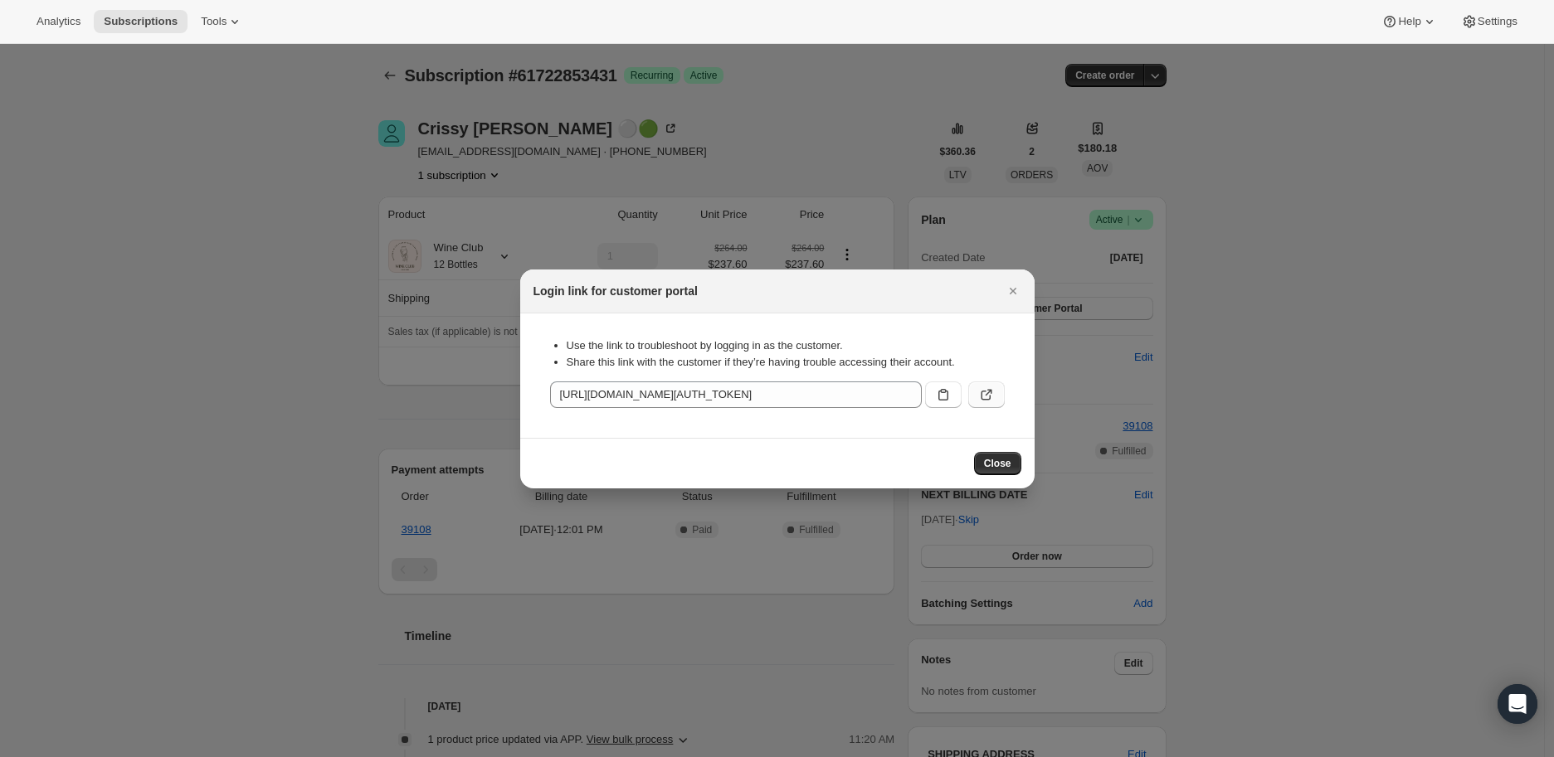
click at [986, 394] on icon ":rg7:" at bounding box center [988, 392] width 7 height 7
click at [1013, 290] on icon "Close" at bounding box center [1012, 291] width 7 height 7
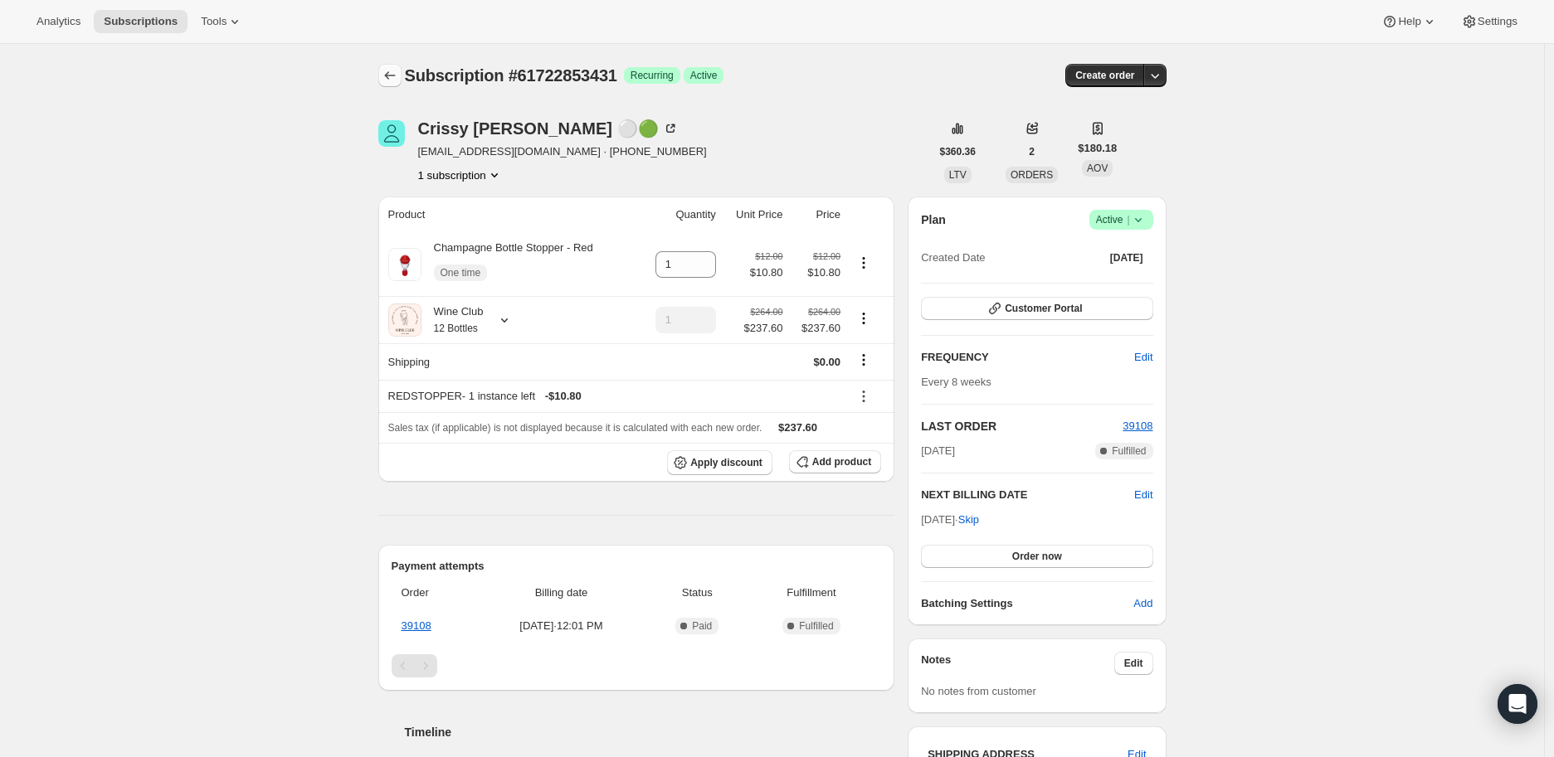
click at [388, 76] on icon "Subscriptions" at bounding box center [390, 75] width 17 height 17
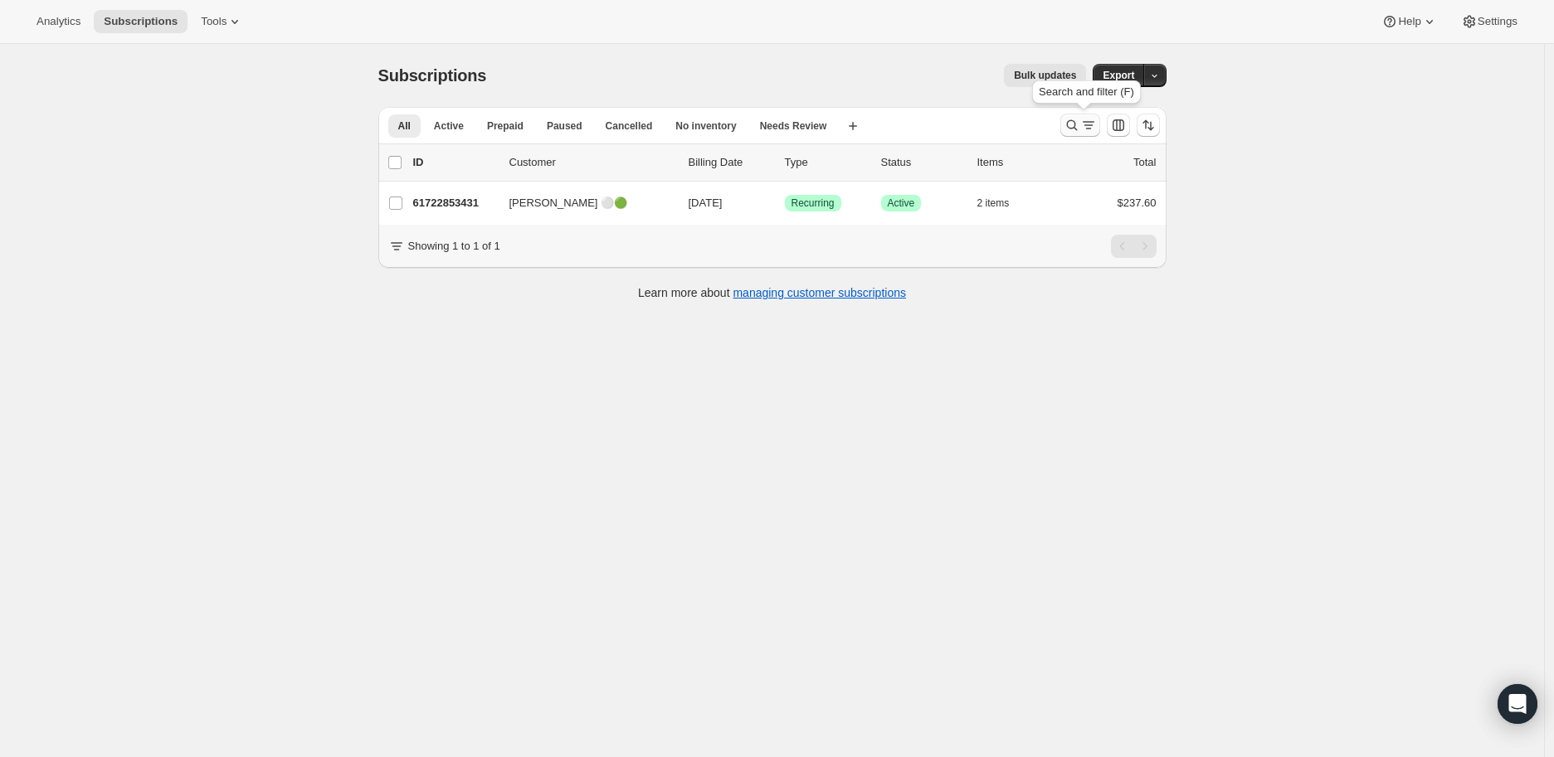
click at [1071, 125] on icon "Search and filter results" at bounding box center [1071, 125] width 11 height 11
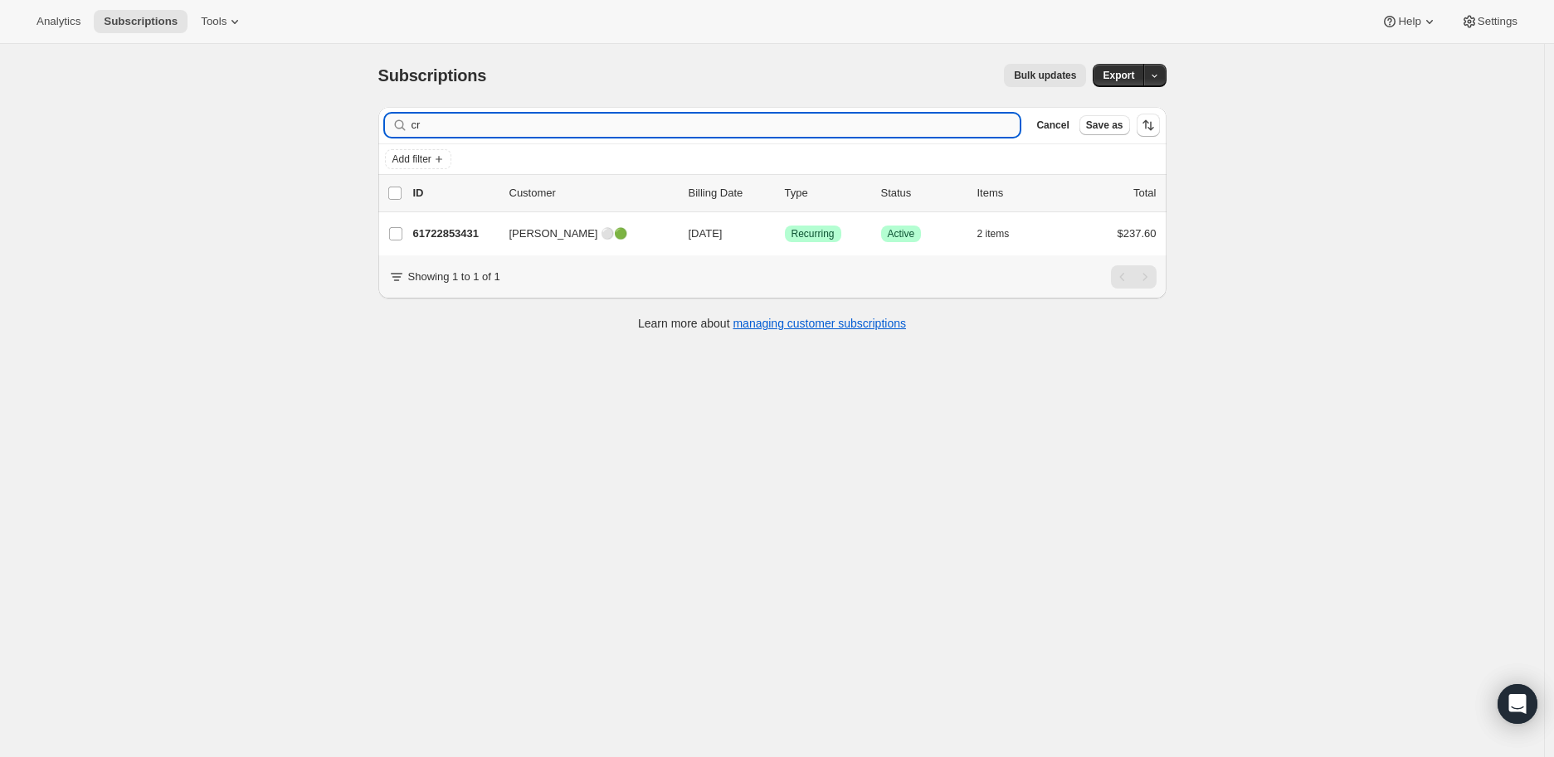
type input "c"
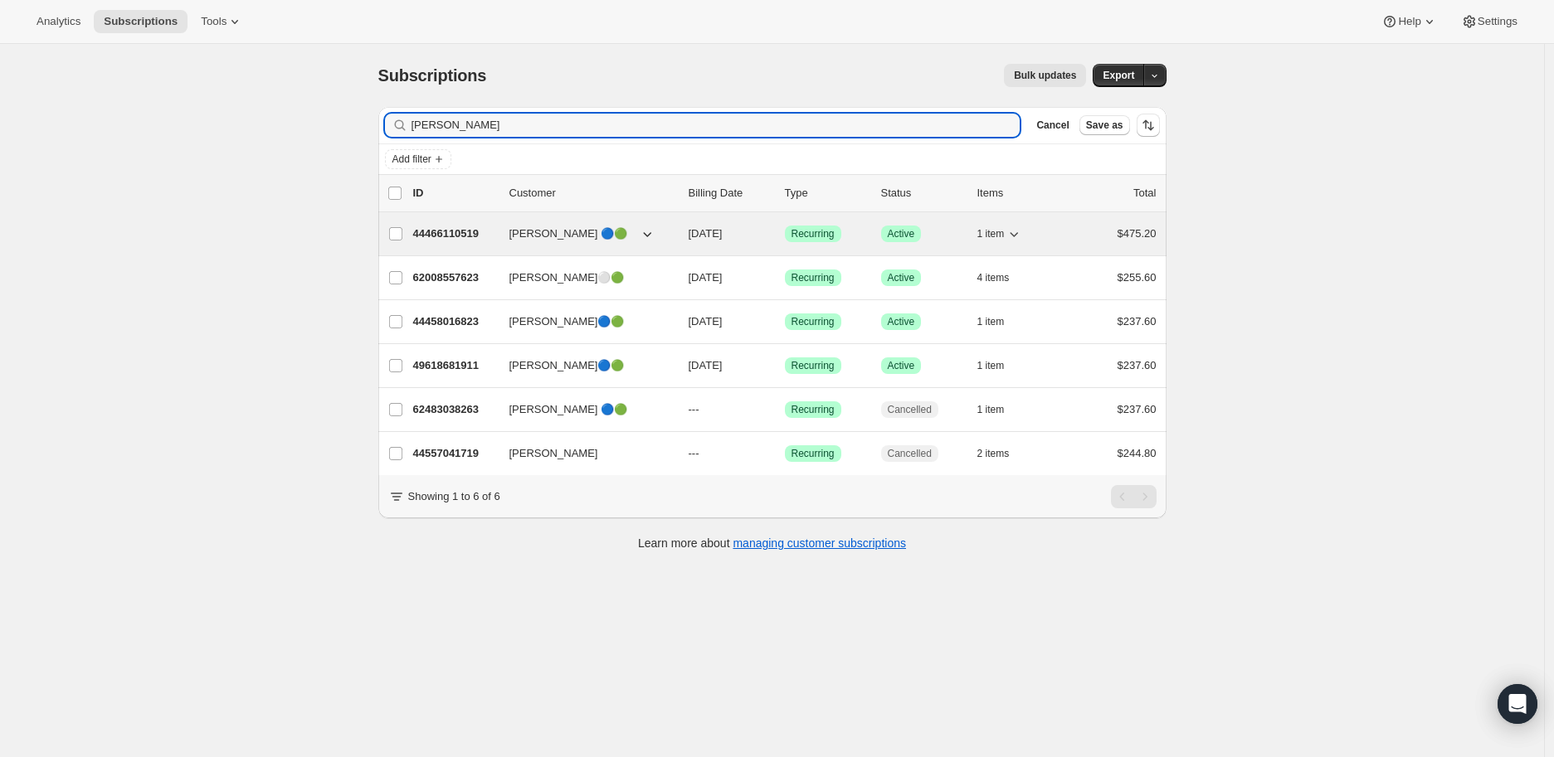
type input "[PERSON_NAME]"
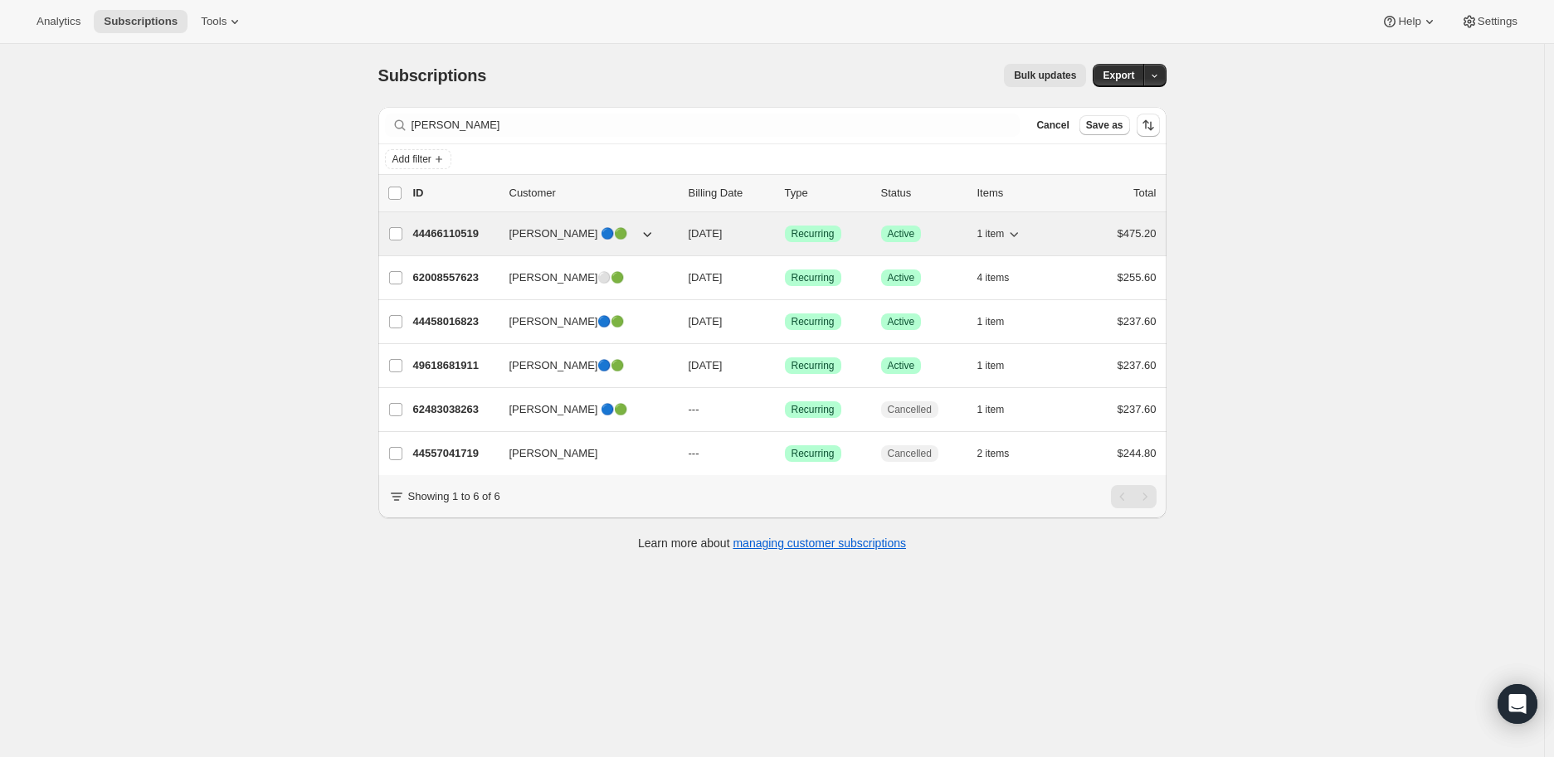
click at [443, 236] on p "44466110519" at bounding box center [454, 234] width 83 height 17
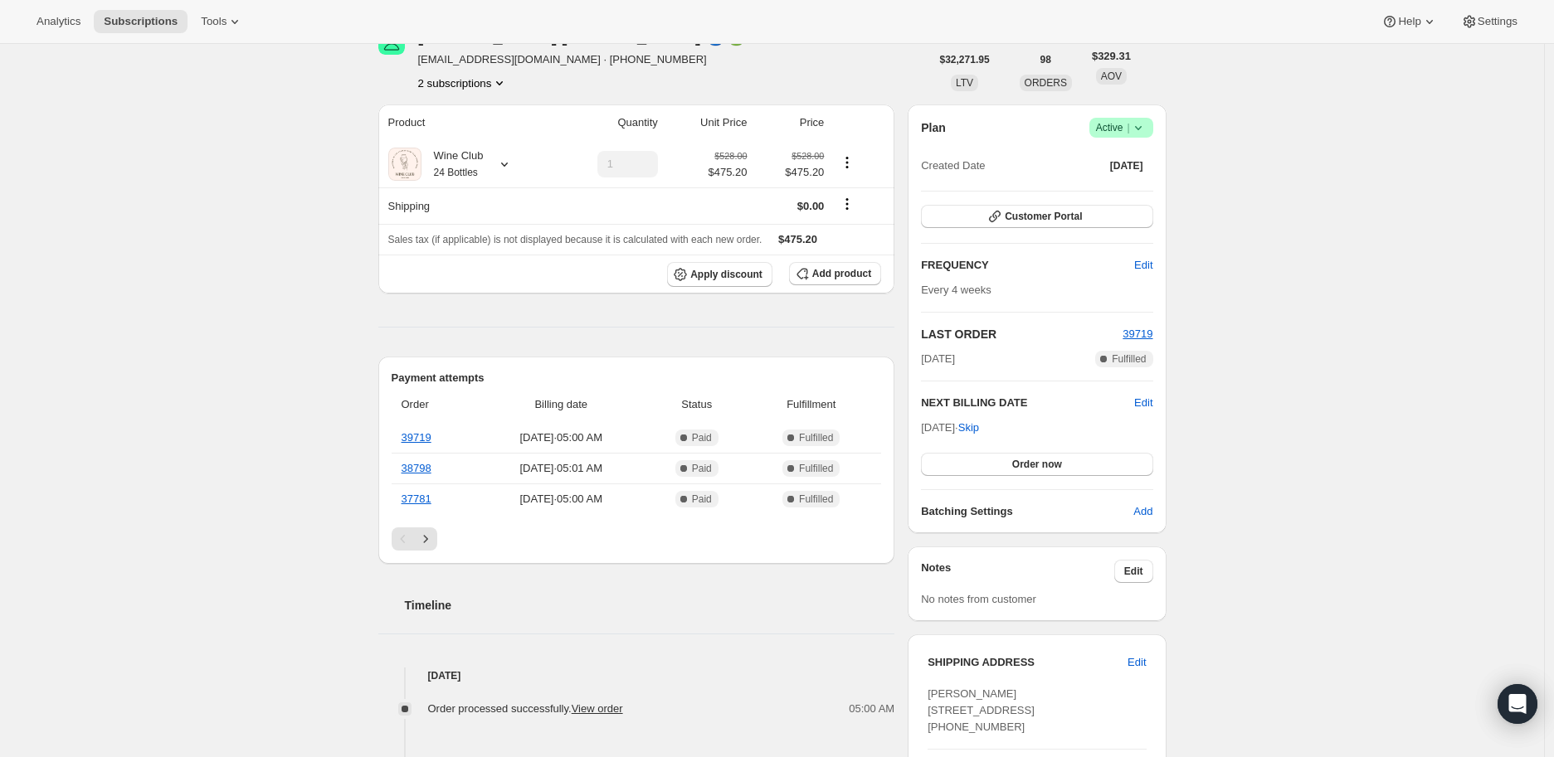
scroll to position [184, 0]
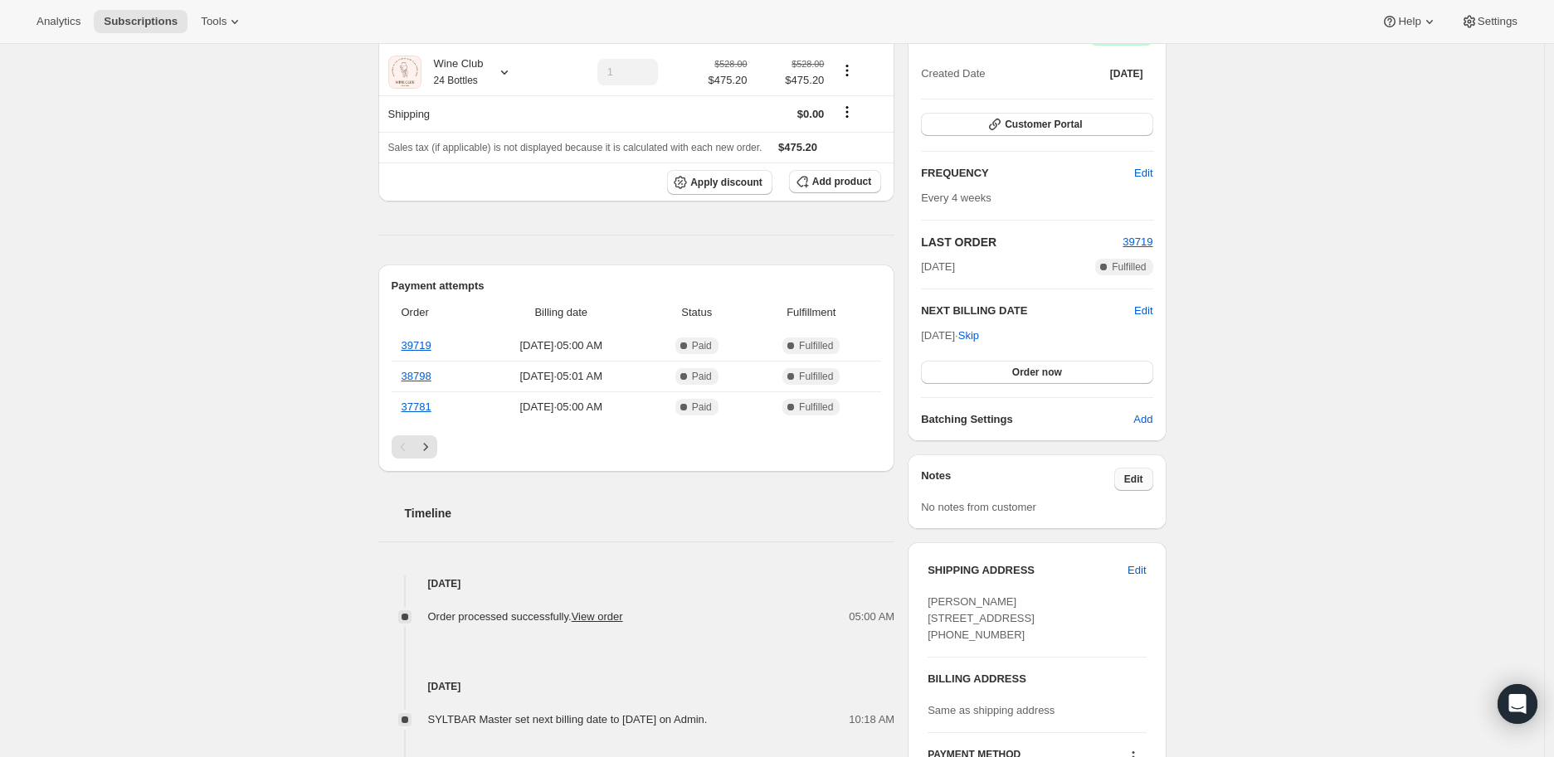
click at [1143, 478] on span "Edit" at bounding box center [1133, 479] width 19 height 13
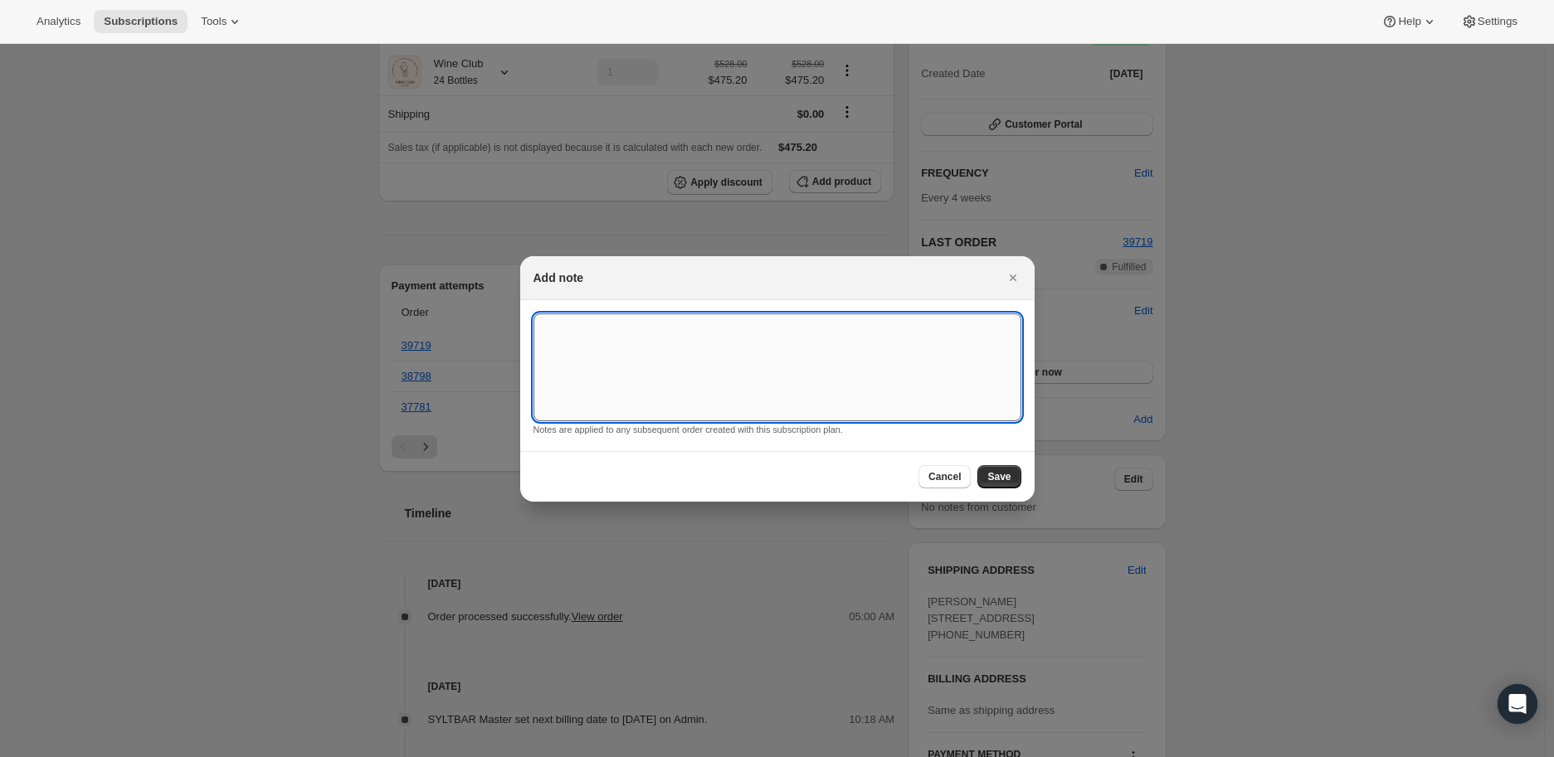
click at [568, 331] on textarea ":rg5:" at bounding box center [777, 368] width 488 height 108
click at [654, 335] on textarea "ORDER100 in October" at bounding box center [777, 368] width 488 height 108
type textarea "ORDER100 in October."
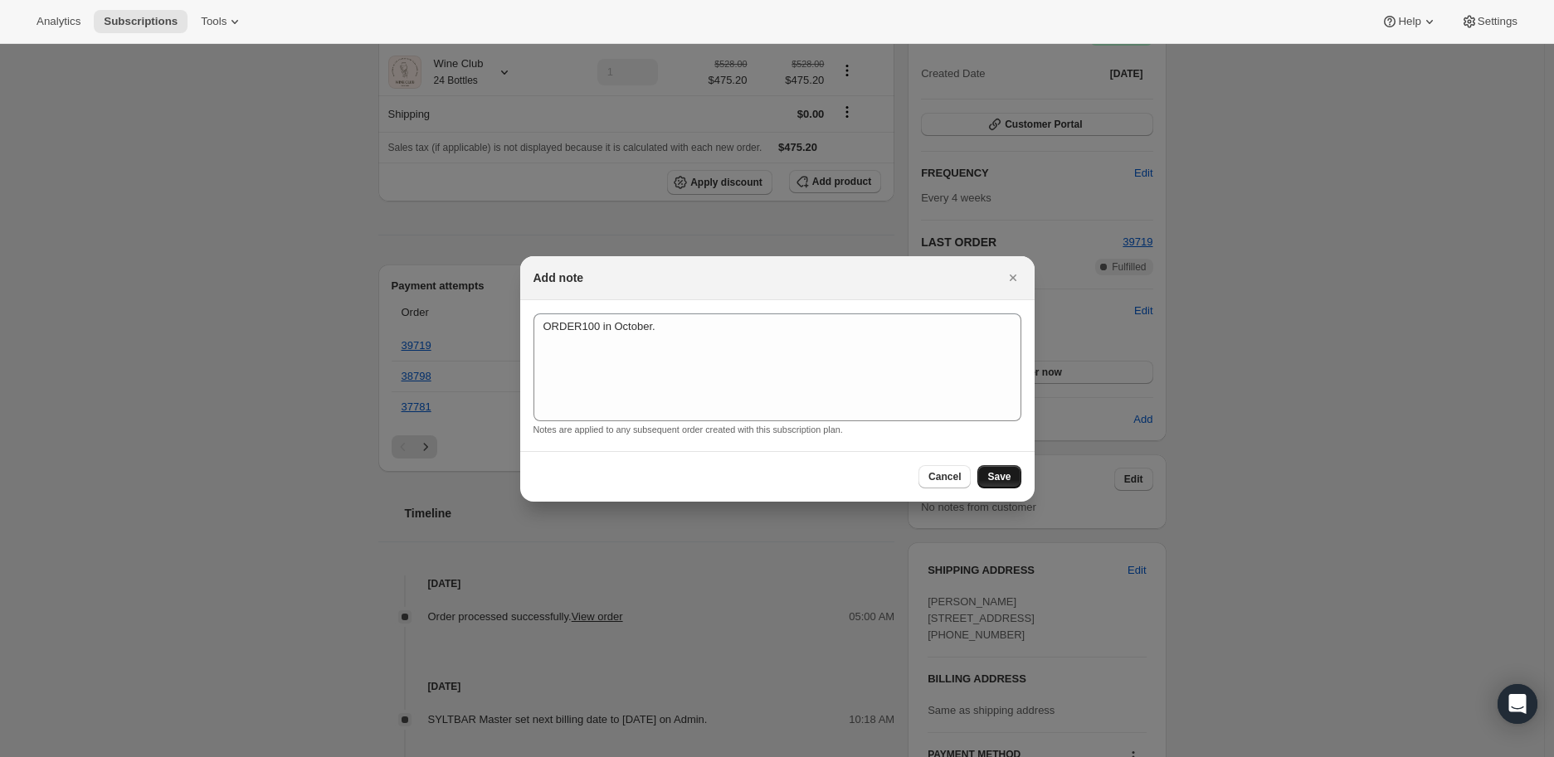
click at [1000, 476] on span "Save" at bounding box center [998, 476] width 23 height 13
